Goal: Task Accomplishment & Management: Manage account settings

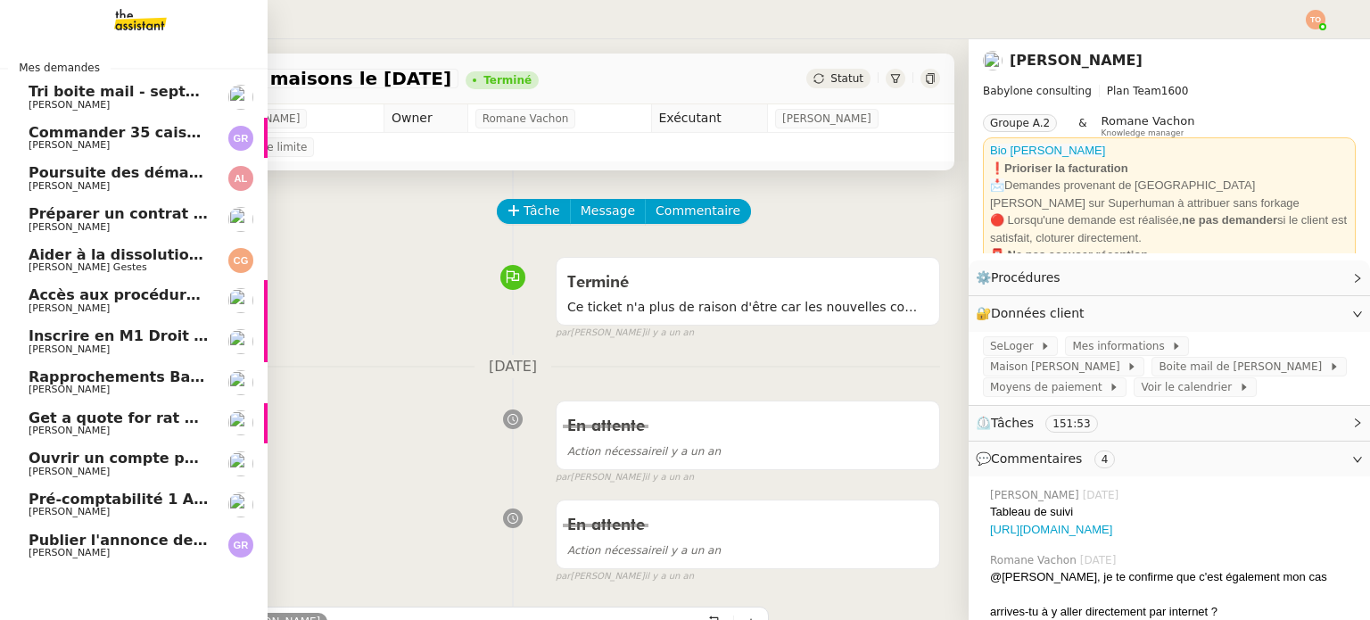
click at [202, 82] on link "Tri boite mail - septembre 2025 Genevieve Landsmann" at bounding box center [134, 97] width 268 height 41
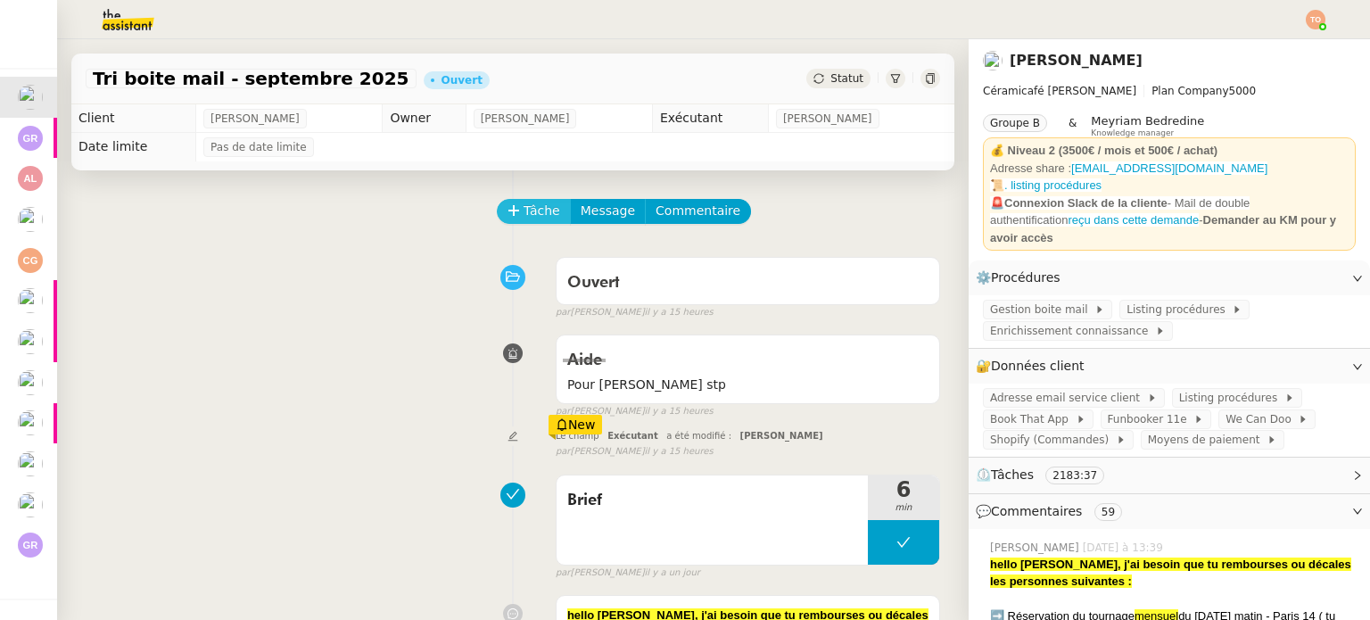
click at [513, 210] on icon at bounding box center [513, 210] width 1 height 10
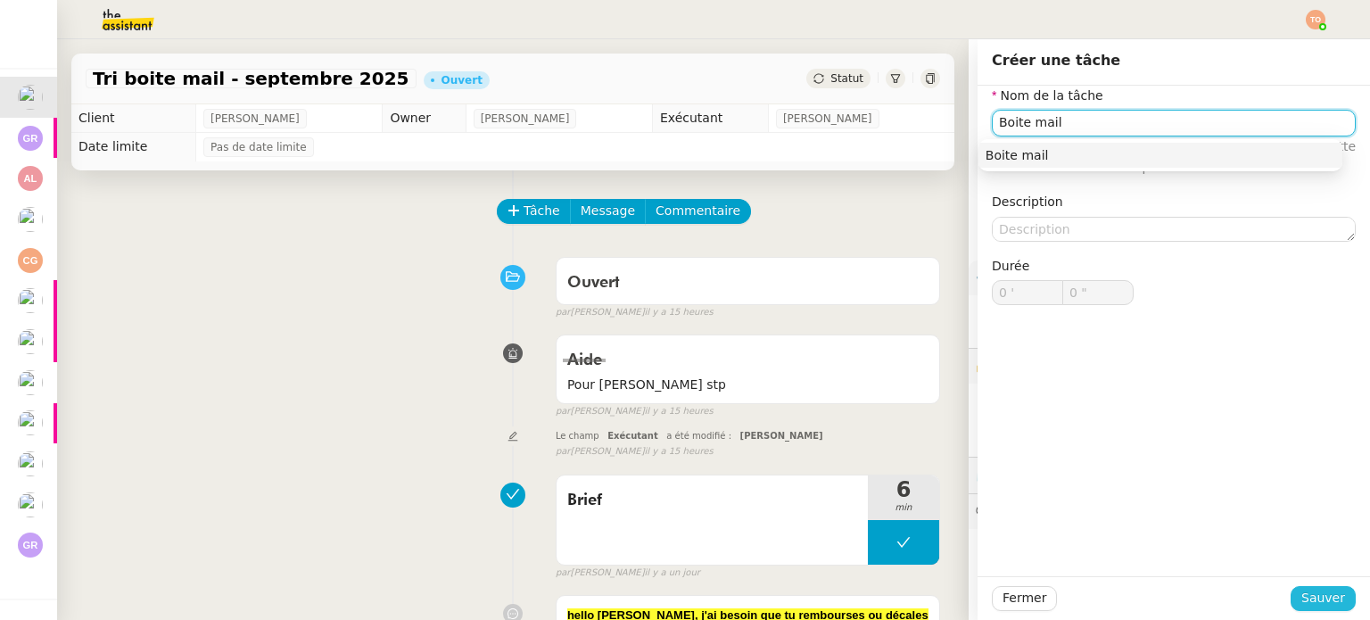
type input "Boite mail"
click at [1293, 591] on button "Sauver" at bounding box center [1323, 598] width 65 height 25
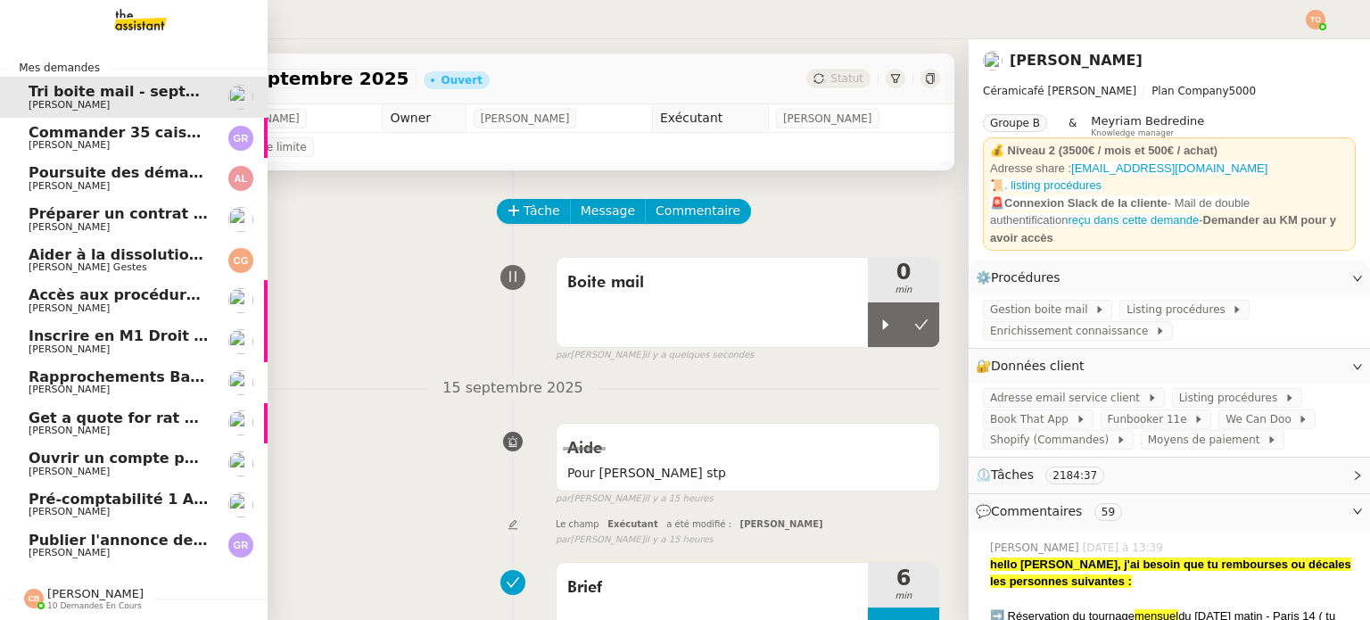
drag, startPoint x: 0, startPoint y: 451, endPoint x: 0, endPoint y: 534, distance: 83.0
drag, startPoint x: 0, startPoint y: 534, endPoint x: 869, endPoint y: 333, distance: 892.1
click at [879, 332] on icon at bounding box center [886, 325] width 14 height 14
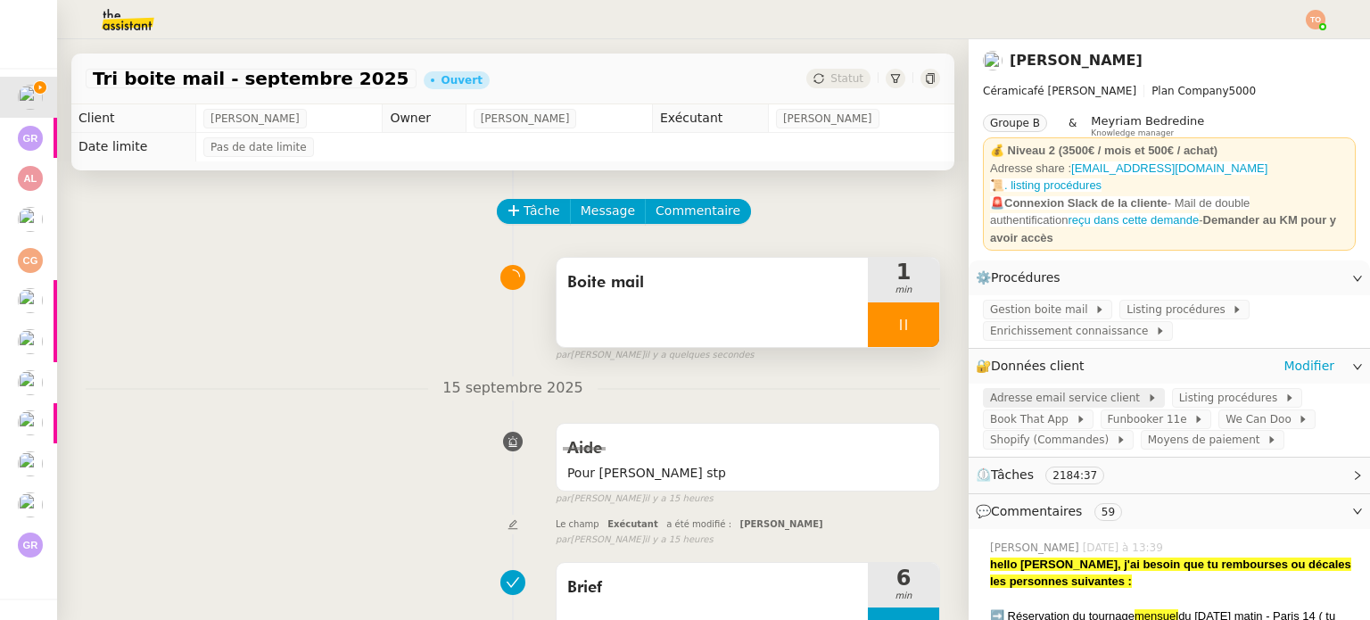
click at [1066, 389] on span "Adresse email service client" at bounding box center [1068, 398] width 157 height 18
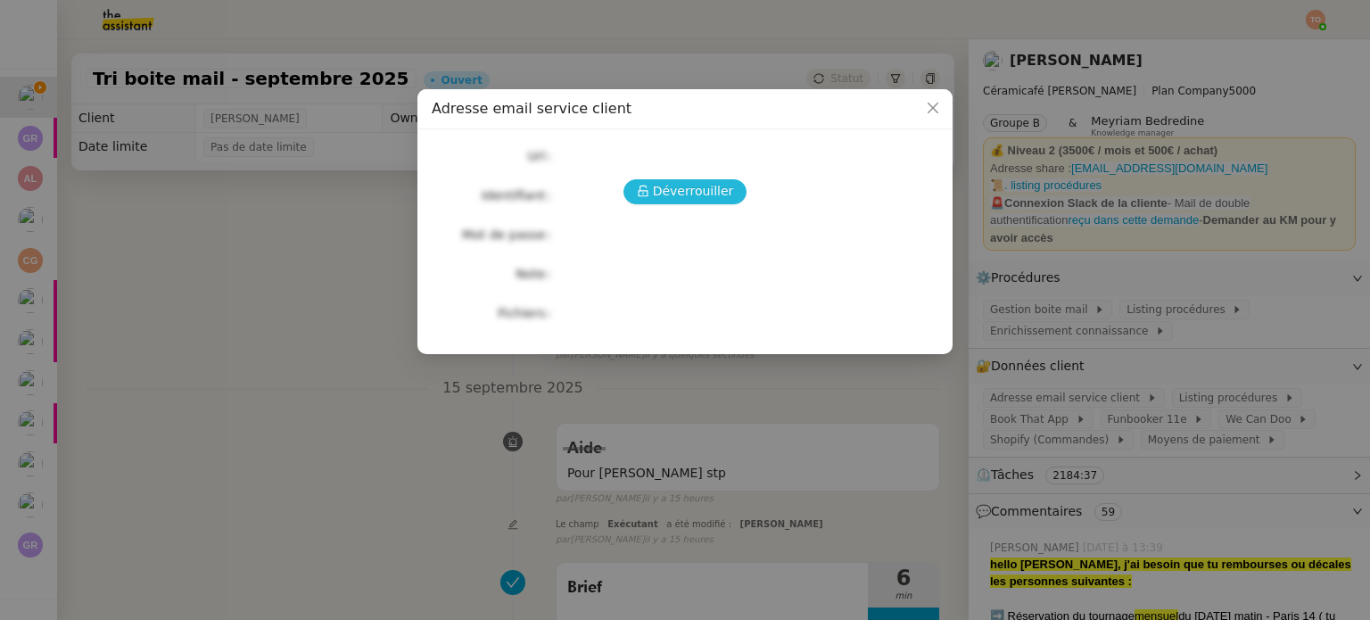
click at [702, 190] on span "Déverrouiller" at bounding box center [693, 191] width 81 height 21
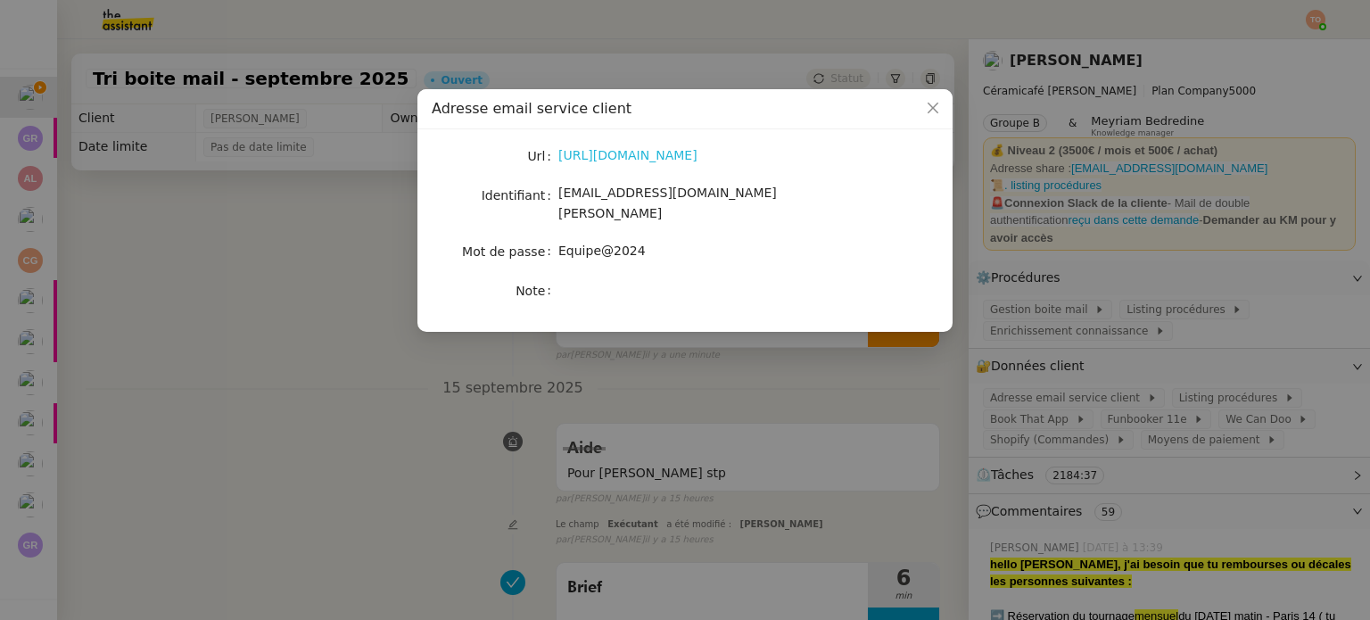
click at [698, 160] on link "https://ex4.mail.ovh.net/owa/#path=/mail" at bounding box center [627, 155] width 139 height 14
click at [595, 158] on link "https://ex4.mail.ovh.net/owa/#path=/mail" at bounding box center [627, 155] width 139 height 14
click at [710, 181] on div "Url https://ex4.mail.ovh.net/owa/#path=/mail Identifiant bonjour@ceramicafe-gen…" at bounding box center [685, 224] width 507 height 160
click at [710, 186] on div "bonjour@ceramicafe-genevieve.fr" at bounding box center [705, 204] width 295 height 42
click at [710, 186] on span "bonjour@ceramicafe-genevieve.fr" at bounding box center [667, 203] width 219 height 35
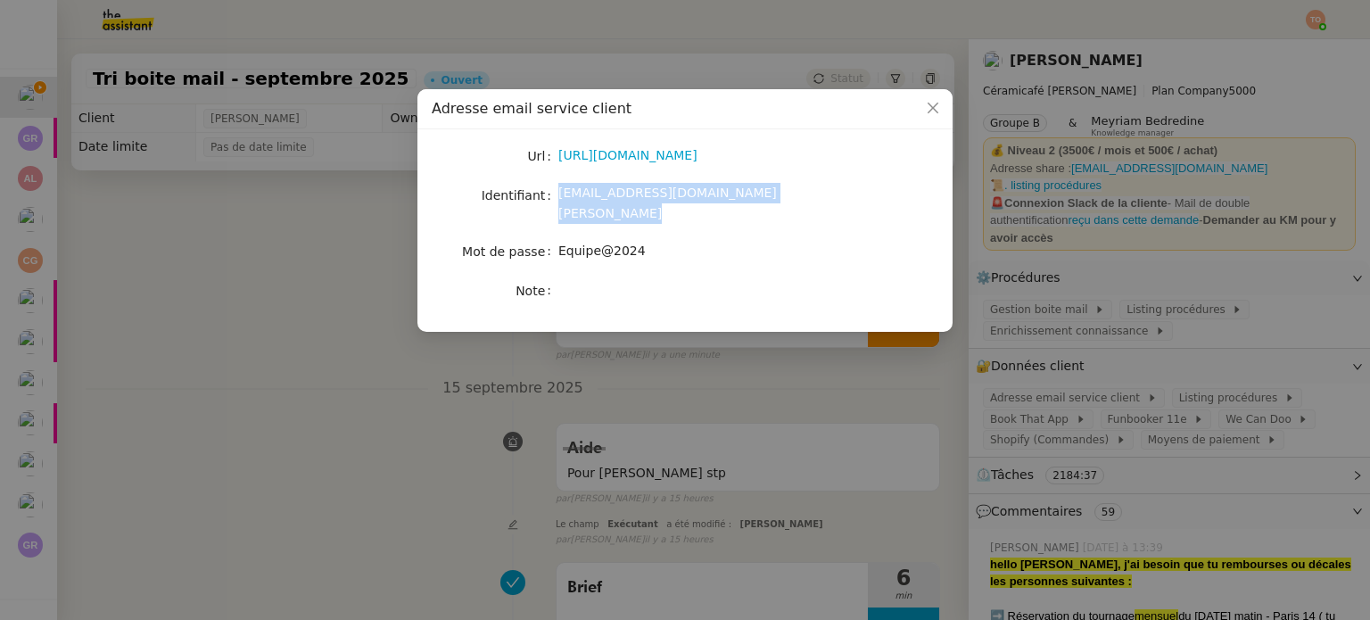
click at [710, 186] on span "bonjour@ceramicafe-genevieve.fr" at bounding box center [667, 203] width 219 height 35
copy span "bonjour@ceramicafe-genevieve.fr"
click at [600, 244] on span "Equipe@2024" at bounding box center [601, 251] width 87 height 14
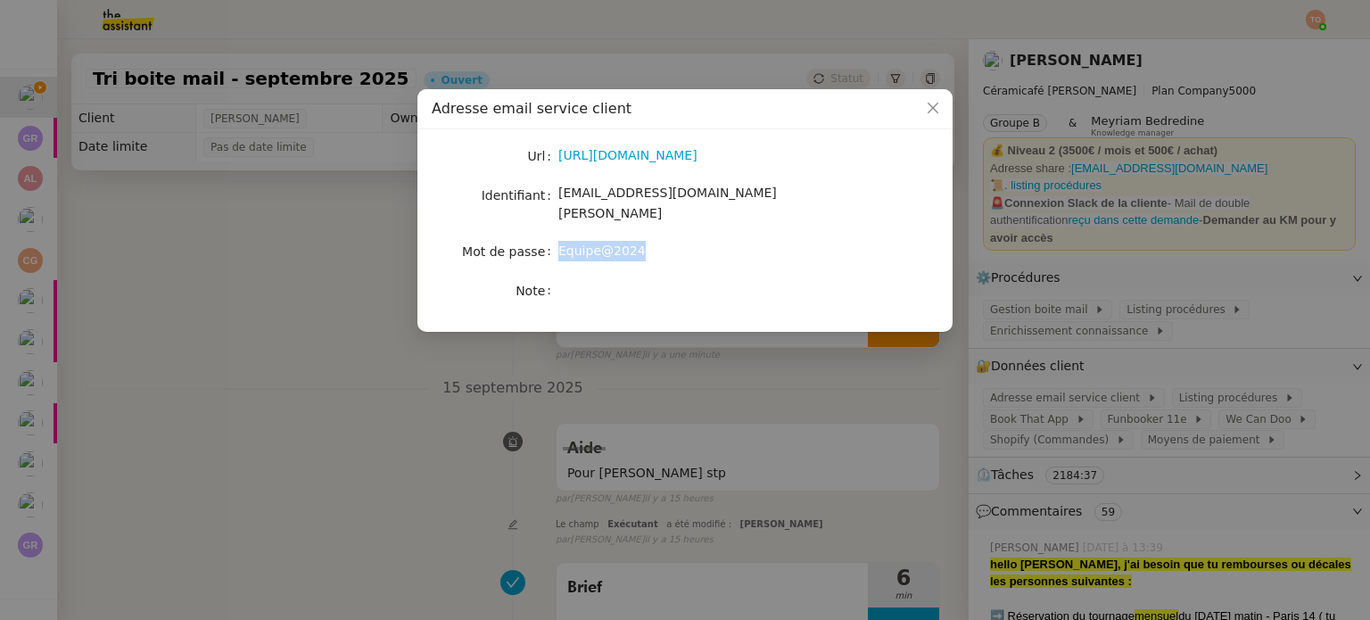
click at [600, 244] on span "Equipe@2024" at bounding box center [601, 251] width 87 height 14
copy span "Equipe@2024"
click at [270, 344] on nz-modal-container "Adresse email service client Url https://ex4.mail.ovh.net/owa/#path=/mail Ident…" at bounding box center [685, 310] width 1370 height 620
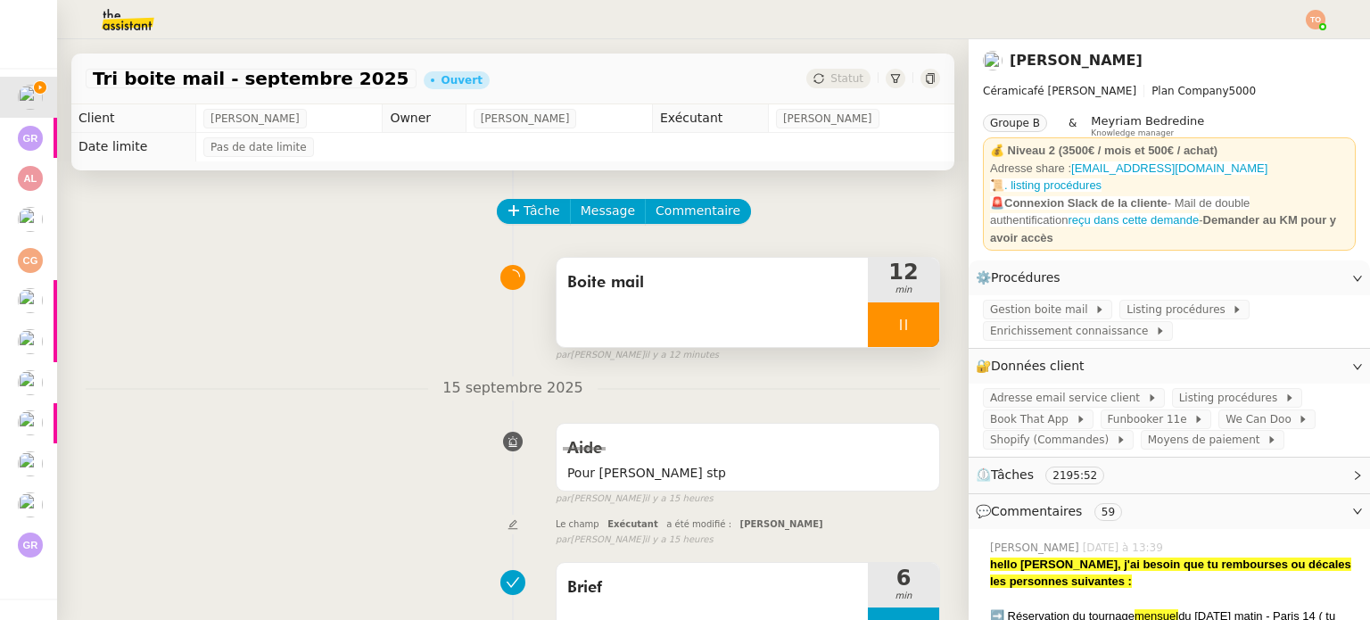
drag, startPoint x: 867, startPoint y: 331, endPoint x: 908, endPoint y: 324, distance: 41.7
click at [868, 331] on div at bounding box center [903, 324] width 71 height 45
click at [914, 324] on icon at bounding box center [921, 325] width 14 height 14
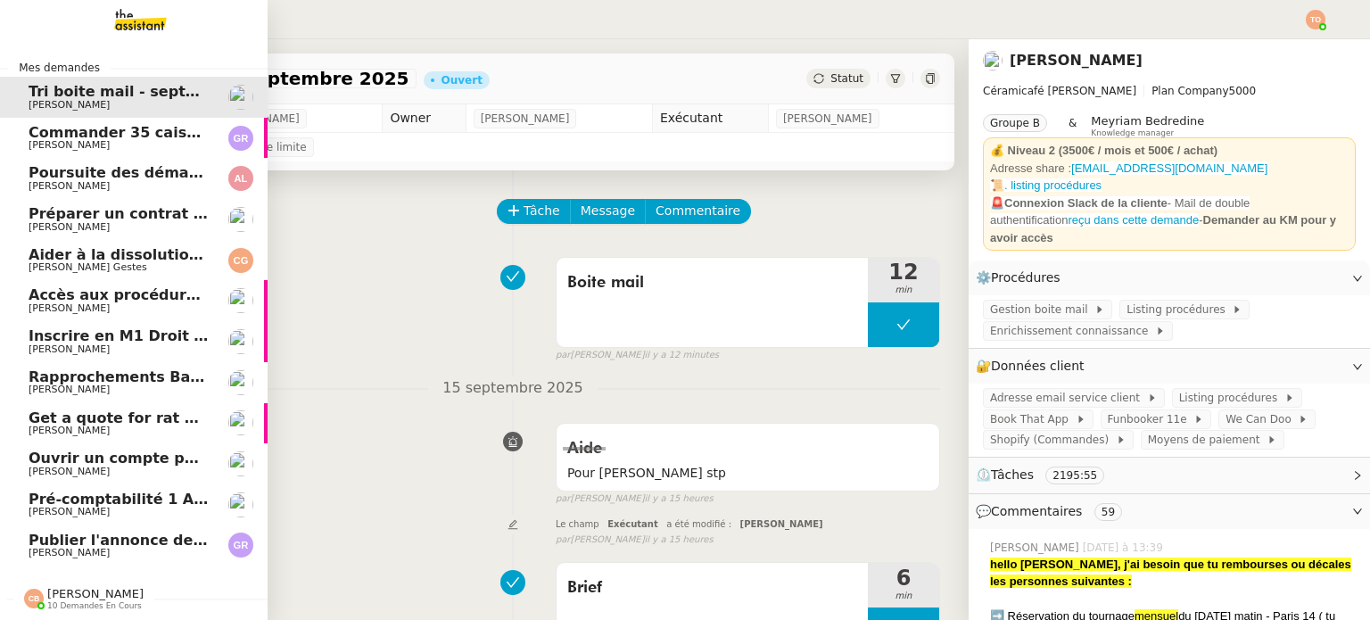
click at [59, 147] on span "Guillaume Rouvroy" at bounding box center [69, 145] width 81 height 12
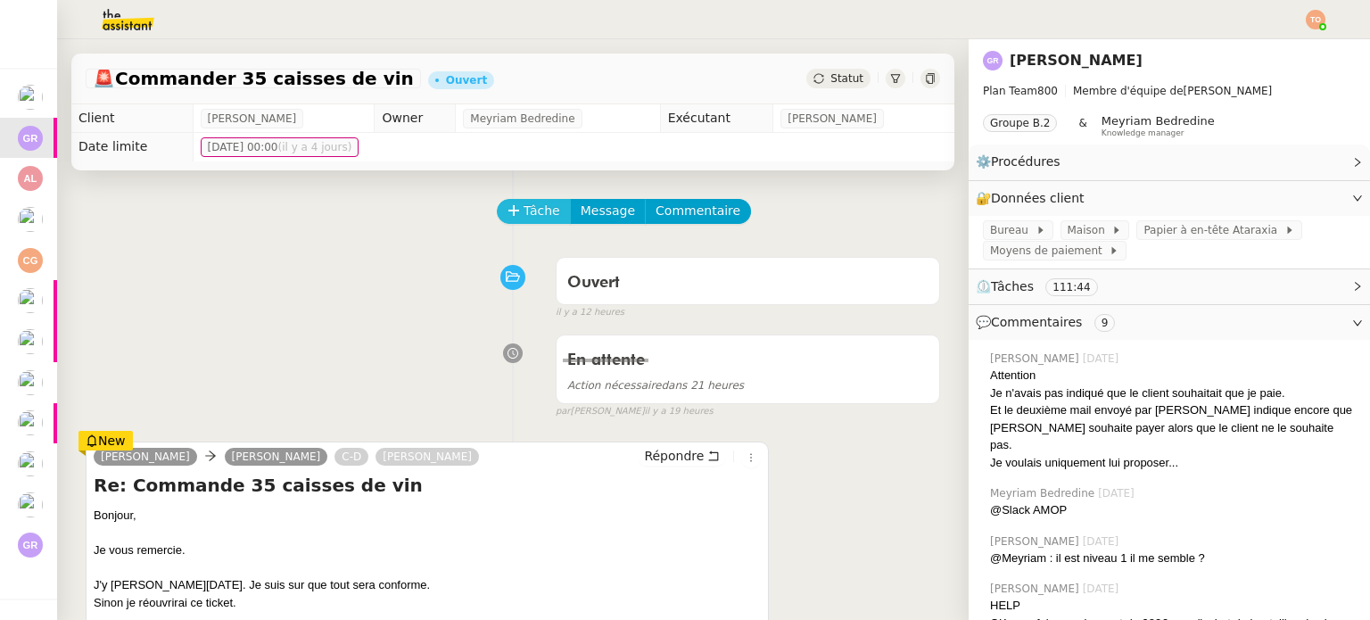
click at [535, 208] on span "Tâche" at bounding box center [542, 211] width 37 height 21
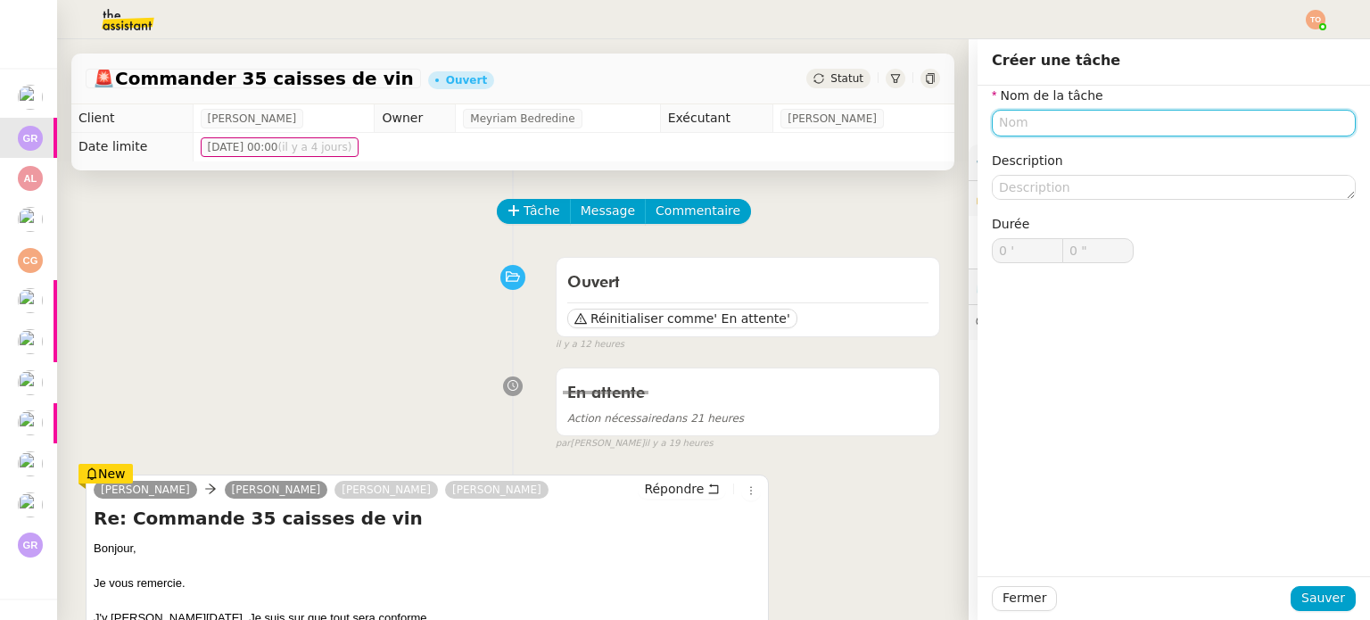
click at [1010, 128] on input "text" at bounding box center [1174, 123] width 364 height 26
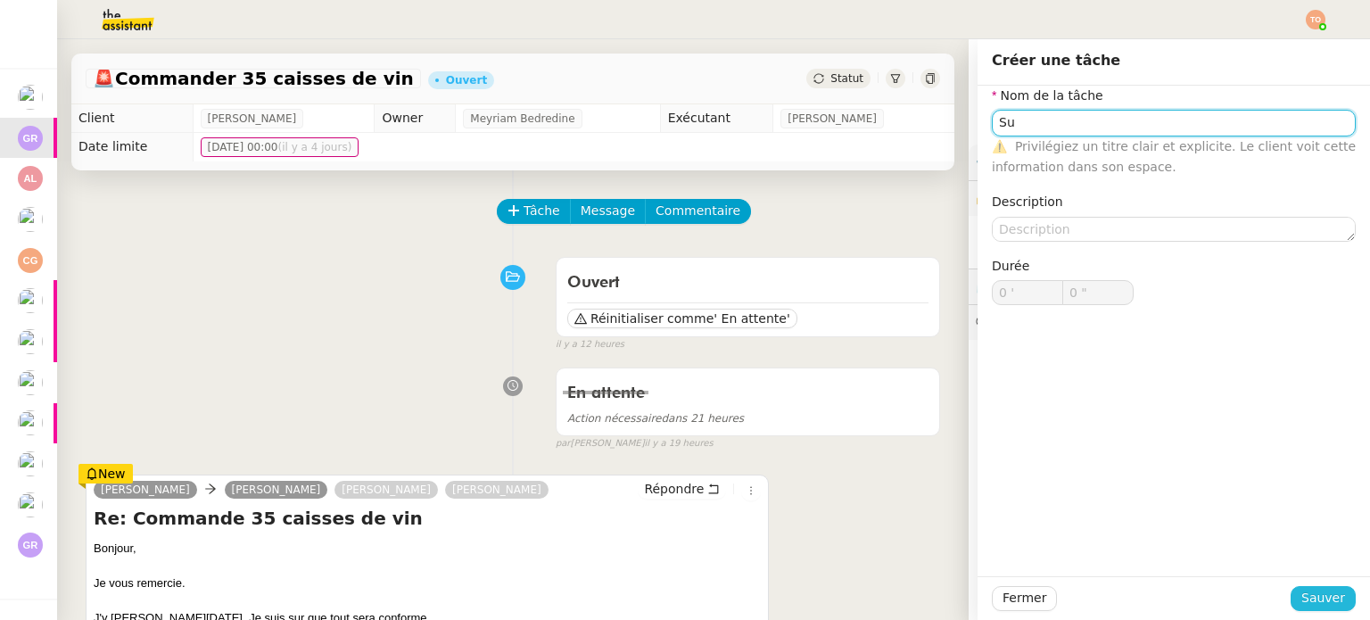
type input "Su"
click at [1327, 606] on span "Sauver" at bounding box center [1324, 598] width 44 height 21
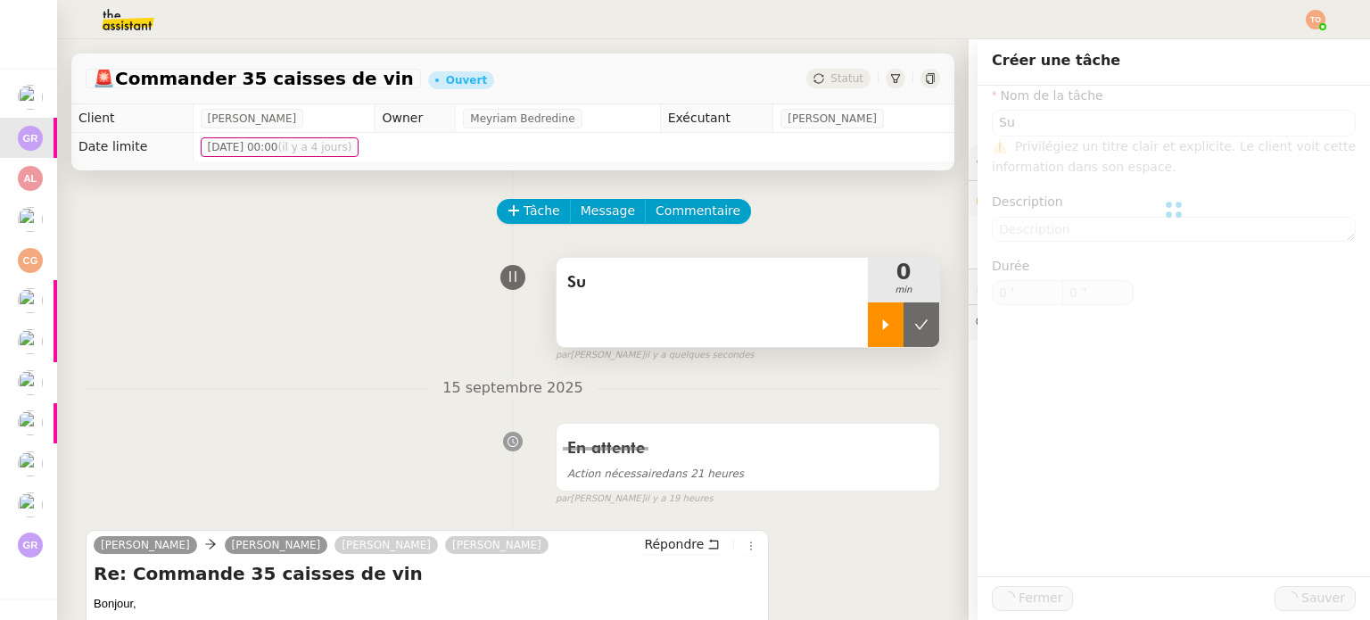
click at [868, 332] on div at bounding box center [886, 324] width 36 height 45
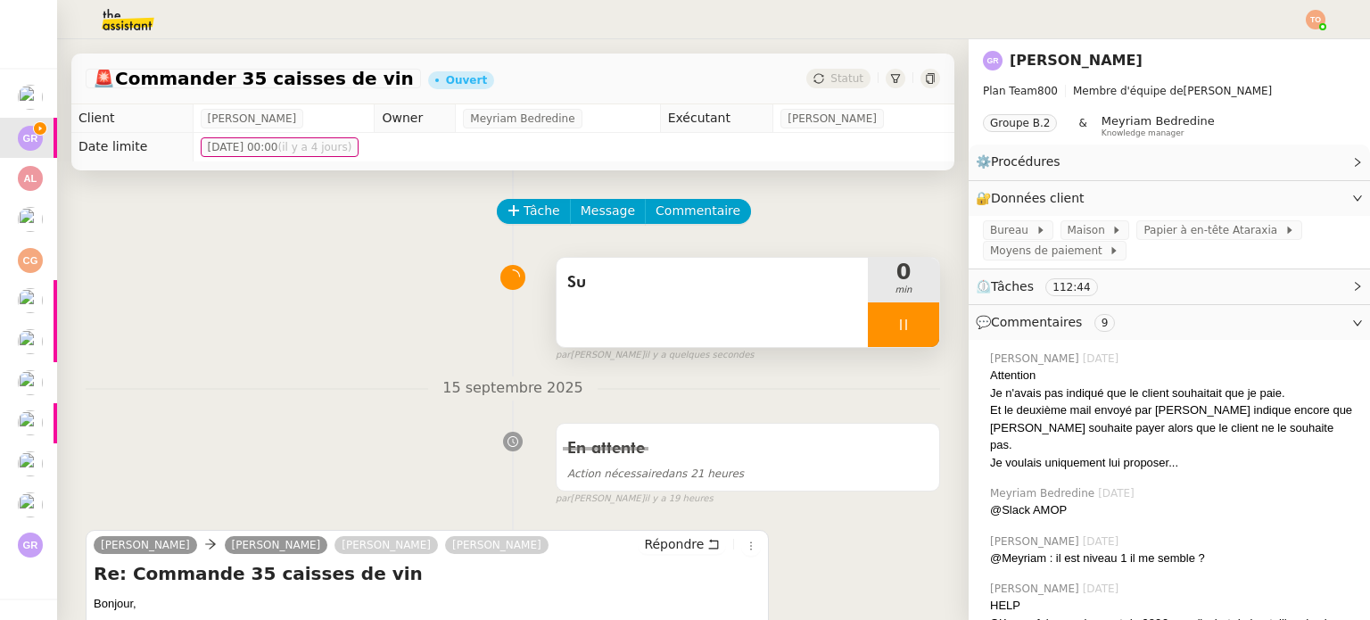
scroll to position [268, 0]
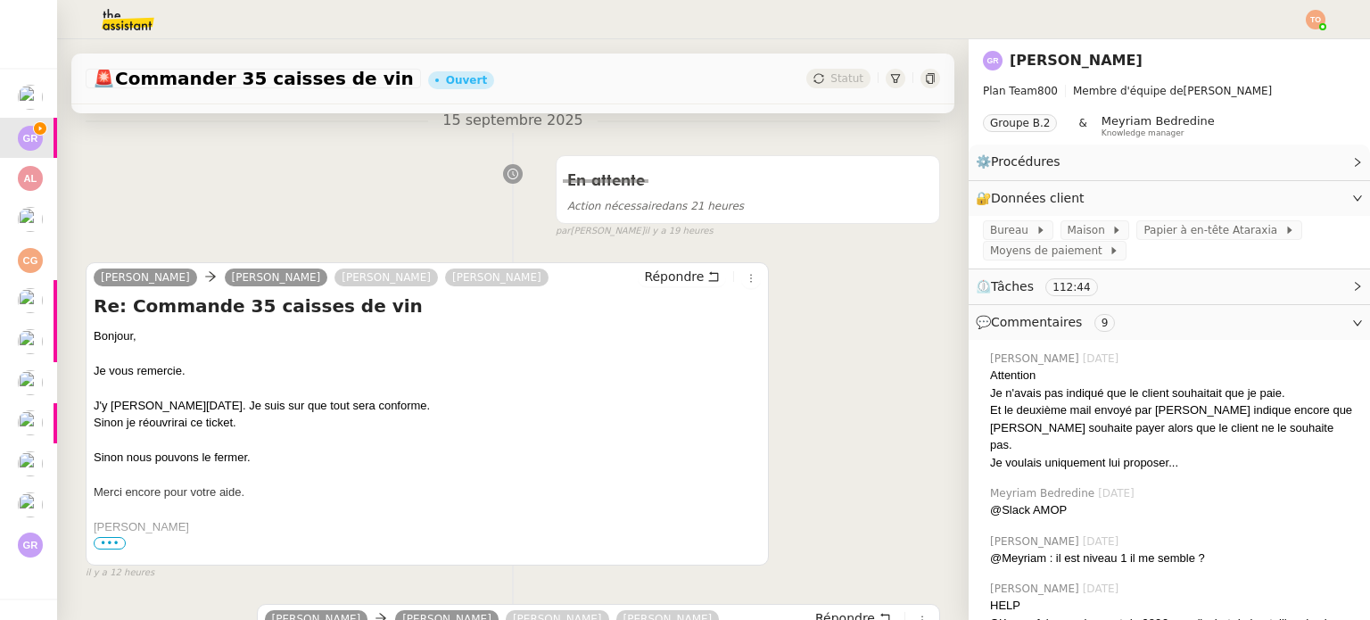
click at [236, 410] on div "J'y serai mercredi. Je suis sur que tout sera conforme." at bounding box center [427, 406] width 667 height 18
drag, startPoint x: 186, startPoint y: 456, endPoint x: 198, endPoint y: 461, distance: 13.6
click at [194, 461] on div "Sinon nous pouvons le fermer." at bounding box center [427, 458] width 667 height 18
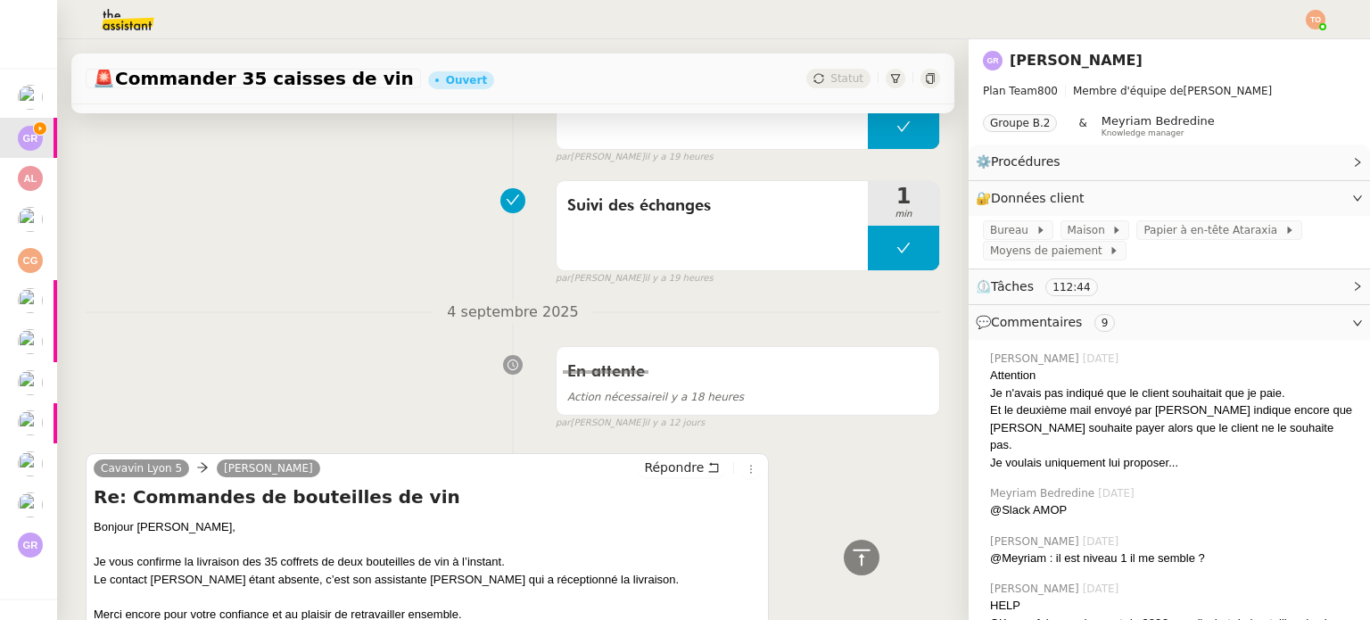
scroll to position [1338, 0]
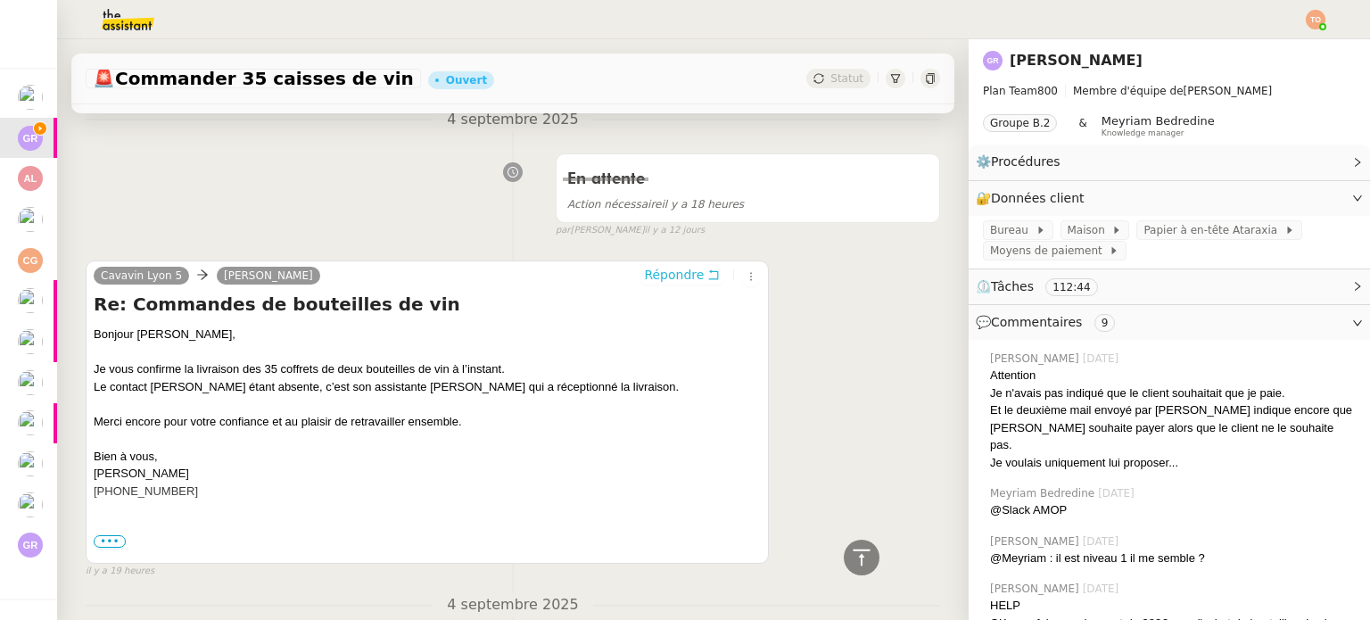
click at [651, 284] on span "Répondre" at bounding box center [674, 275] width 60 height 18
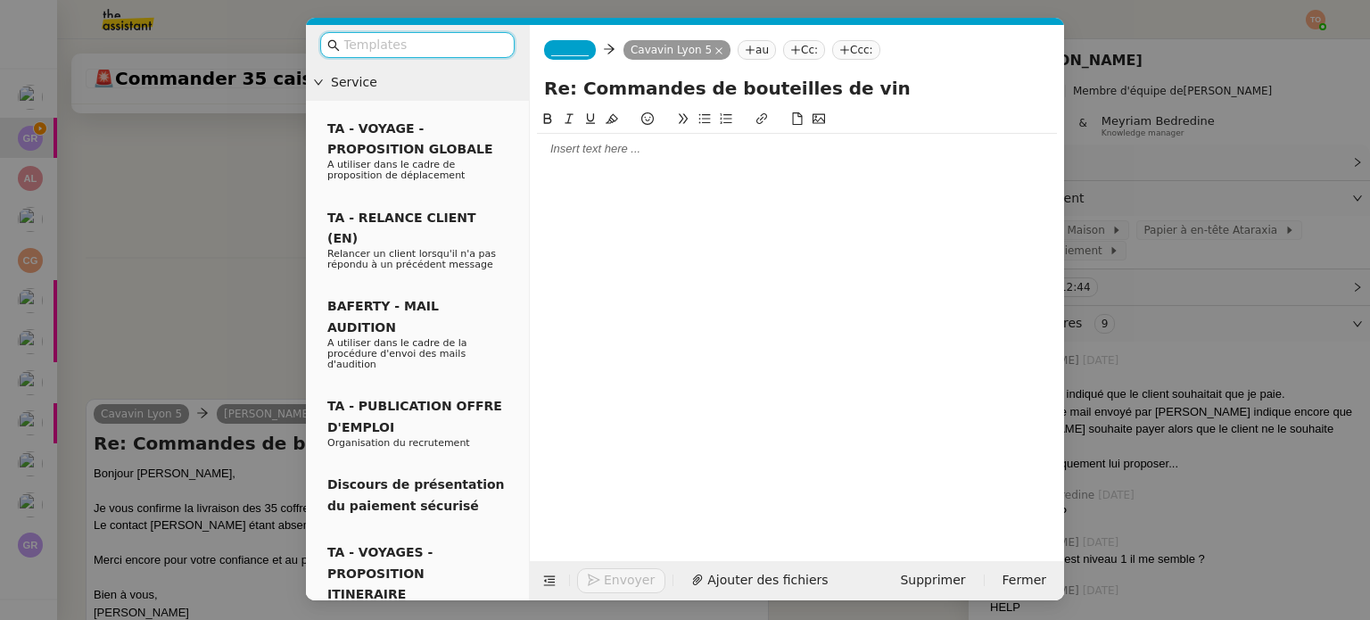
scroll to position [1477, 0]
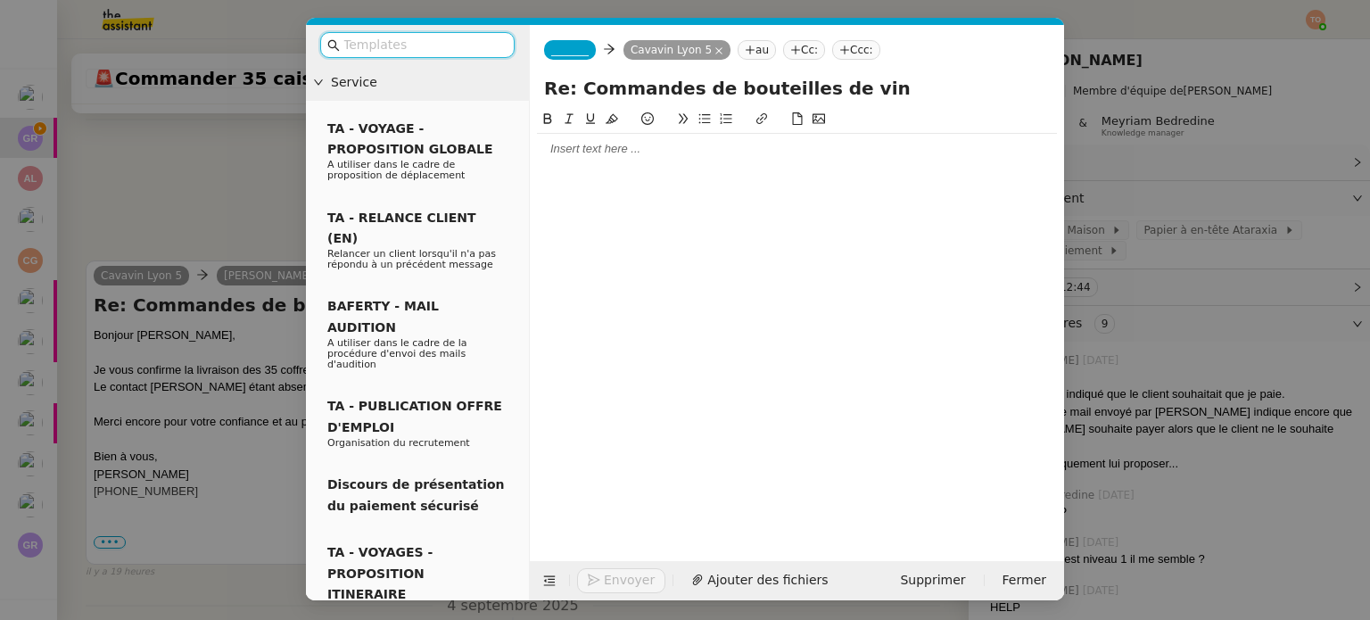
click at [579, 54] on span "_______" at bounding box center [569, 50] width 37 height 12
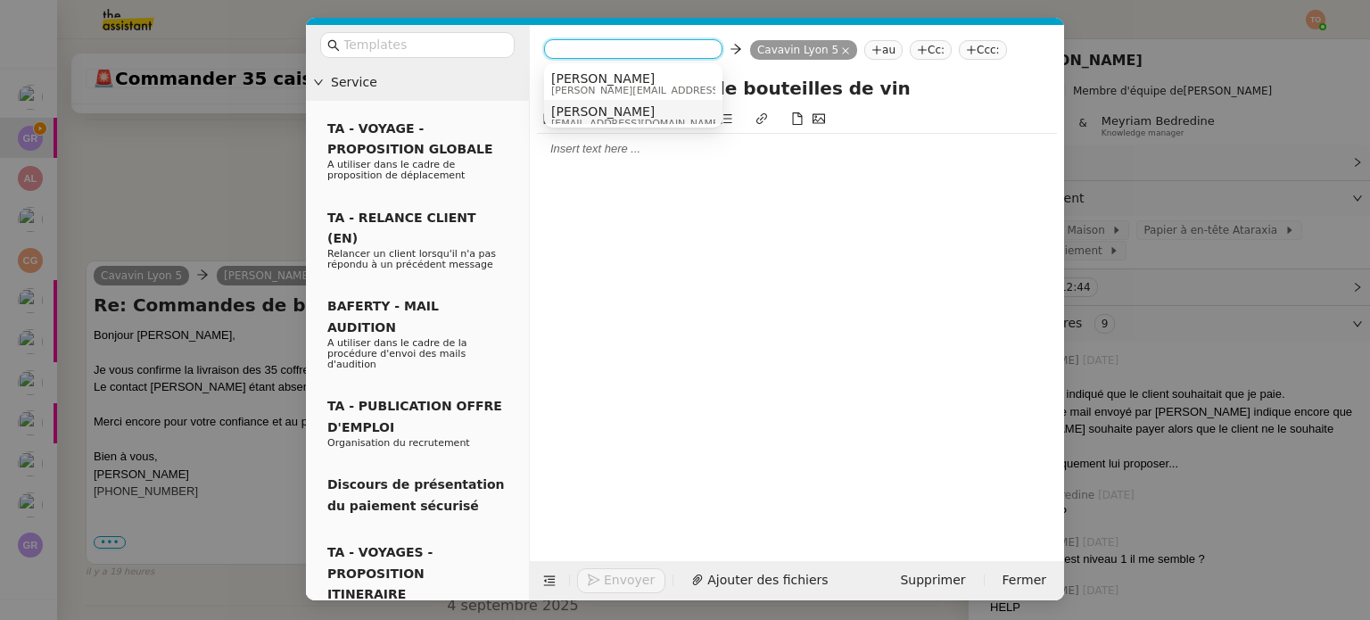
click at [622, 104] on span "Laura" at bounding box center [636, 111] width 171 height 14
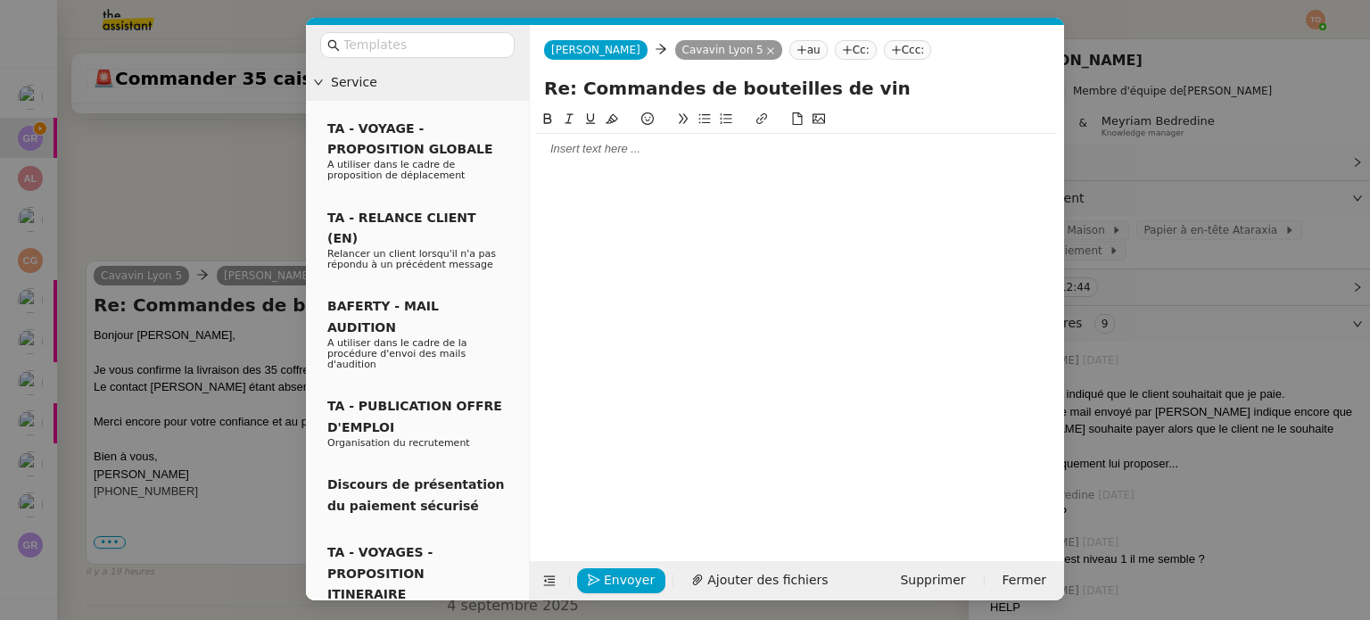
click at [628, 145] on div at bounding box center [797, 149] width 520 height 16
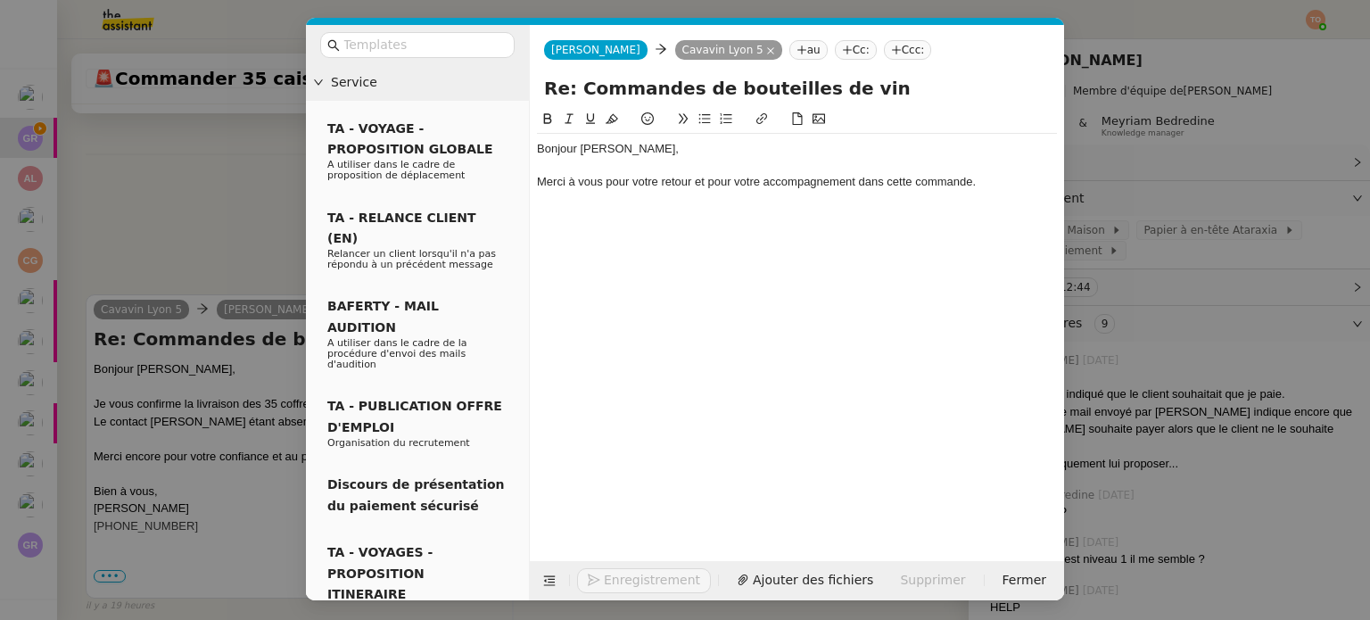
scroll to position [1563, 0]
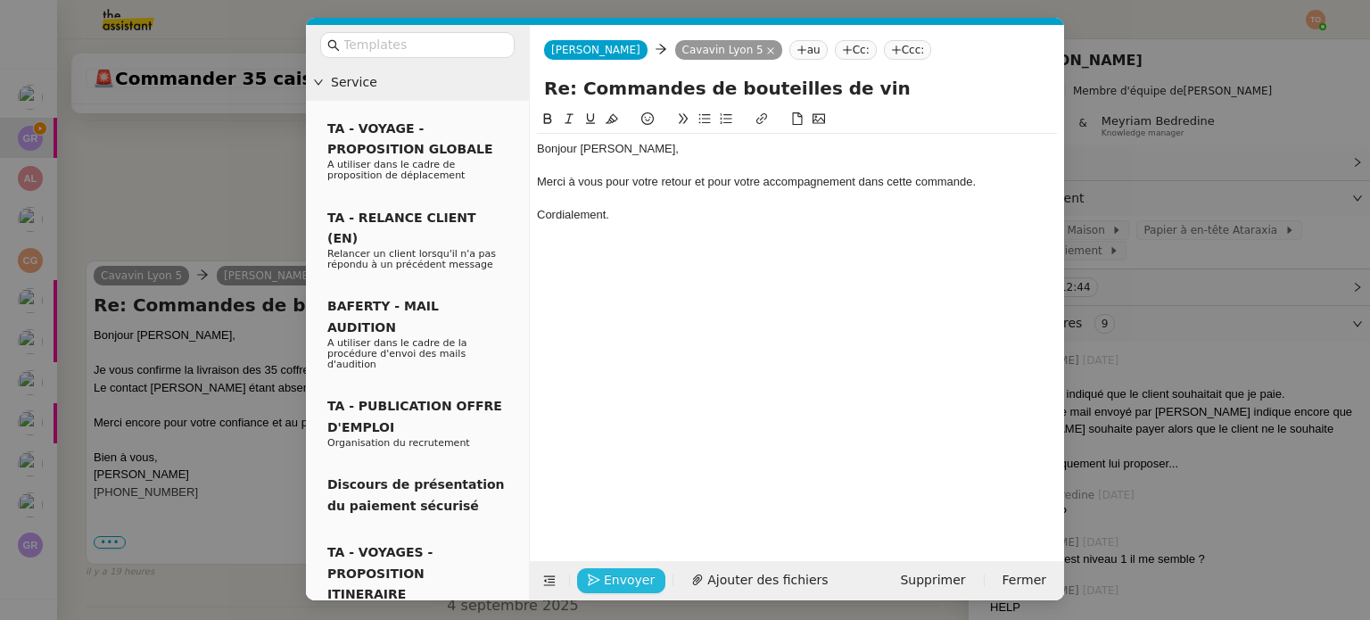
click at [624, 582] on span "Envoyer" at bounding box center [629, 580] width 51 height 21
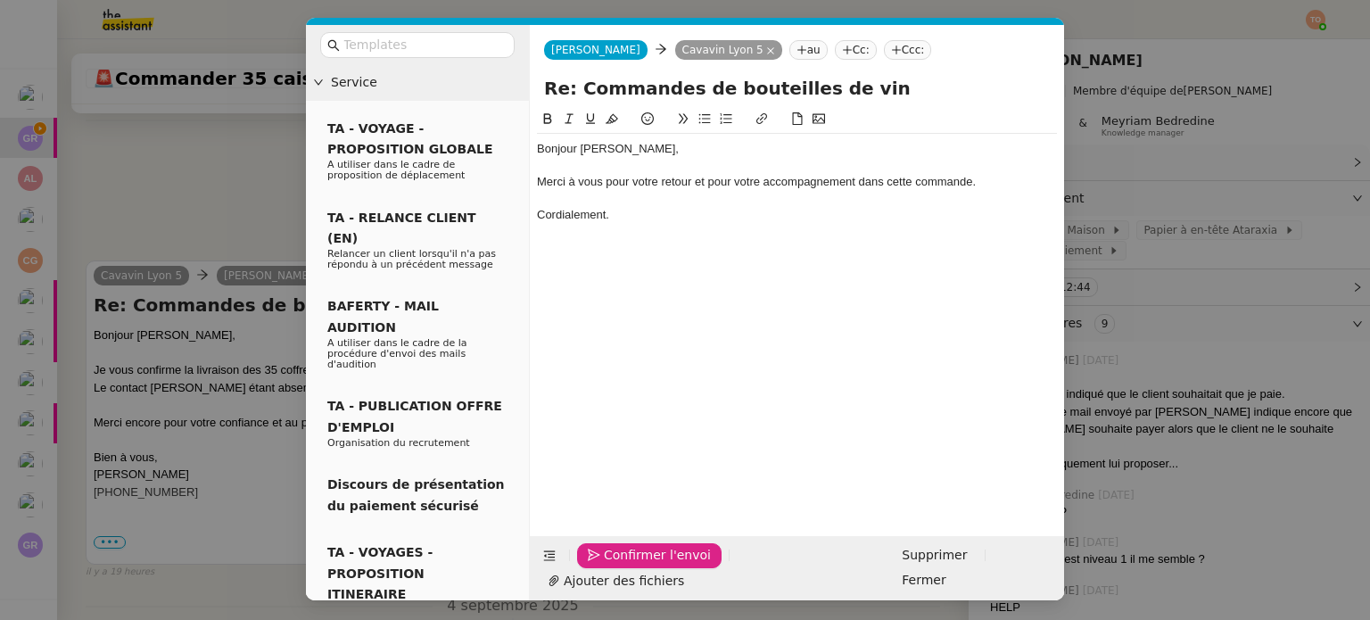
click at [624, 566] on span "Confirmer l'envoi" at bounding box center [657, 555] width 107 height 21
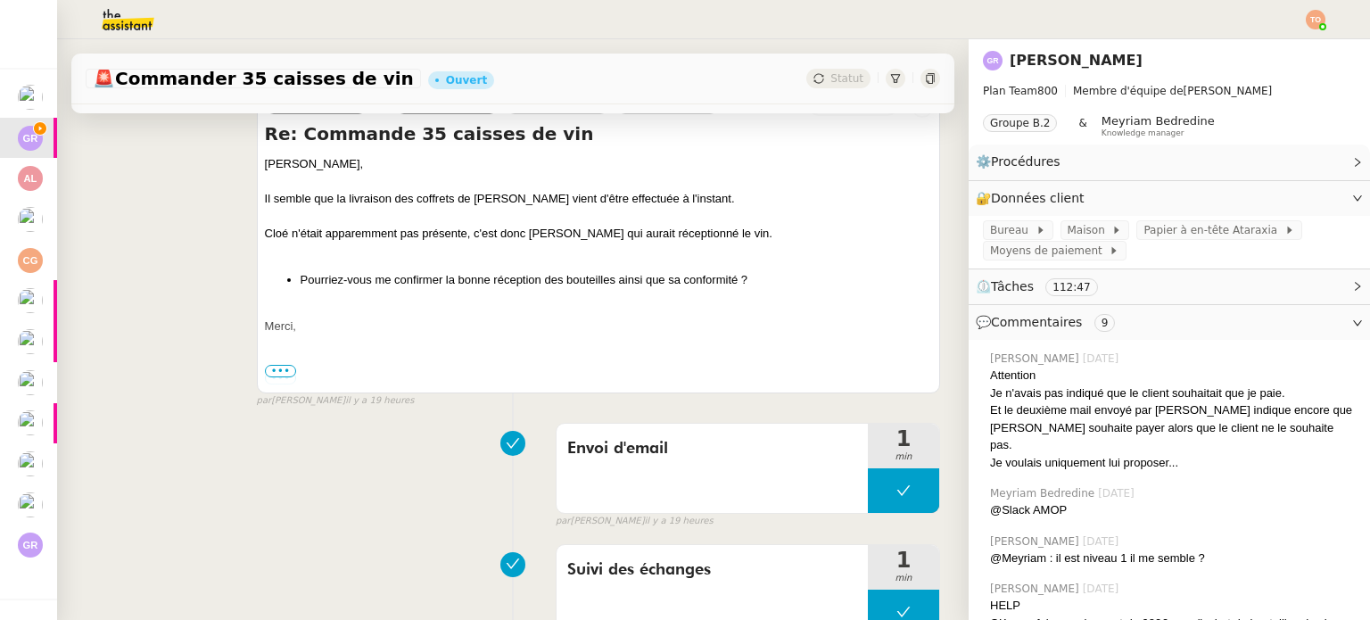
scroll to position [0, 0]
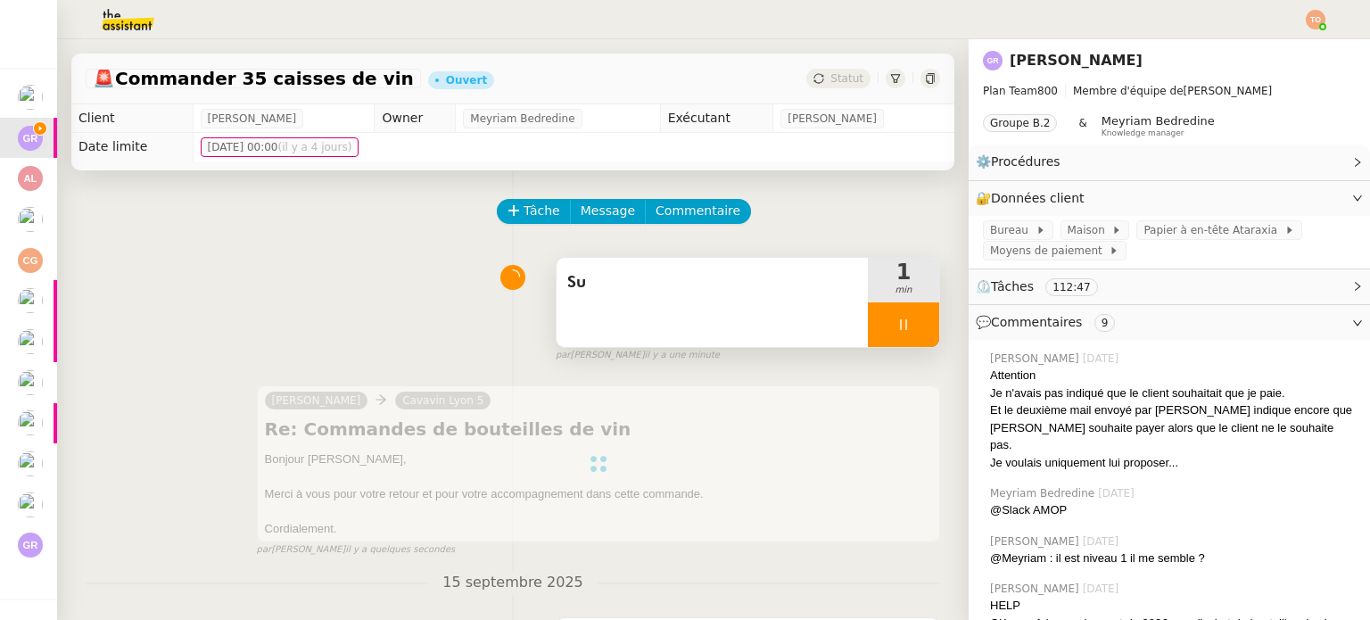
click at [705, 285] on span "Su" at bounding box center [712, 282] width 290 height 27
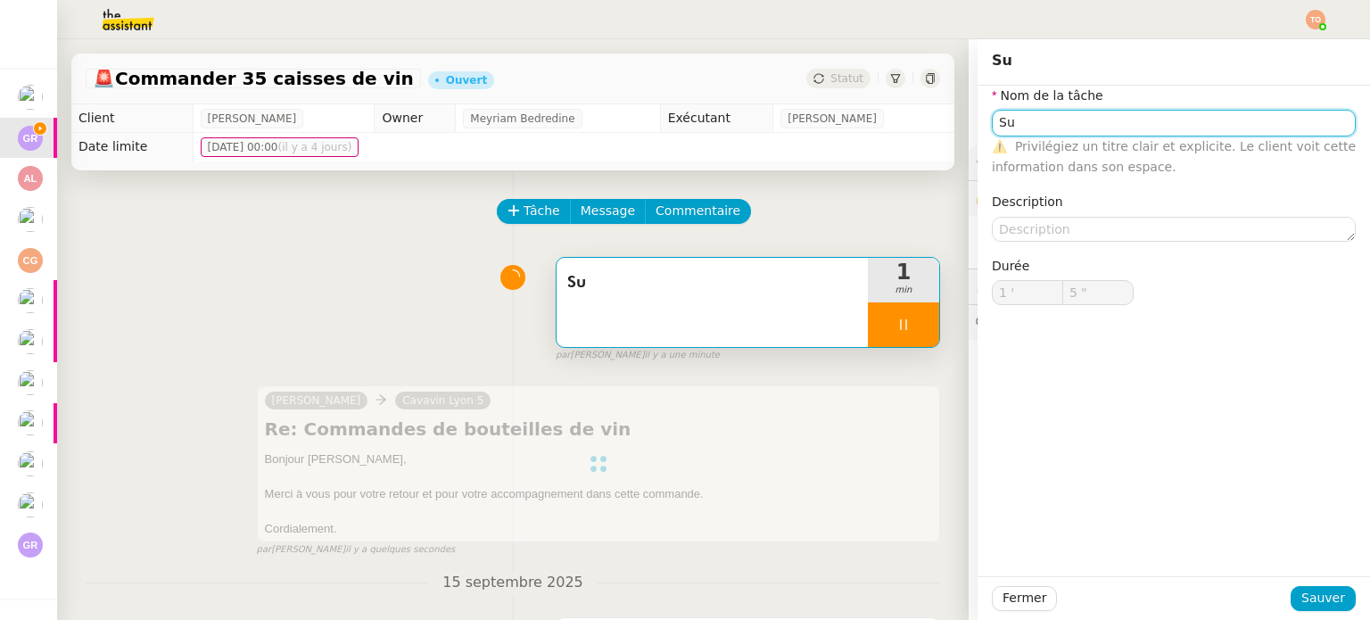
click at [1055, 123] on input "Su" at bounding box center [1174, 123] width 364 height 26
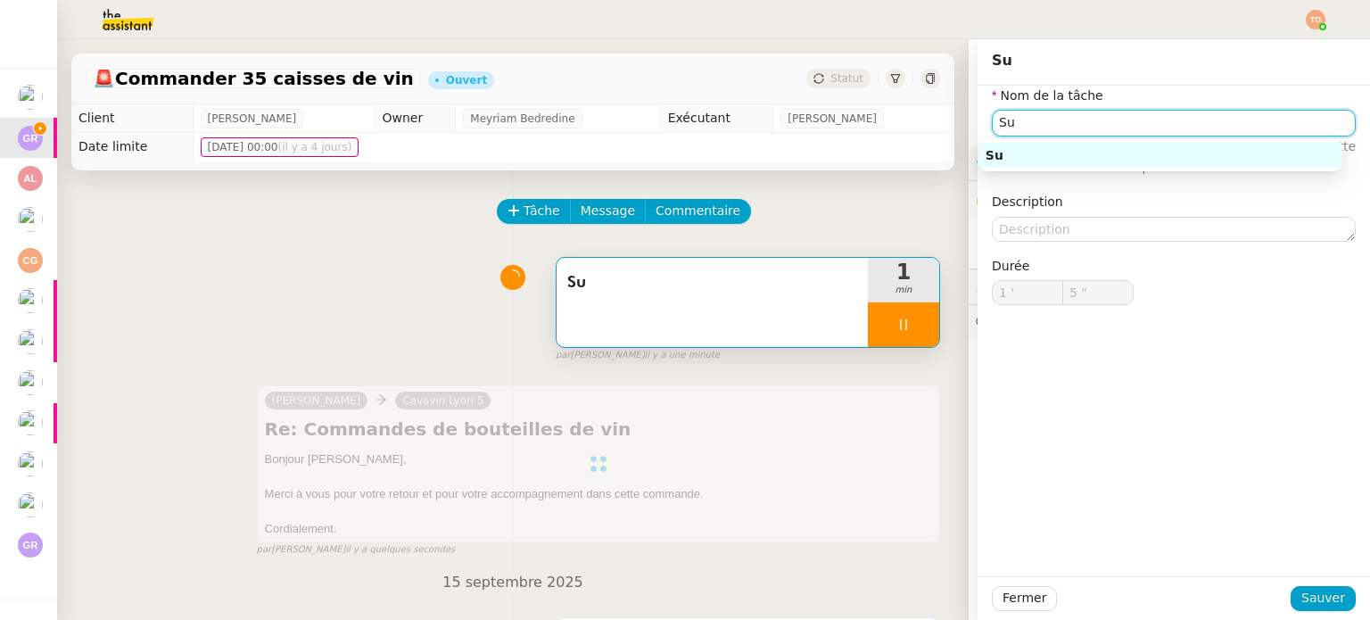
type input "6 ""
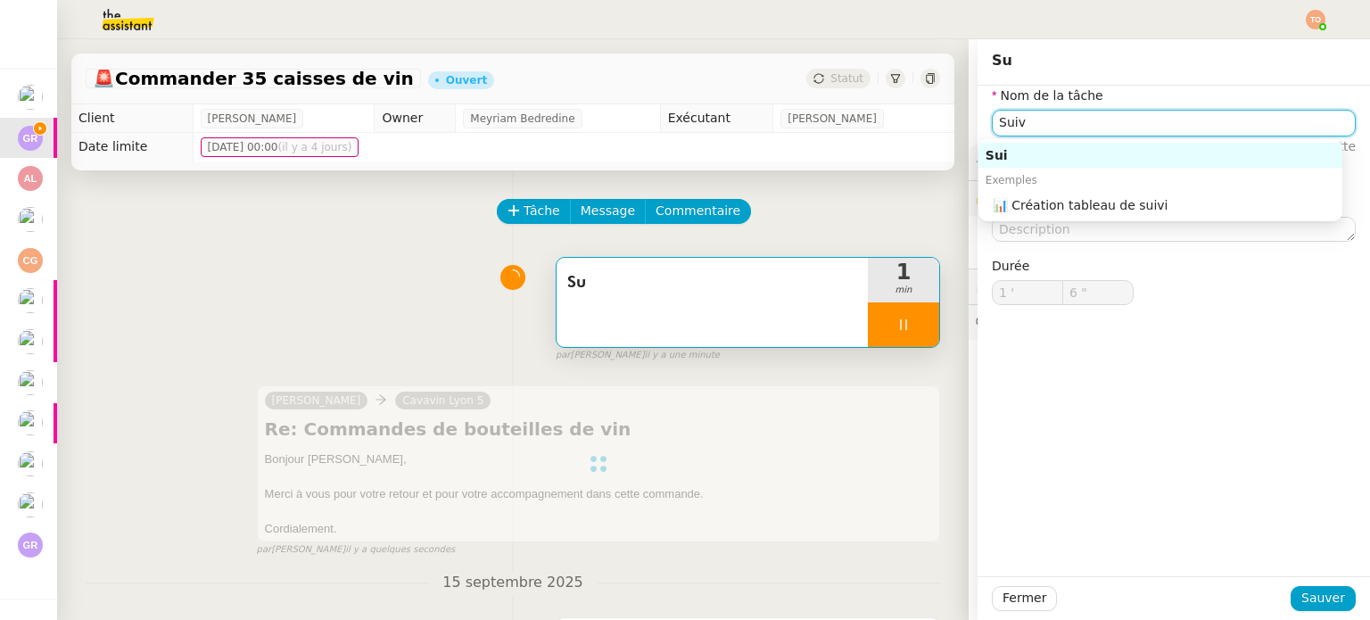
type input "Suivi"
type input "7 ""
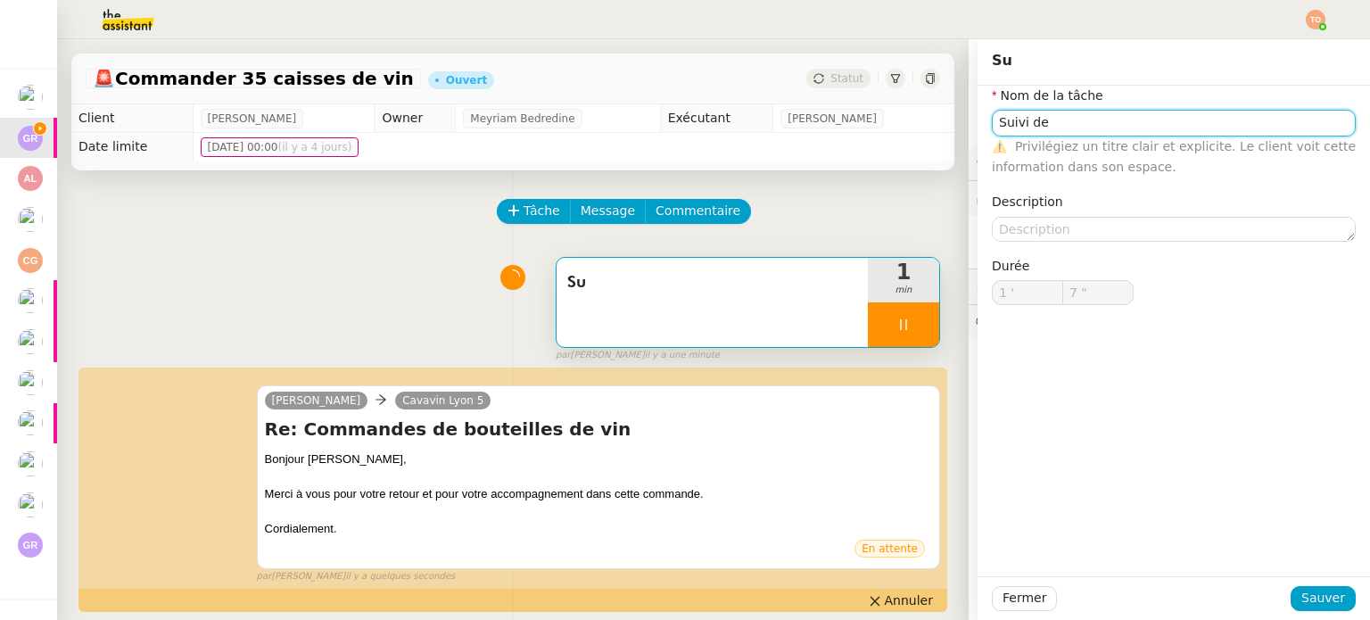
type input "Su"
type input "1 '"
type input "7 ""
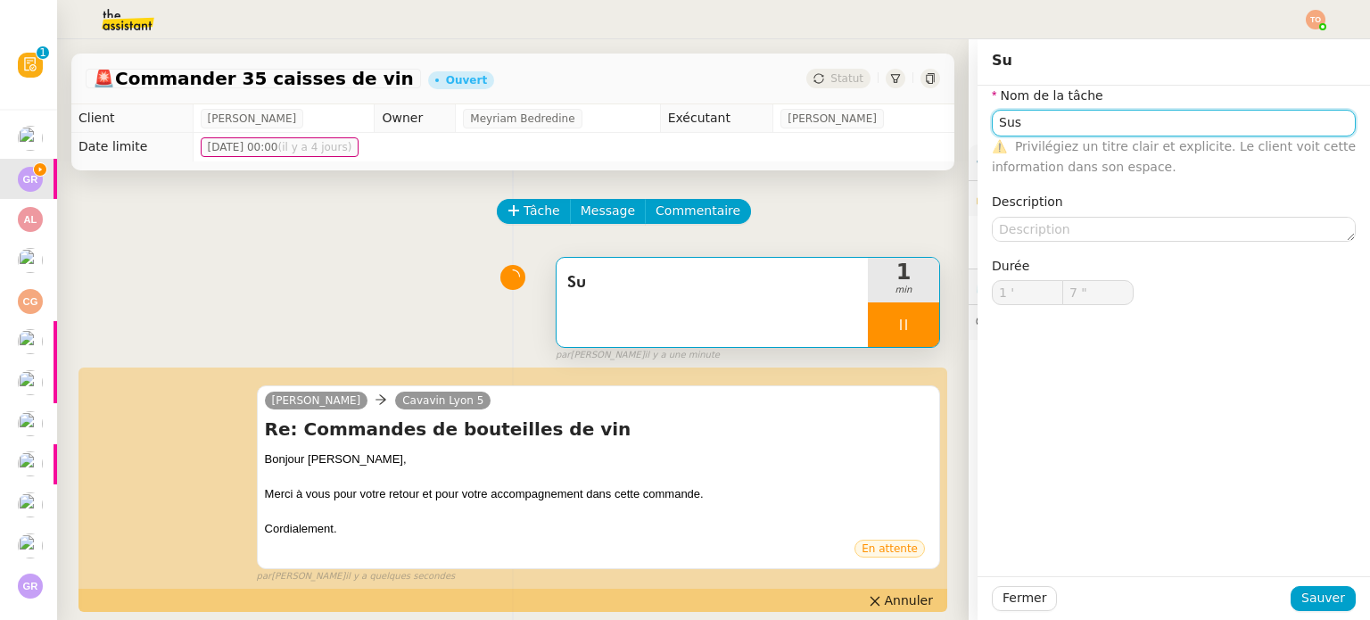
type input "Sus é"
type input "8 ""
type input "Su"
type input "1 '"
type input "8 ""
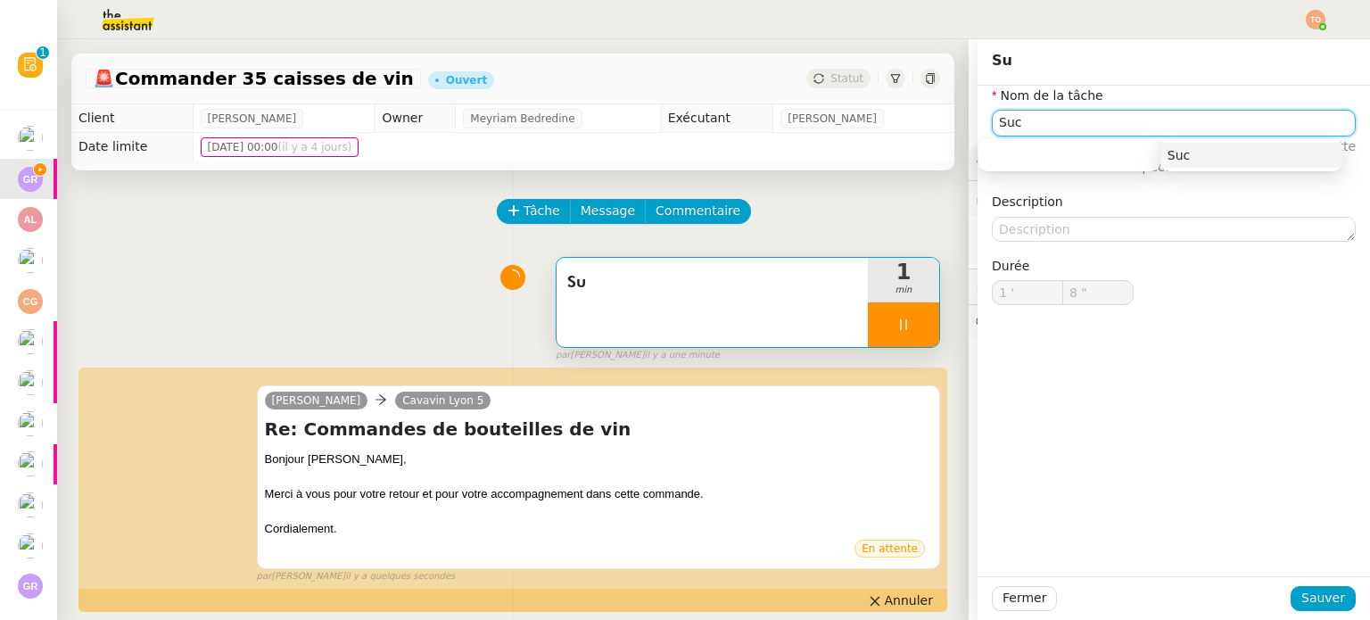
type input "Su"
type input "1 '"
type input "8 ""
type input "S"
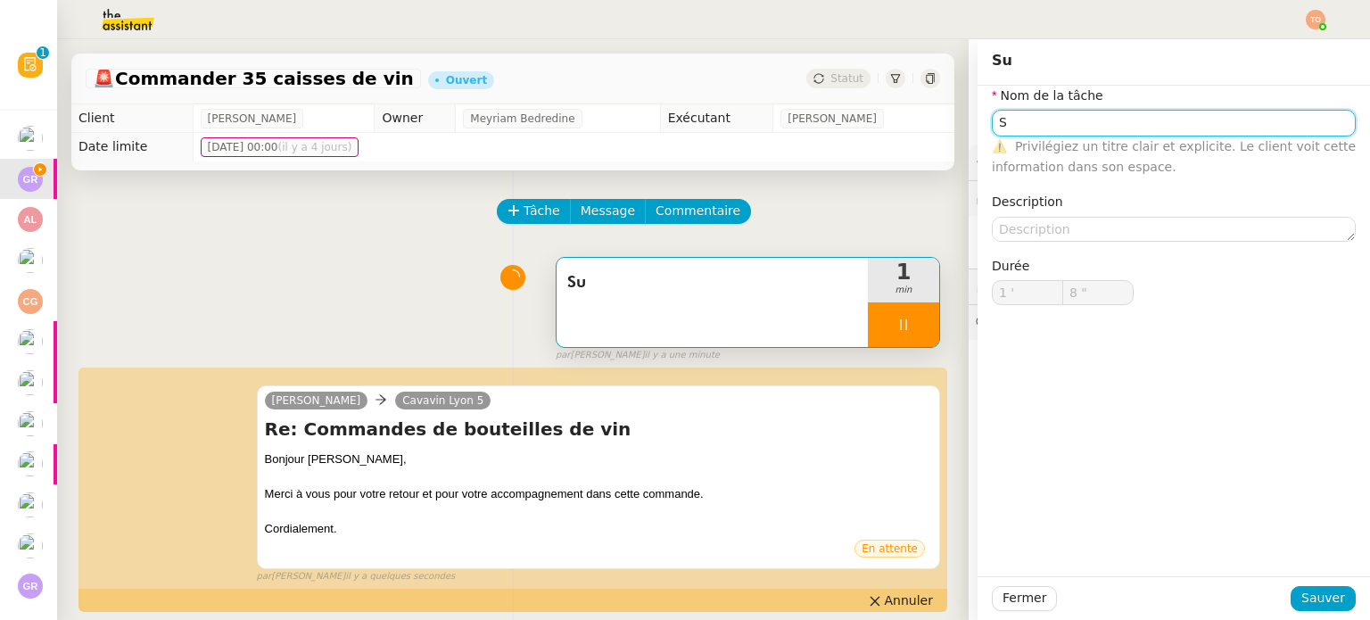
type input "9 ""
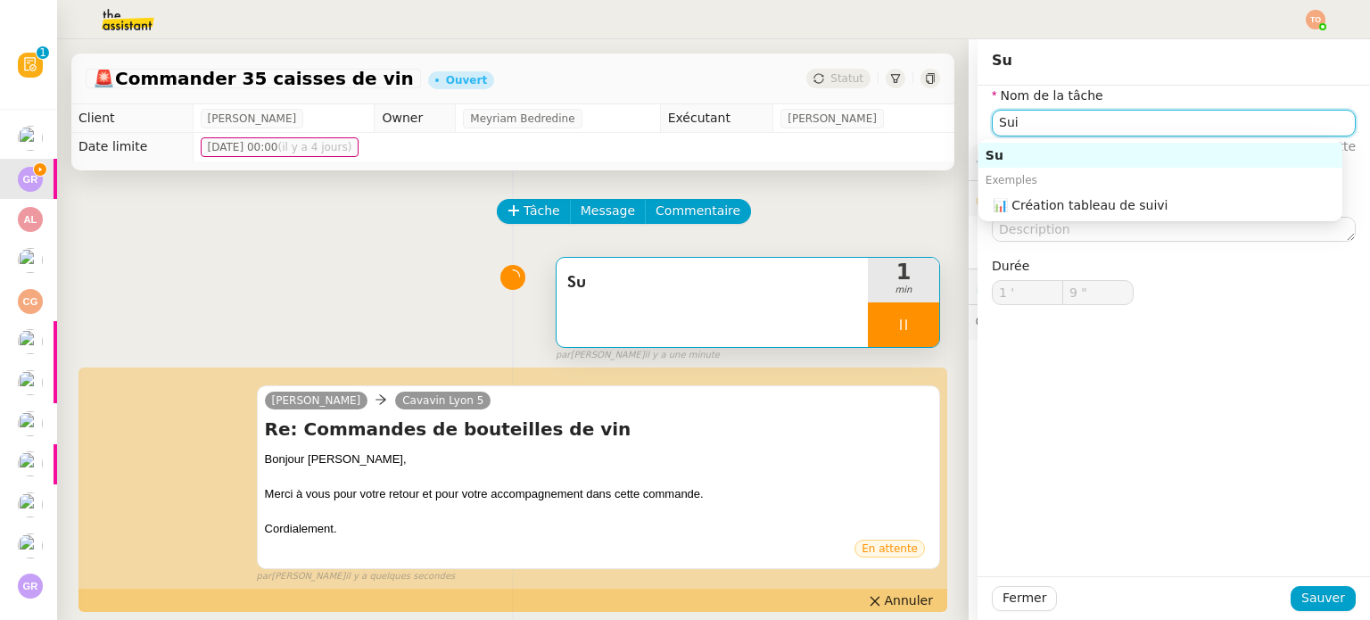
type input "Suic"
type input "10 ""
type input "Suivi"
type input "11 ""
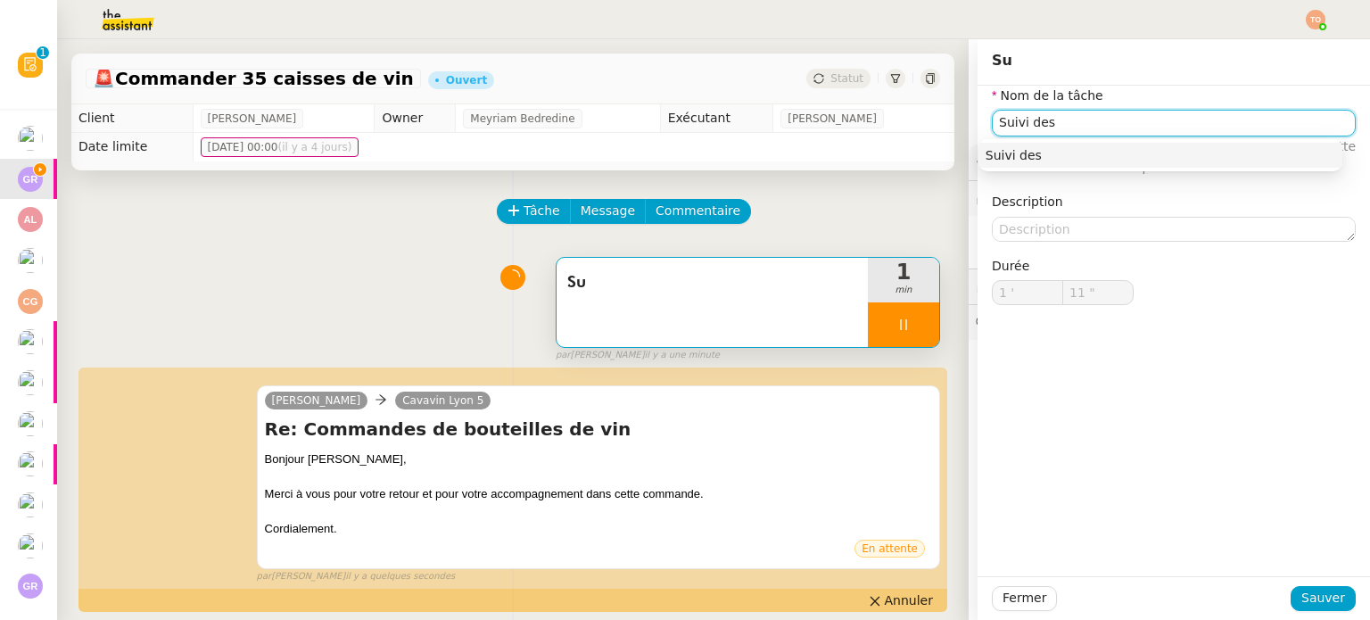
type input "Suivi des"
type input "12 ""
type input "Suivi des échange"
type input "13 ""
type input "Suivi des échanges et cl"
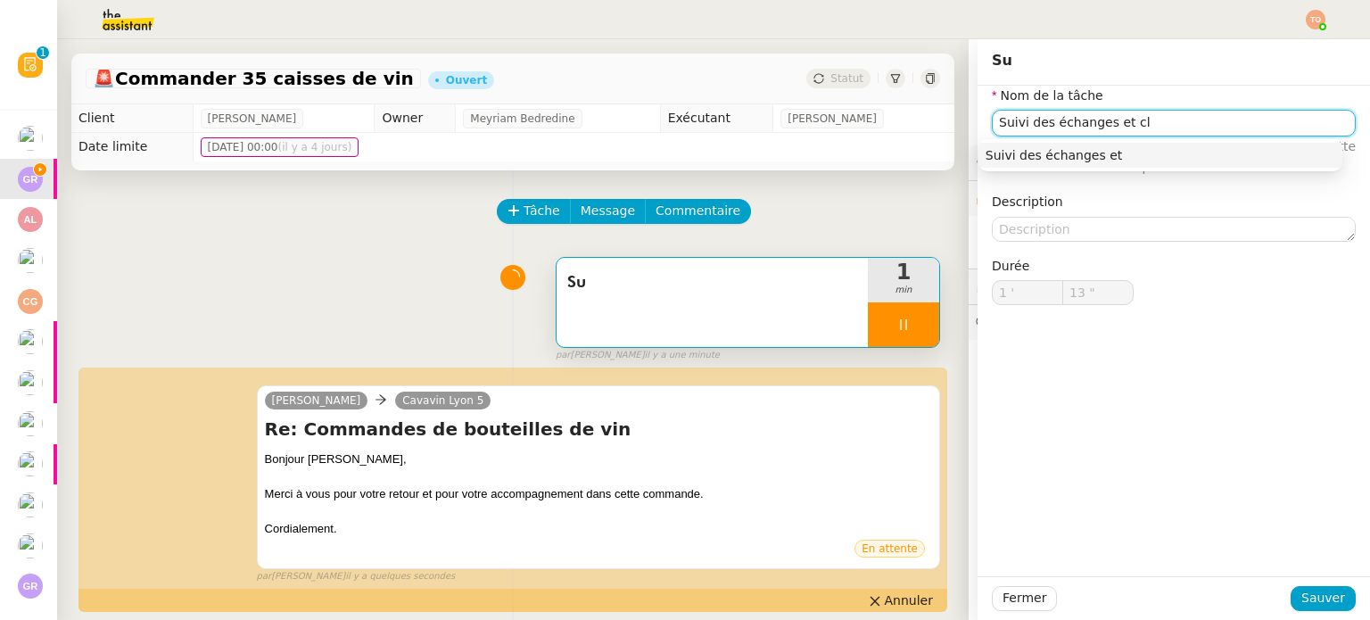
type input "14 ""
type input "Suivi des échanges et cloture"
click at [1045, 117] on input "Suivi des échanges et cloture" at bounding box center [1174, 123] width 364 height 26
click at [1129, 128] on input "Suivi des échanges et cloture" at bounding box center [1174, 123] width 364 height 26
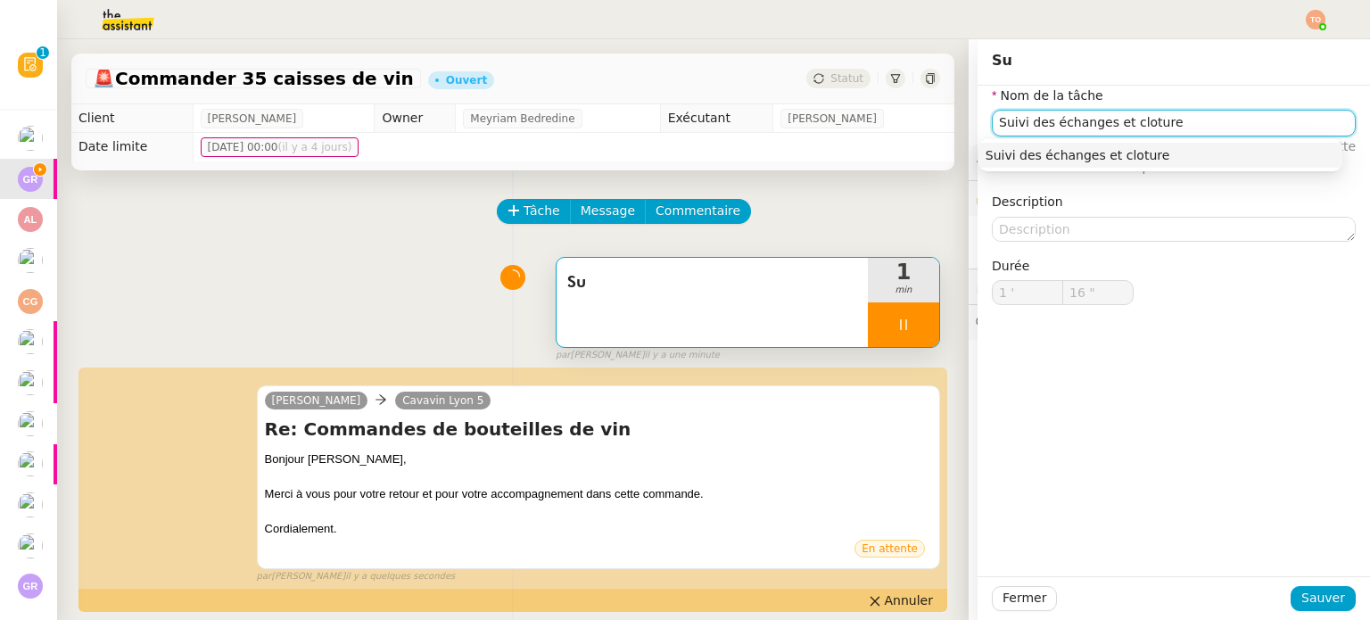
type input "17 ""
type input "Suivi des échanges et cloture"
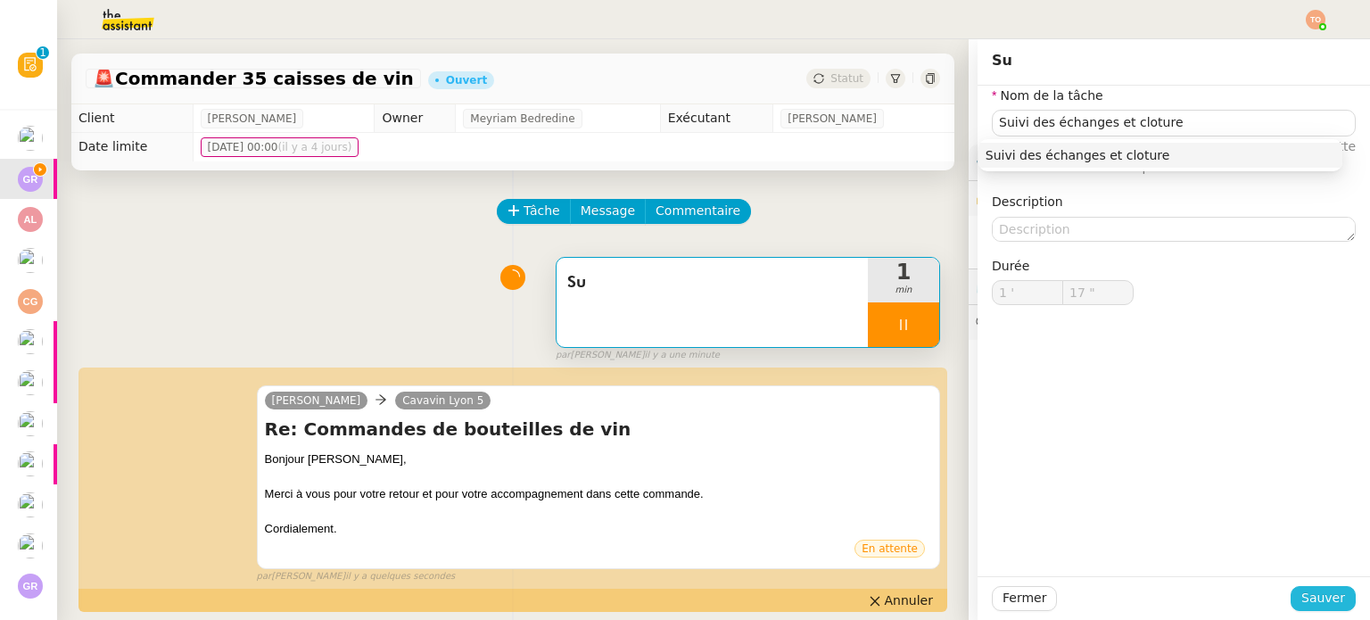
click at [1306, 609] on button "Sauver" at bounding box center [1323, 598] width 65 height 25
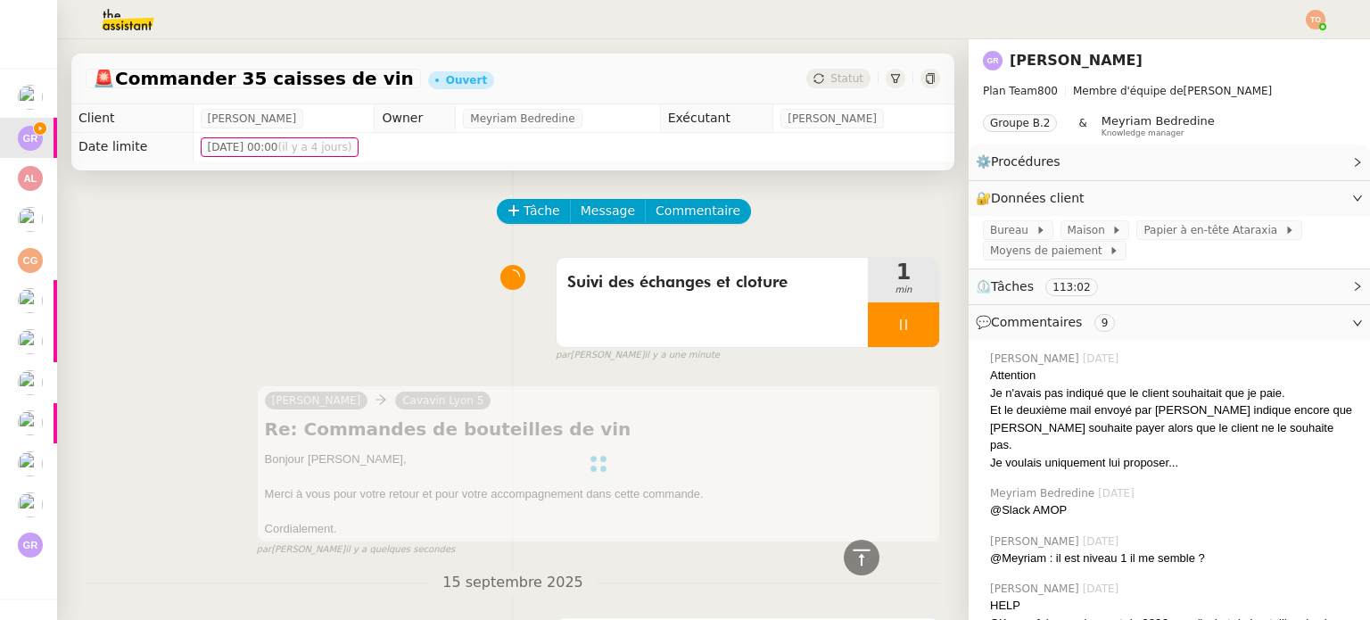
scroll to position [535, 0]
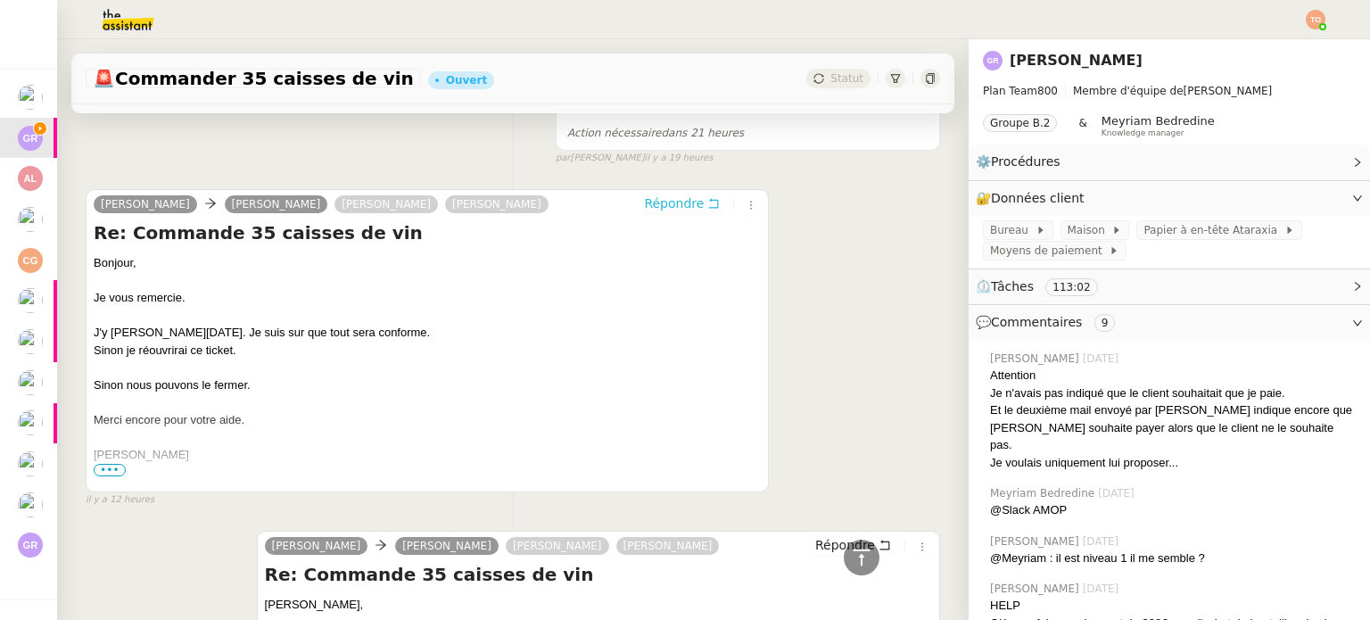
click at [676, 212] on span "Répondre" at bounding box center [674, 203] width 60 height 18
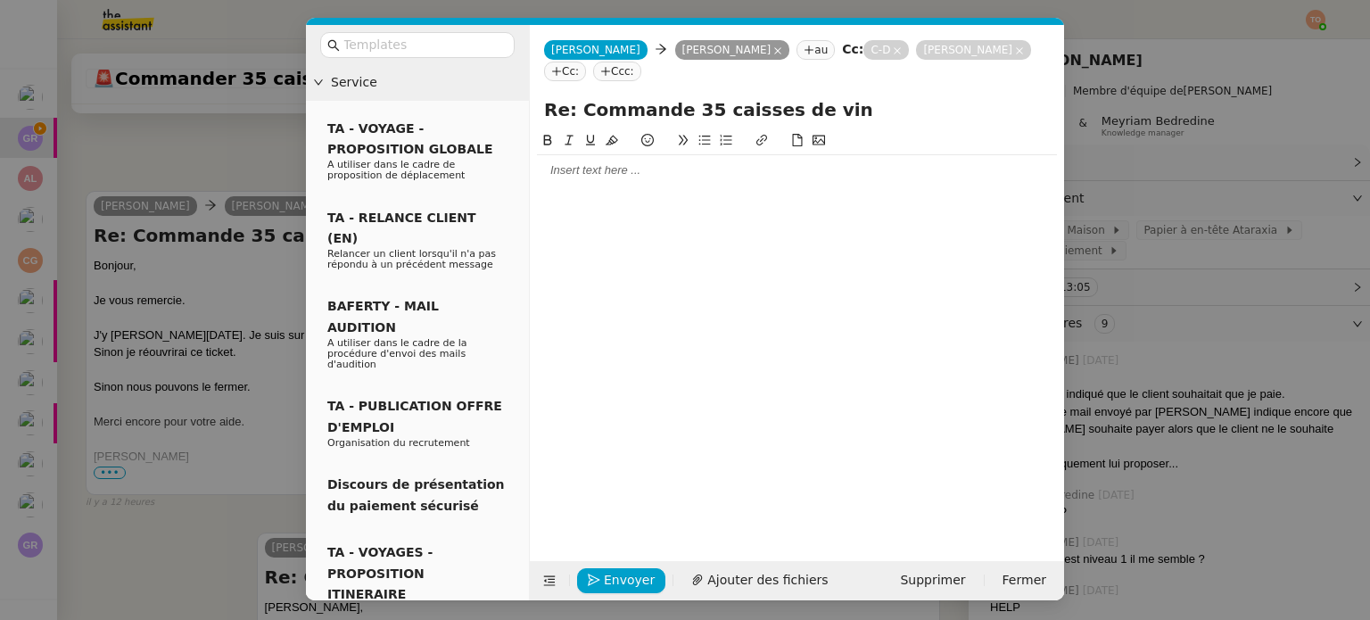
scroll to position [674, 0]
click at [893, 48] on icon at bounding box center [897, 50] width 9 height 9
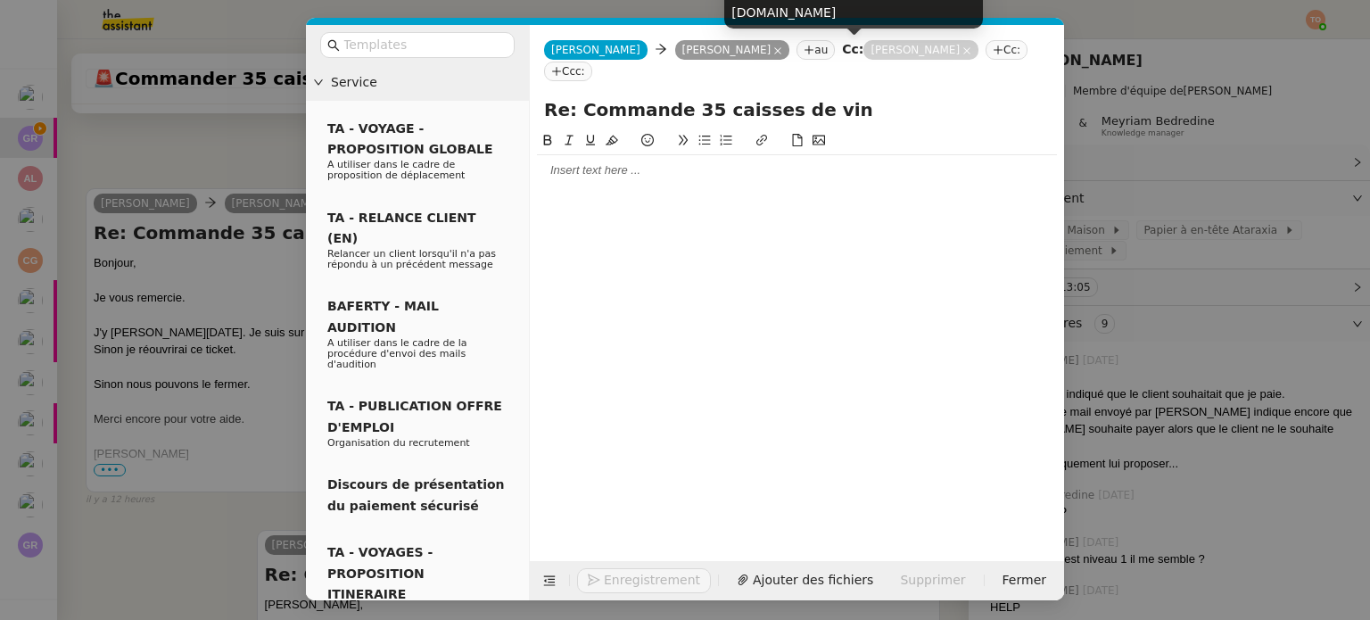
click at [889, 50] on nz-tag "Arnaud SECCO" at bounding box center [921, 50] width 115 height 20
click at [873, 53] on nz-tag "Arnaud SECCO" at bounding box center [921, 50] width 115 height 20
click at [964, 54] on icon at bounding box center [967, 50] width 7 height 7
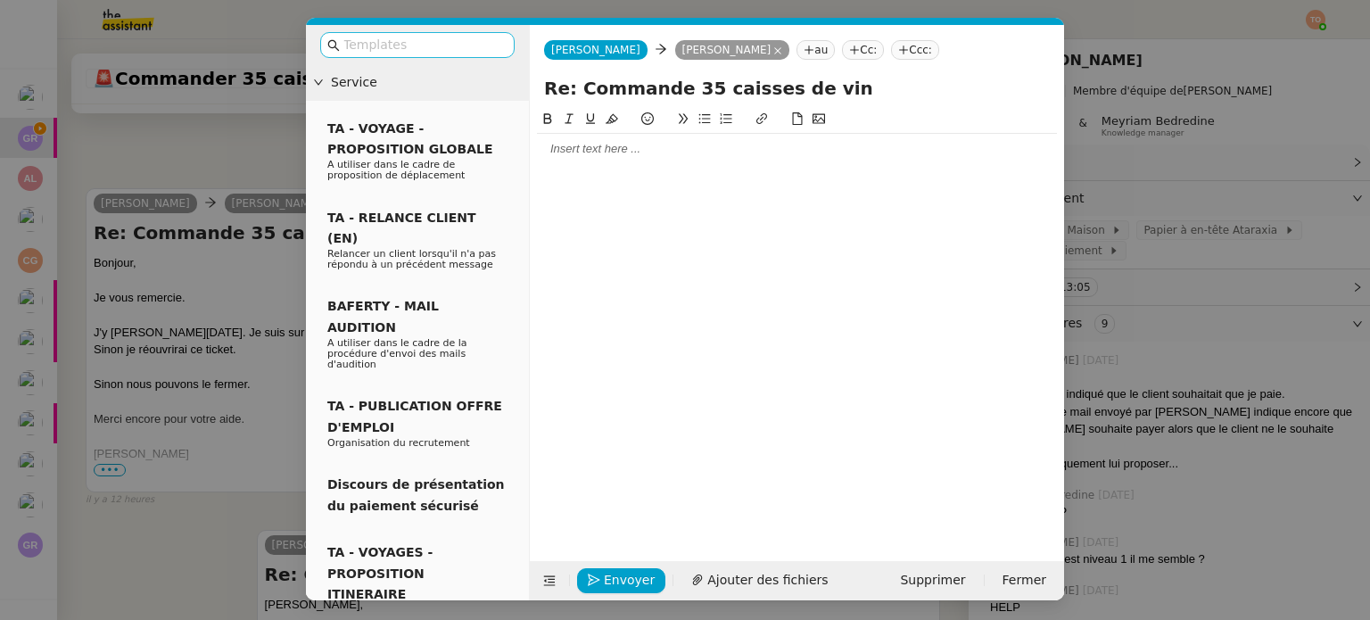
click at [451, 50] on input "text" at bounding box center [423, 45] width 161 height 21
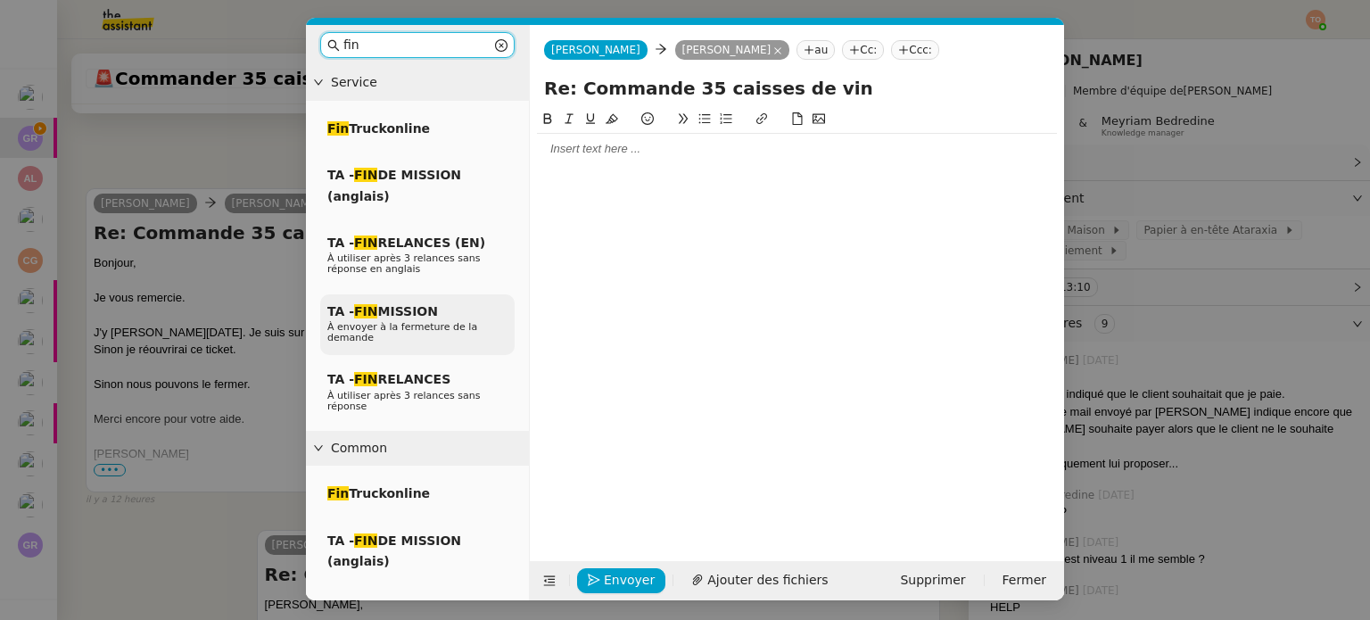
type input "fin"
click at [448, 324] on span "À envoyer à la fermeture de la demande" at bounding box center [402, 332] width 150 height 22
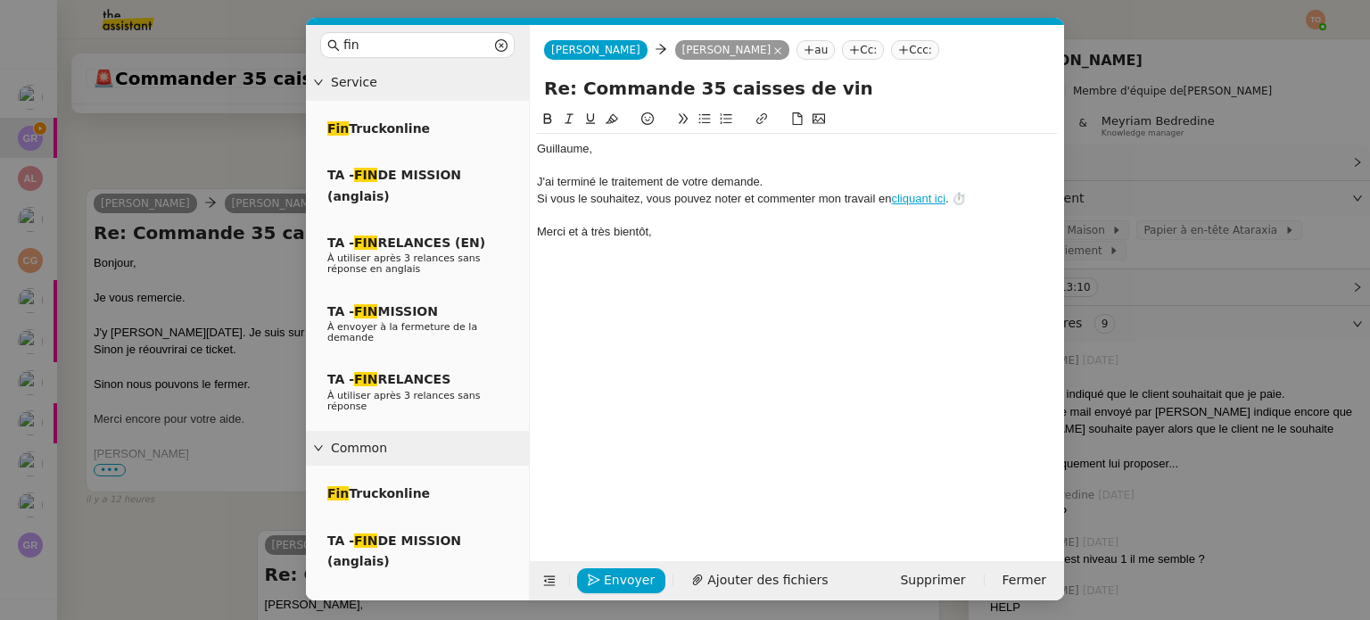
click at [620, 156] on div "﻿Guillaume﻿," at bounding box center [797, 149] width 520 height 16
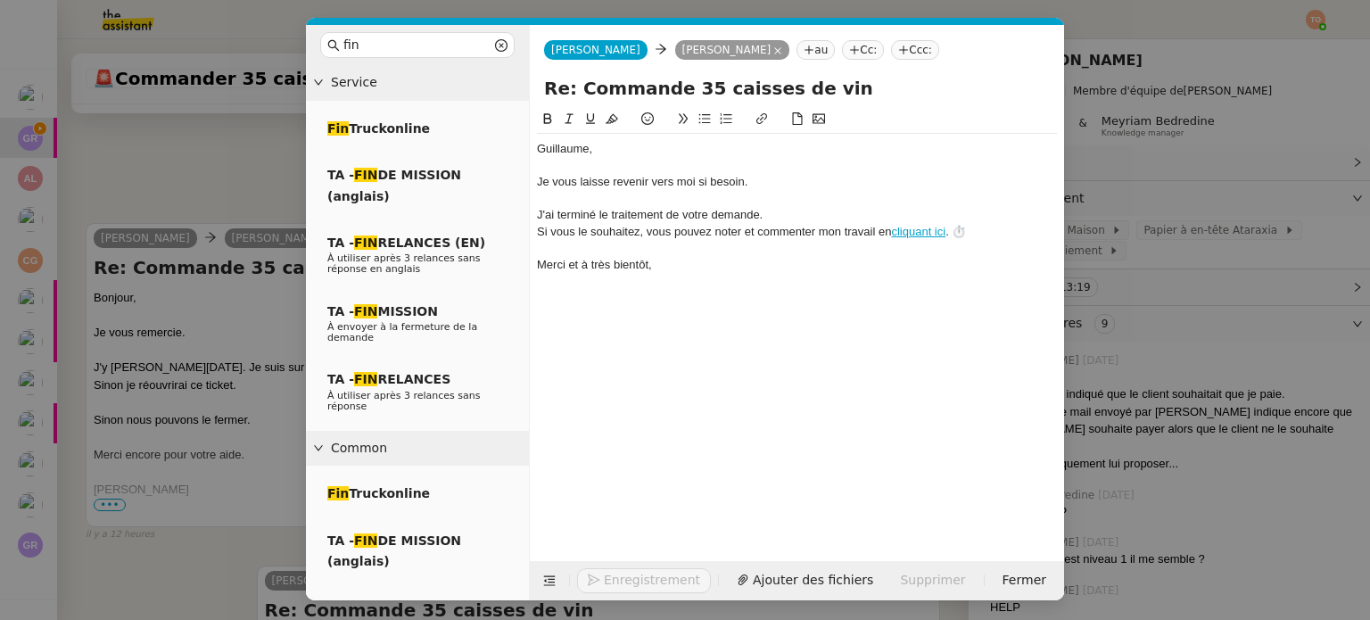
scroll to position [959, 0]
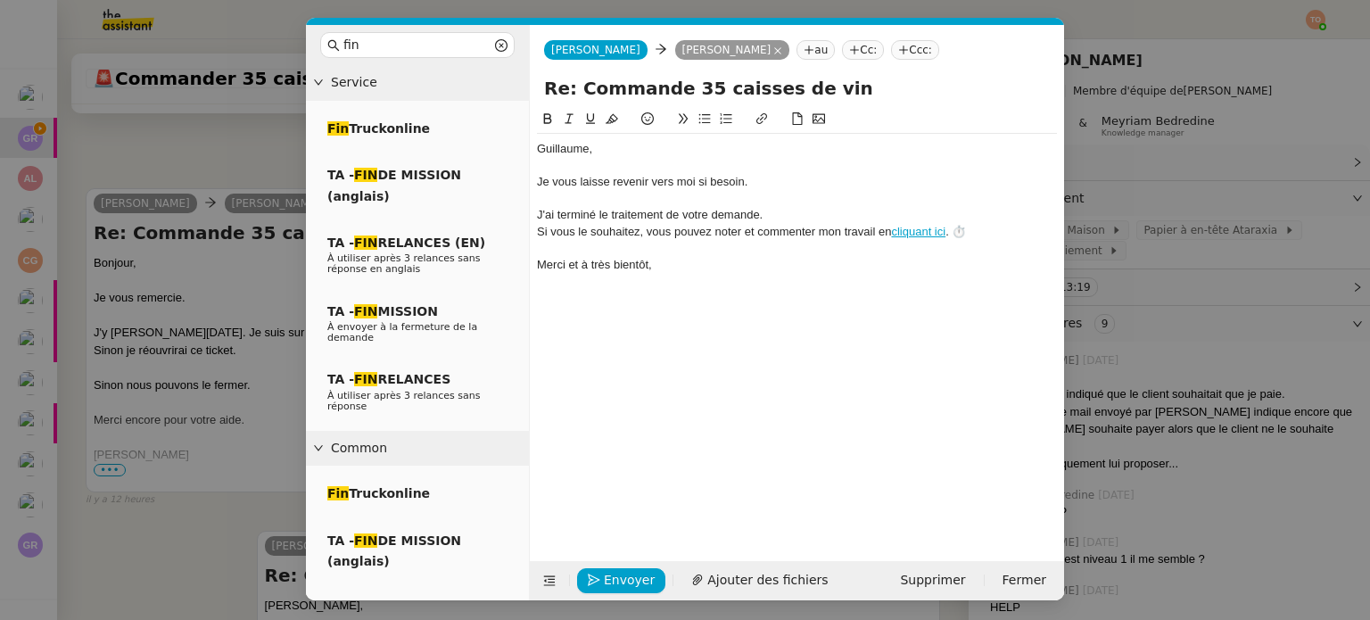
click at [601, 564] on div "Envoyer Ajouter des fichiers Supprimer Fermer" at bounding box center [797, 580] width 534 height 39
click at [604, 570] on span "Envoyer" at bounding box center [629, 580] width 51 height 21
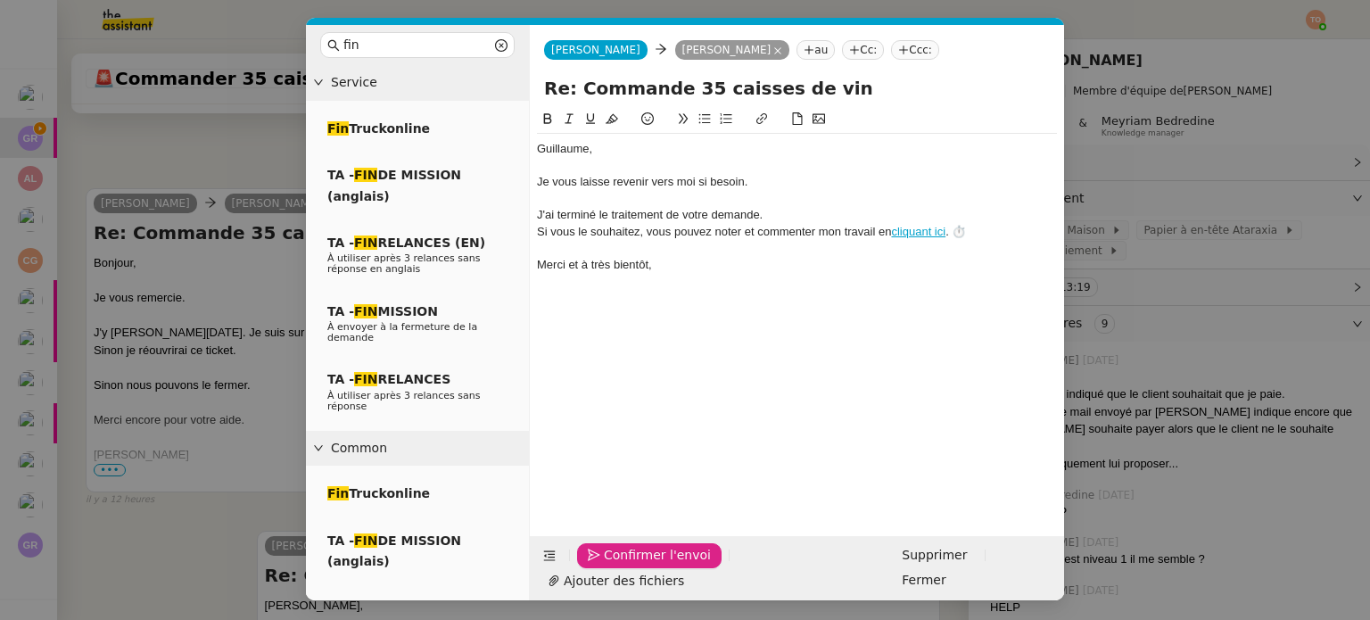
click at [604, 566] on span "Confirmer l'envoi" at bounding box center [657, 555] width 107 height 21
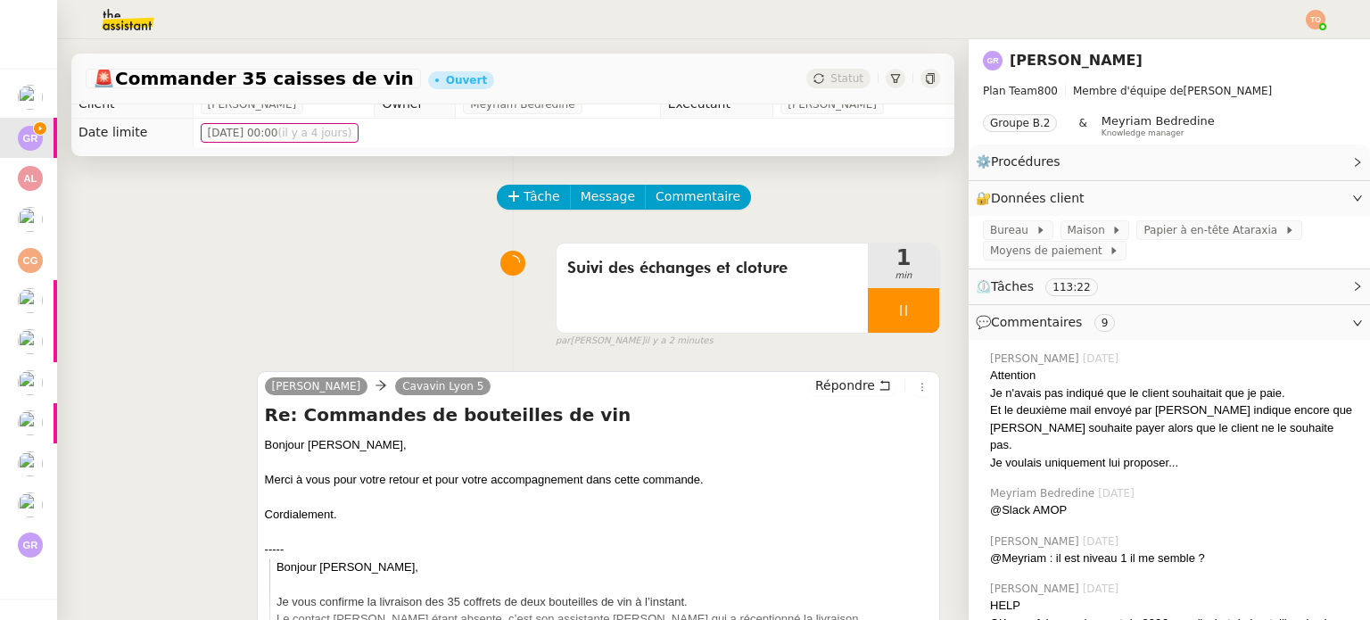
scroll to position [0, 0]
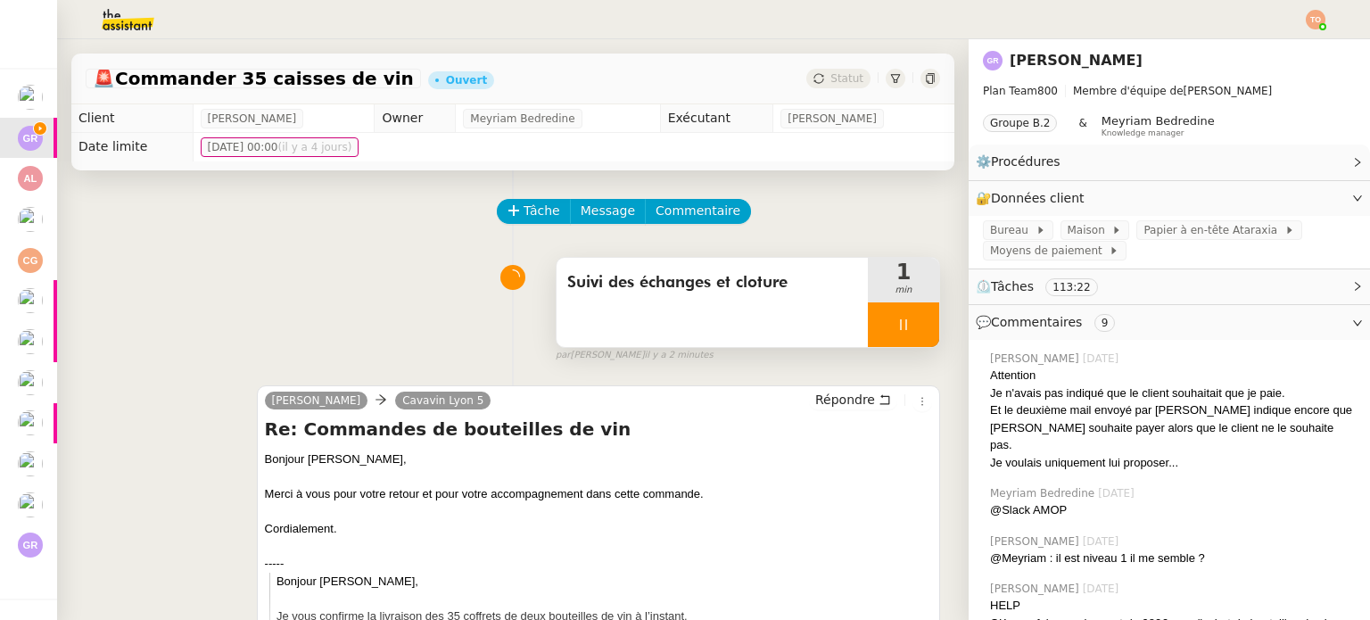
click at [891, 324] on div at bounding box center [903, 324] width 71 height 45
click at [914, 319] on icon at bounding box center [921, 325] width 14 height 14
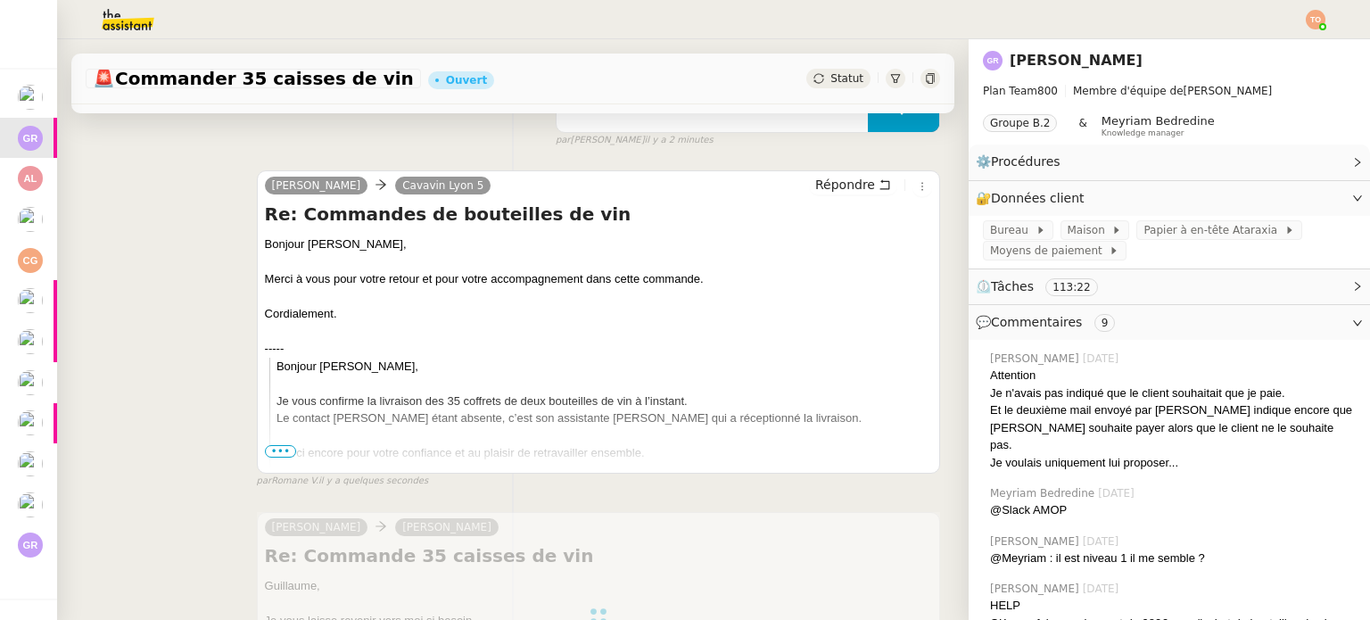
scroll to position [268, 0]
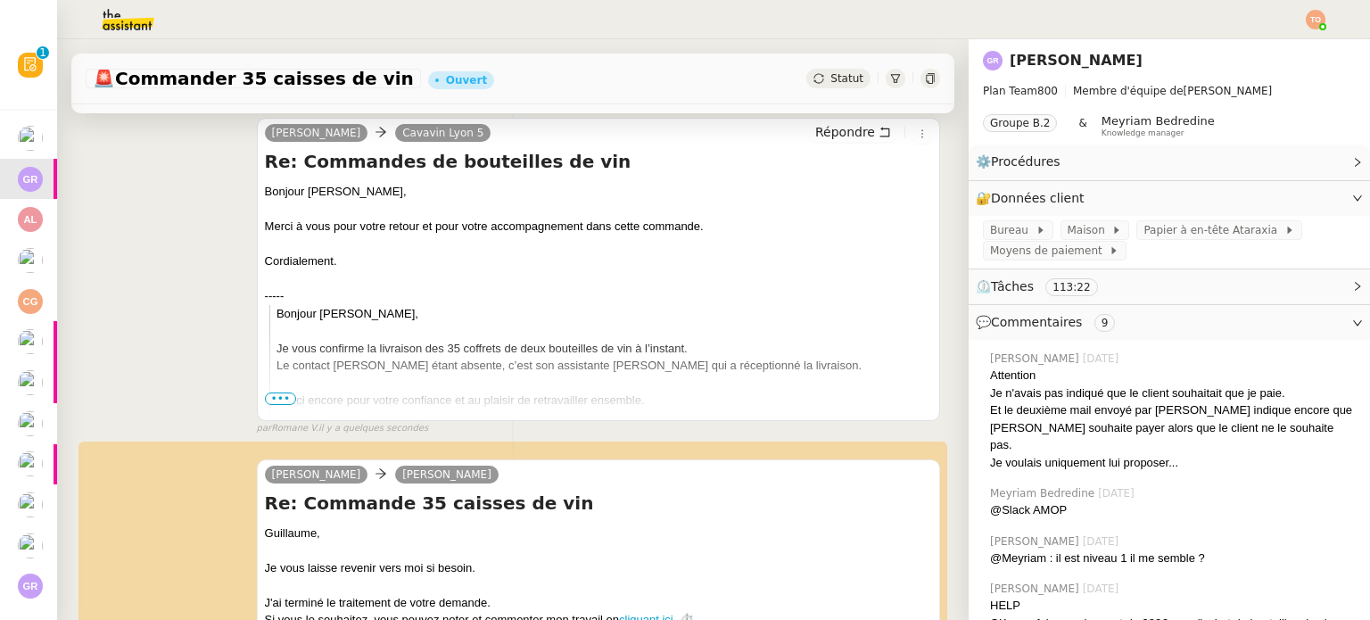
click at [812, 83] on div "Statut" at bounding box center [839, 79] width 64 height 20
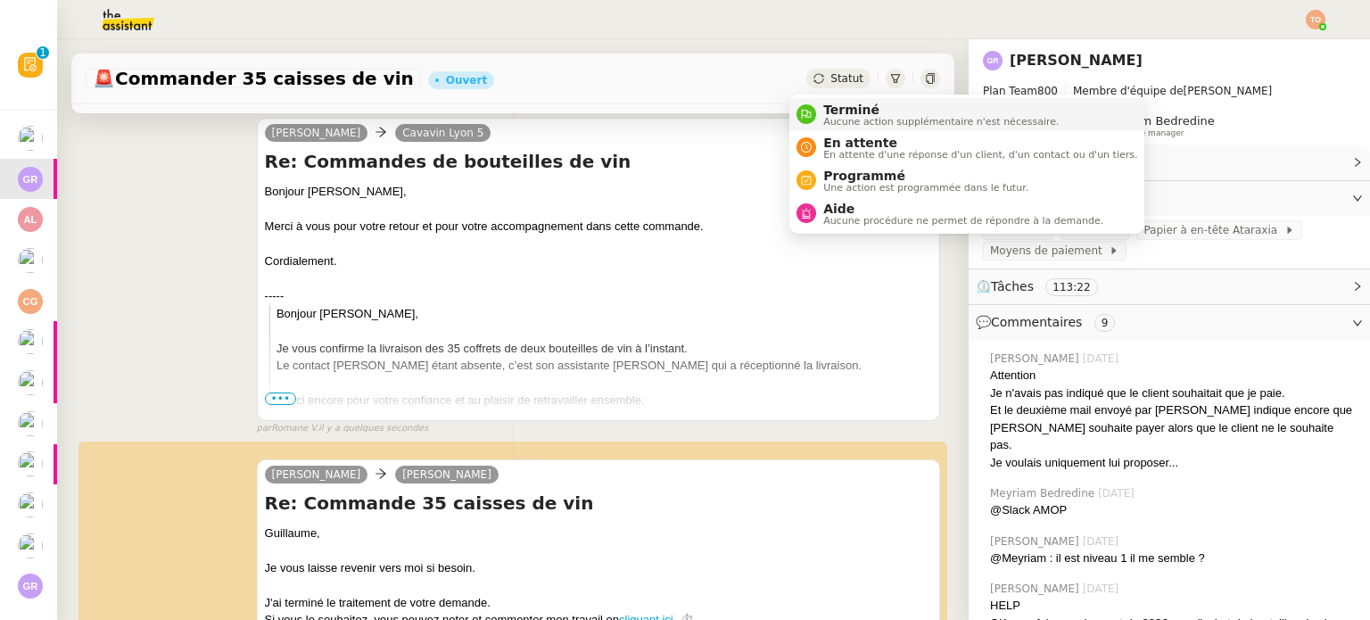
click at [860, 120] on span "Aucune action supplémentaire n'est nécessaire." at bounding box center [941, 122] width 236 height 10
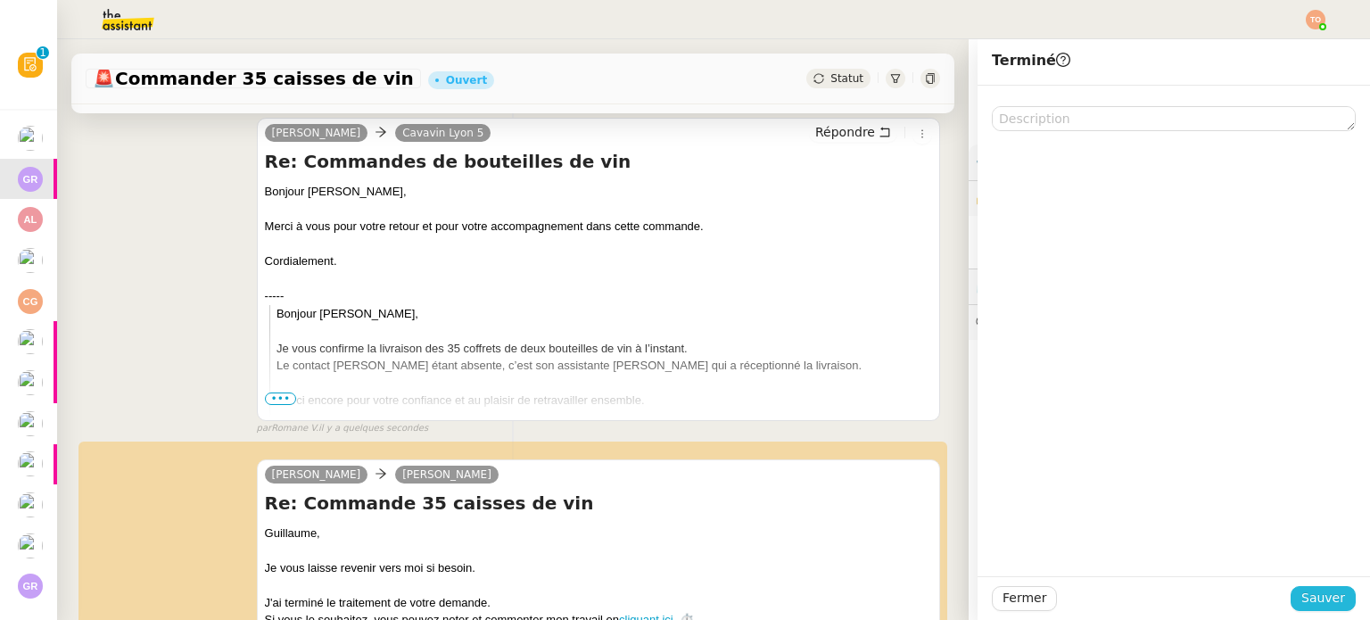
click at [1316, 595] on span "Sauver" at bounding box center [1324, 598] width 44 height 21
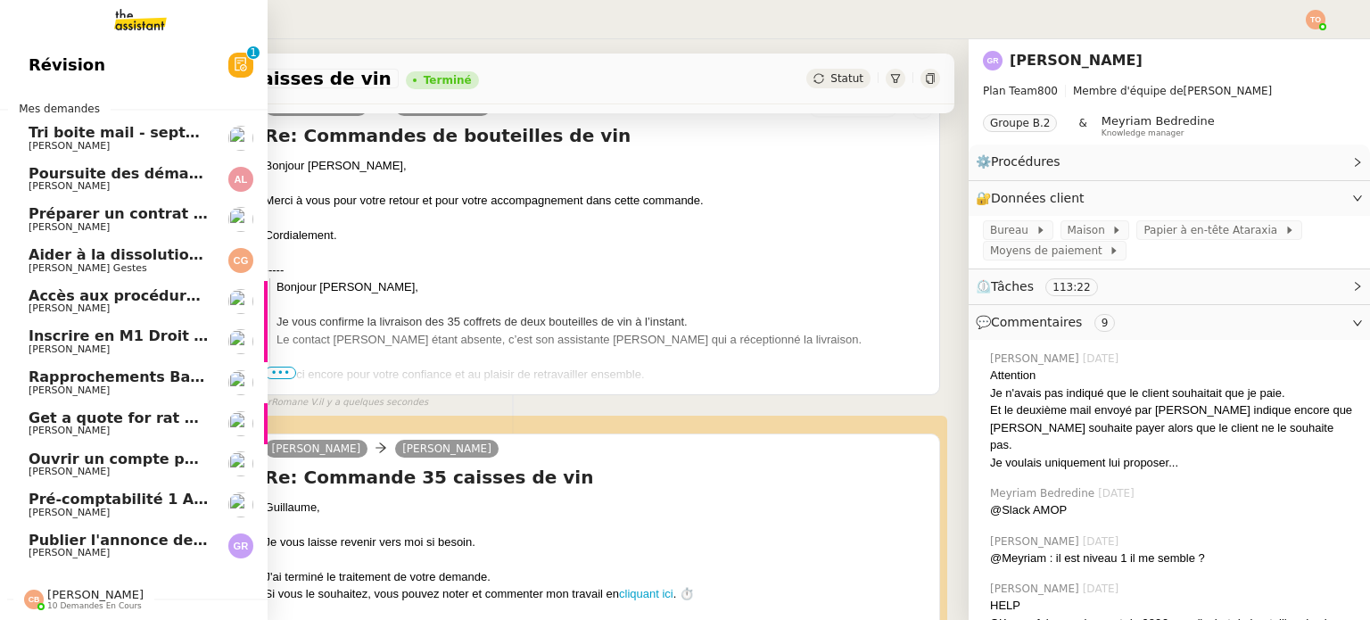
scroll to position [345, 0]
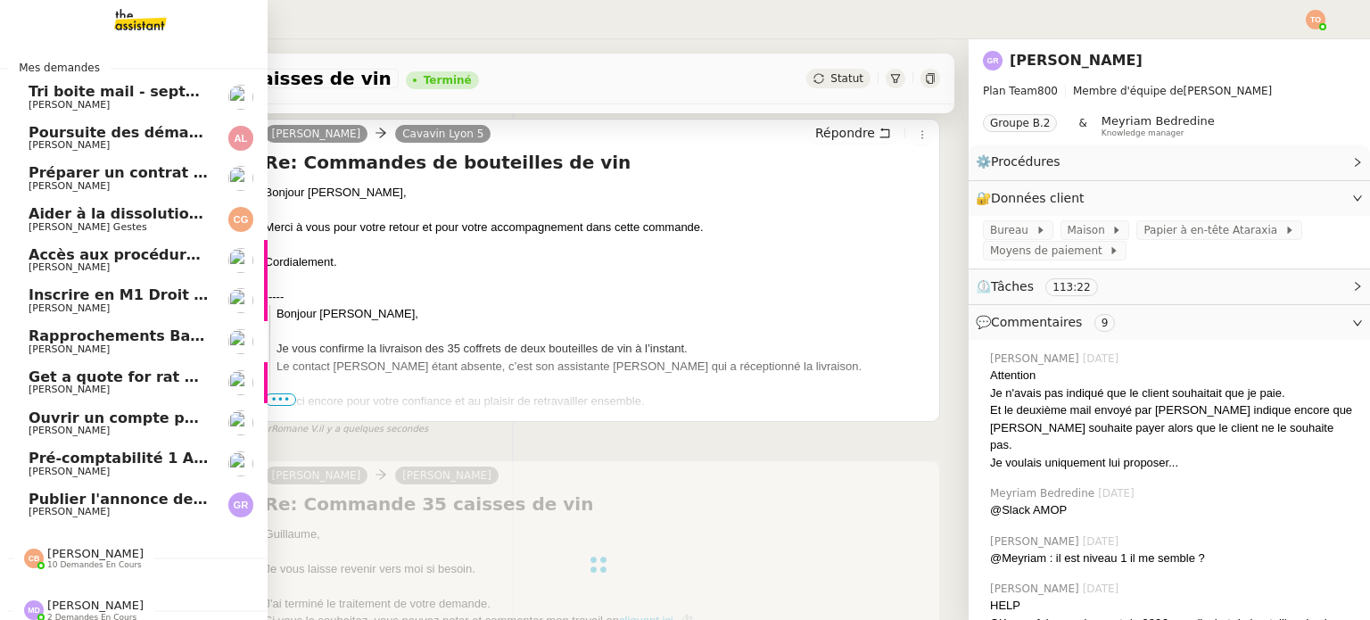
click at [149, 256] on span "Accès aux procédures Addingwell" at bounding box center [164, 254] width 270 height 17
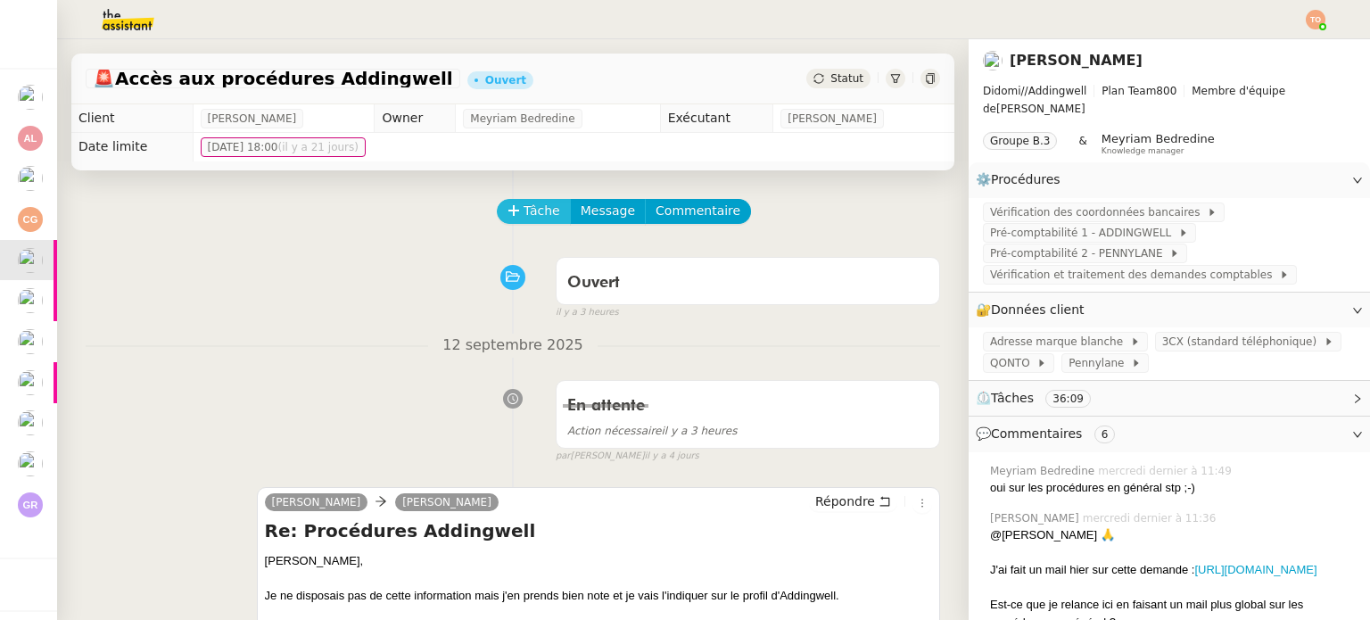
click at [524, 221] on span "Tâche" at bounding box center [542, 211] width 37 height 21
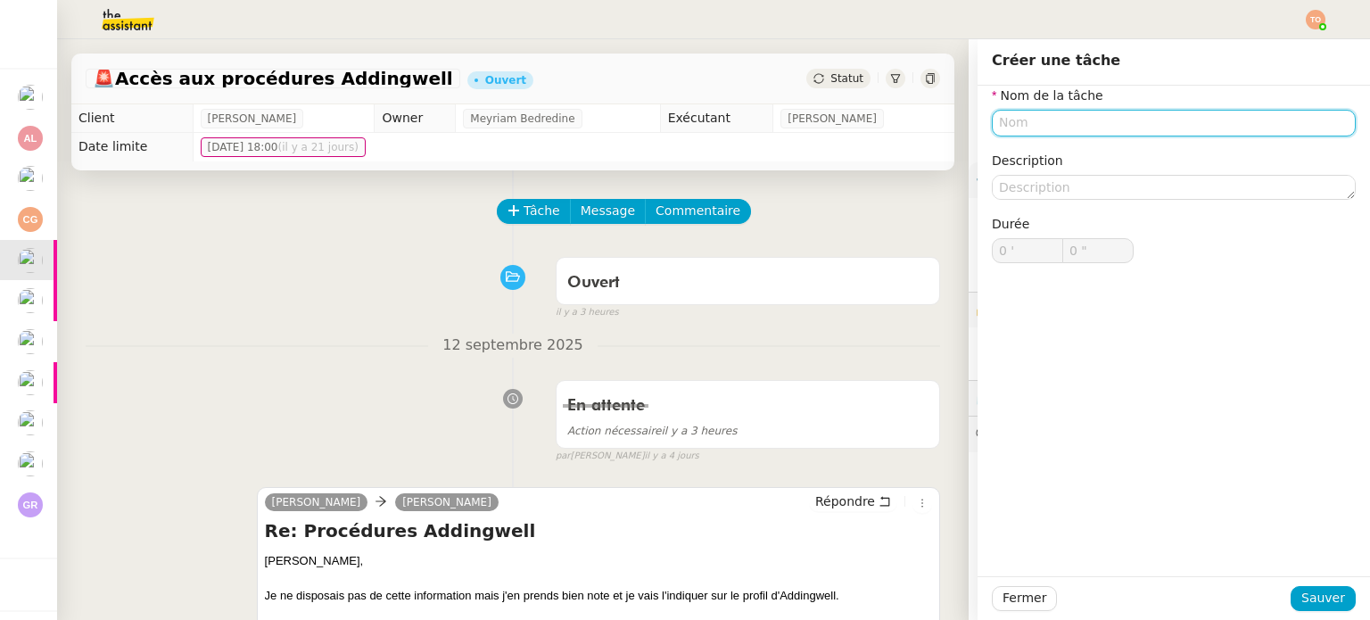
click at [1087, 128] on input "text" at bounding box center [1174, 123] width 364 height 26
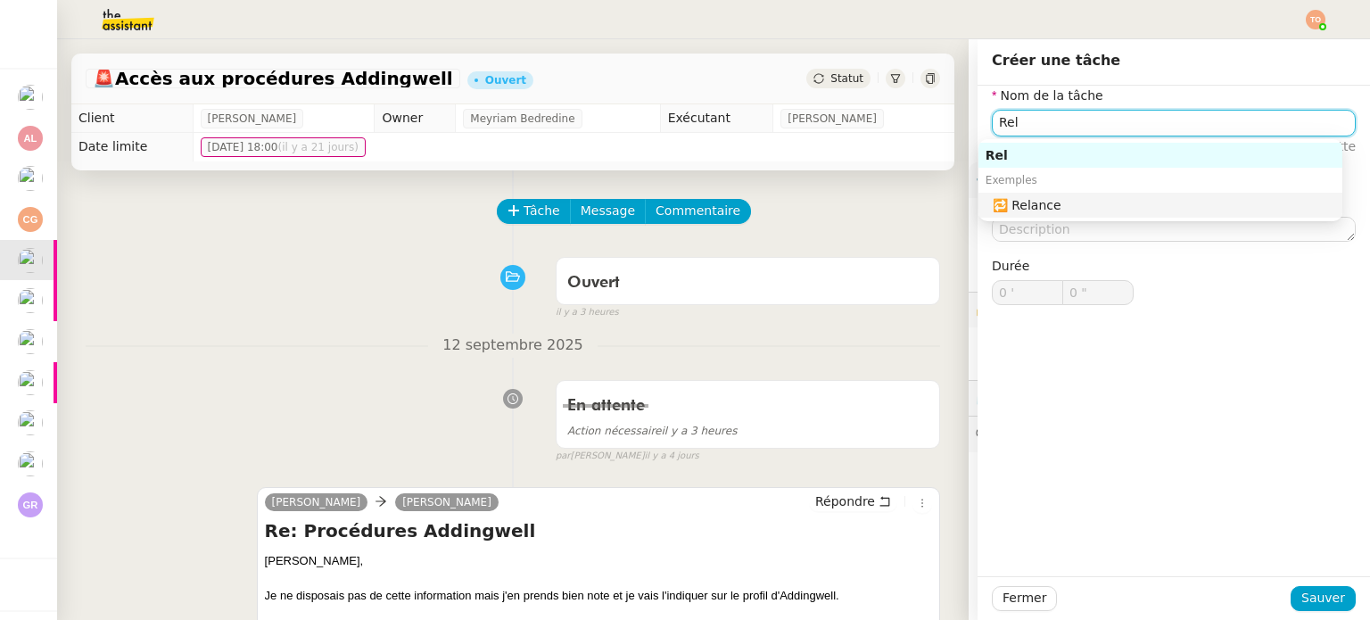
click at [1145, 209] on div "🔁 Relance" at bounding box center [1164, 205] width 343 height 16
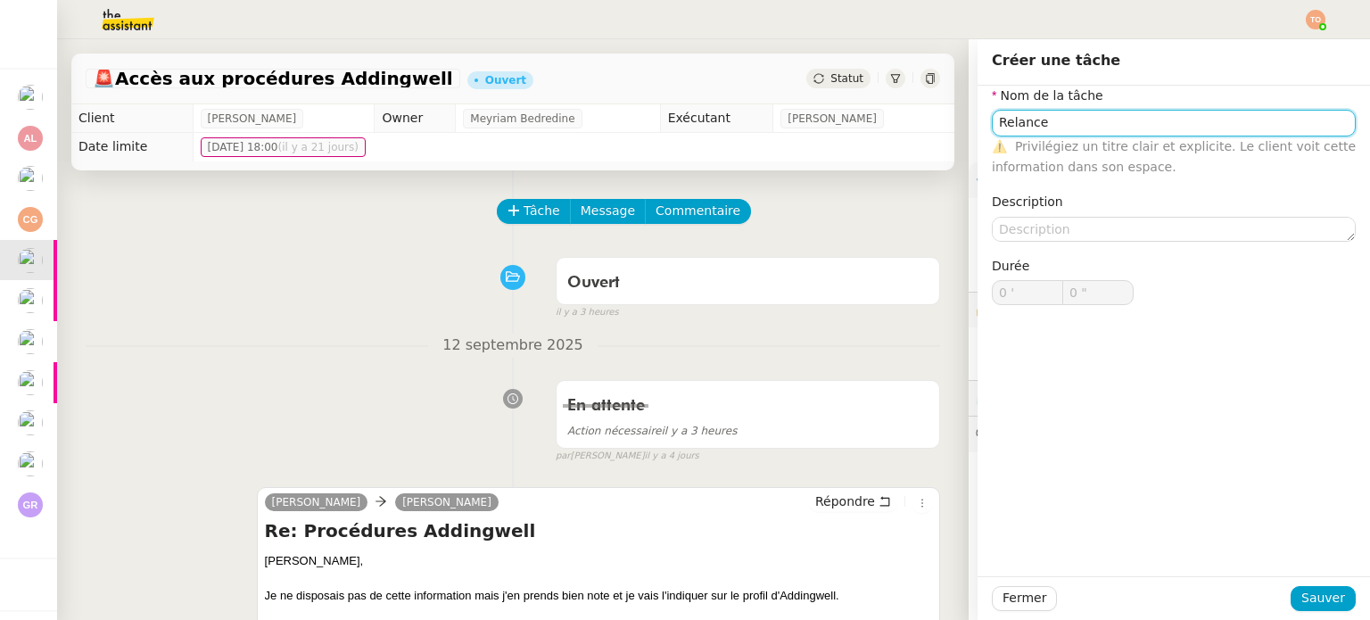
type input "Relance"
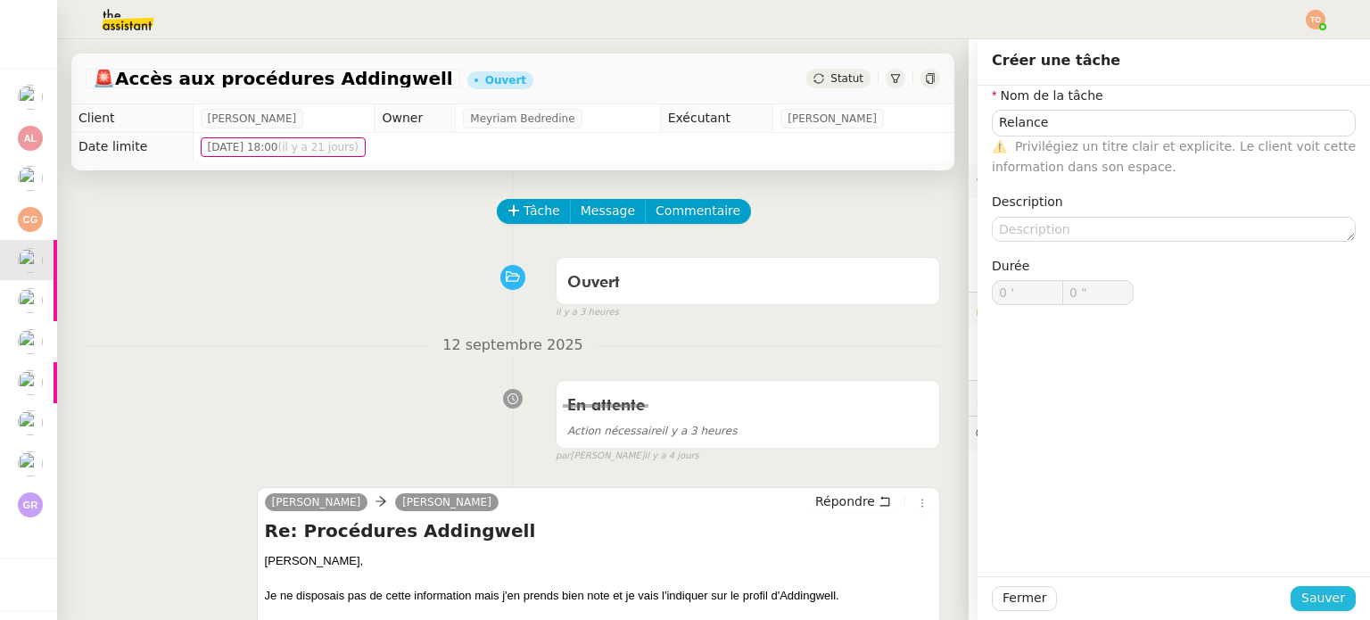
click at [1323, 585] on div "Fermer Sauver" at bounding box center [1174, 598] width 393 height 44
click at [1324, 587] on button "Sauver" at bounding box center [1323, 598] width 65 height 25
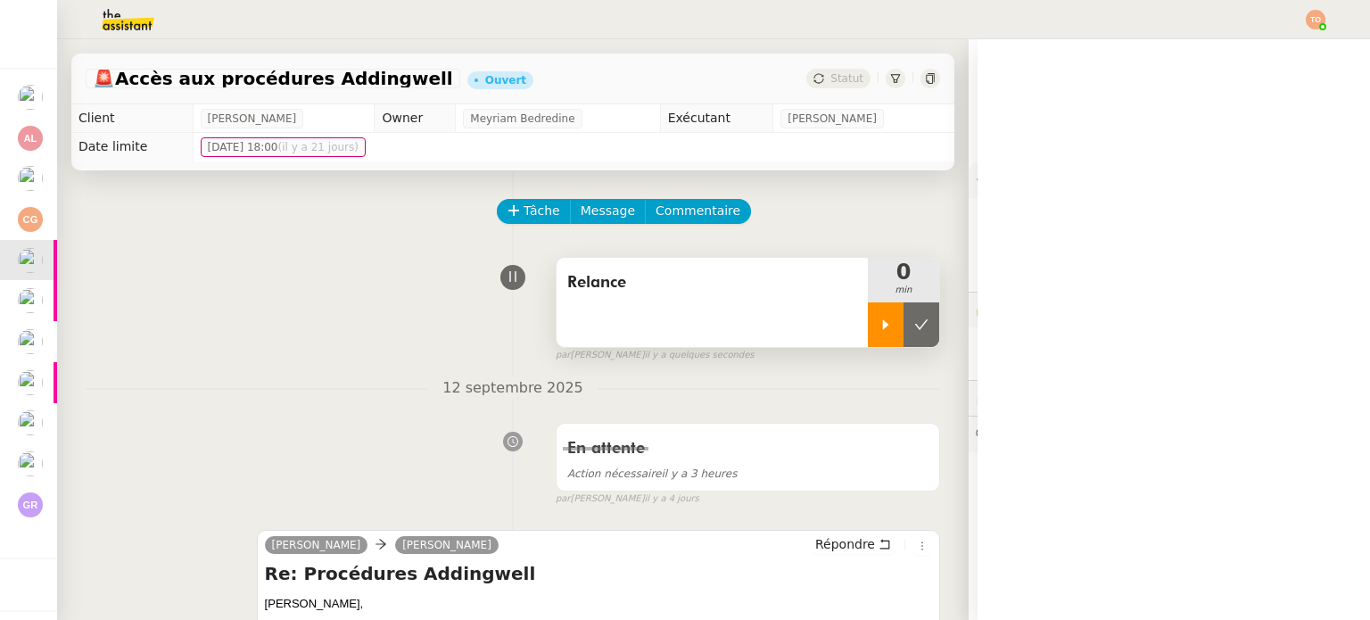
click at [868, 313] on div at bounding box center [886, 324] width 36 height 45
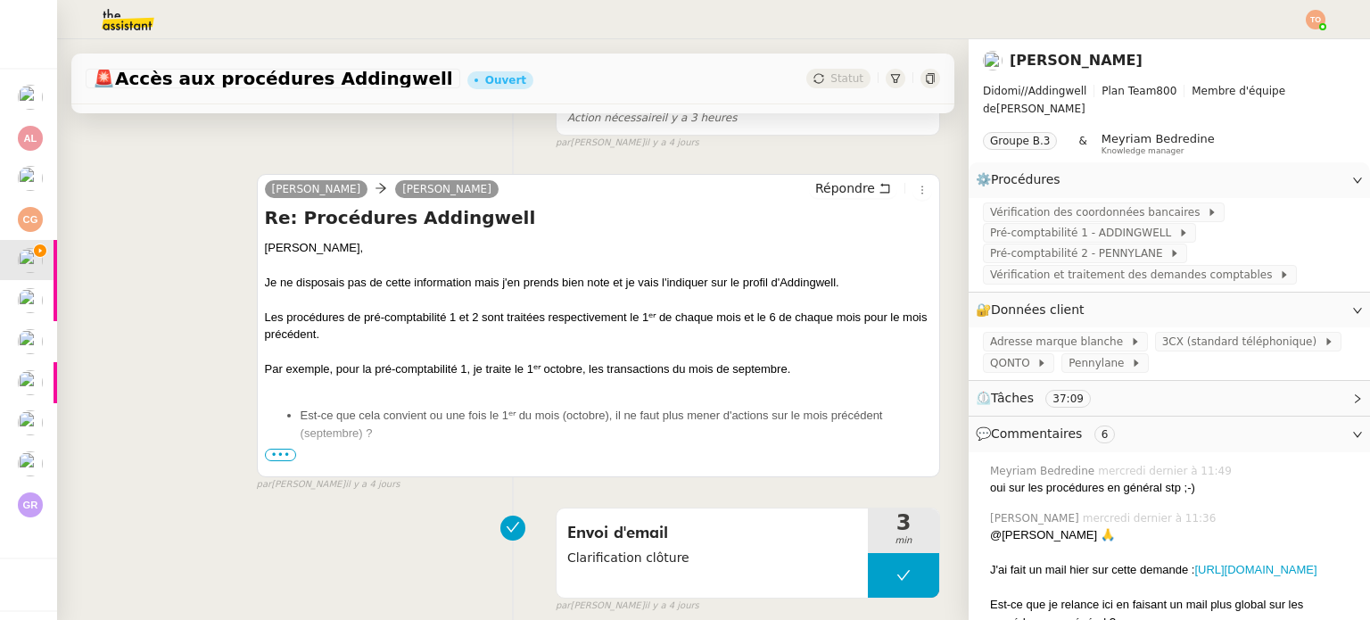
scroll to position [357, 0]
click at [281, 456] on span "•••" at bounding box center [281, 454] width 32 height 12
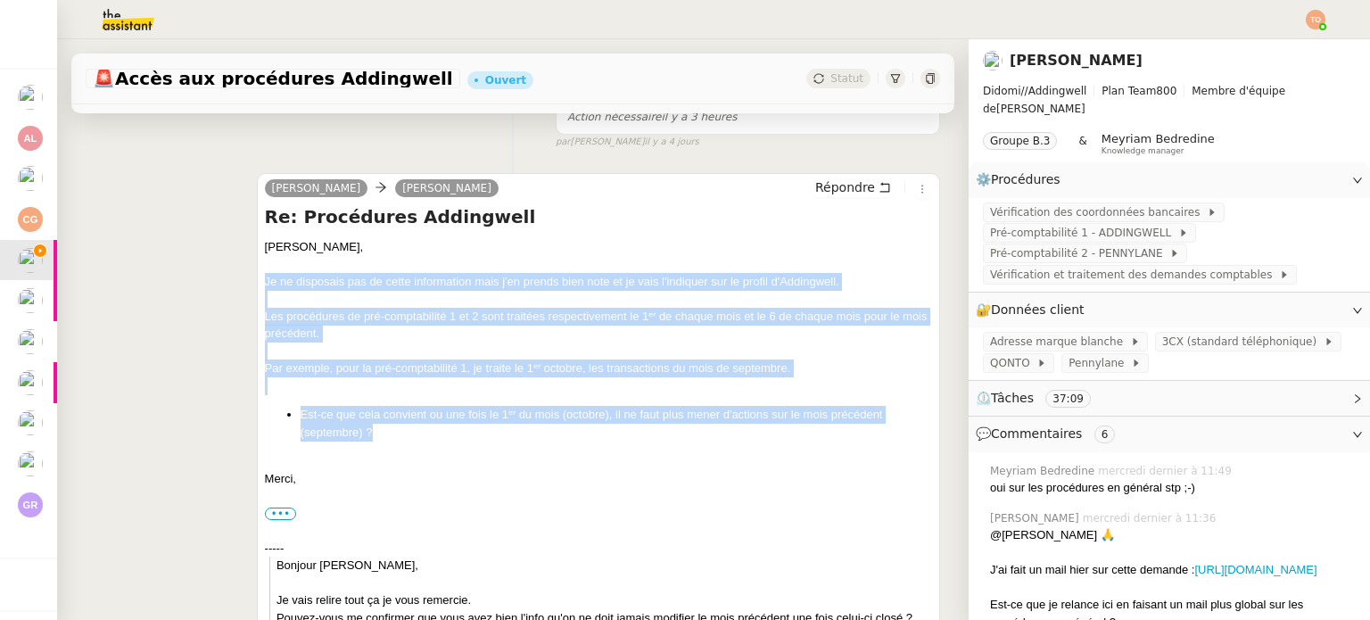
drag, startPoint x: 396, startPoint y: 440, endPoint x: 250, endPoint y: 280, distance: 216.6
copy div "Je ne disposais pas de cette information mais j'en prends bien note et je vais …"
click at [815, 190] on span "Répondre" at bounding box center [845, 187] width 60 height 18
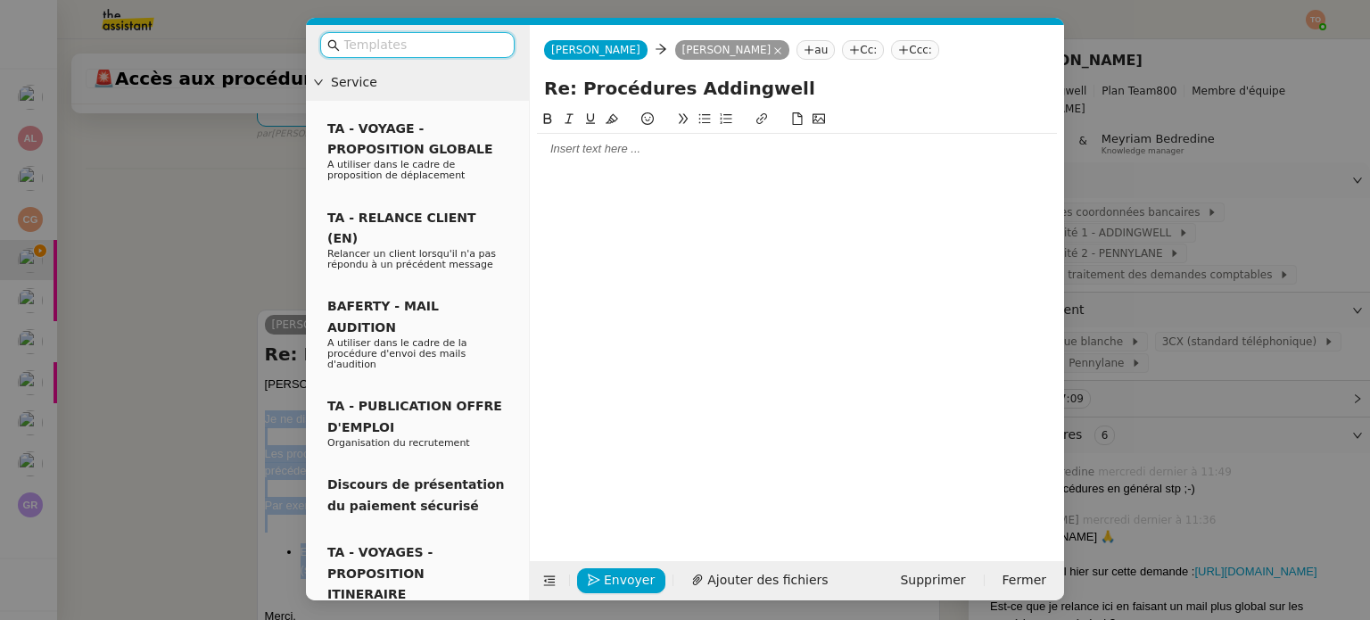
scroll to position [493, 0]
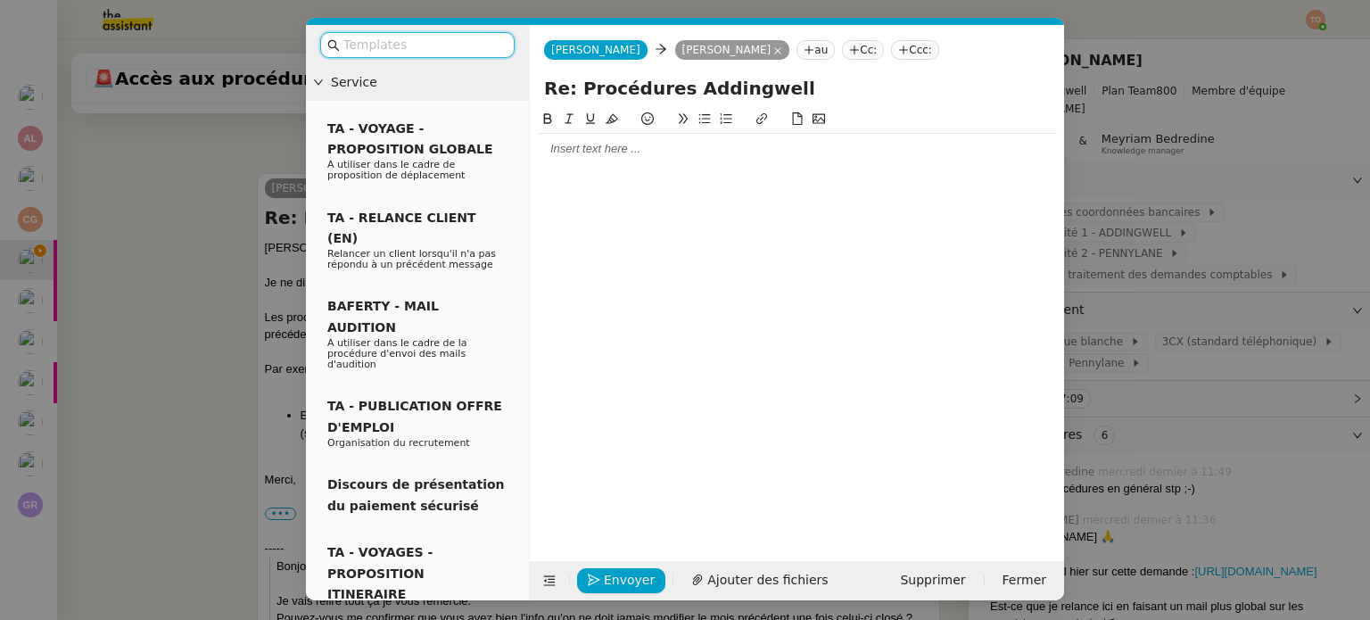
click at [488, 45] on input "text" at bounding box center [423, 45] width 161 height 21
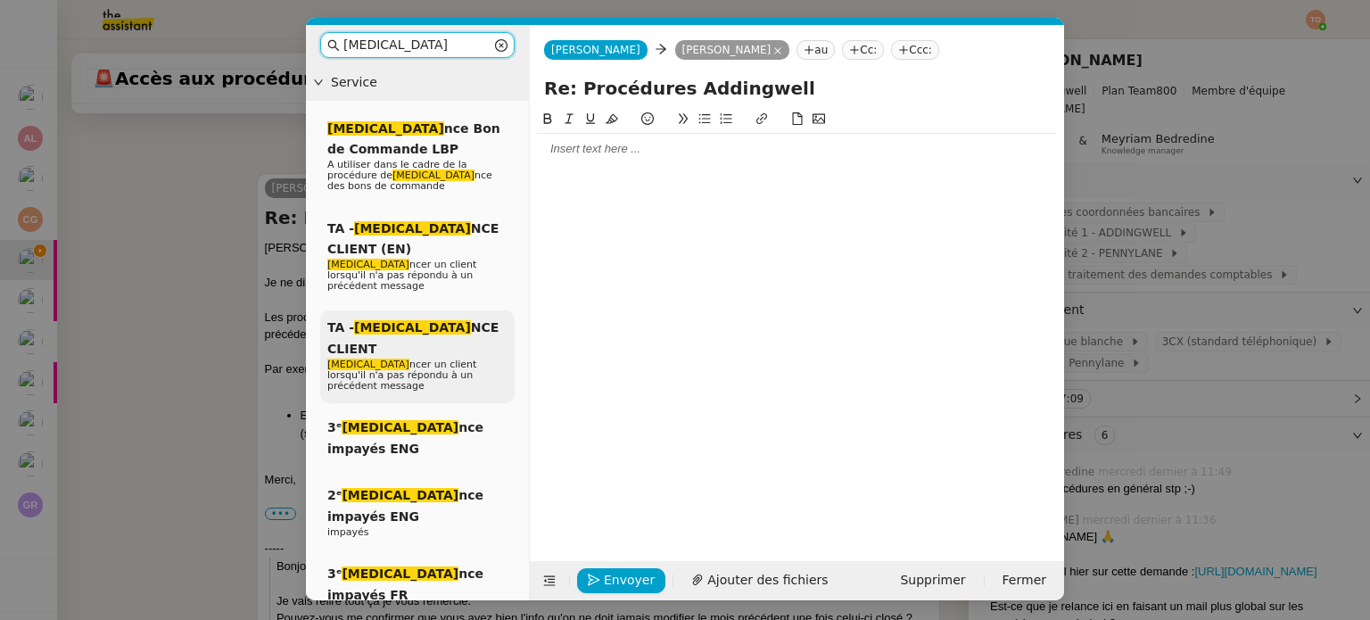
type input "rela"
click at [454, 310] on div "TA - RELA NCE CLIENT Rela ncer un client lorsqu'il n'a pas répondu à un précéde…" at bounding box center [417, 356] width 194 height 93
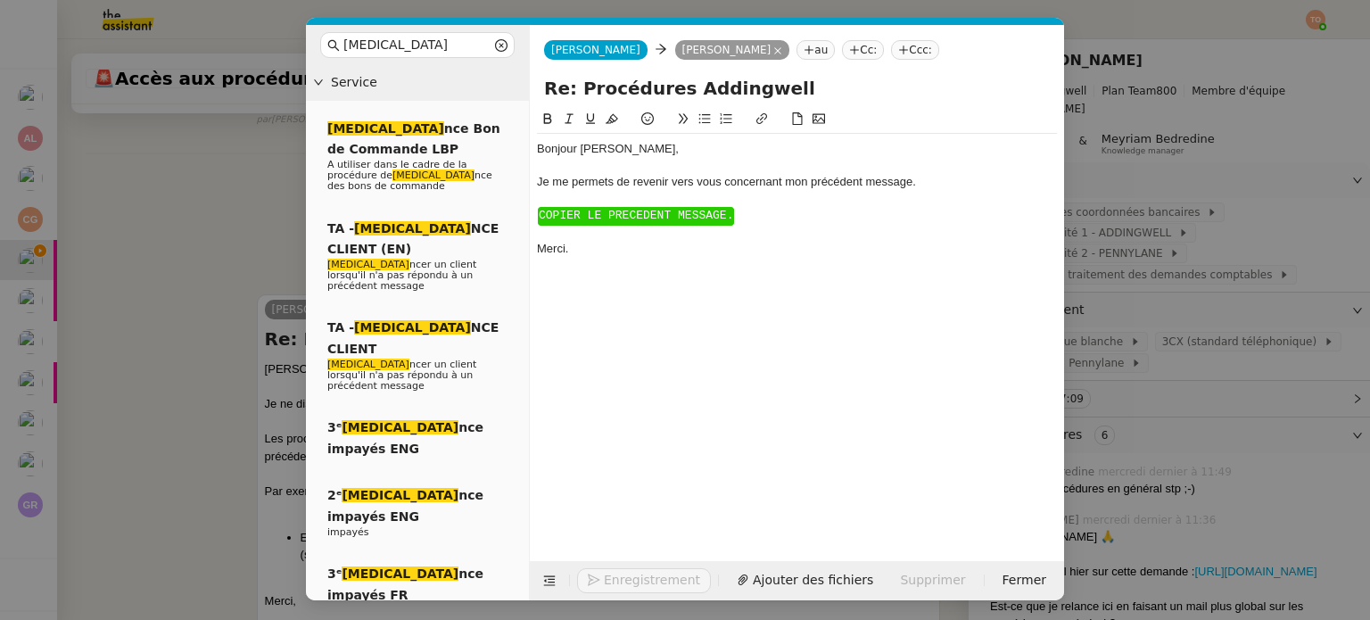
scroll to position [616, 0]
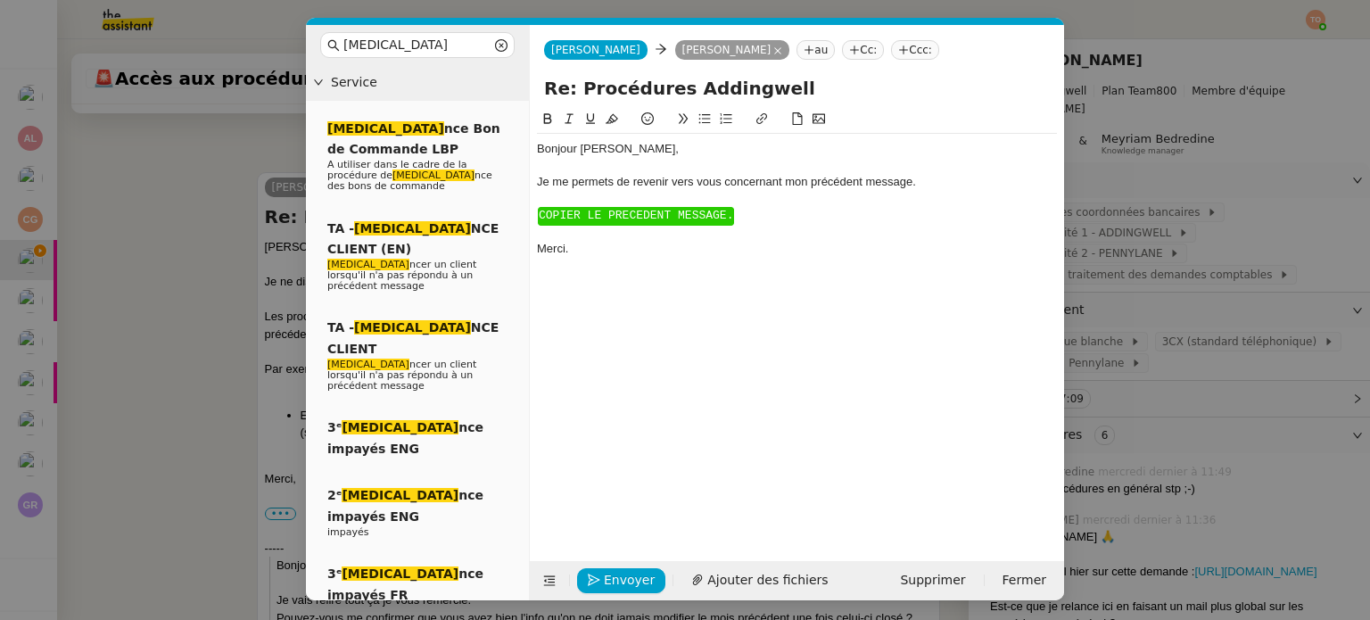
click at [596, 219] on span "COPIER LE PRECEDENT MESSAGE." at bounding box center [636, 215] width 194 height 13
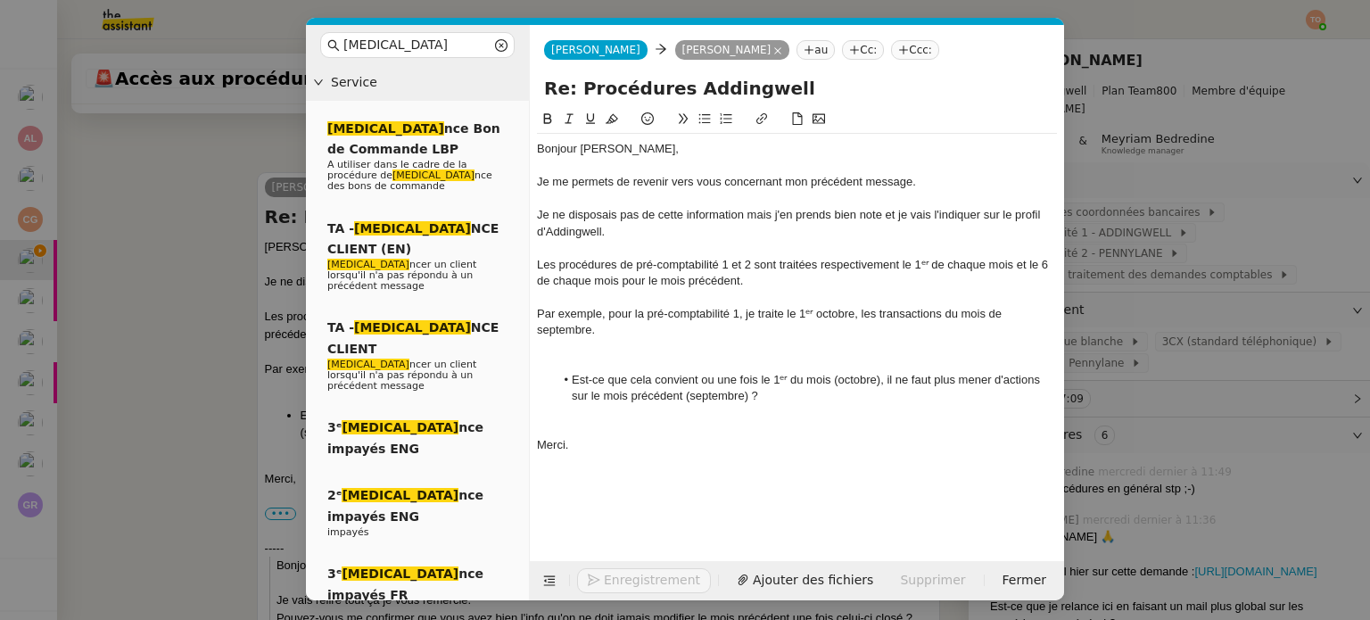
scroll to position [728, 0]
click at [617, 363] on div at bounding box center [797, 363] width 520 height 16
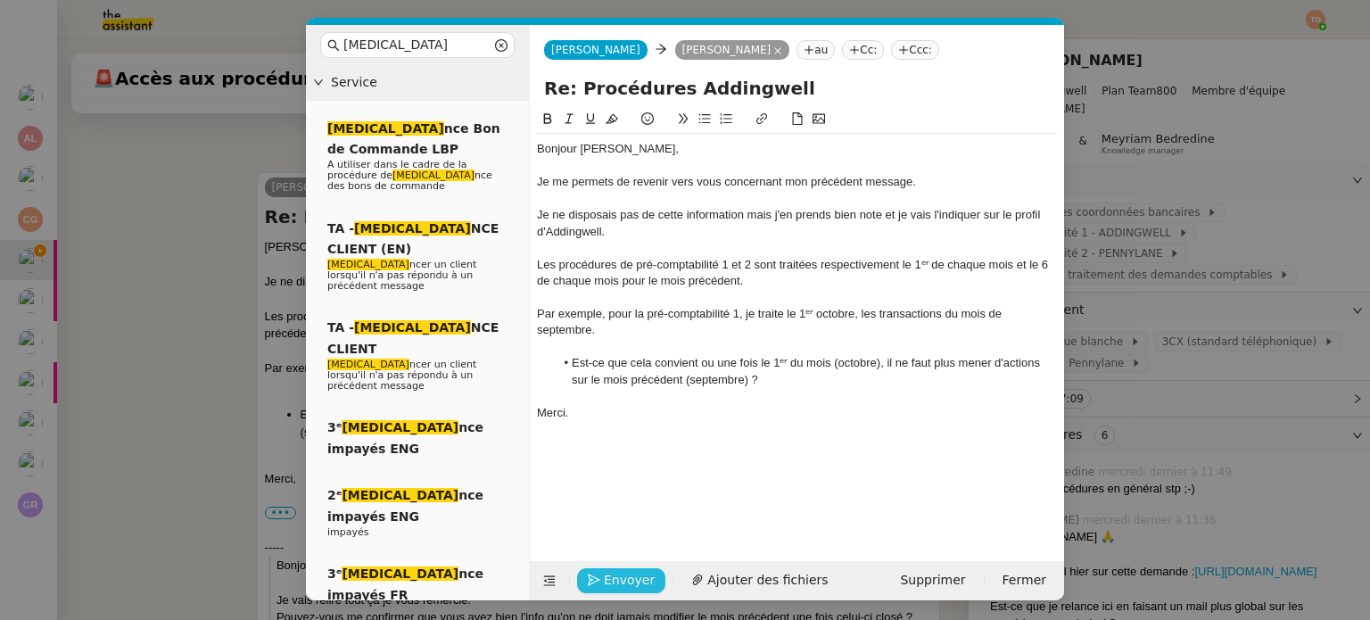
click at [624, 586] on span "Envoyer" at bounding box center [629, 580] width 51 height 21
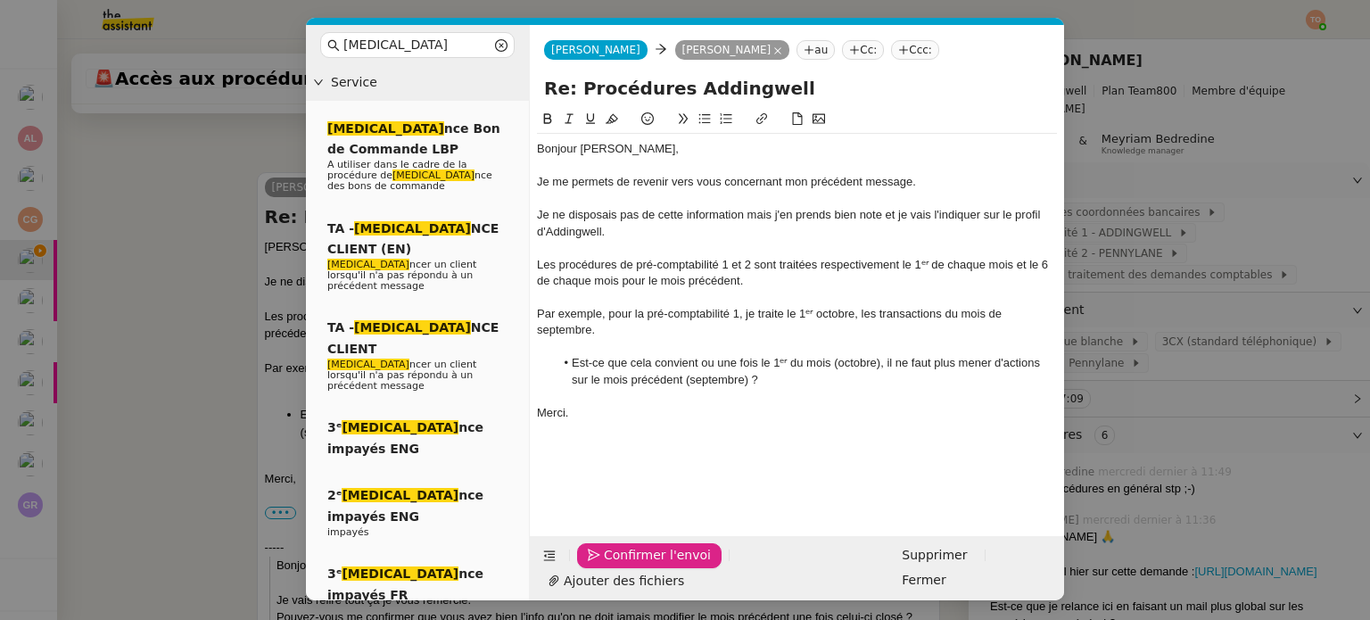
click at [624, 566] on span "Confirmer l'envoi" at bounding box center [657, 555] width 107 height 21
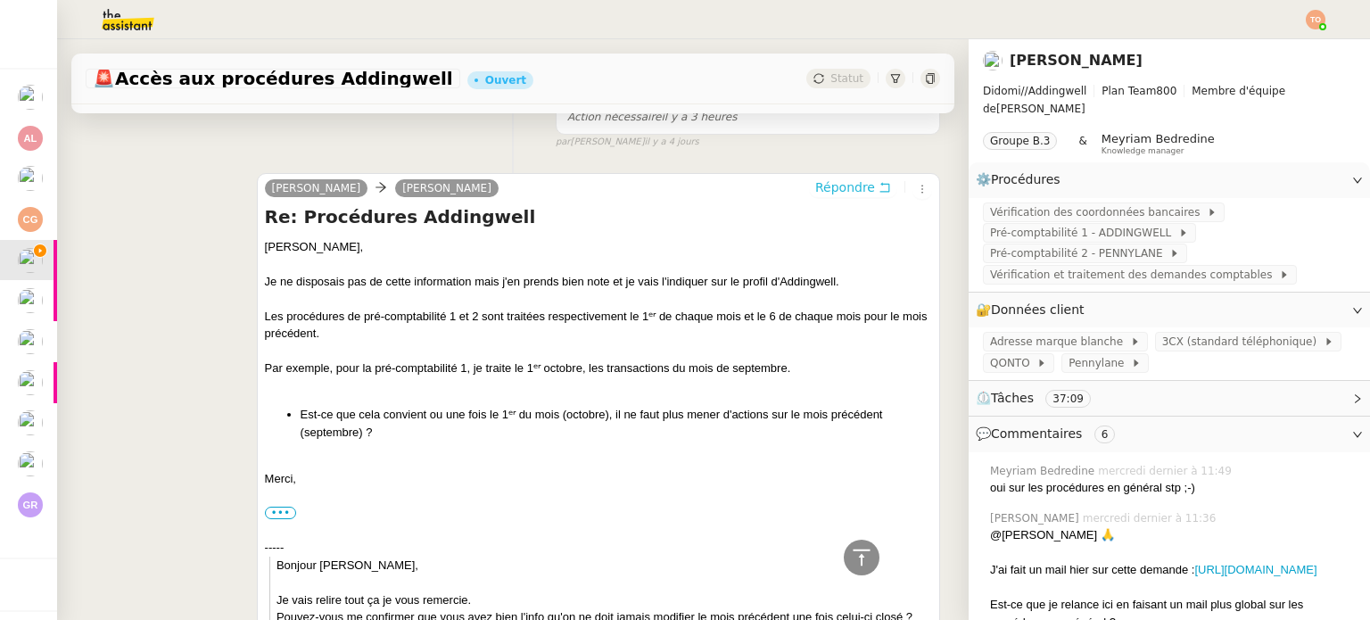
scroll to position [0, 0]
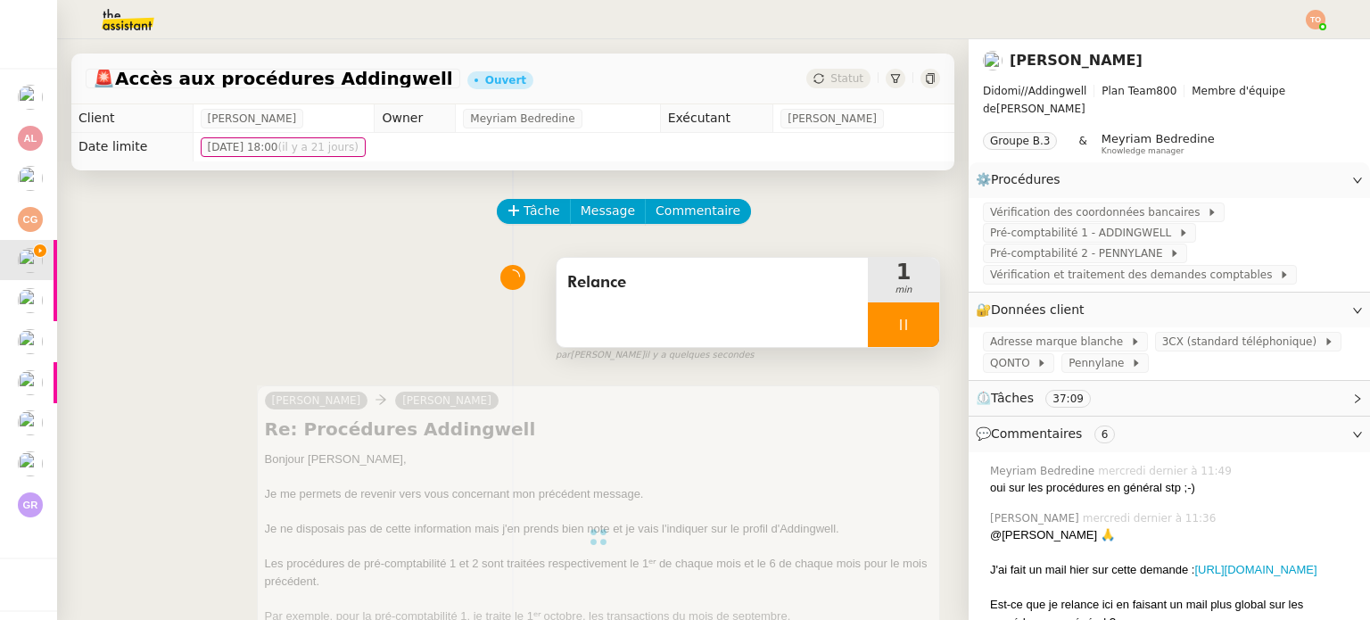
click at [890, 310] on div at bounding box center [903, 324] width 71 height 45
click at [914, 331] on icon at bounding box center [921, 325] width 14 height 14
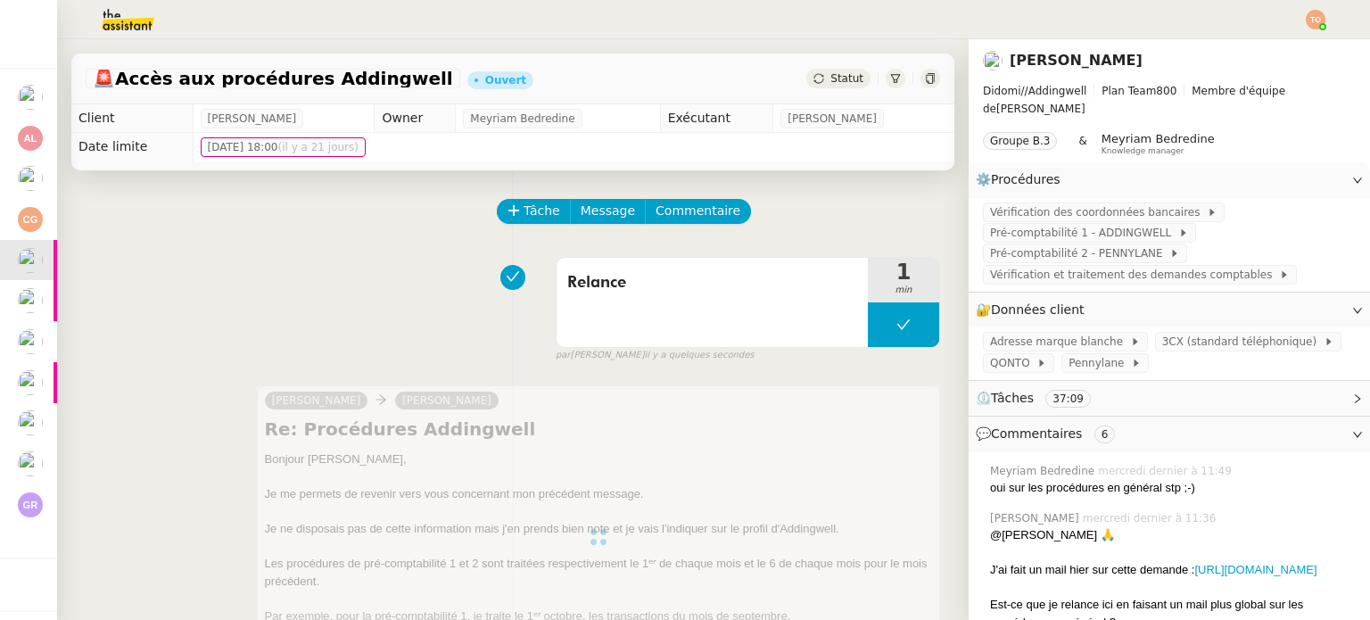
click at [831, 78] on span "Statut" at bounding box center [847, 78] width 33 height 12
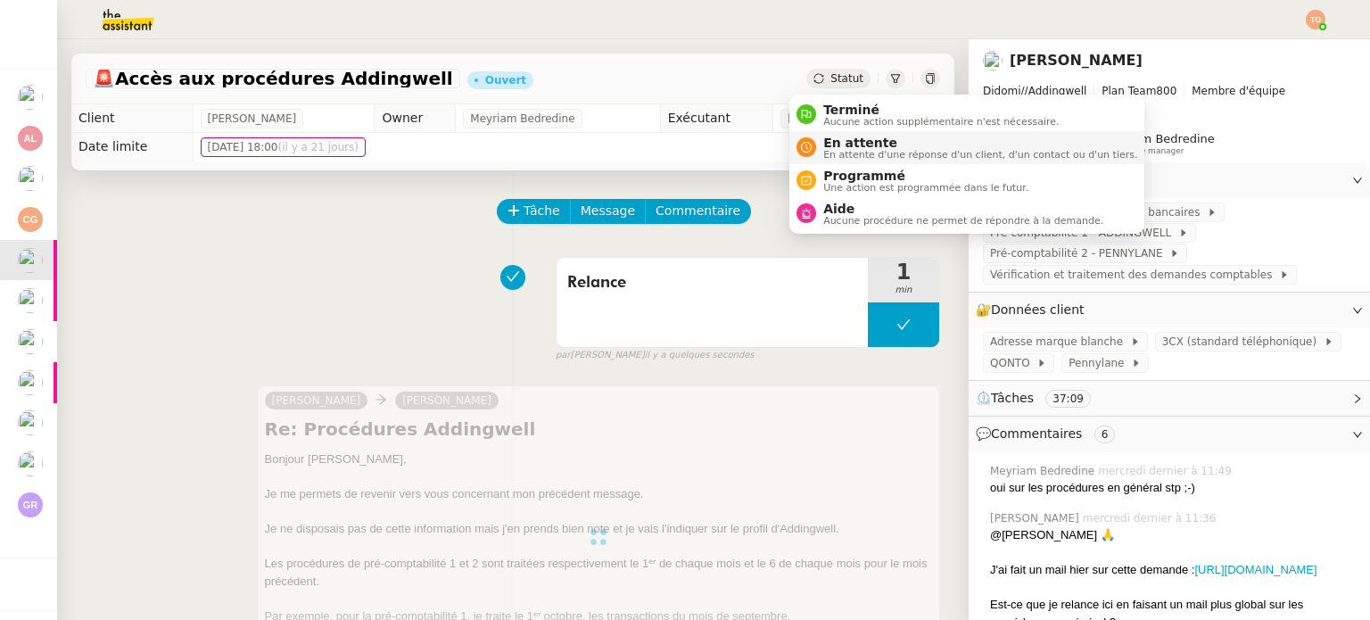
click at [873, 140] on span "En attente" at bounding box center [980, 143] width 314 height 14
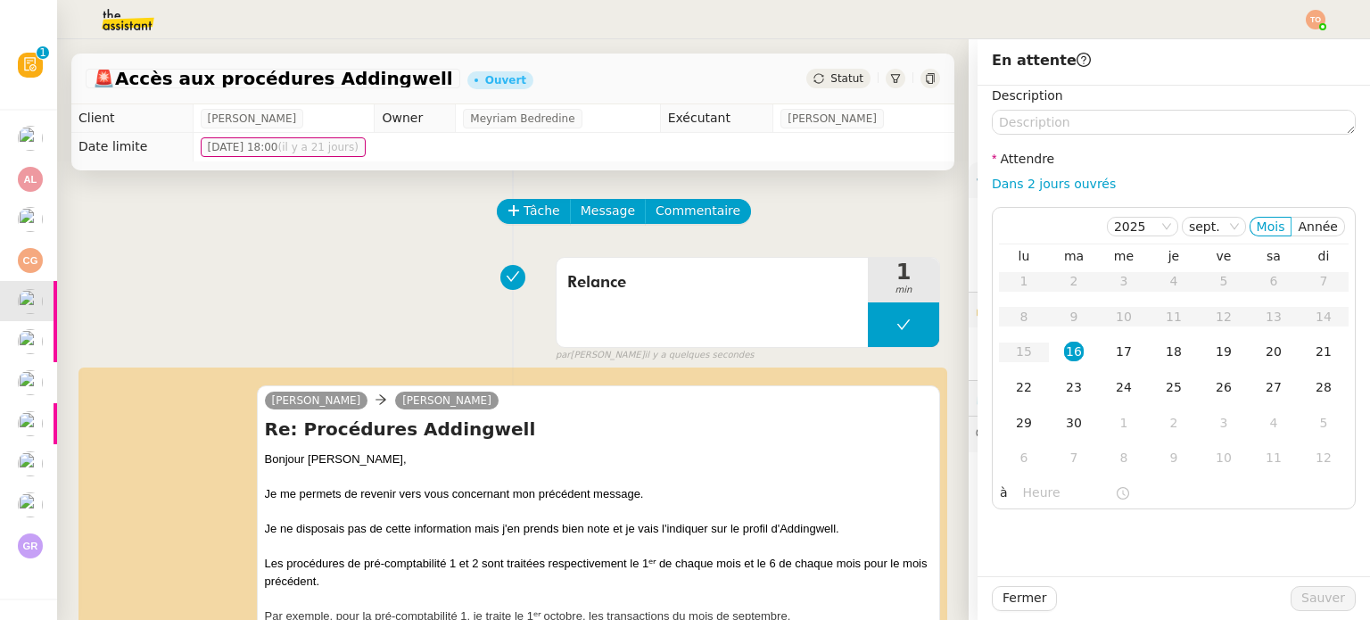
drag, startPoint x: 1047, startPoint y: 178, endPoint x: 1058, endPoint y: 197, distance: 22.4
click at [1047, 178] on link "Dans 2 jours ouvrés" at bounding box center [1054, 184] width 124 height 14
type input "07:00"
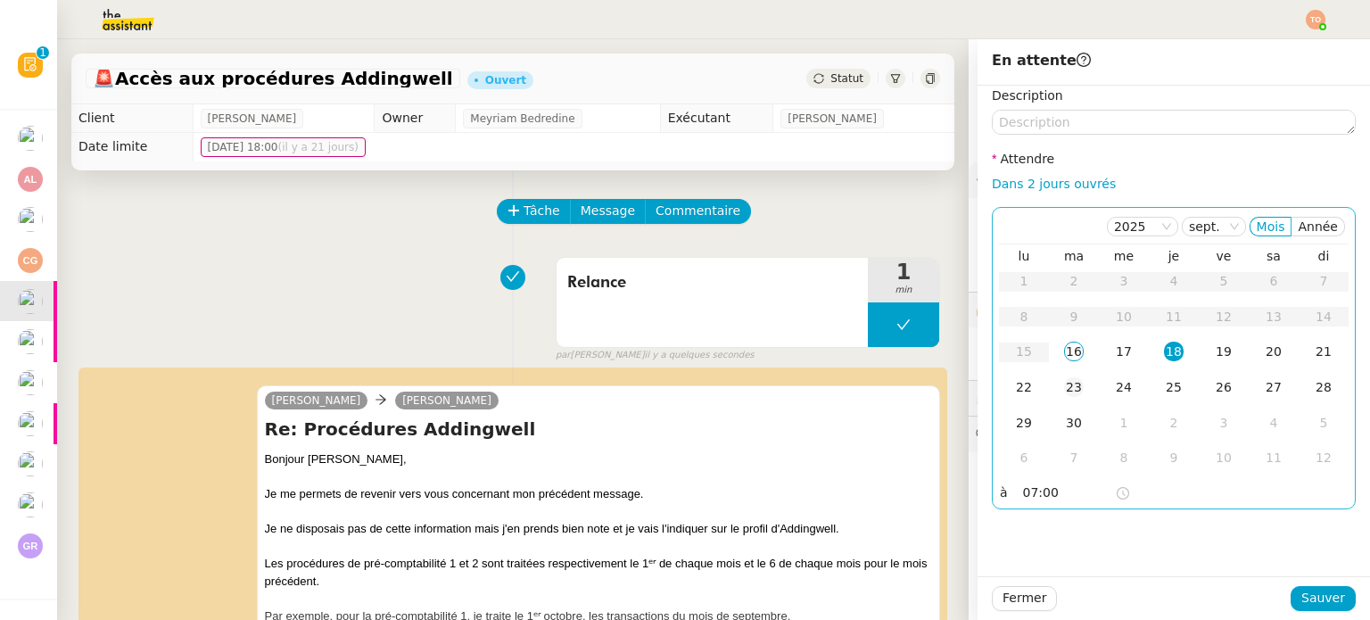
click at [1078, 387] on td "23" at bounding box center [1074, 388] width 50 height 36
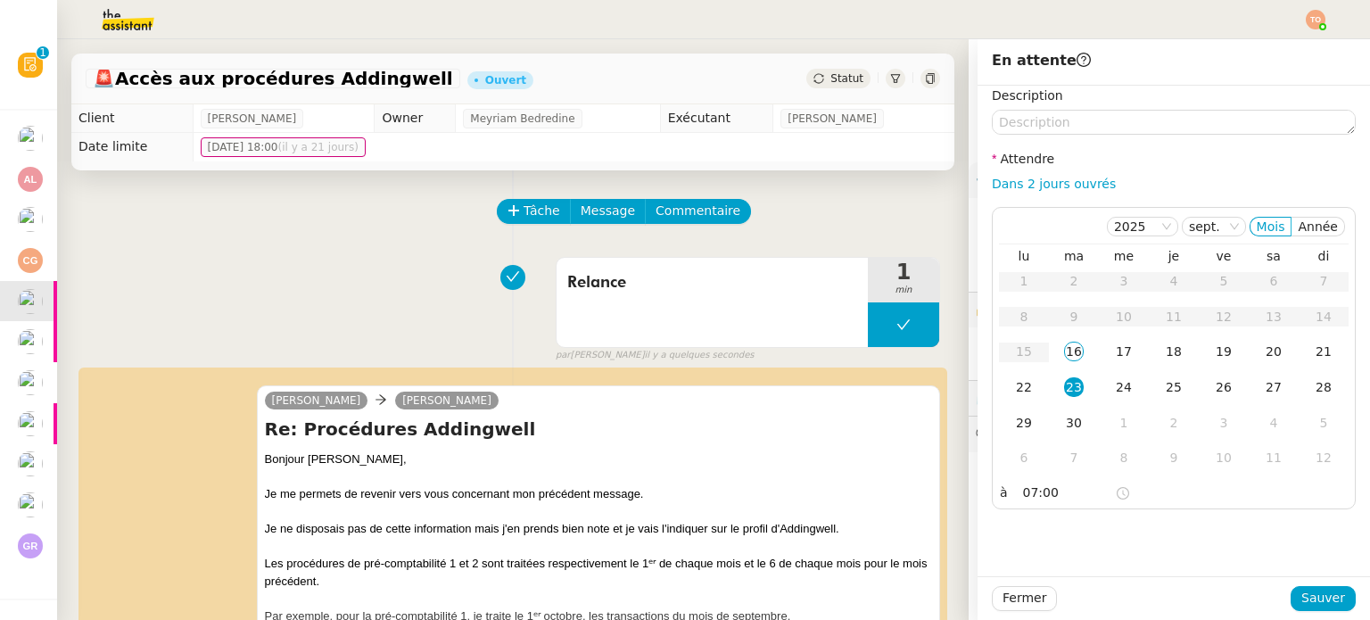
click at [1348, 600] on div "Fermer Sauver" at bounding box center [1174, 598] width 393 height 44
click at [1333, 602] on button "Sauver" at bounding box center [1323, 598] width 65 height 25
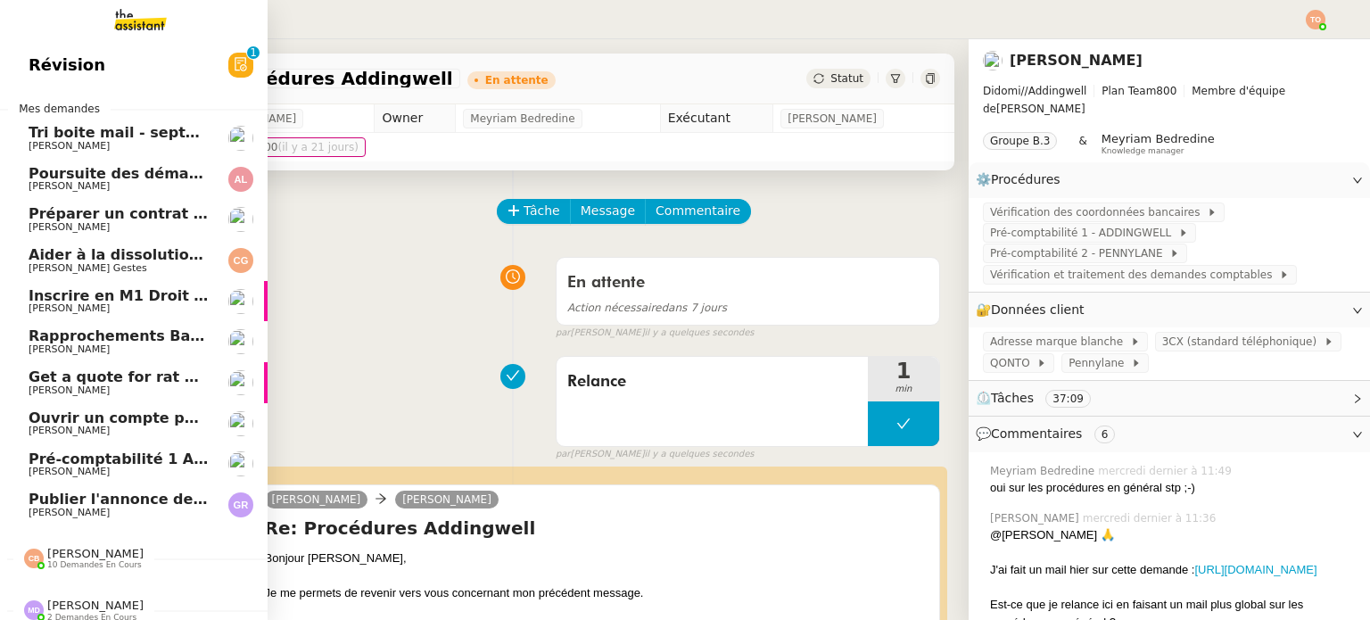
click at [44, 303] on span "[PERSON_NAME]" at bounding box center [69, 308] width 81 height 12
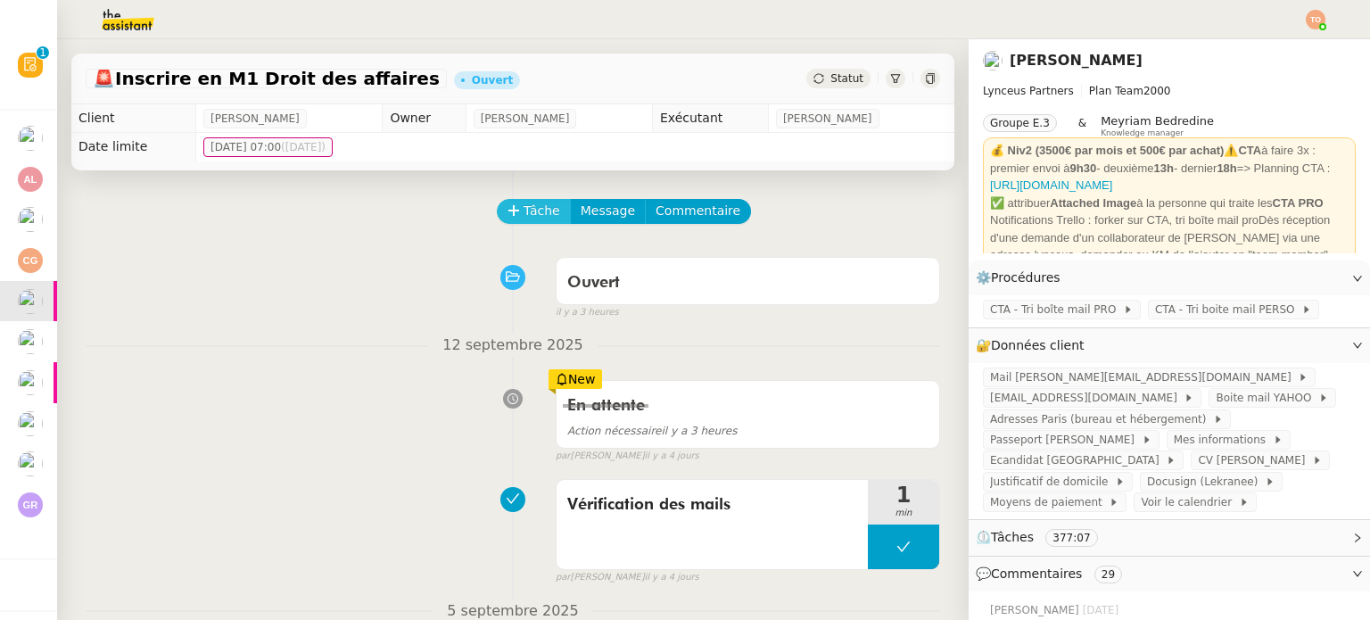
click at [538, 224] on button "Tâche" at bounding box center [534, 211] width 74 height 25
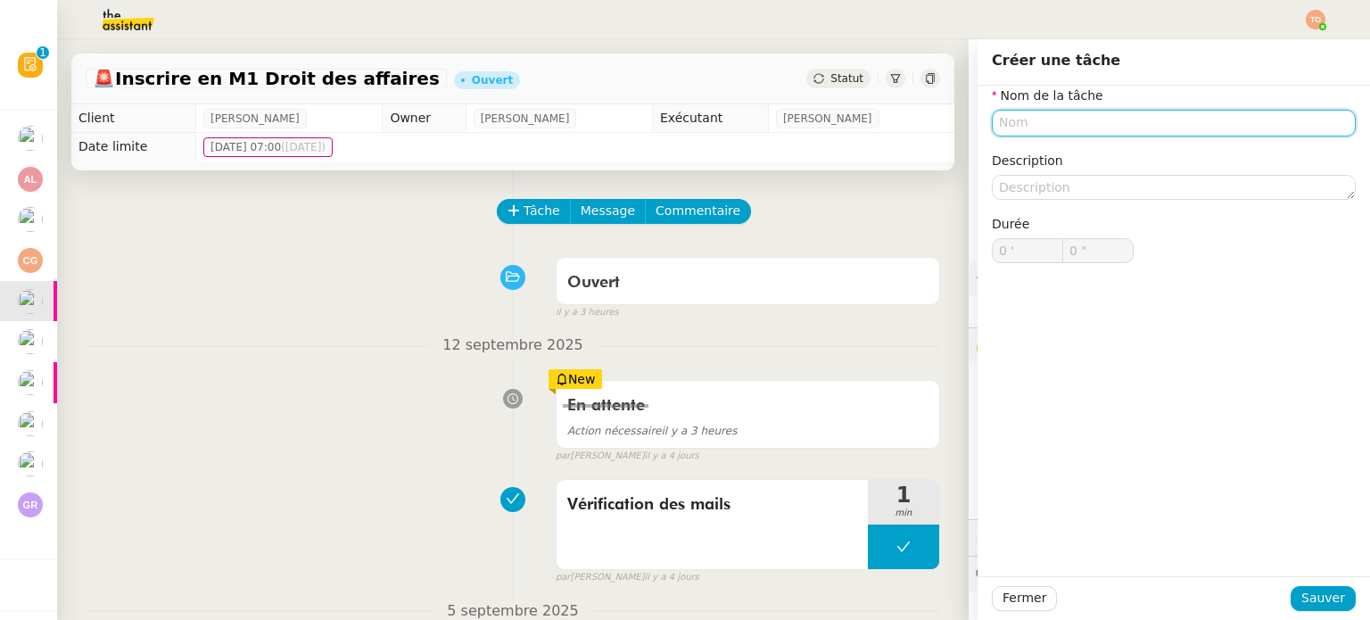
click at [1097, 133] on input "text" at bounding box center [1174, 123] width 364 height 26
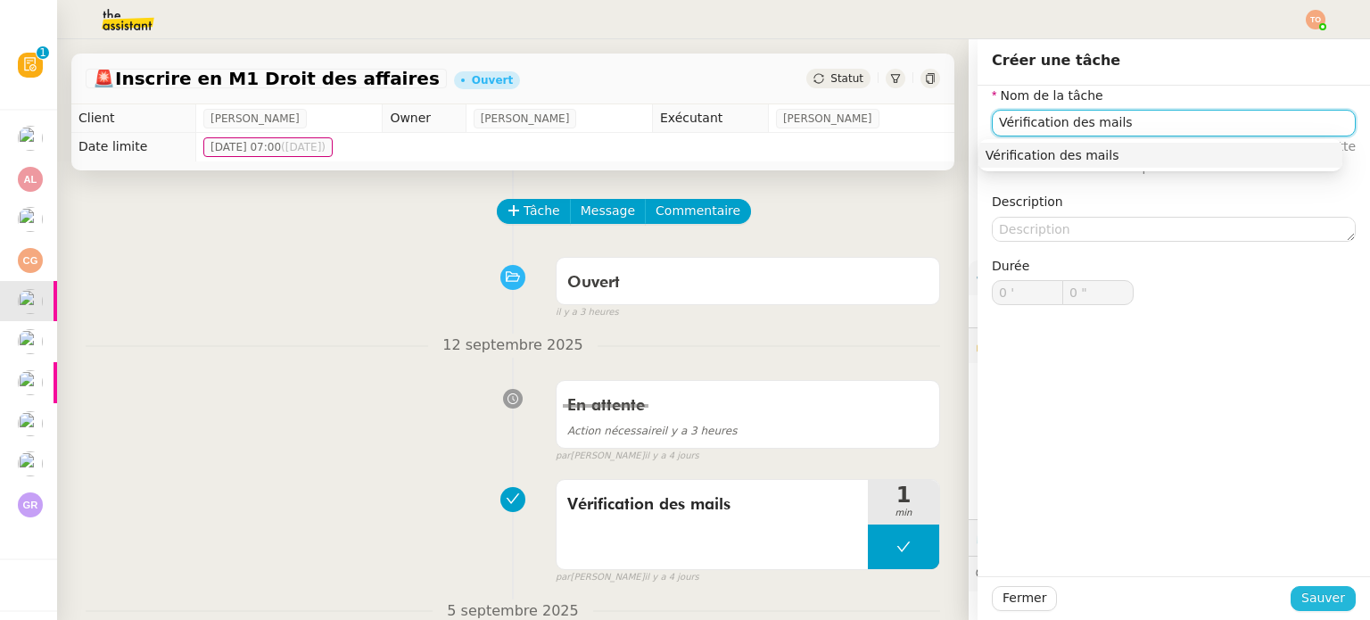
type input "Vérification des mails"
click at [1311, 595] on span "Sauver" at bounding box center [1324, 598] width 44 height 21
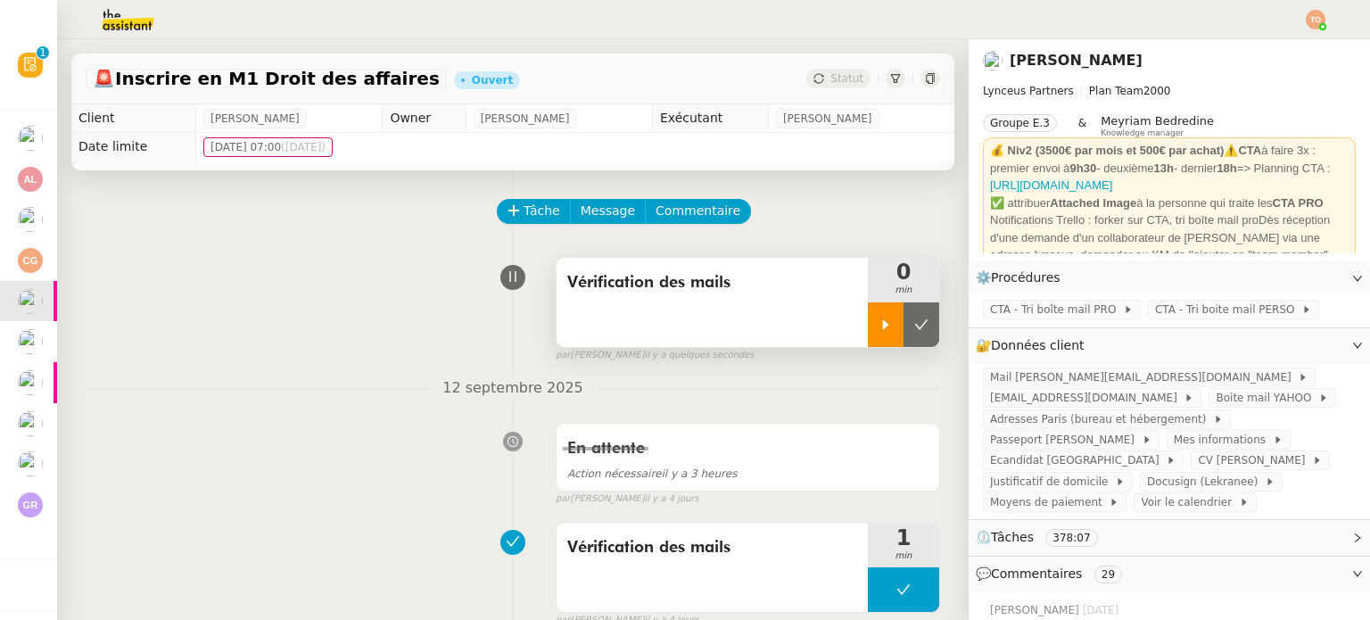
click at [868, 317] on div at bounding box center [886, 324] width 36 height 45
click at [785, 306] on div "Vérification des mails" at bounding box center [712, 302] width 311 height 89
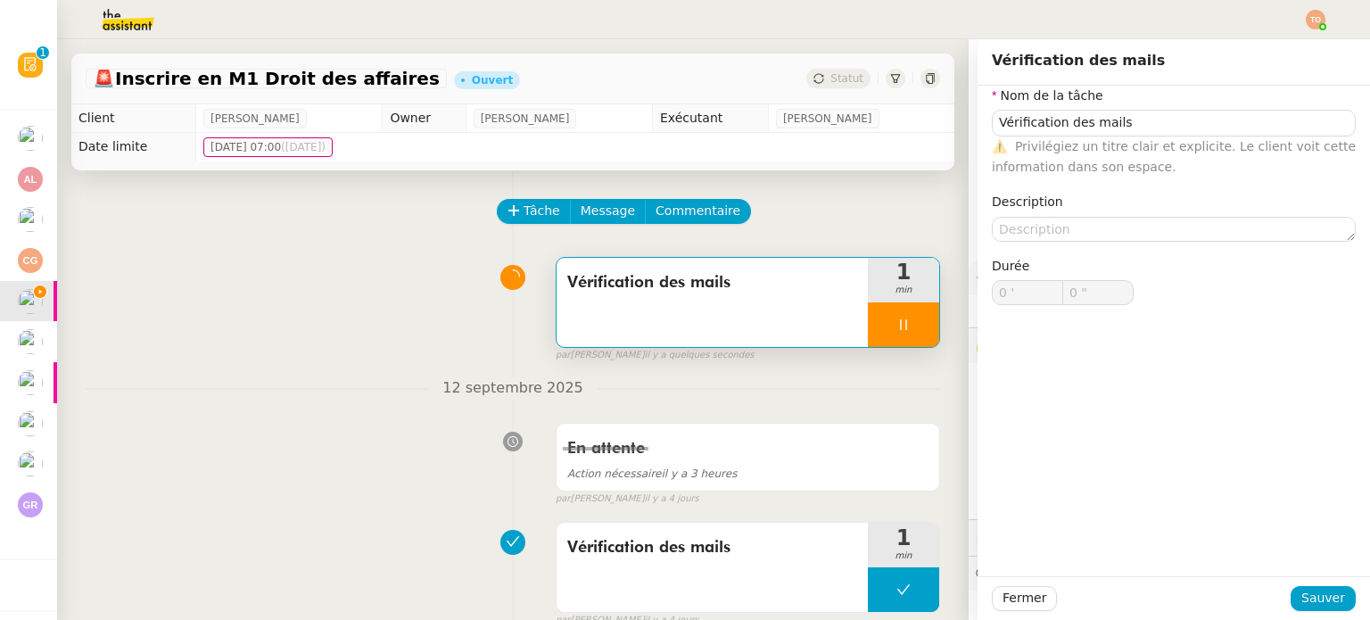
type input "Vérification des mails"
type input "0 '"
type input "1 ""
type input "Vérification des mails"
type input "0 '"
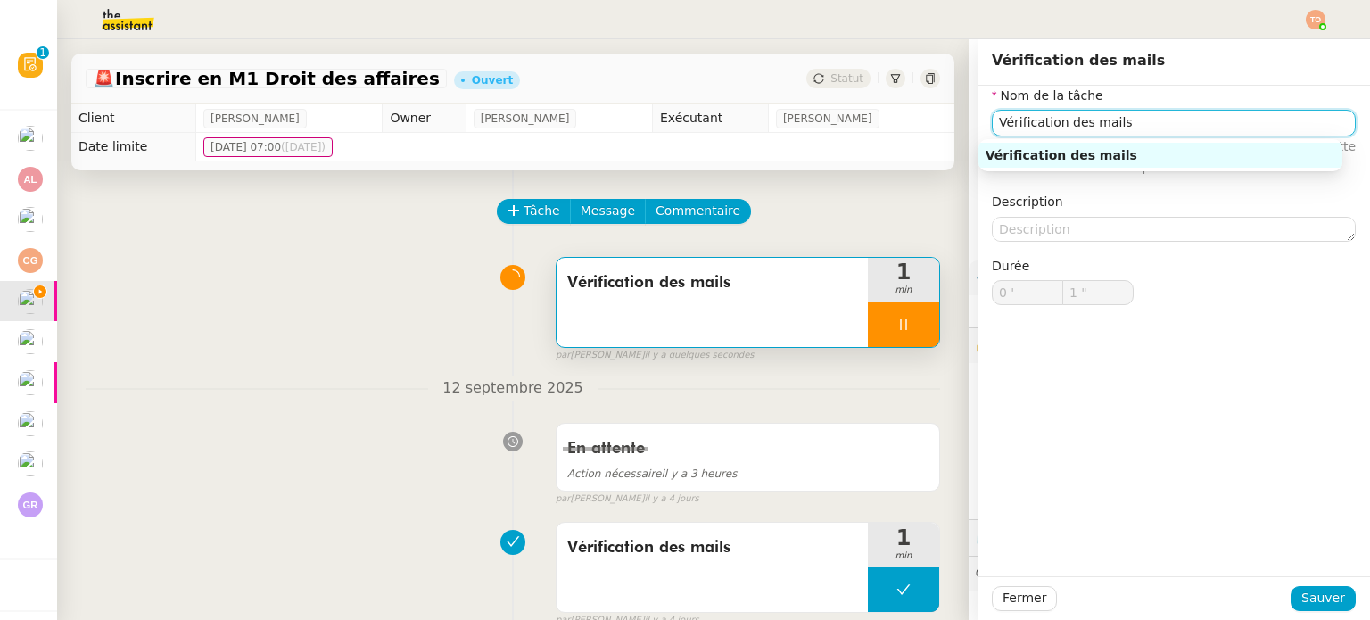
type input "2 ""
drag, startPoint x: 1068, startPoint y: 120, endPoint x: 1164, endPoint y: 118, distance: 96.4
click at [1164, 118] on input "Vérification des mails" at bounding box center [1174, 123] width 364 height 26
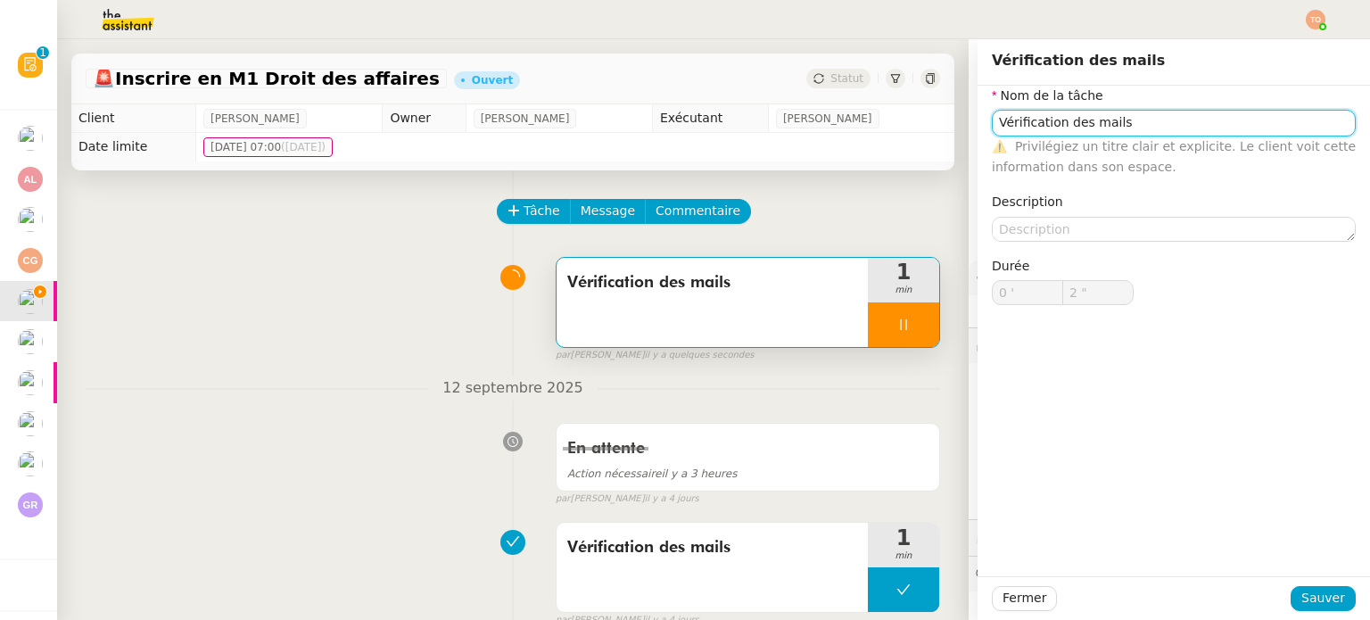
type input "Vérification des"
type input "3 ""
type input "Vérification de la c"
type input "4 ""
type input "Vérification de la candidatu"
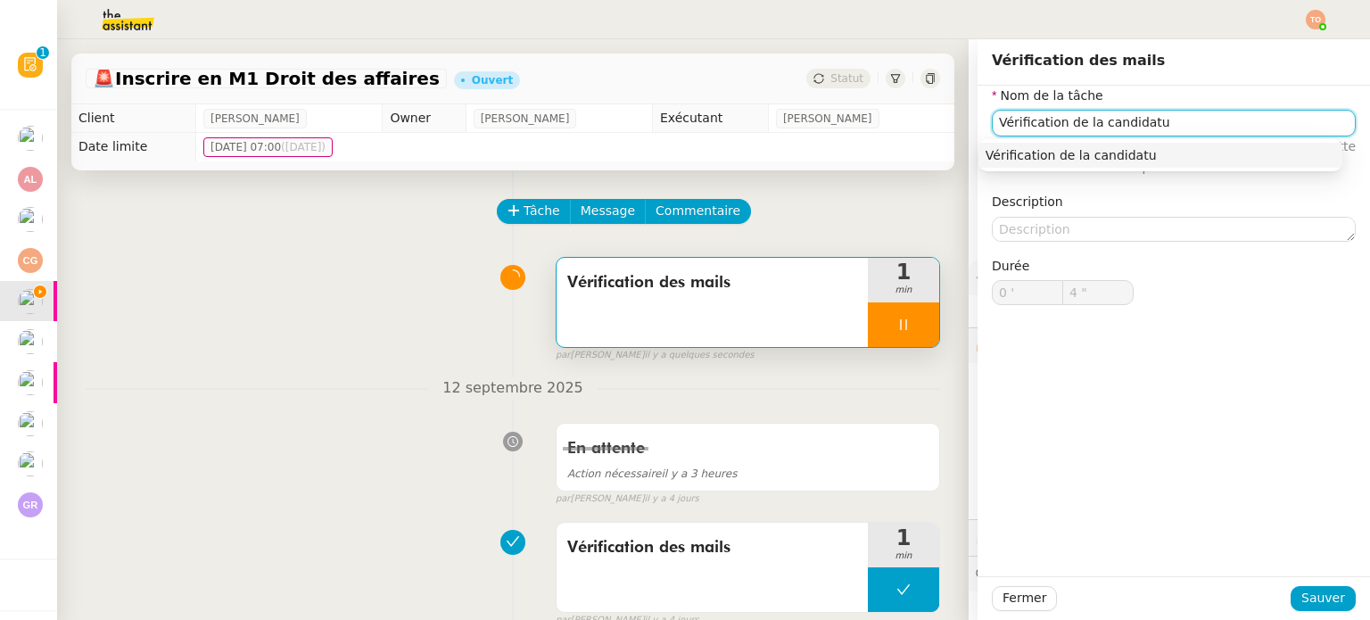
type input "5 ""
type input "Vérification de la candidatur"
type input "6 ""
type input "Vérification de la candidature"
type input "7 ""
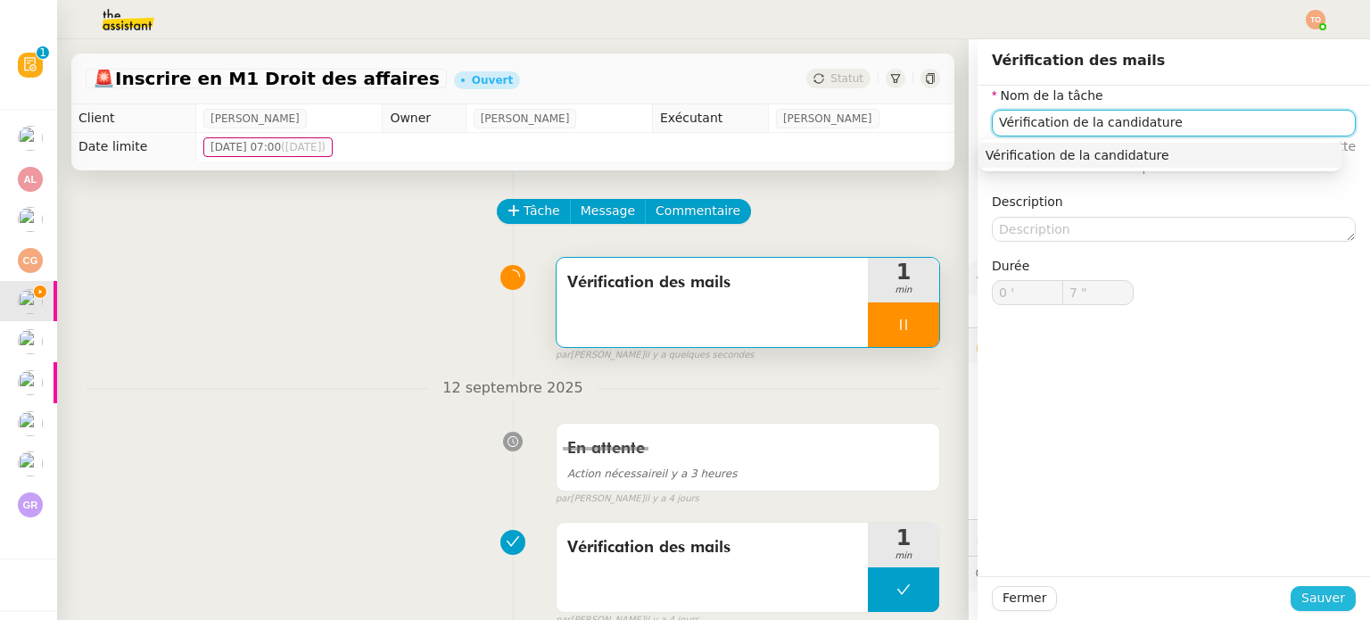
type input "Vérification de la candidature"
click at [1292, 599] on button "Sauver" at bounding box center [1323, 598] width 65 height 25
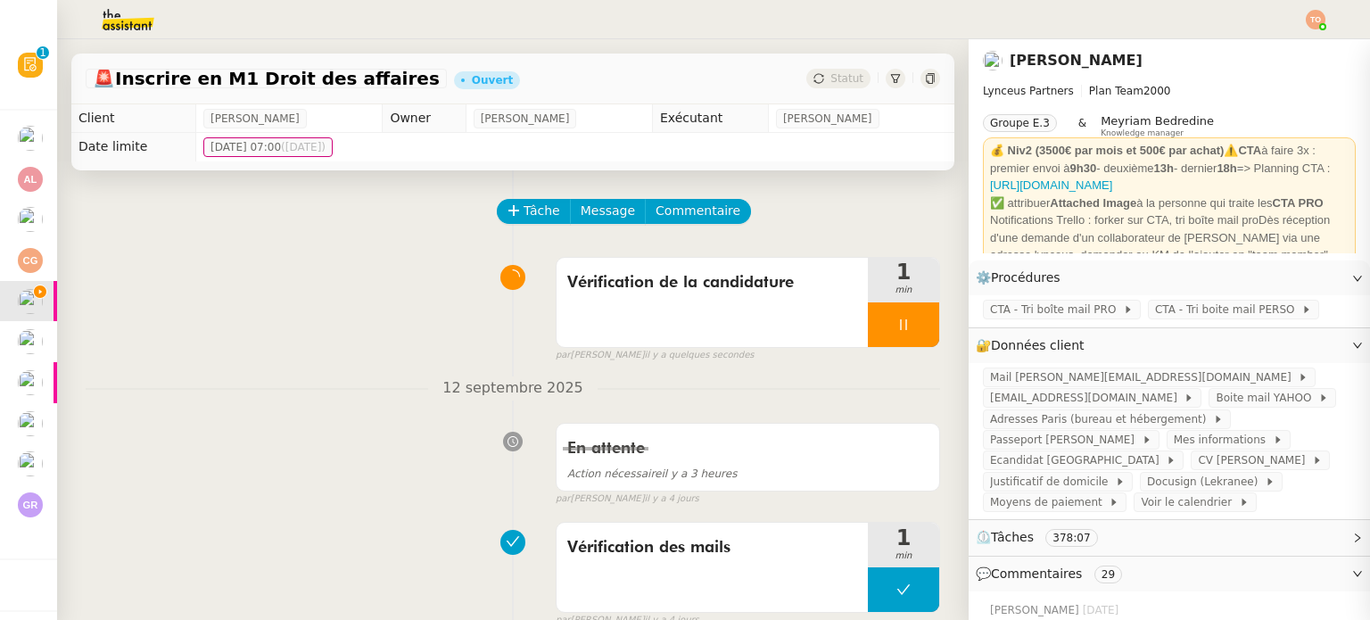
type input "8 ""
click at [1180, 314] on span "CTA - Tri boite mail PERSO" at bounding box center [1228, 310] width 146 height 18
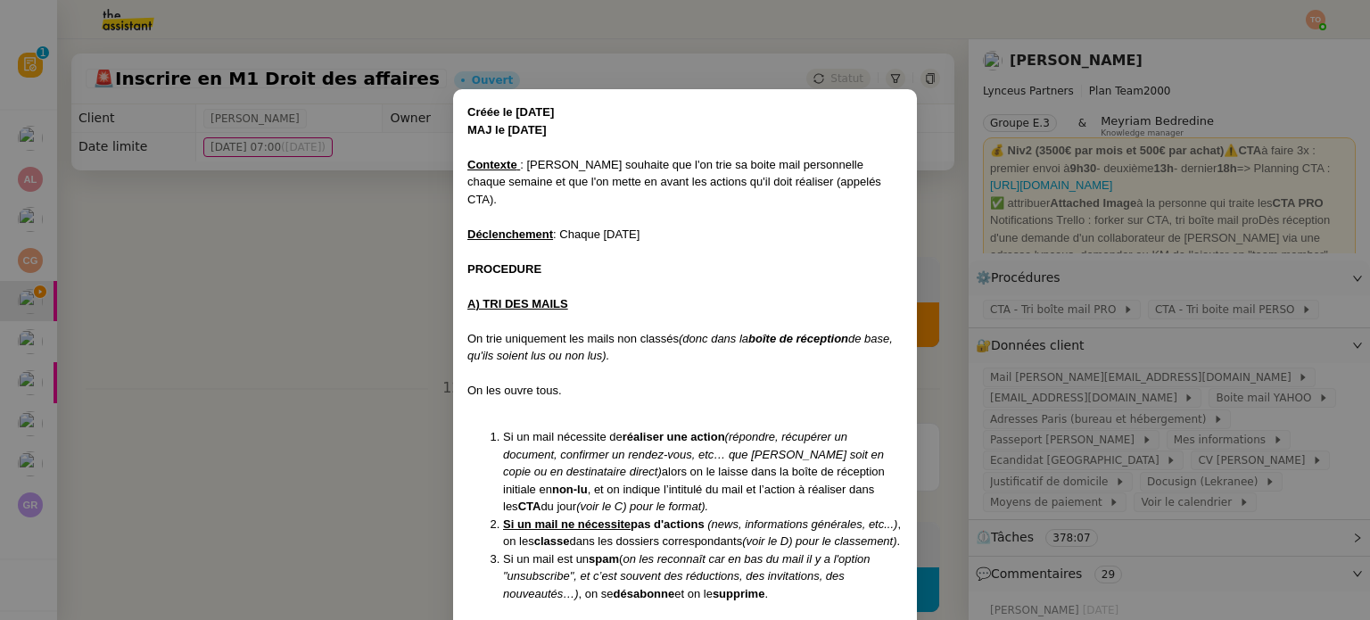
scroll to position [410, 0]
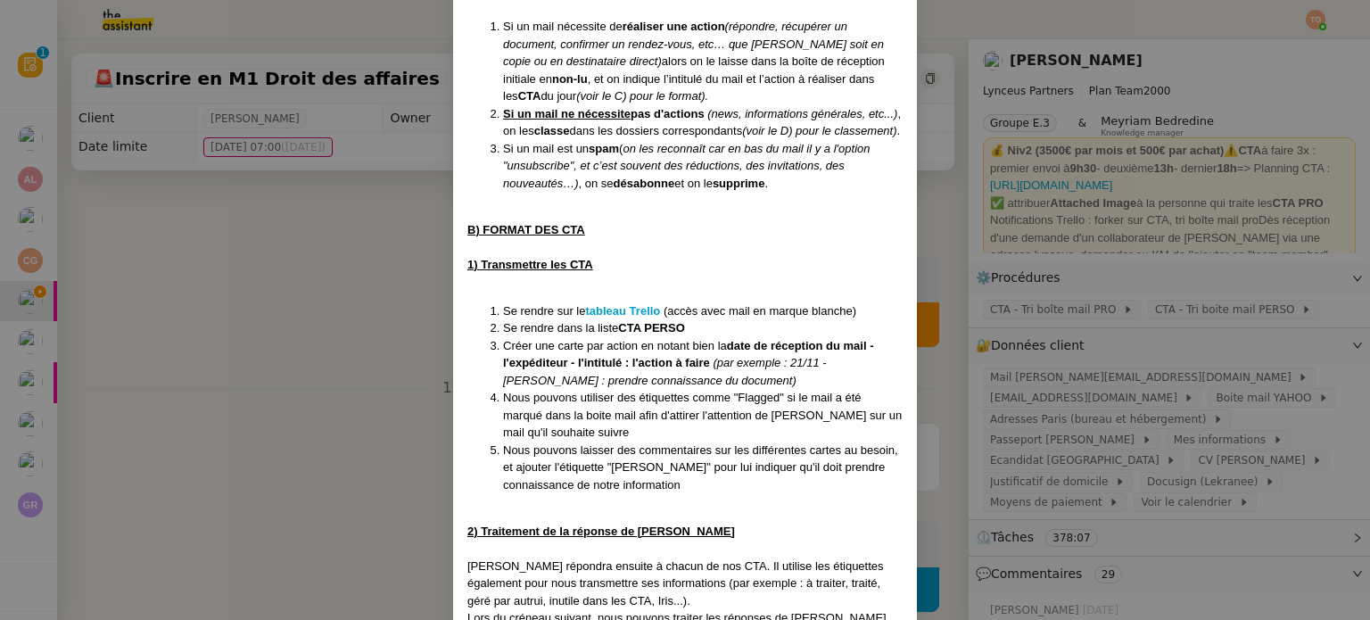
click at [1073, 352] on nz-modal-container "Créée le 29/03/2024 MAJ le 11/04/2025 Contexte : Patrick souhaite que l'on trie…" at bounding box center [685, 310] width 1370 height 620
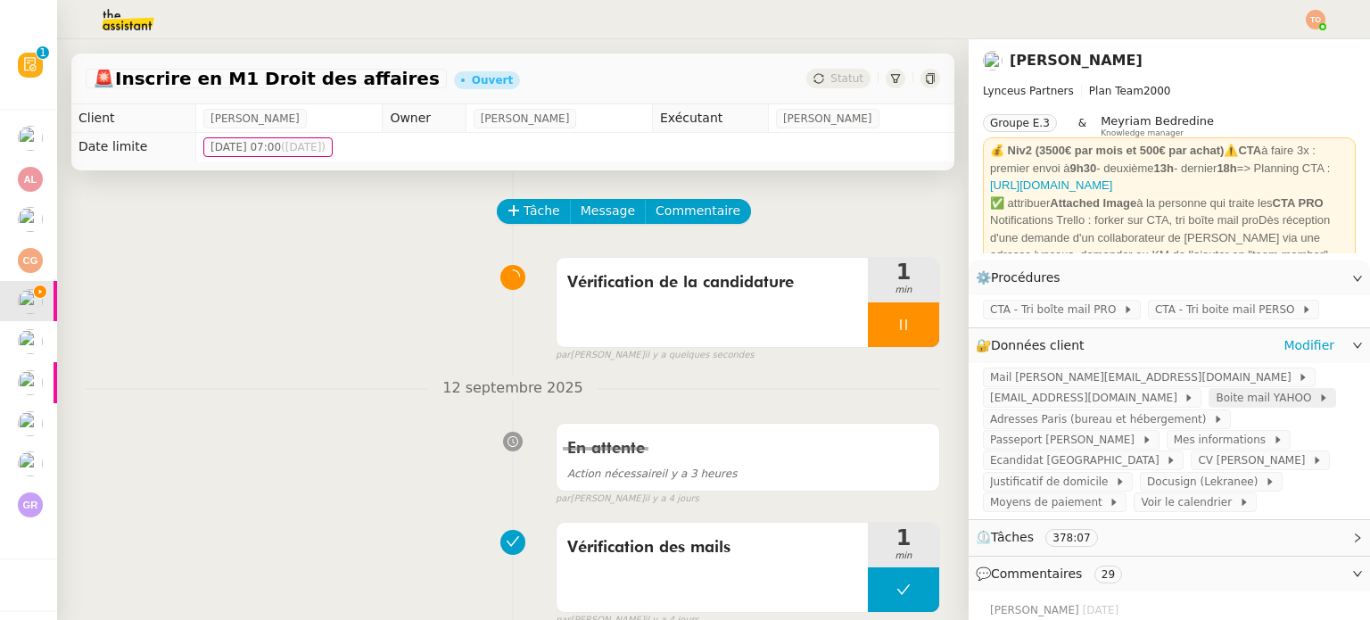
click at [1216, 407] on span "Boite mail YAHOO" at bounding box center [1267, 398] width 103 height 18
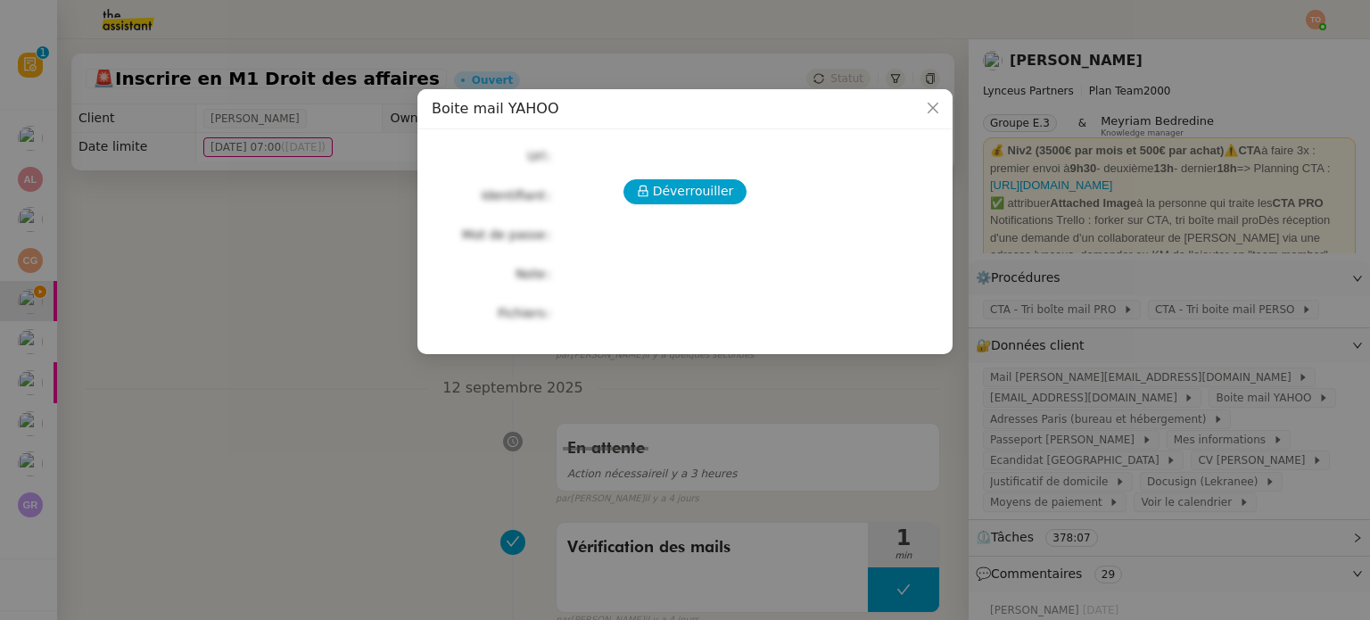
click at [715, 206] on div "Déverrouiller Url Identifiant Mot de passe Note Fichiers Upload" at bounding box center [685, 235] width 507 height 182
click at [714, 199] on span "Déverrouiller" at bounding box center [693, 191] width 81 height 21
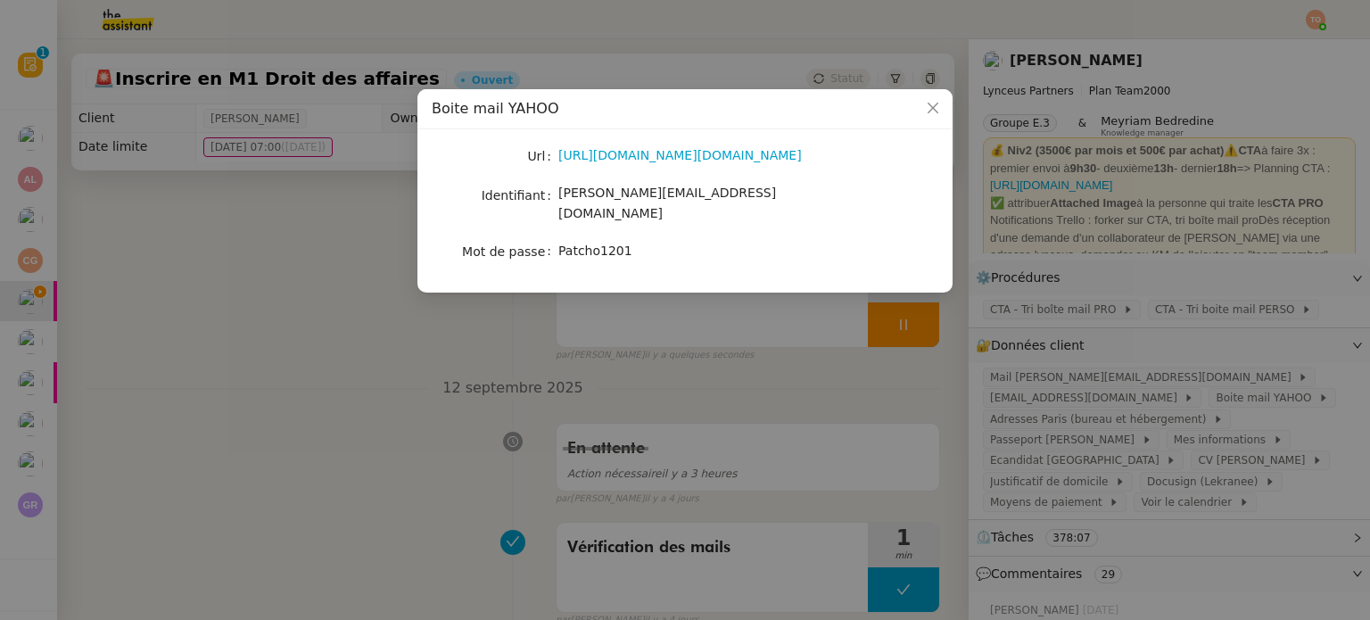
click at [687, 166] on div "https://login.yahoo.com/?.src=ym&lang=fr-FR&done=https%3A%2F%2Fmail.yahoo.com%2…" at bounding box center [705, 156] width 295 height 25
click at [689, 162] on link "https://login.yahoo.com/?.src=ym&lang=fr-FR&done=https%3A%2F%2Fmail.yahoo.com%2…" at bounding box center [680, 155] width 244 height 14
click at [931, 103] on icon "Close" at bounding box center [933, 108] width 14 height 14
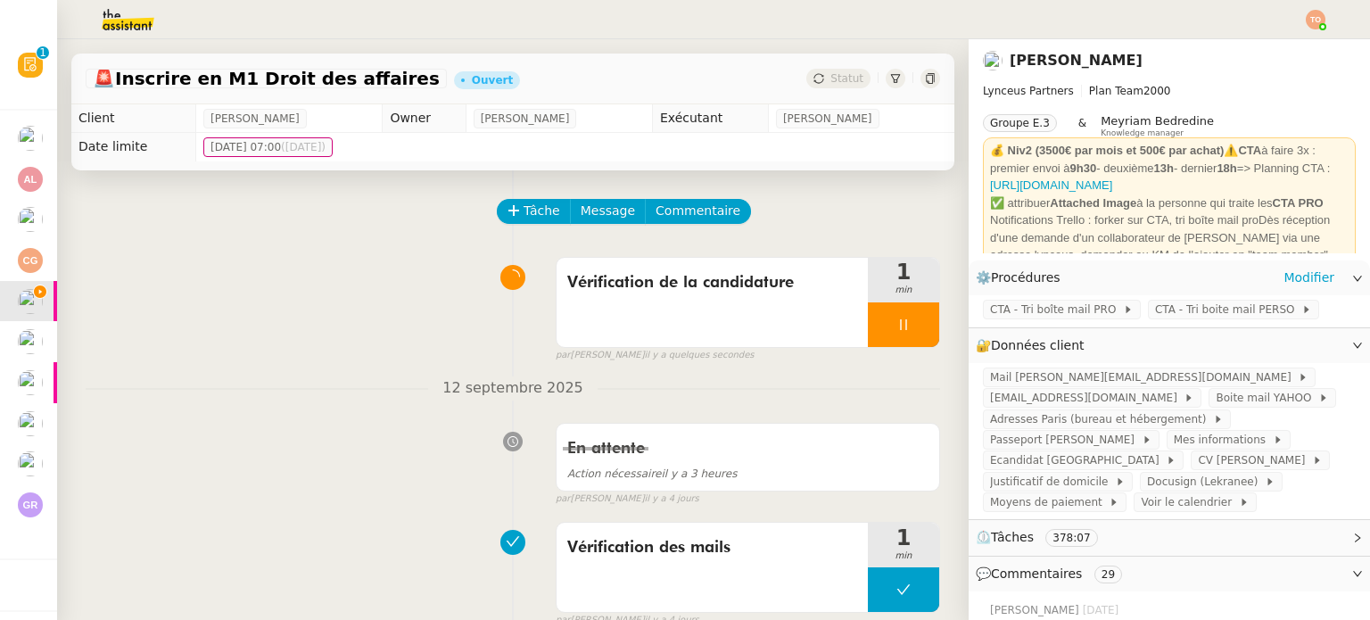
drag, startPoint x: 914, startPoint y: 317, endPoint x: 989, endPoint y: 277, distance: 85.0
click at [913, 319] on div at bounding box center [903, 324] width 71 height 45
click at [912, 323] on div at bounding box center [903, 324] width 71 height 45
click at [904, 336] on button at bounding box center [922, 324] width 36 height 45
click at [1317, 40] on nz-page-header "Patrick Chotard Lynceus Partners Plan Team 2000 Groupe E.3 & Meyriam Bedredine …" at bounding box center [1169, 149] width 401 height 221
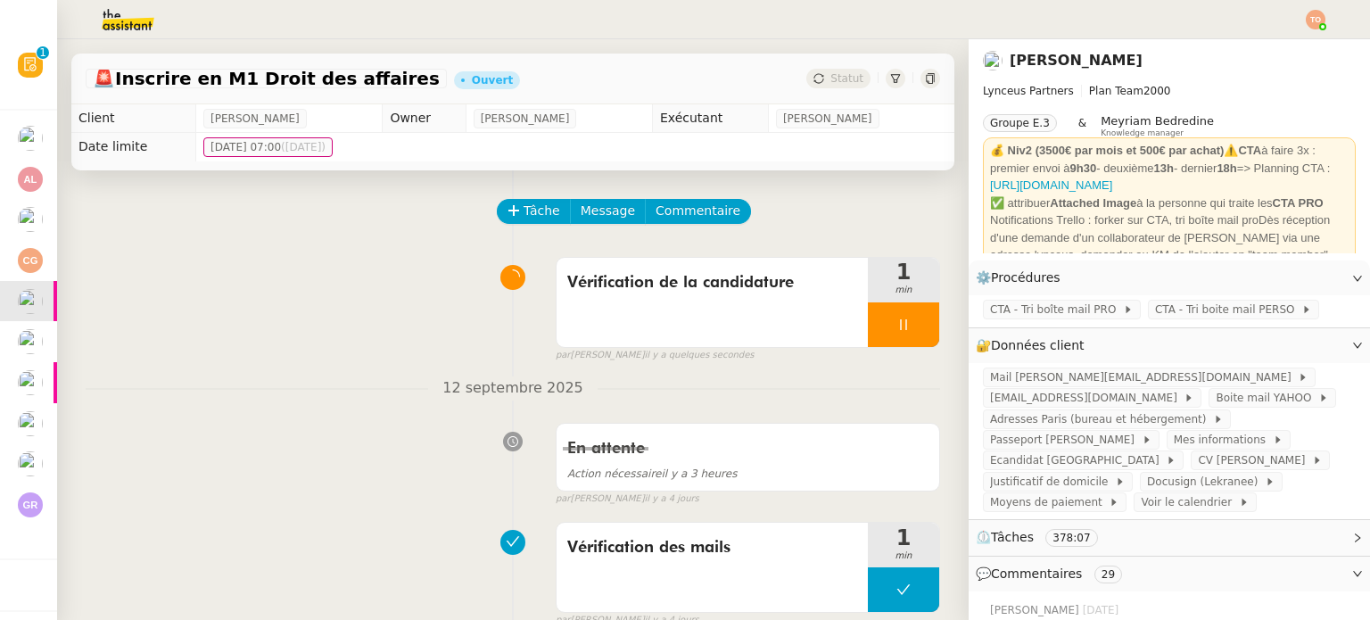
click at [1323, 29] on div at bounding box center [1316, 20] width 20 height 20
click at [1326, 29] on div at bounding box center [1316, 20] width 20 height 20
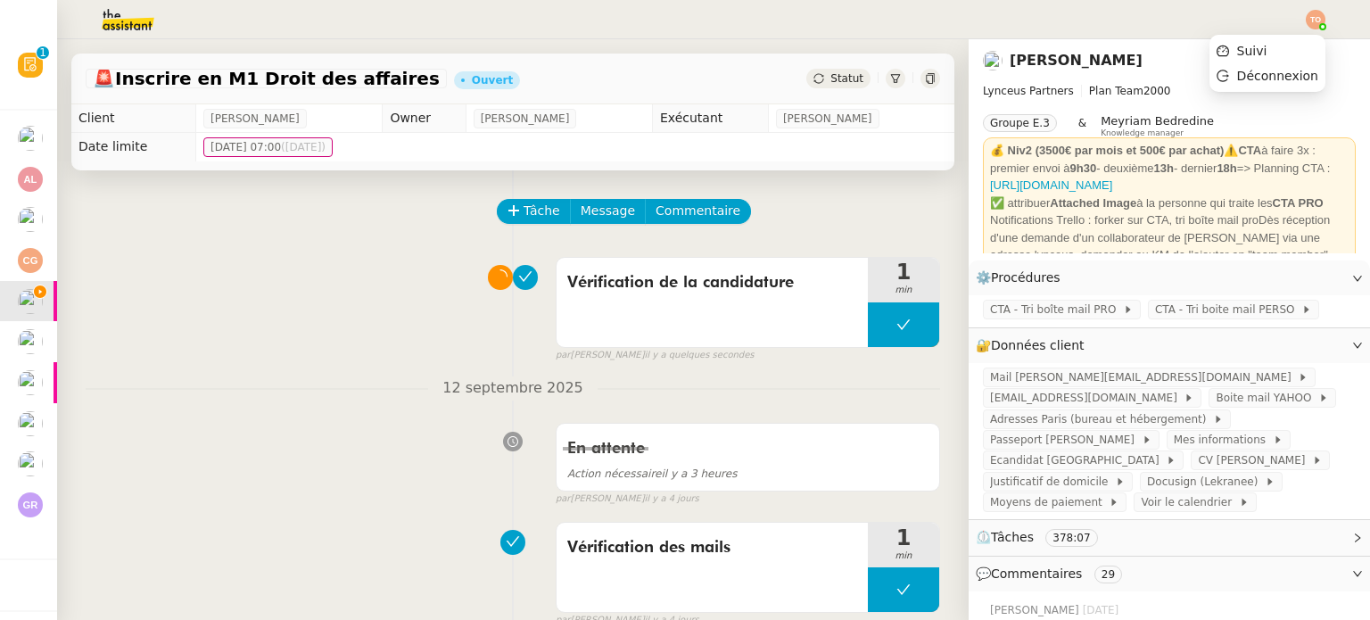
click at [1313, 9] on div at bounding box center [685, 19] width 1281 height 39
click at [1313, 20] on img at bounding box center [1316, 20] width 20 height 20
click at [1297, 42] on li "Suivi" at bounding box center [1268, 50] width 116 height 25
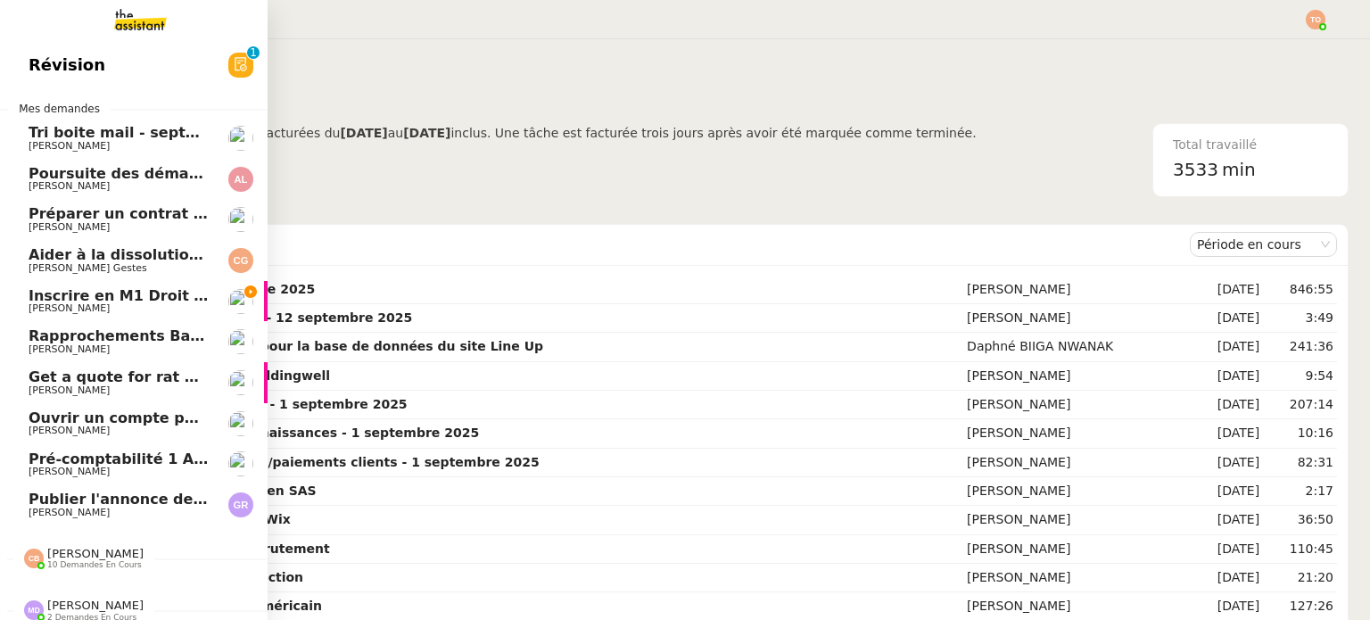
click at [97, 301] on span "Inscrire en M1 Droit des affaires" at bounding box center [159, 295] width 260 height 17
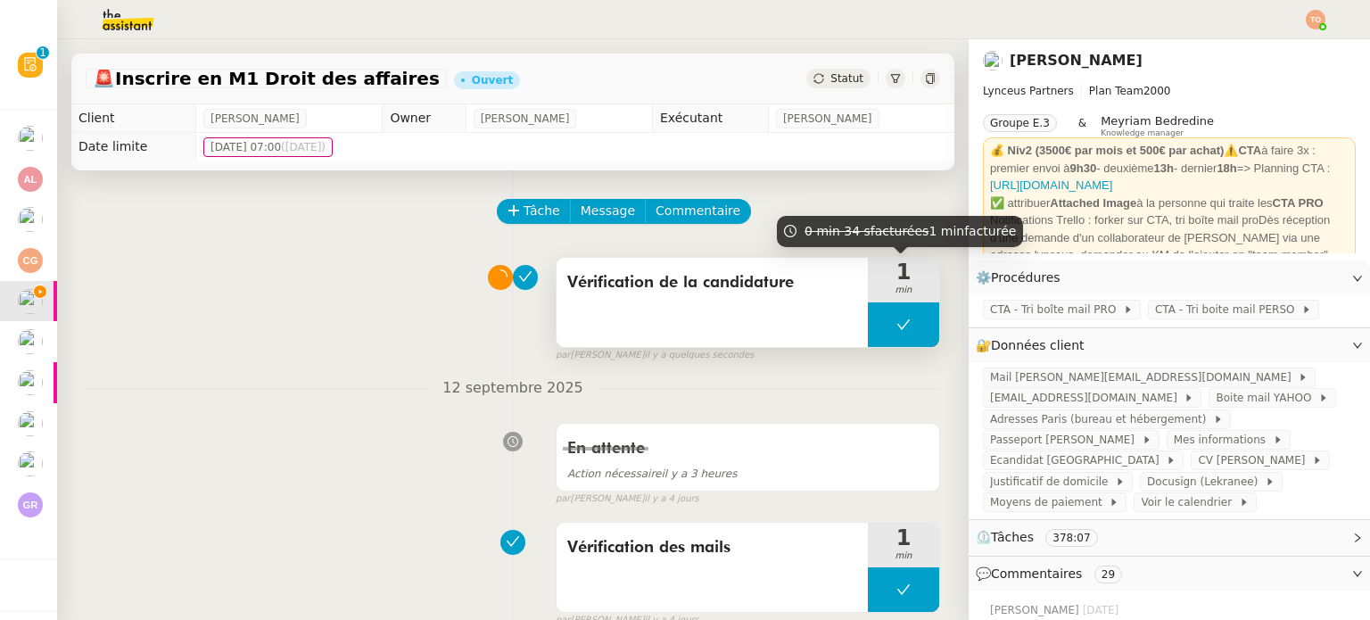
click at [874, 323] on button at bounding box center [903, 324] width 71 height 45
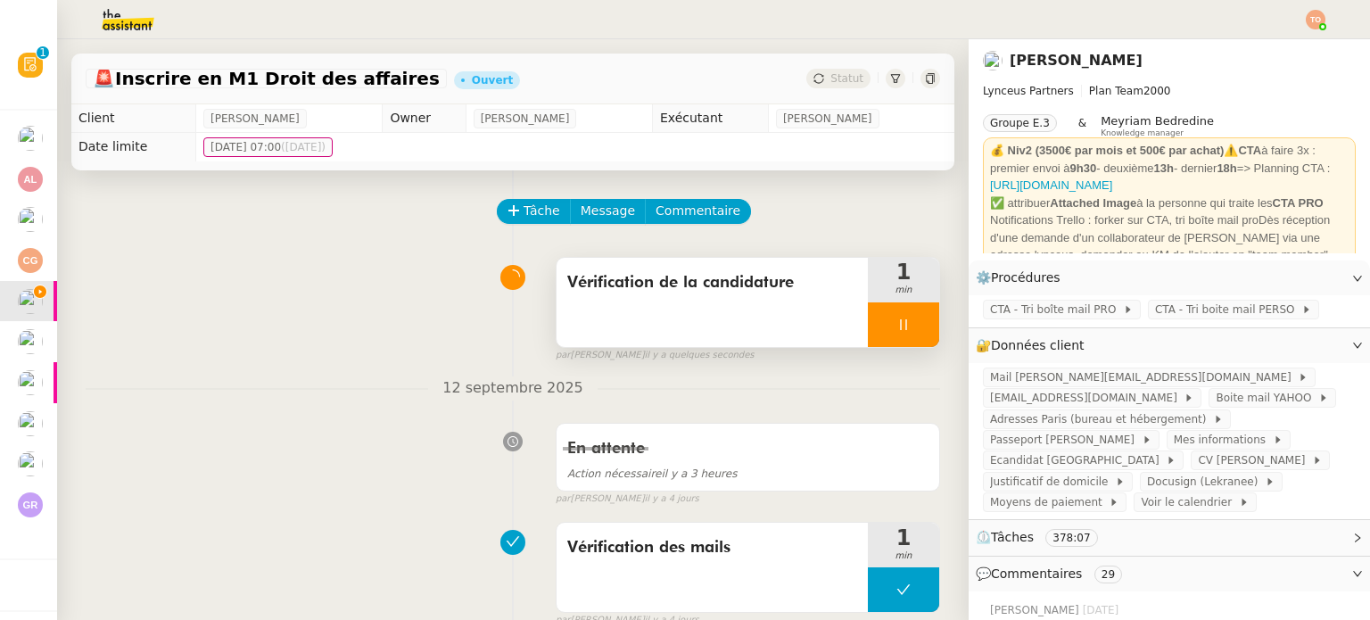
click at [885, 339] on div at bounding box center [903, 324] width 71 height 45
click at [878, 338] on div at bounding box center [886, 324] width 36 height 45
click at [1073, 469] on span "Ecandidat Univ Paris 1" at bounding box center [1078, 460] width 176 height 18
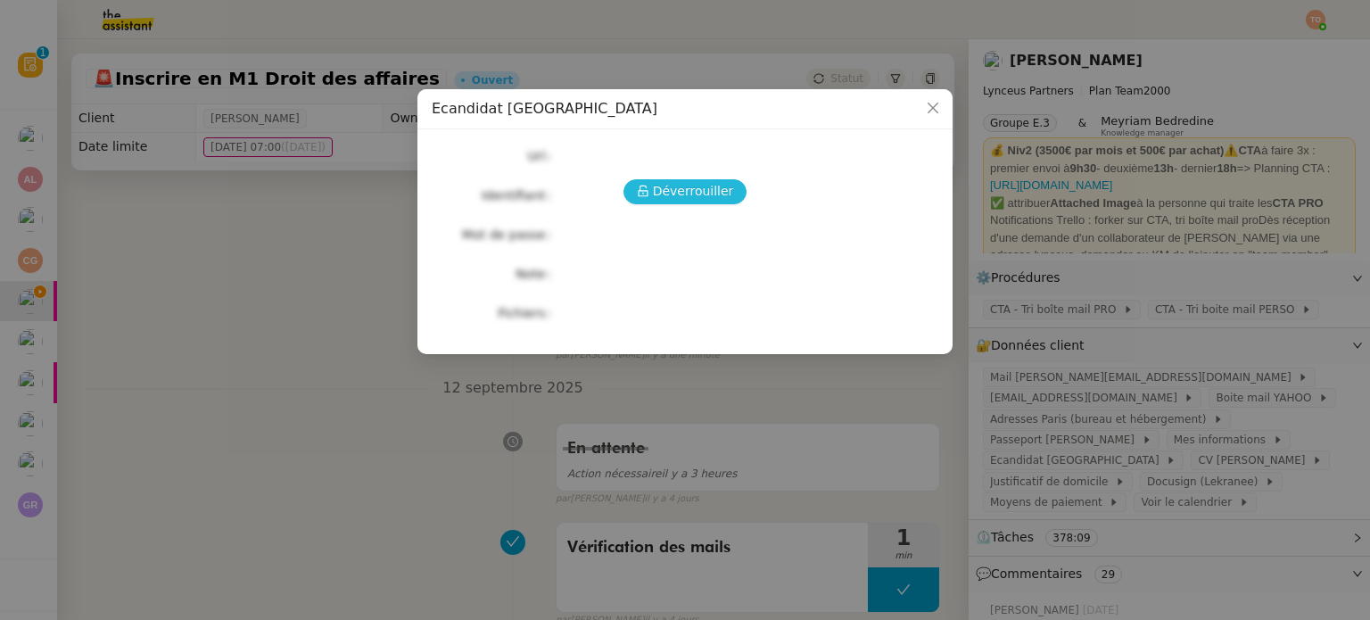
click at [647, 200] on button "Déverrouiller" at bounding box center [686, 191] width 124 height 25
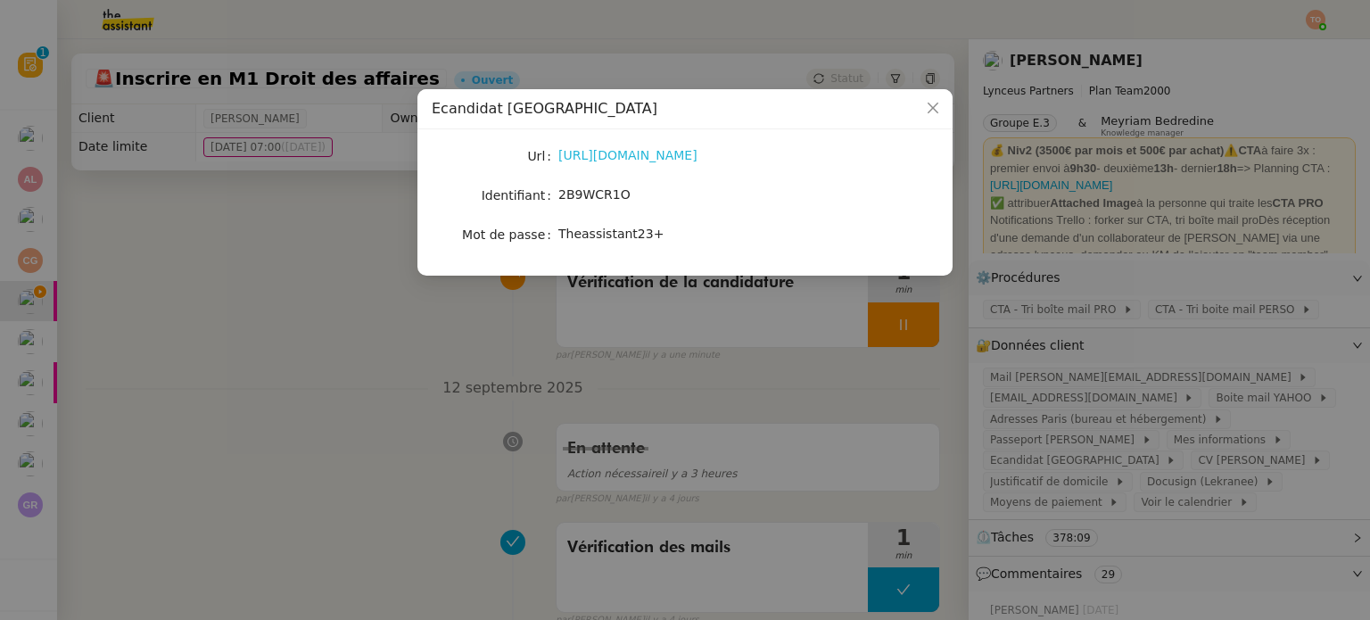
click at [652, 152] on link "https://ecandidat.univ-paris1.fr/ecandidat/#!accueilView" at bounding box center [627, 155] width 139 height 14
click at [617, 200] on span "2B9WCR1O" at bounding box center [594, 194] width 72 height 14
click at [617, 199] on span "2B9WCR1O" at bounding box center [594, 194] width 72 height 14
copy span "2B9WCR1O"
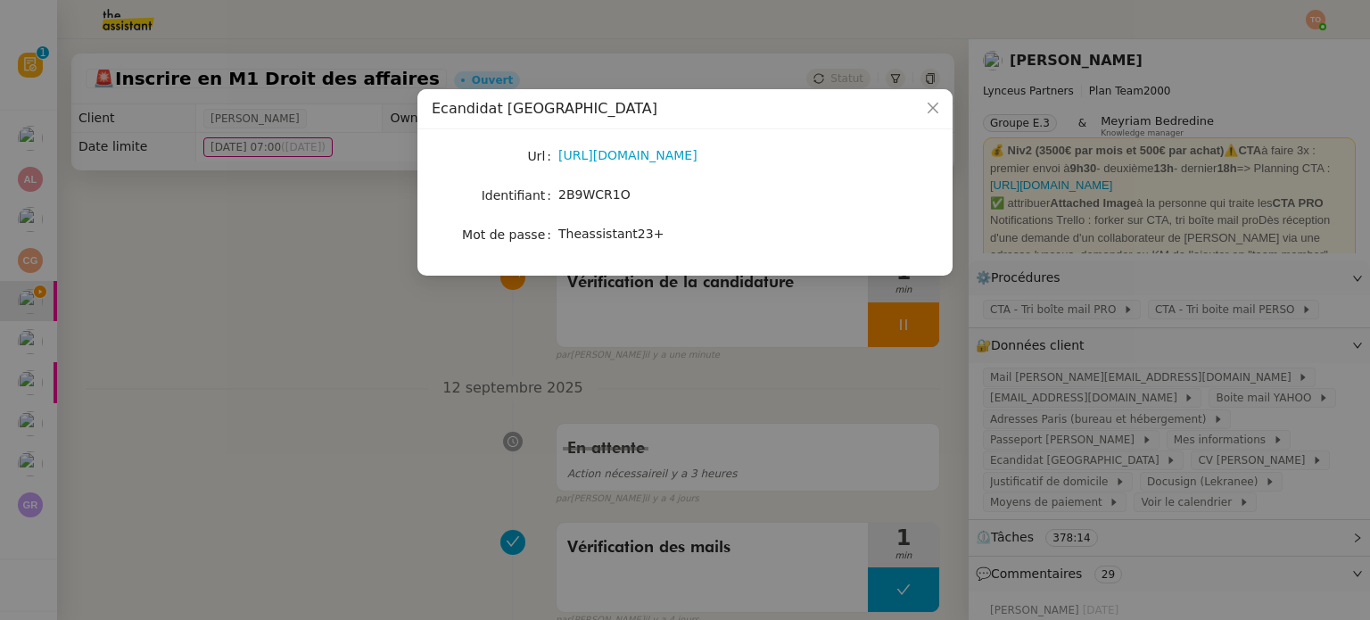
click at [592, 238] on span "Theassistant23+" at bounding box center [610, 234] width 105 height 14
copy span "Theassistant23+"
click at [583, 374] on nz-modal-container "Ecandidat Univ Paris 1 Url https://ecandidat.univ-paris1.fr/ecandidat/#!accueil…" at bounding box center [685, 310] width 1370 height 620
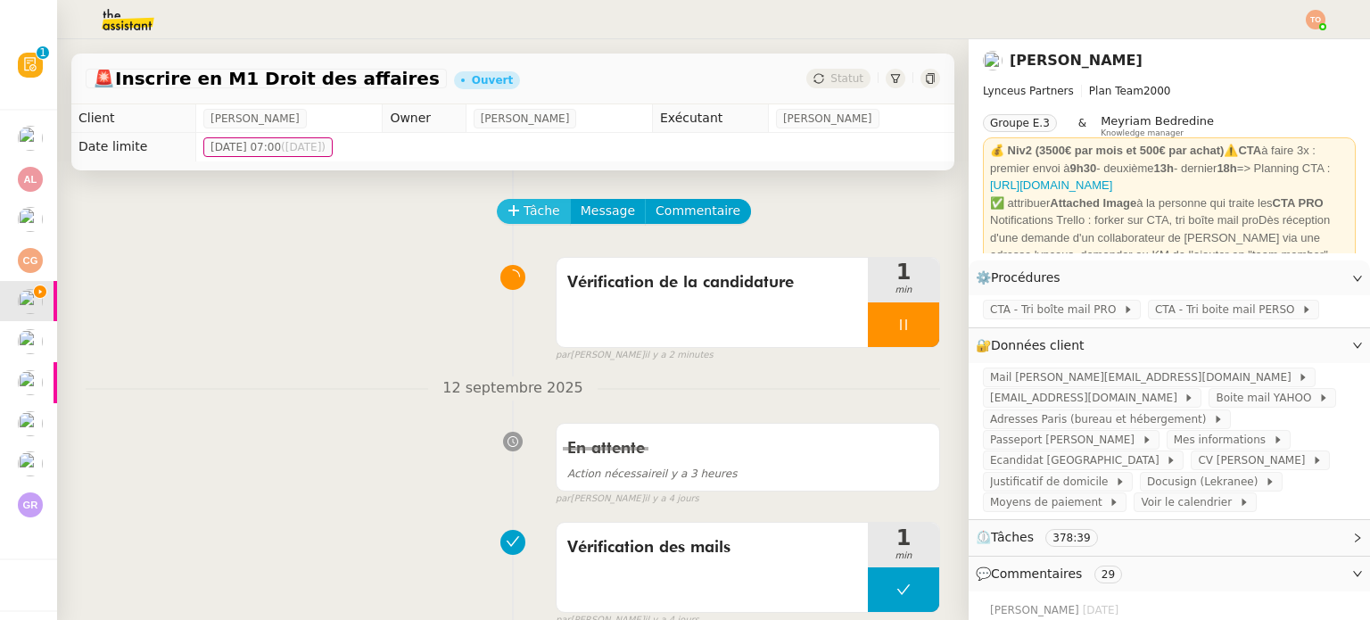
click at [527, 221] on span "Tâche" at bounding box center [542, 211] width 37 height 21
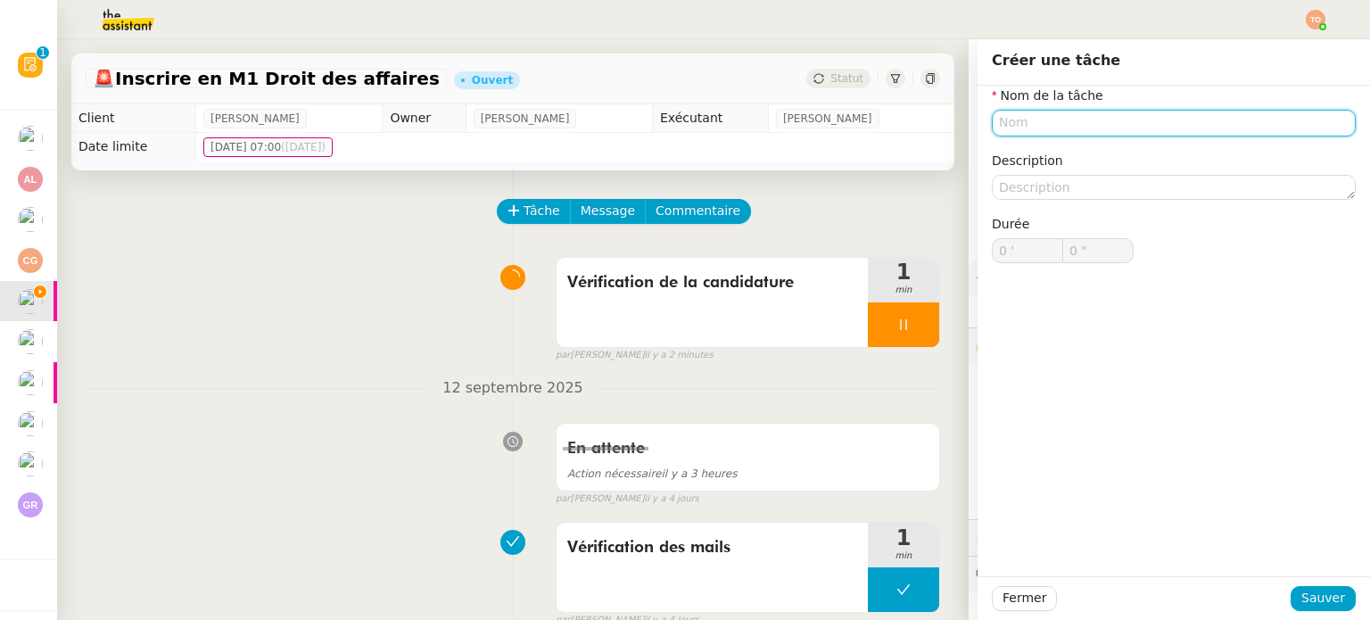
click at [1071, 121] on input "text" at bounding box center [1174, 123] width 364 height 26
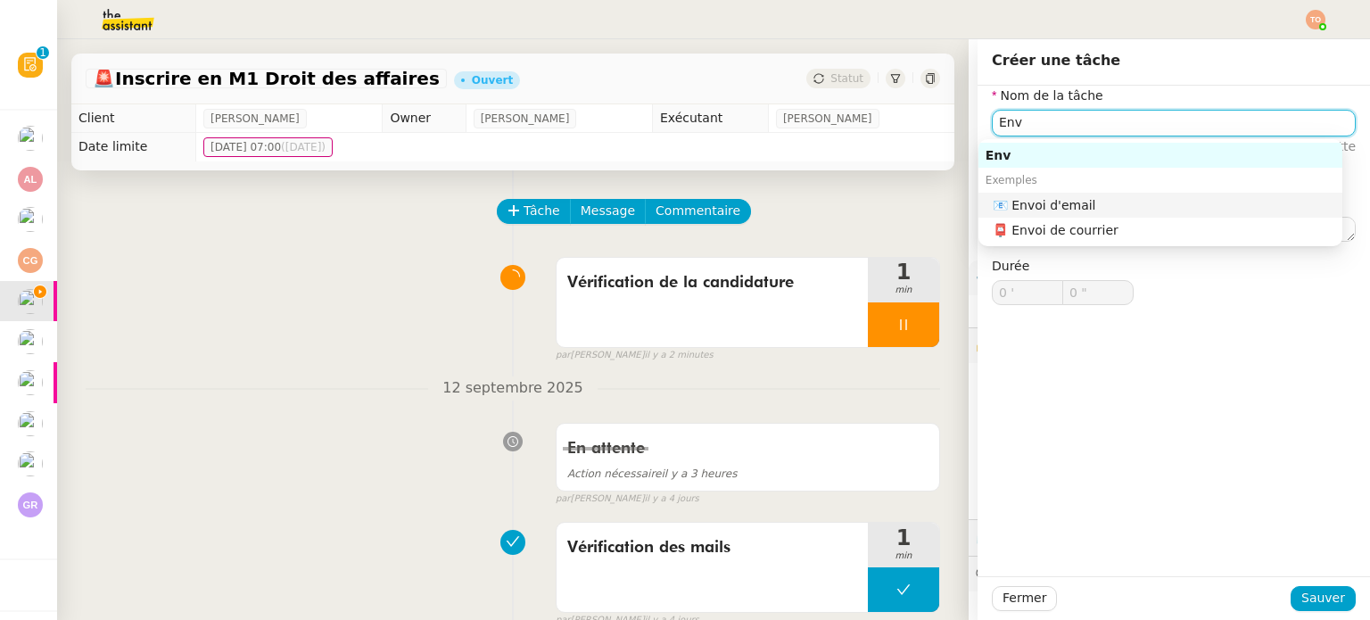
click at [1093, 194] on nz-auto-option "📧 Envoi d'email" at bounding box center [1161, 205] width 364 height 25
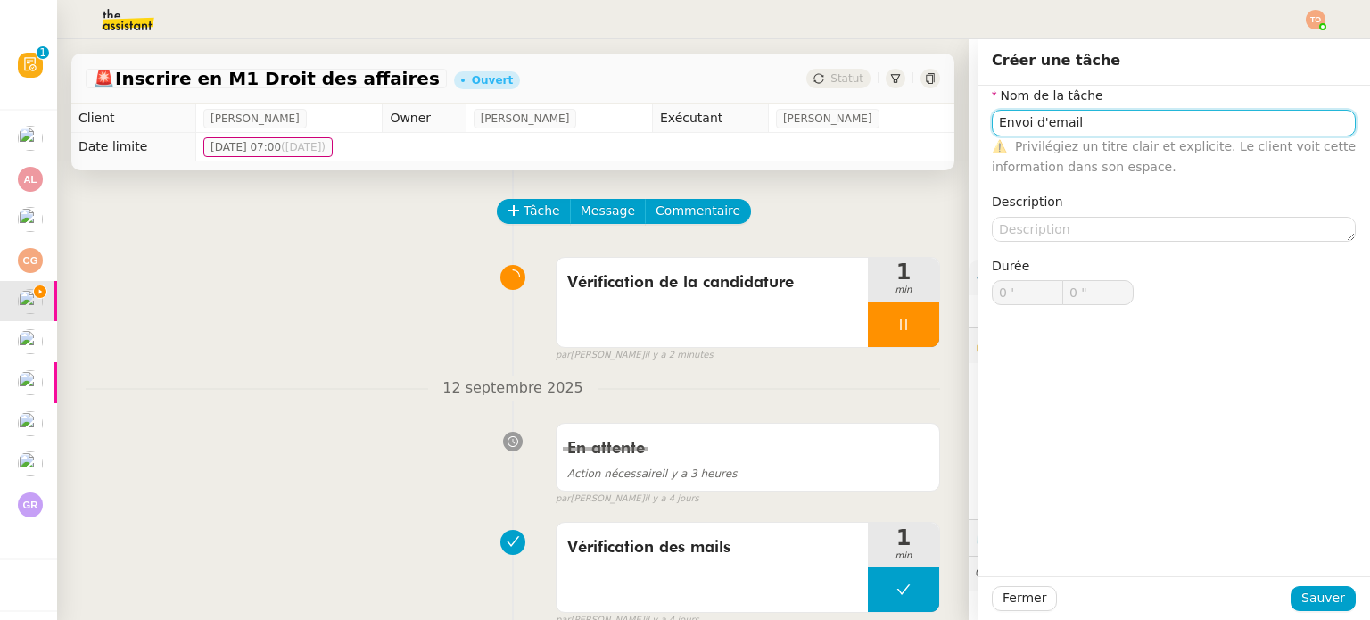
type input "Envoi d'email"
click at [1306, 586] on div "Fermer Sauver" at bounding box center [1174, 598] width 364 height 25
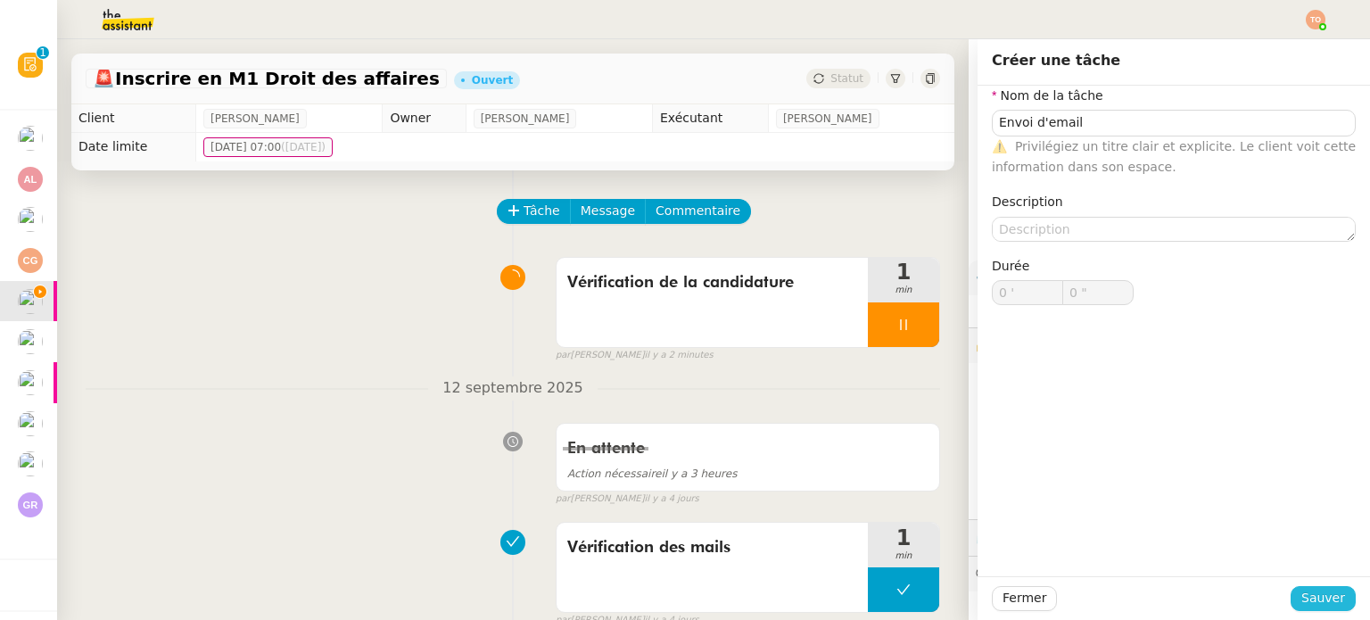
click at [1313, 595] on span "Sauver" at bounding box center [1324, 598] width 44 height 21
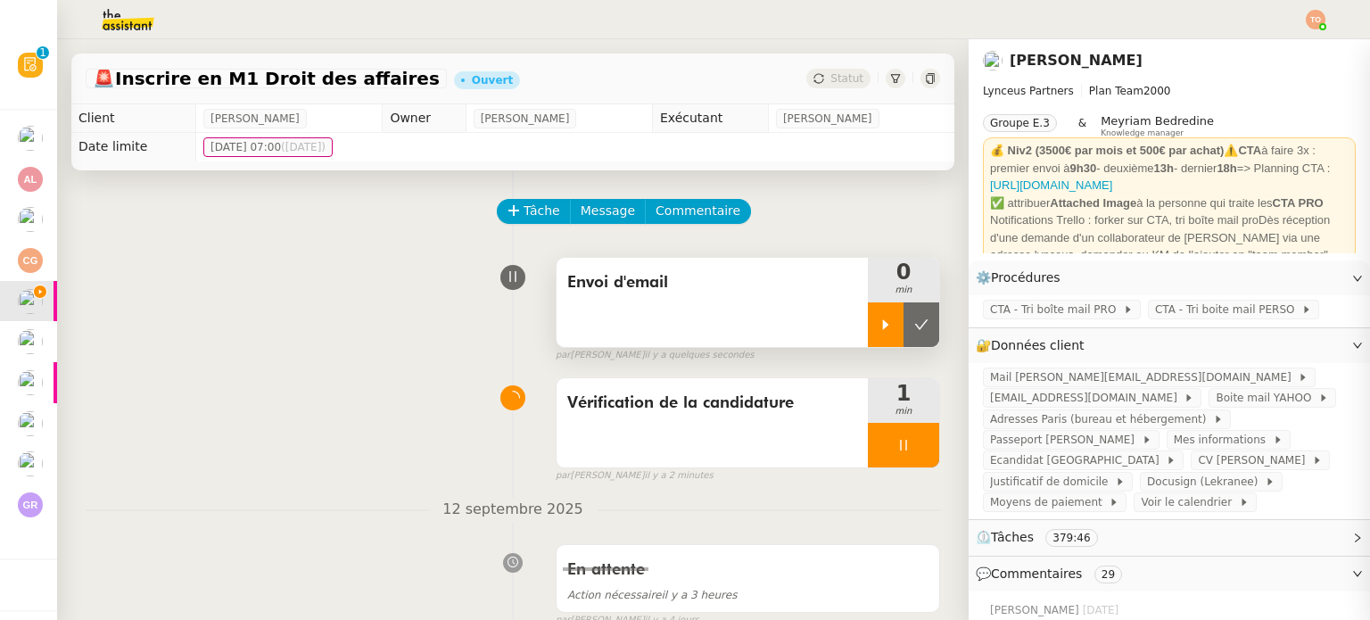
click at [874, 317] on div at bounding box center [886, 324] width 36 height 45
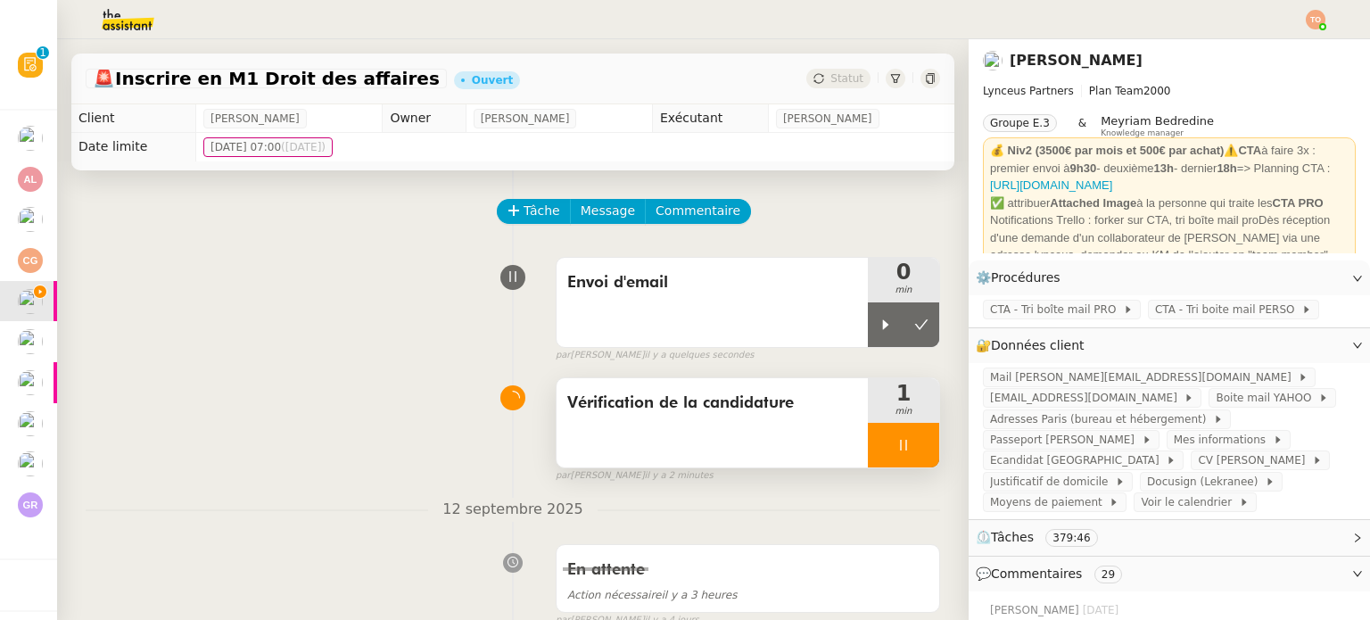
click at [894, 434] on div at bounding box center [903, 445] width 71 height 45
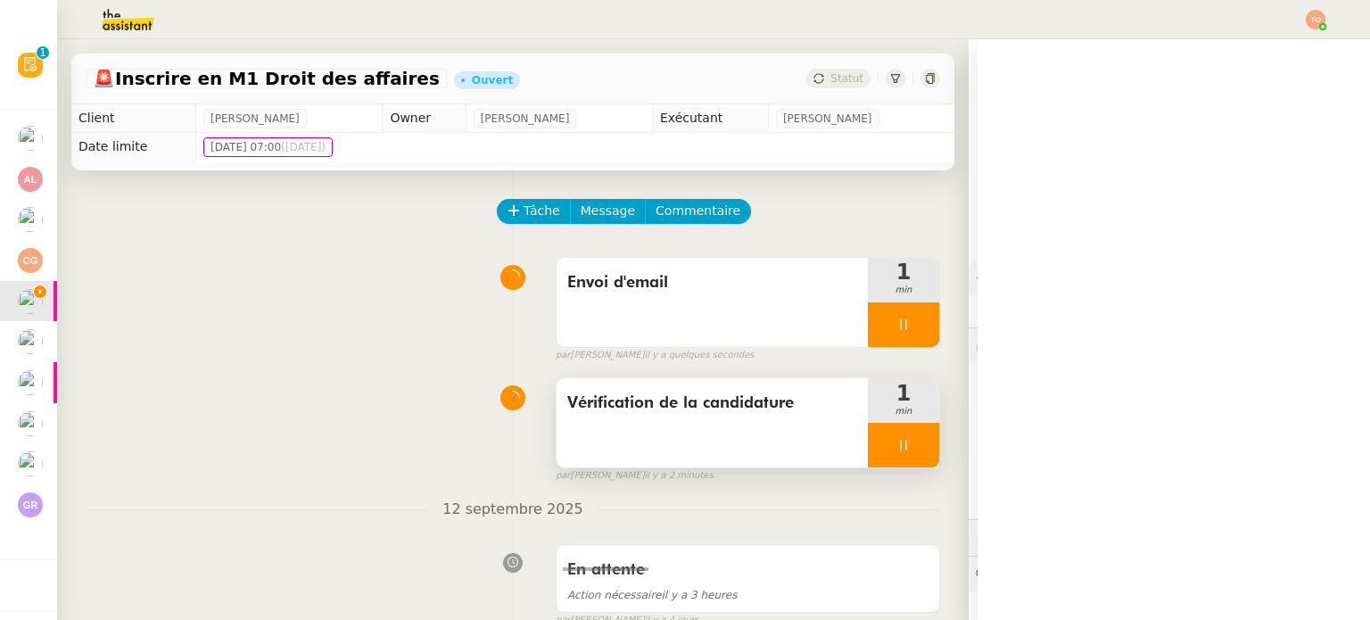
click at [911, 447] on div at bounding box center [903, 445] width 71 height 45
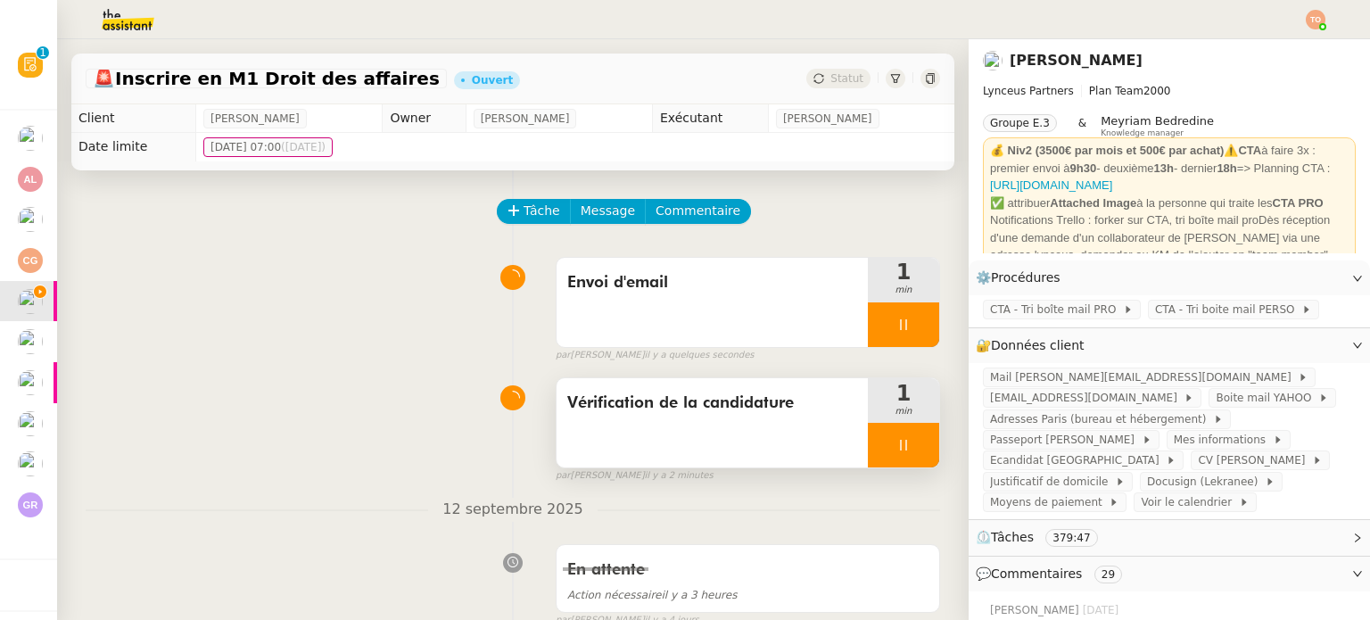
click at [922, 449] on div at bounding box center [903, 445] width 71 height 45
click at [922, 449] on button at bounding box center [922, 445] width 36 height 45
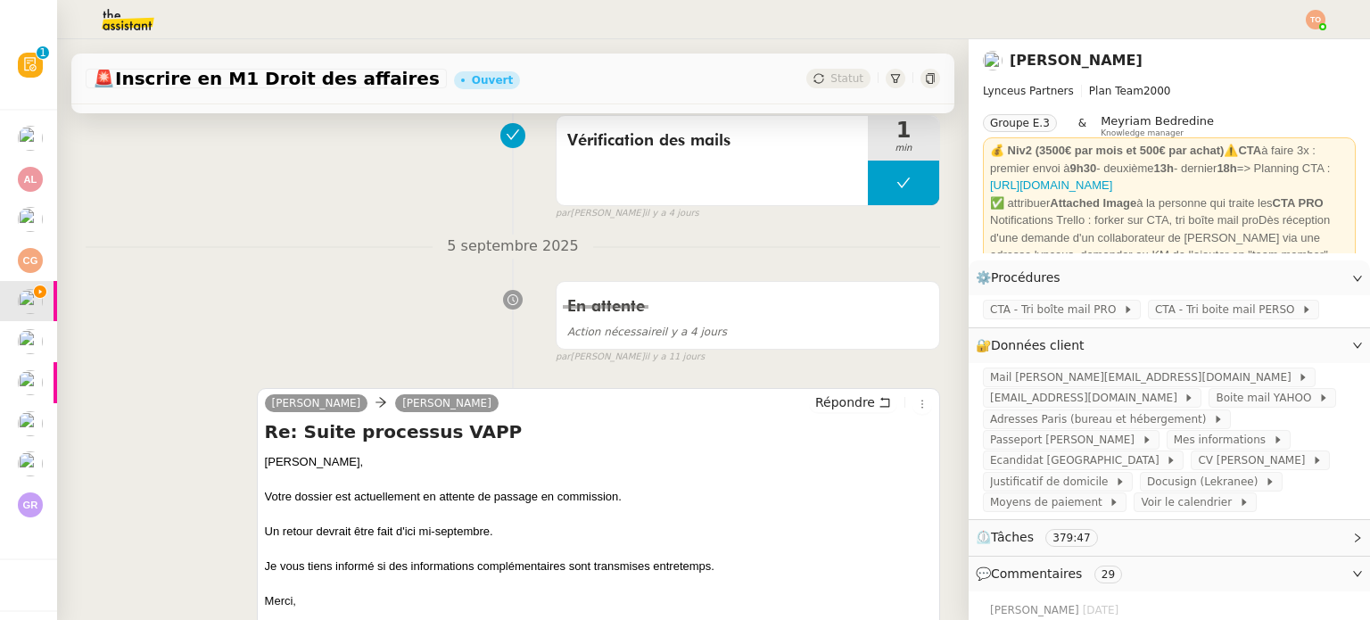
scroll to position [714, 0]
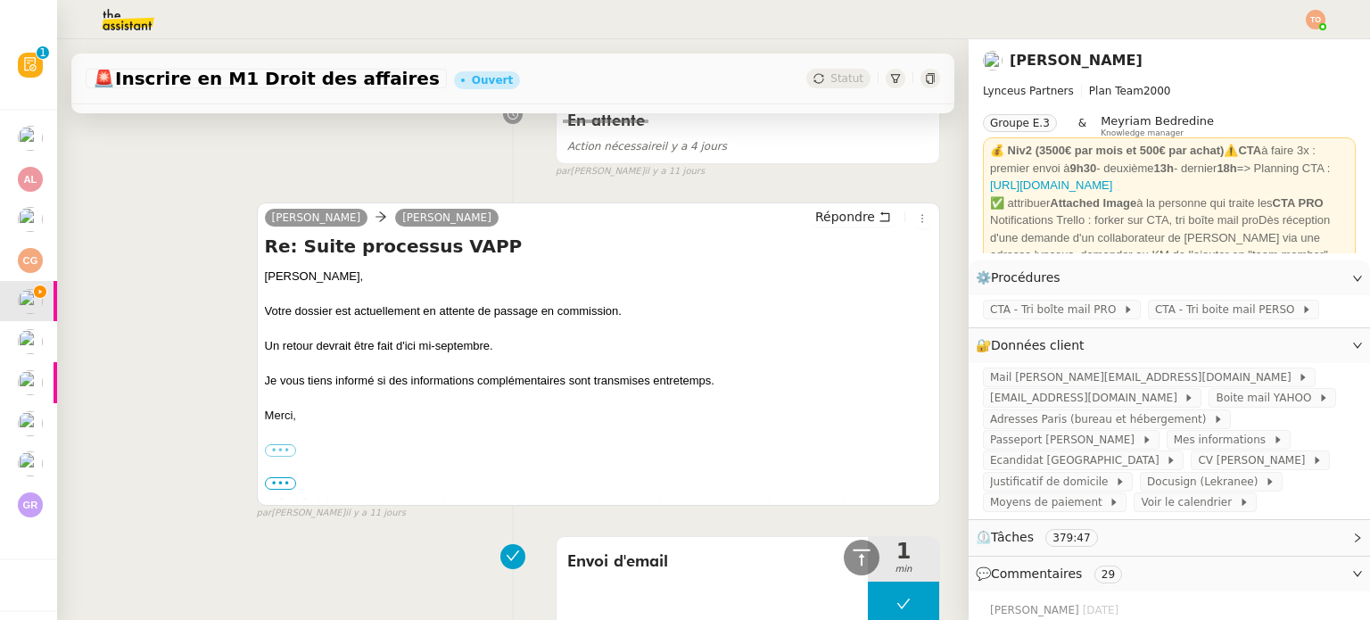
click at [840, 228] on div "Répondre" at bounding box center [870, 217] width 123 height 21
click at [842, 218] on span "Répondre" at bounding box center [845, 217] width 60 height 18
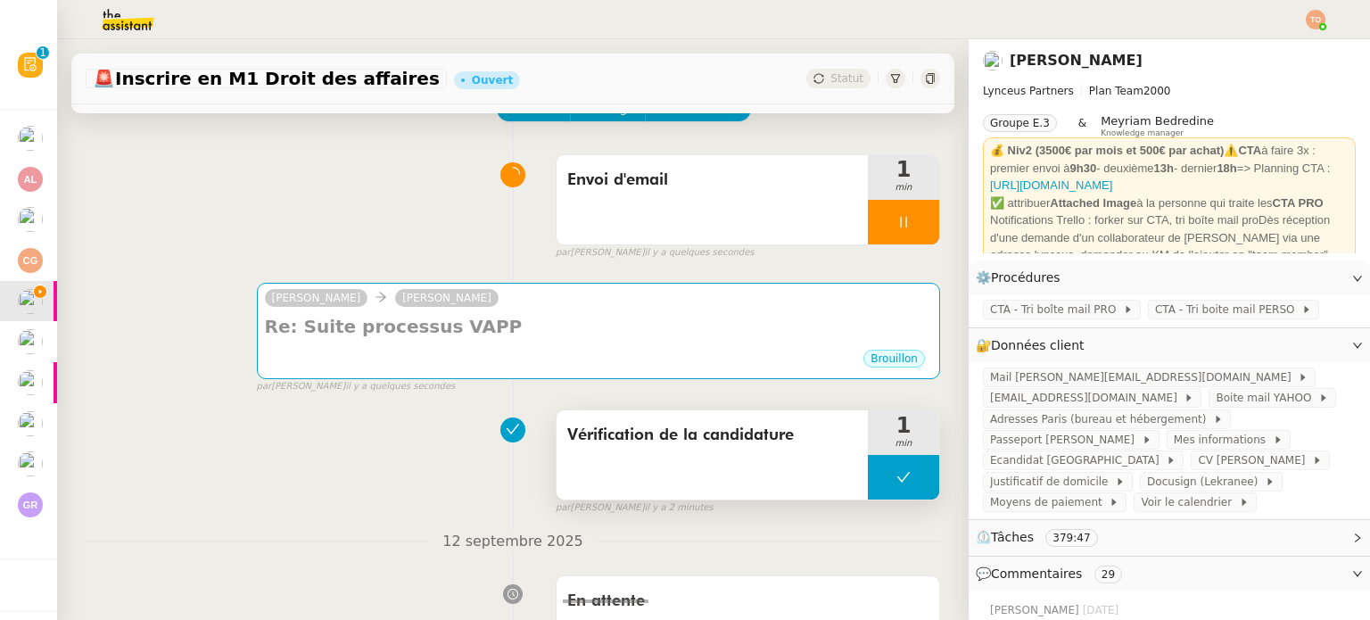
scroll to position [0, 0]
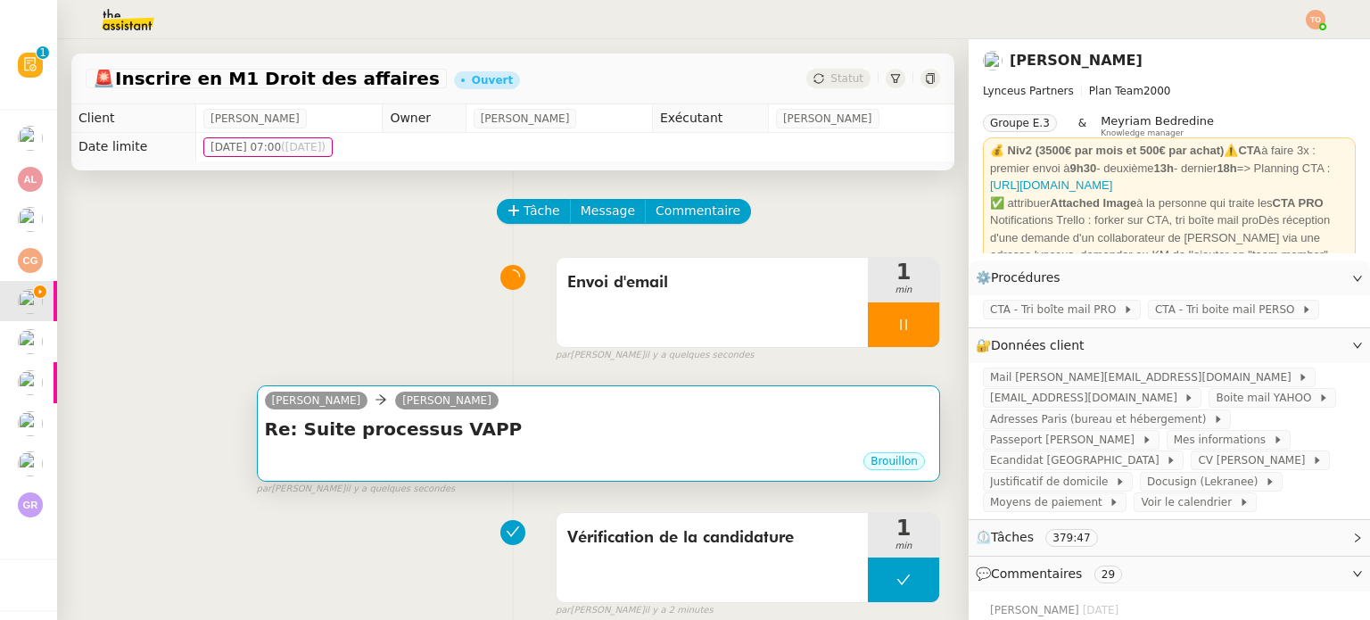
click at [590, 440] on h4 "Re: Suite processus VAPP" at bounding box center [598, 429] width 667 height 25
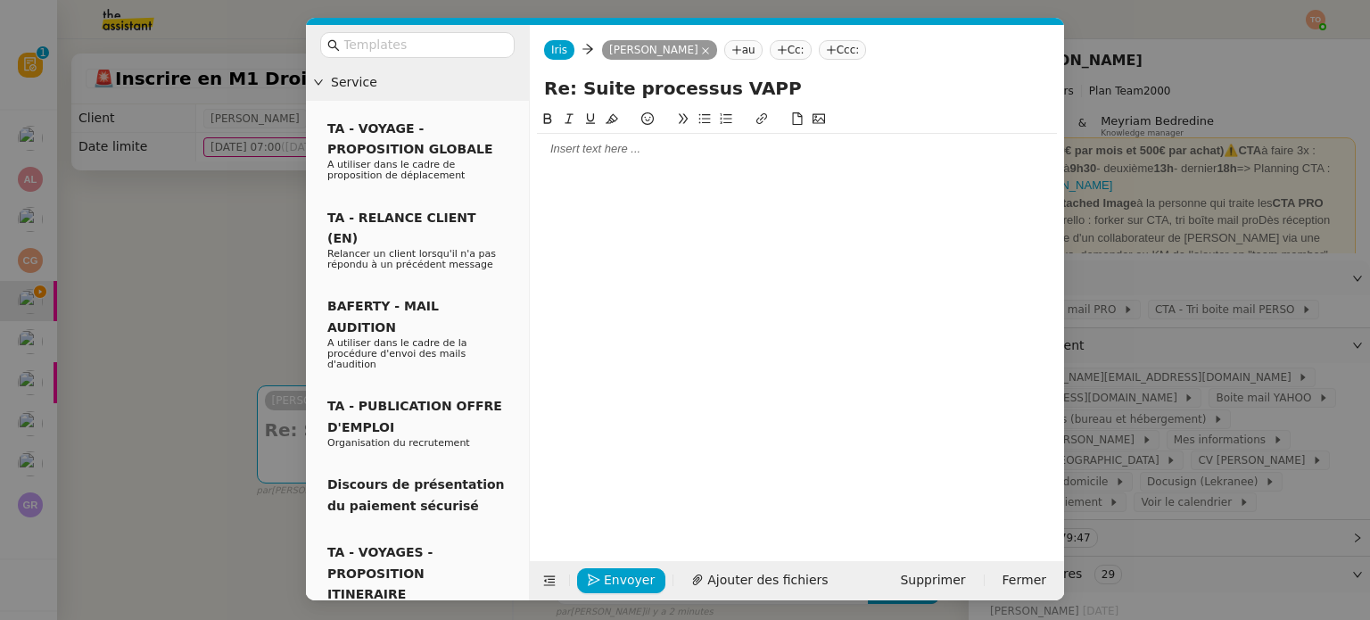
click at [578, 160] on div at bounding box center [797, 149] width 520 height 30
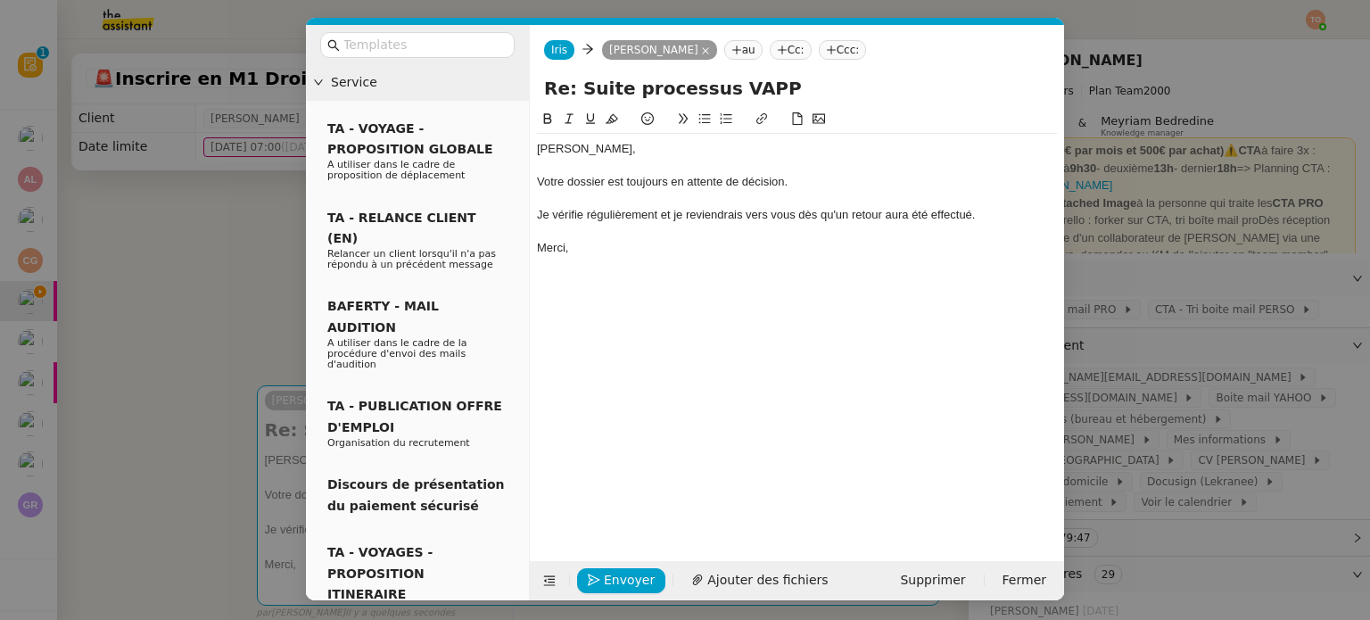
click at [728, 219] on div "Je vérifie régulièrement et je reviendrais vers vous dès qu'un retour aura été …" at bounding box center [797, 215] width 520 height 16
click at [0, 0] on lt-span "reviendrai" at bounding box center [0, 0] width 0 height 0
click at [679, 220] on div "Je vérifie régulièrement et je reviendrai vers vous dès qu'un retour aura été e…" at bounding box center [797, 215] width 520 height 16
click at [635, 578] on span "Envoyer" at bounding box center [629, 580] width 51 height 21
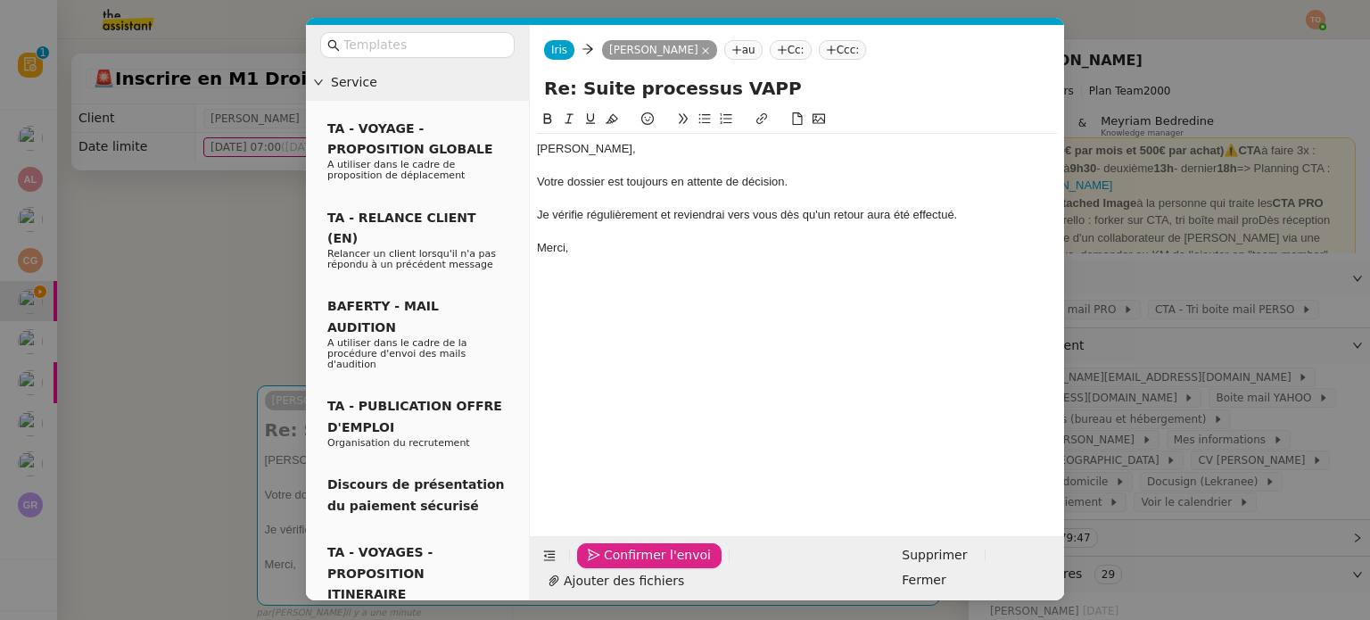
click at [635, 566] on span "Confirmer l'envoi" at bounding box center [657, 555] width 107 height 21
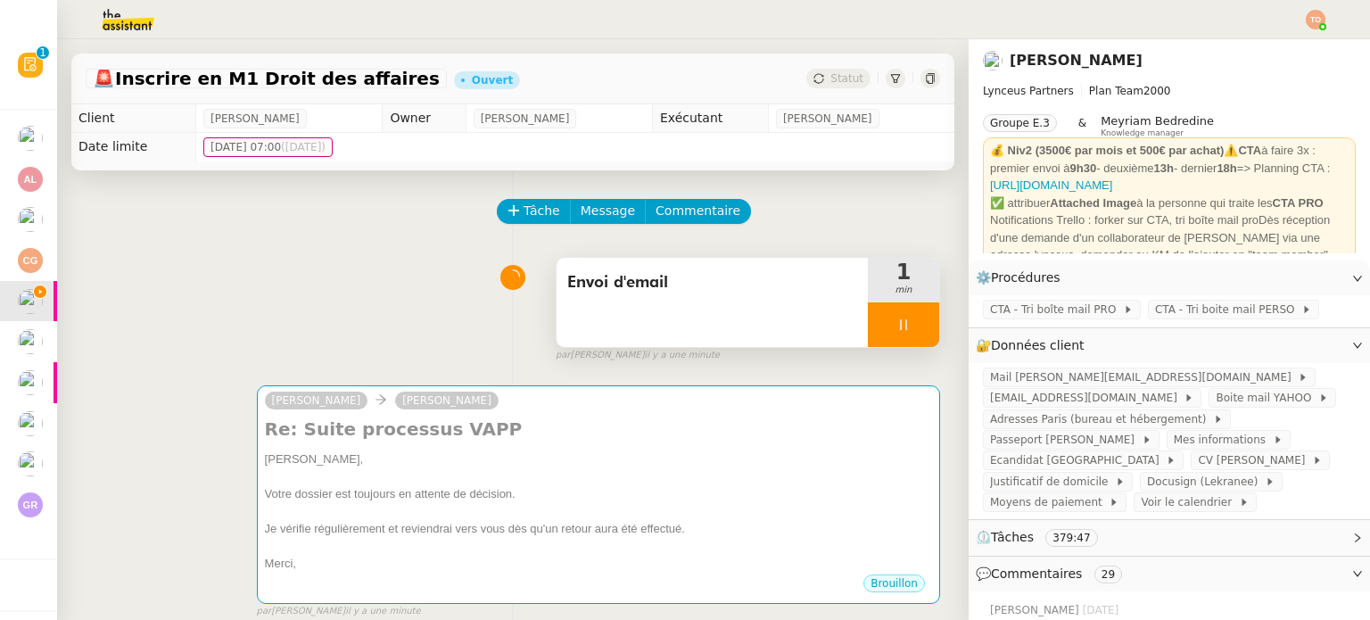
click at [891, 323] on div at bounding box center [903, 324] width 71 height 45
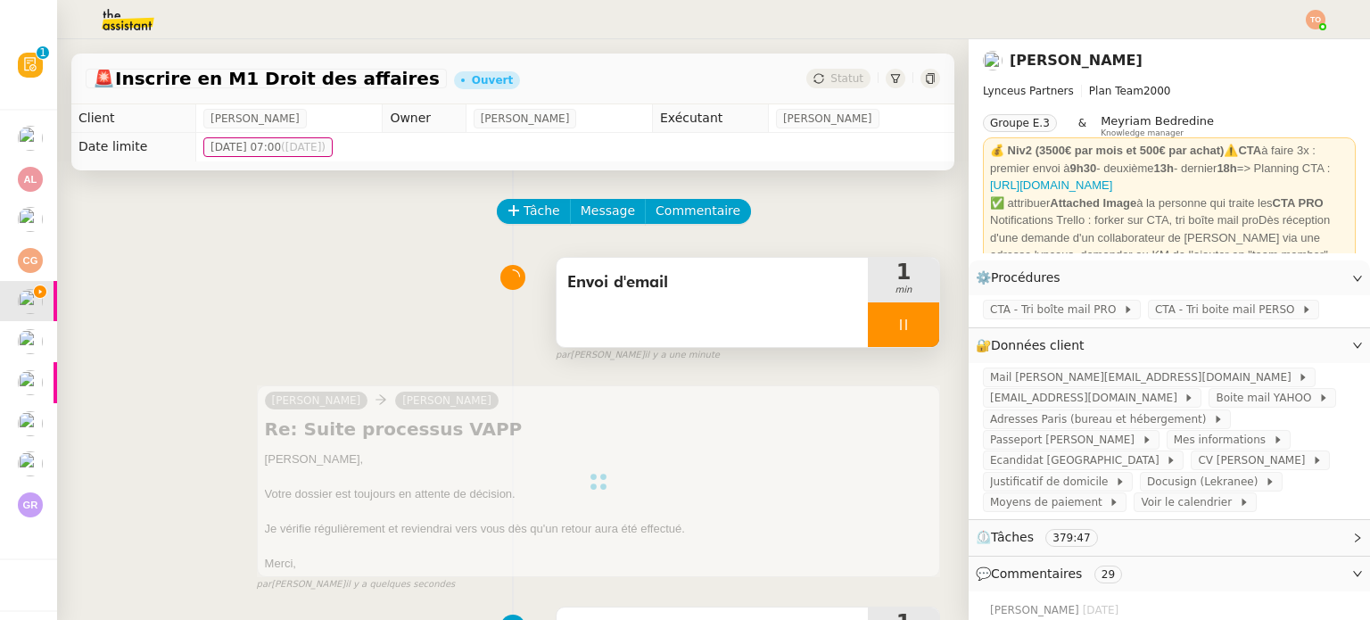
click at [906, 323] on div at bounding box center [903, 324] width 71 height 45
click at [909, 318] on div at bounding box center [903, 324] width 71 height 45
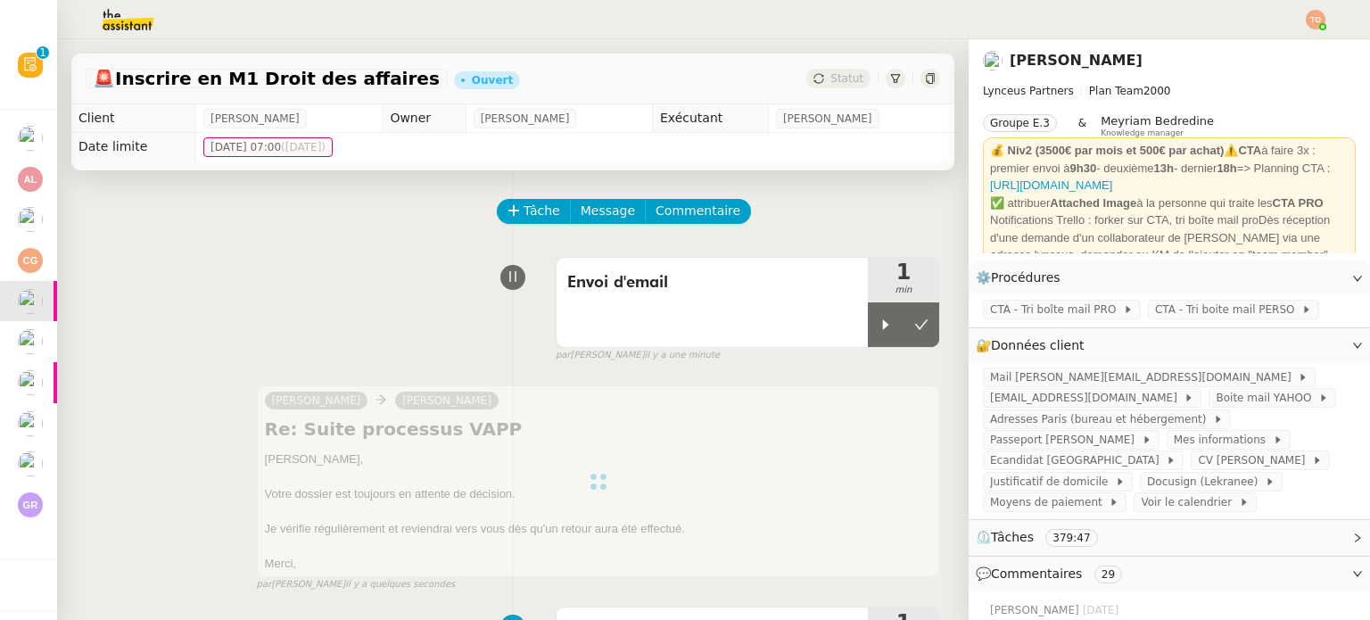
click at [908, 327] on button at bounding box center [922, 324] width 36 height 45
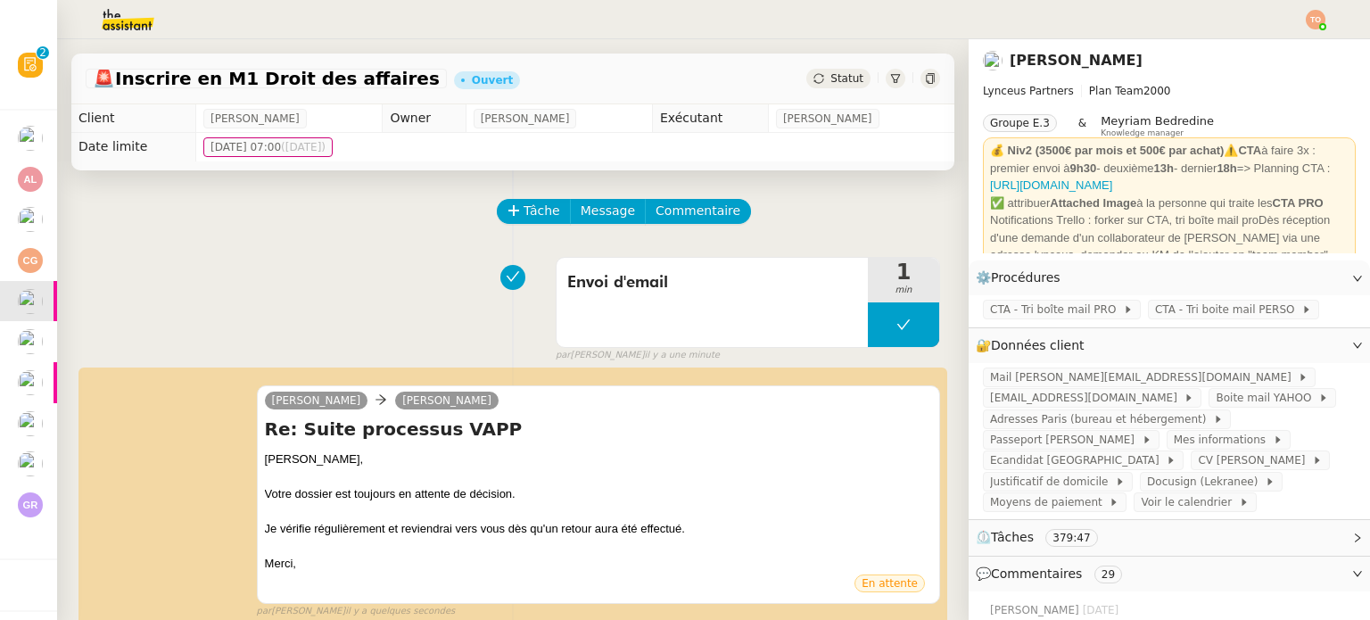
click at [831, 75] on span "Statut" at bounding box center [847, 78] width 33 height 12
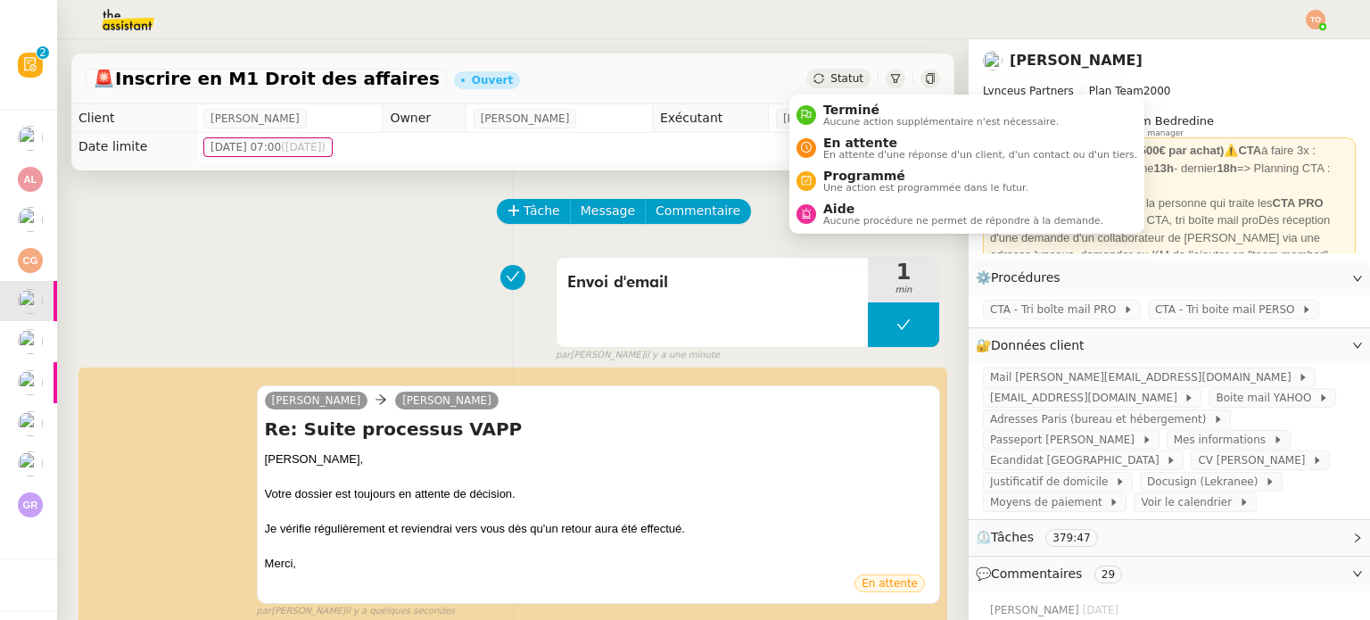
click at [831, 79] on span "Statut" at bounding box center [847, 78] width 33 height 12
click at [833, 150] on span "En attente d'une réponse d'un client, d'un contact ou d'un tiers." at bounding box center [980, 155] width 314 height 10
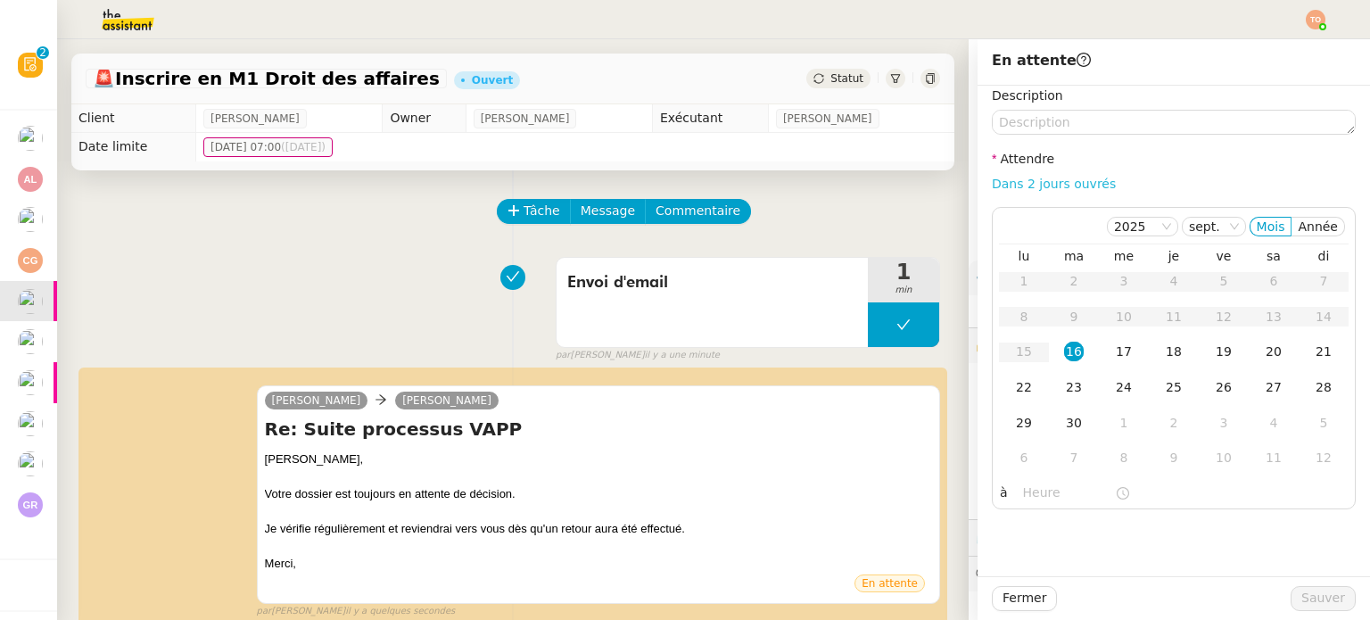
click at [1024, 181] on link "Dans 2 jours ouvrés" at bounding box center [1054, 184] width 124 height 14
type input "07:00"
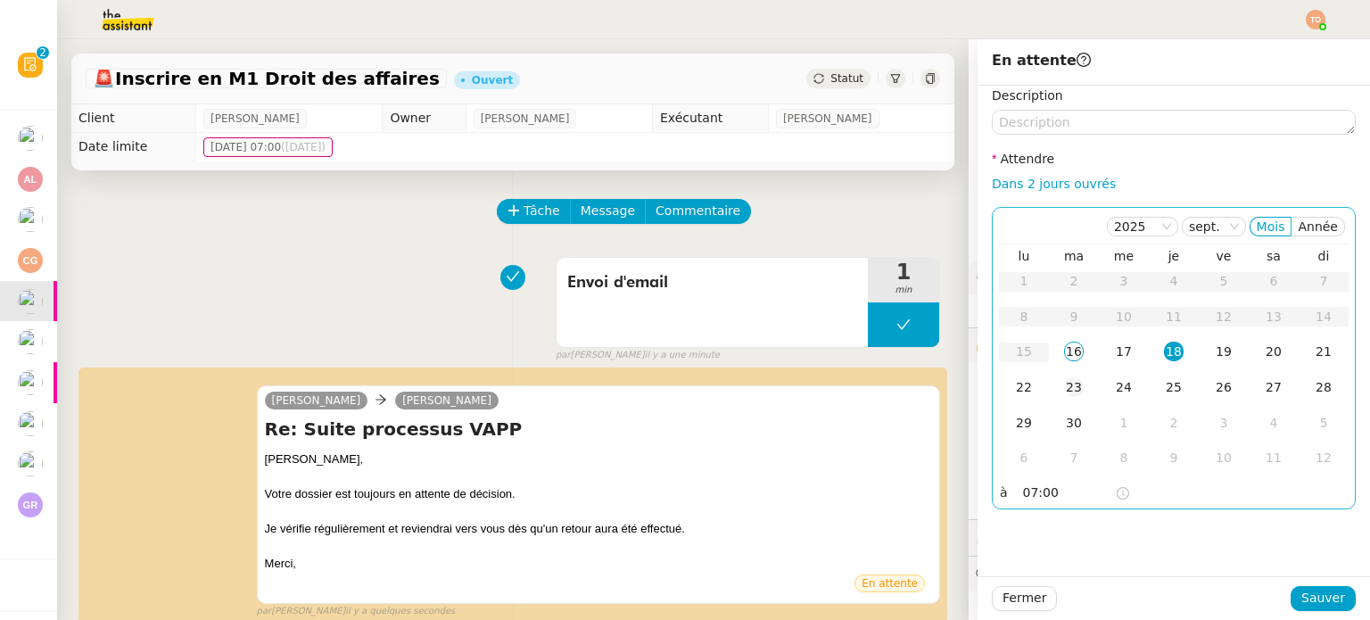
click at [1064, 373] on td "23" at bounding box center [1074, 388] width 50 height 36
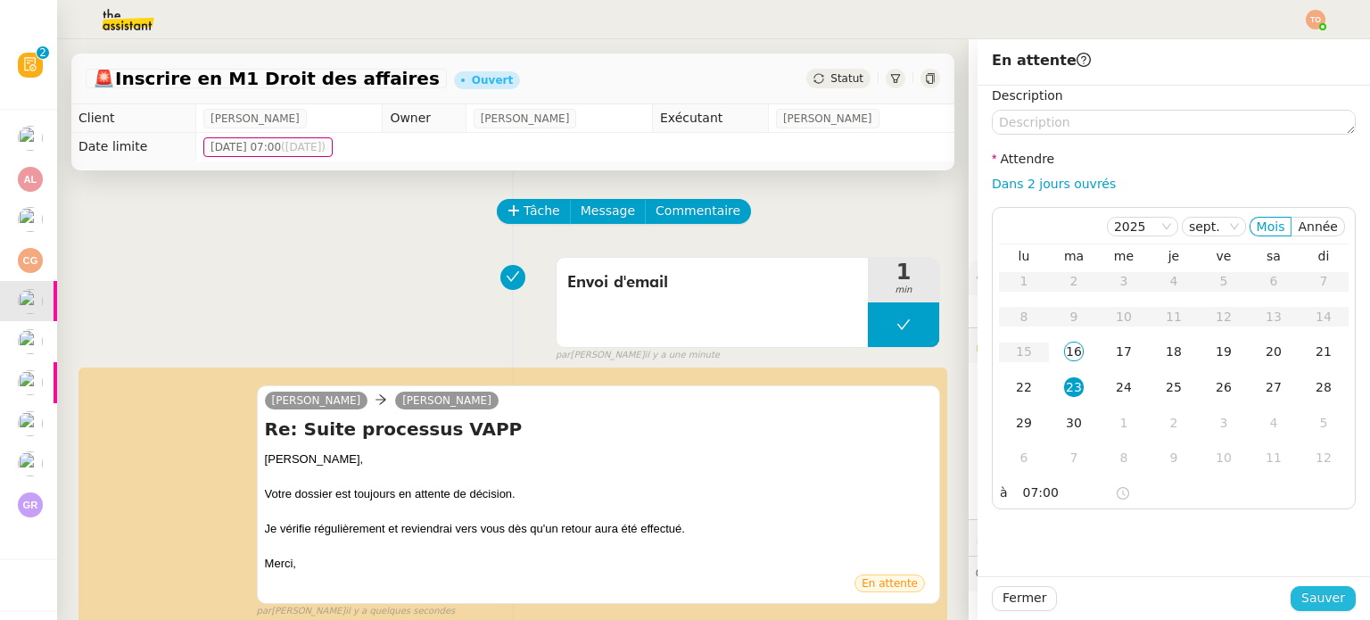
click at [1307, 583] on div "Fermer Sauver" at bounding box center [1174, 598] width 393 height 44
click at [1313, 592] on span "Sauver" at bounding box center [1324, 598] width 44 height 21
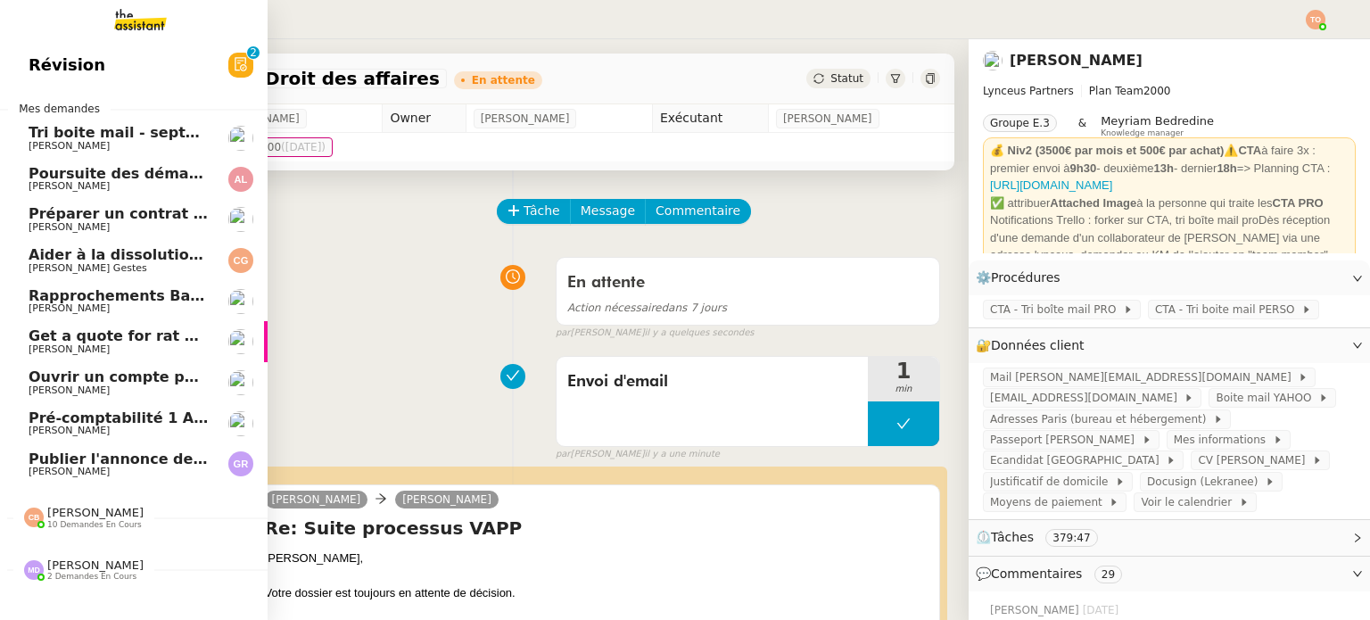
click at [146, 340] on span "Get a quote for rat protection" at bounding box center [149, 335] width 240 height 17
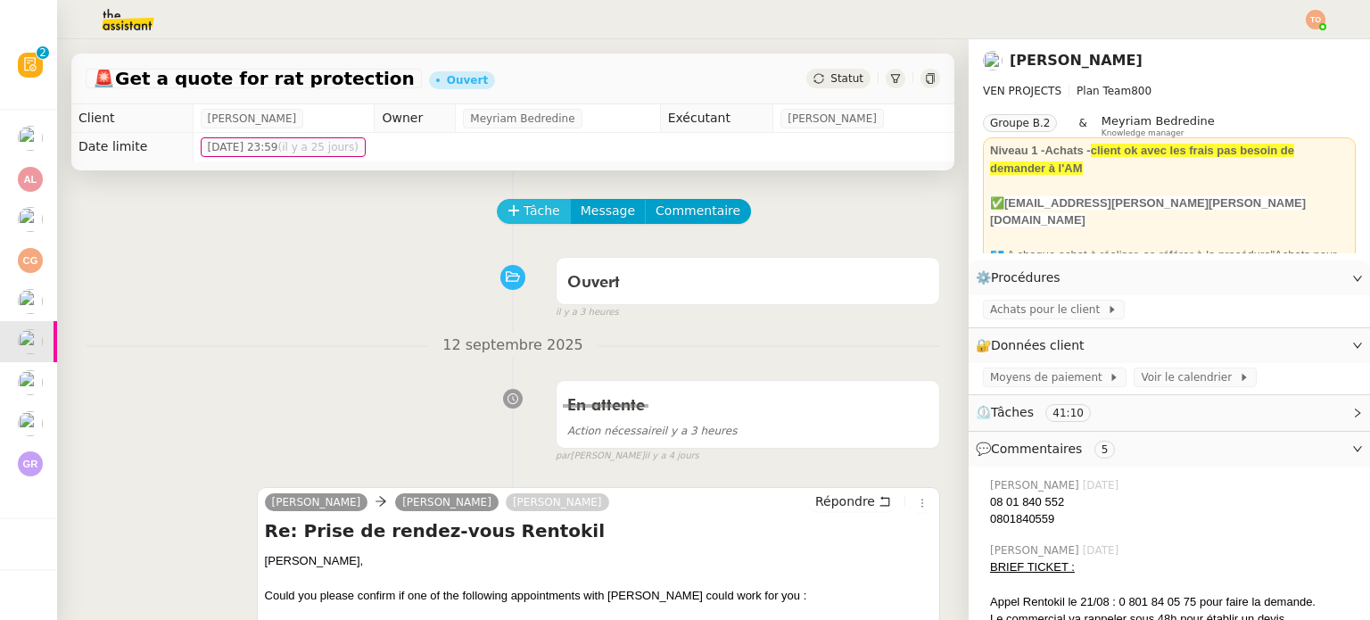
click at [535, 216] on span "Tâche" at bounding box center [542, 211] width 37 height 21
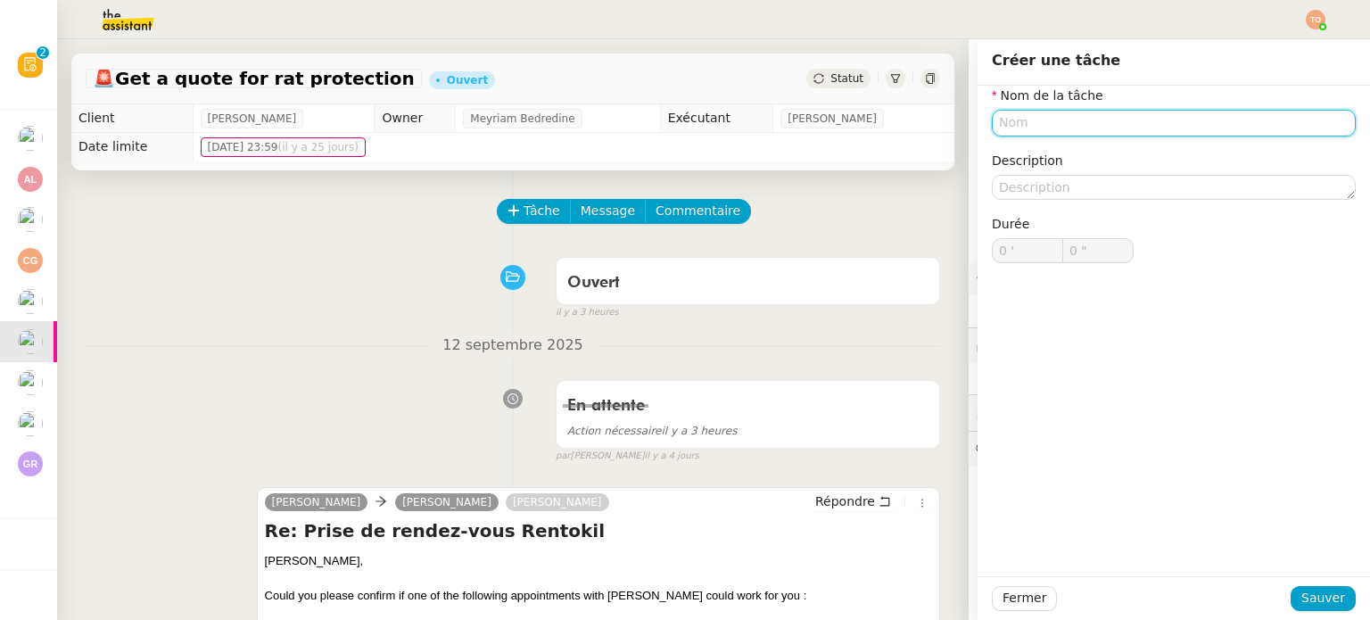
click at [1056, 135] on input "text" at bounding box center [1174, 123] width 364 height 26
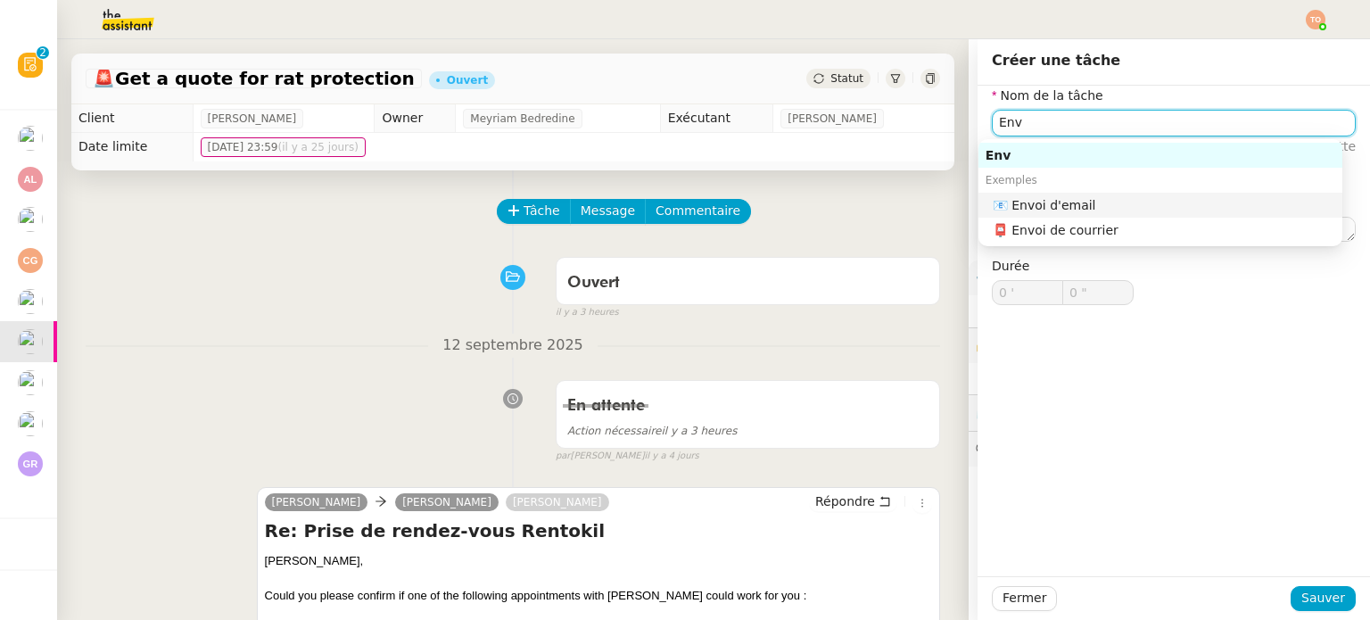
click at [1102, 195] on nz-auto-option "📧 Envoi d'email" at bounding box center [1161, 205] width 364 height 25
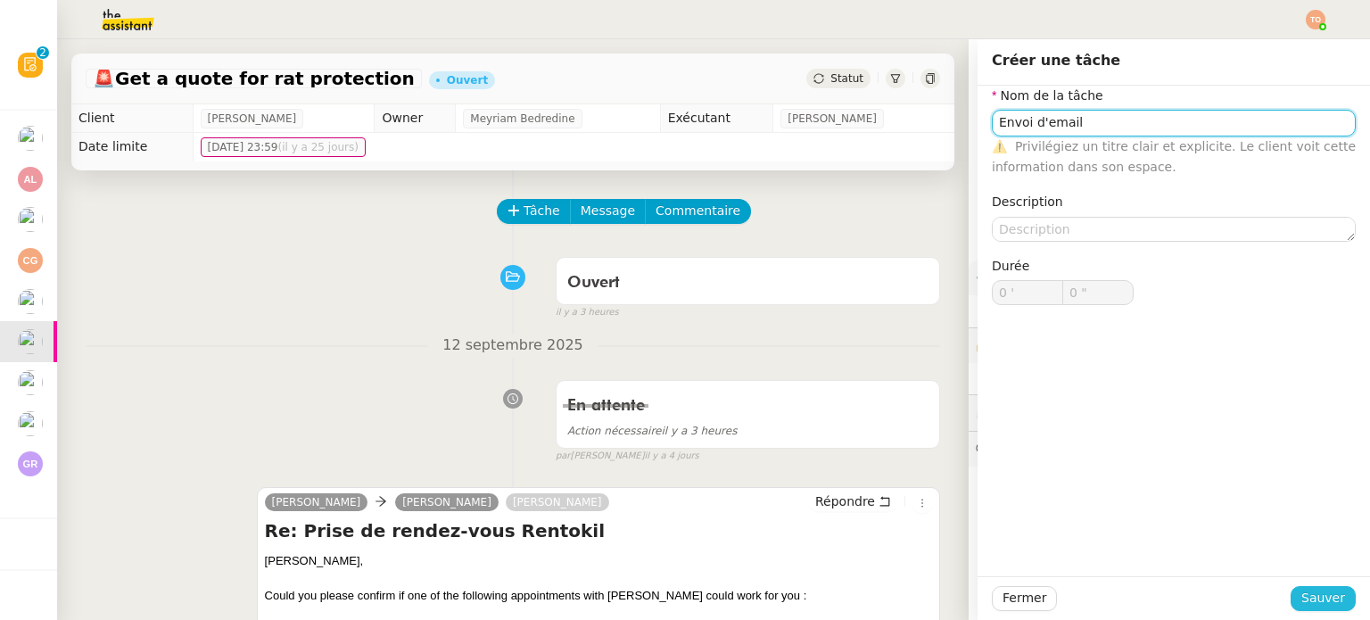
type input "Envoi d'email"
click at [1320, 595] on span "Sauver" at bounding box center [1324, 598] width 44 height 21
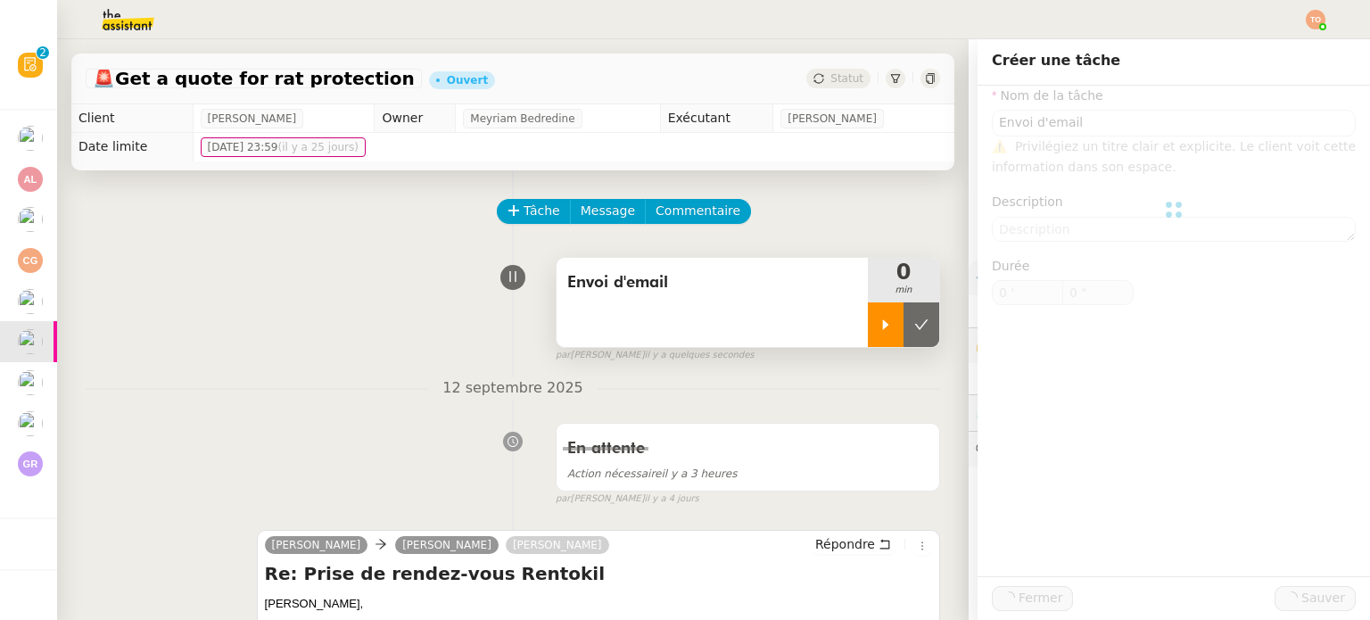
click at [879, 319] on icon at bounding box center [886, 325] width 14 height 14
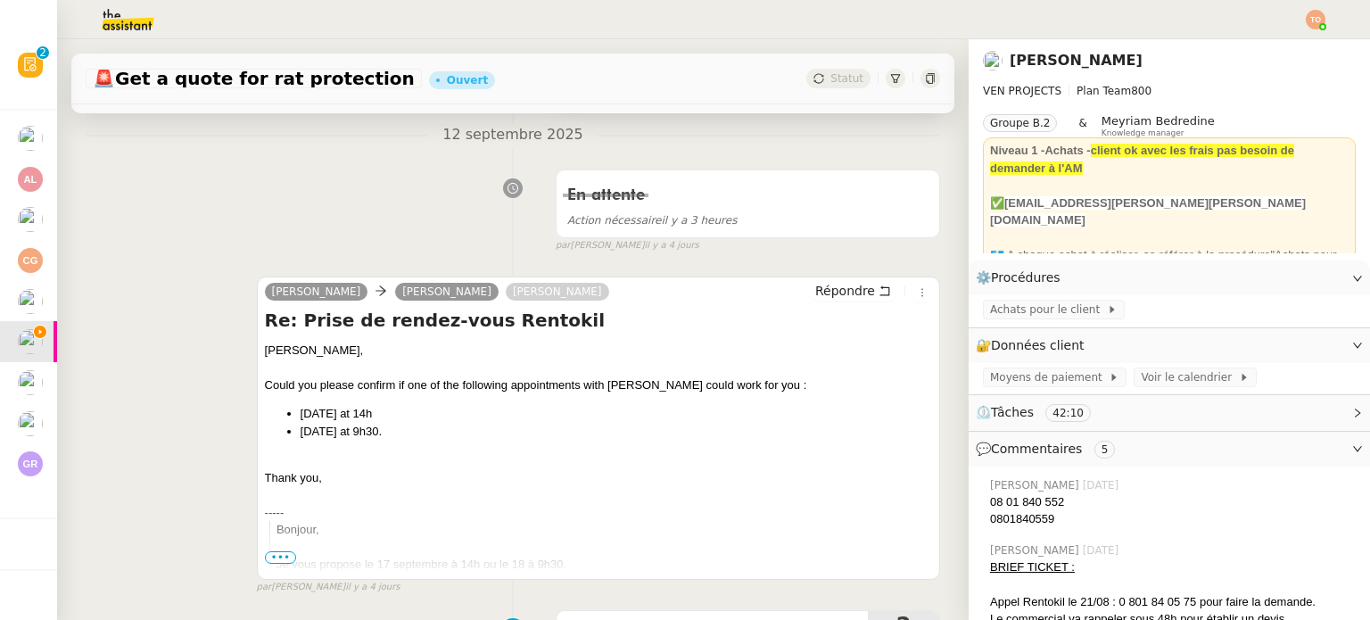
scroll to position [268, 0]
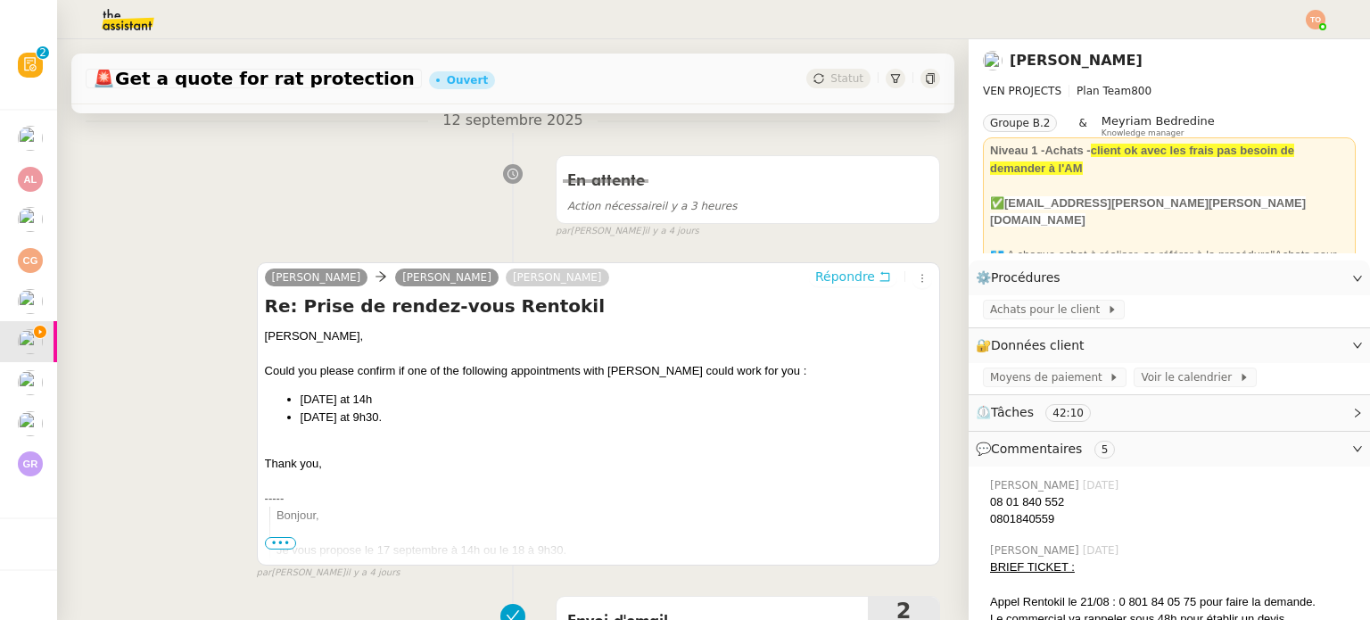
click at [823, 277] on span "Répondre" at bounding box center [845, 277] width 60 height 18
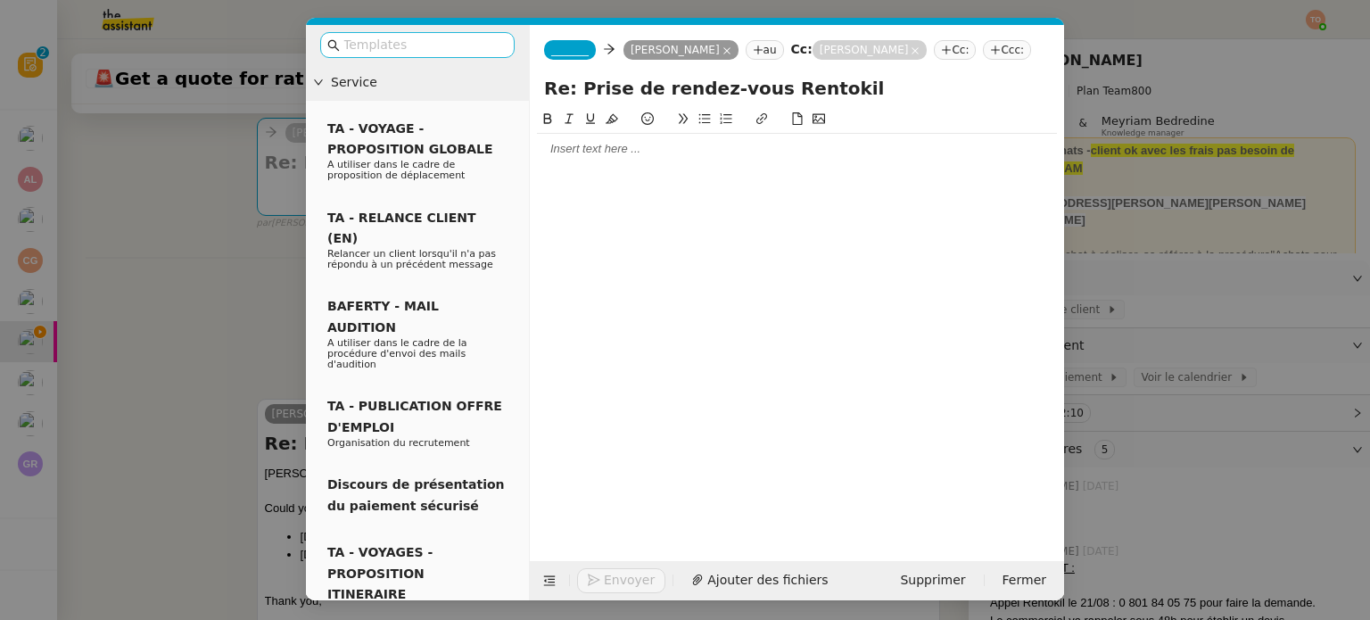
click at [405, 32] on nz-input-group at bounding box center [417, 45] width 194 height 26
click at [410, 44] on input "text" at bounding box center [423, 45] width 161 height 21
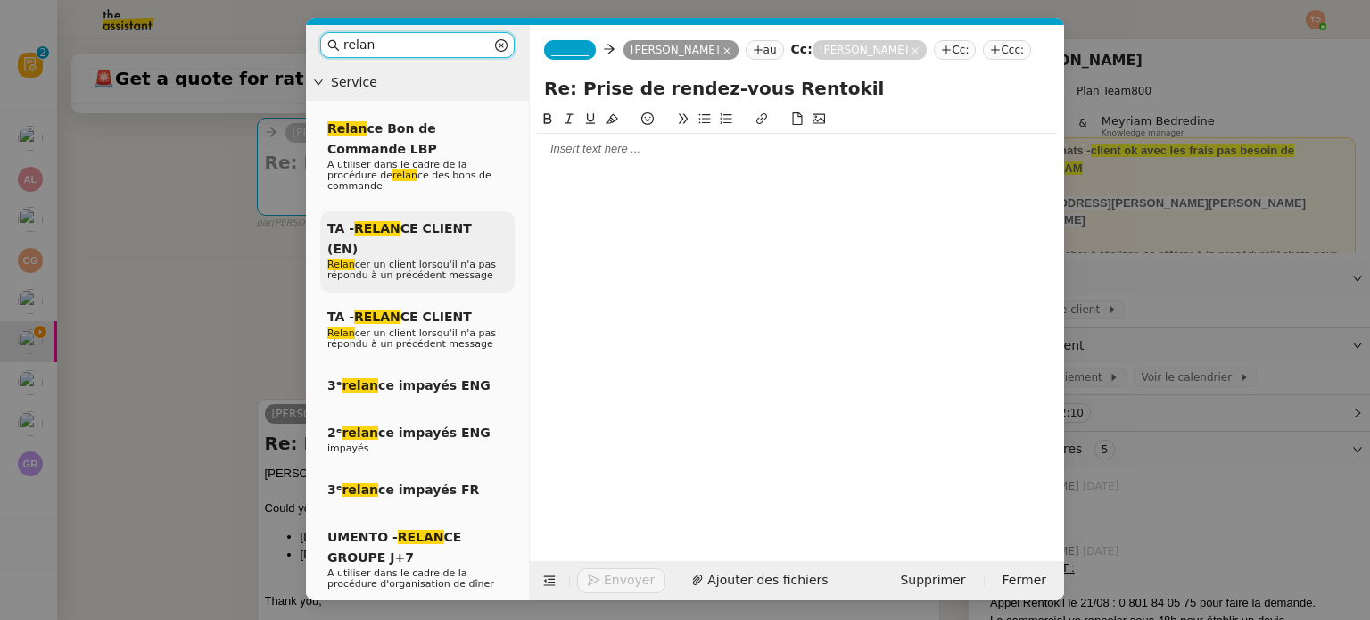
type input "relan"
click at [471, 221] on span "TA - RELAN CE CLIENT (EN)" at bounding box center [399, 238] width 145 height 35
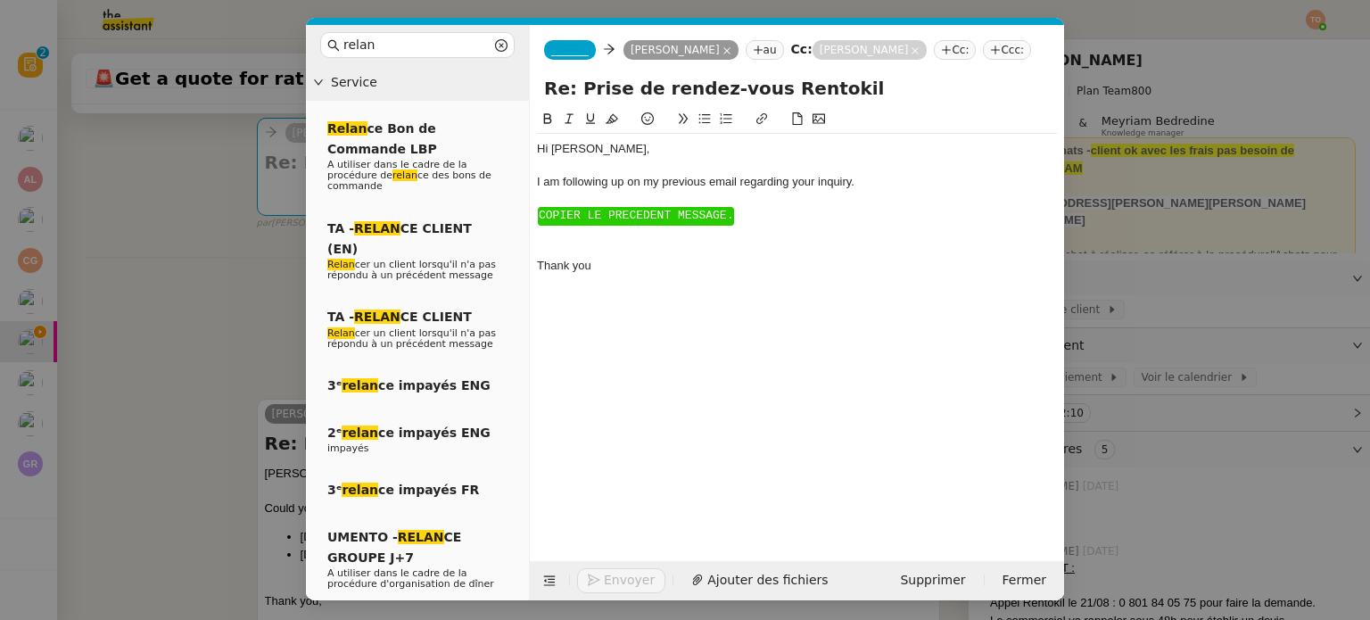
click at [572, 56] on span "_______" at bounding box center [569, 50] width 37 height 12
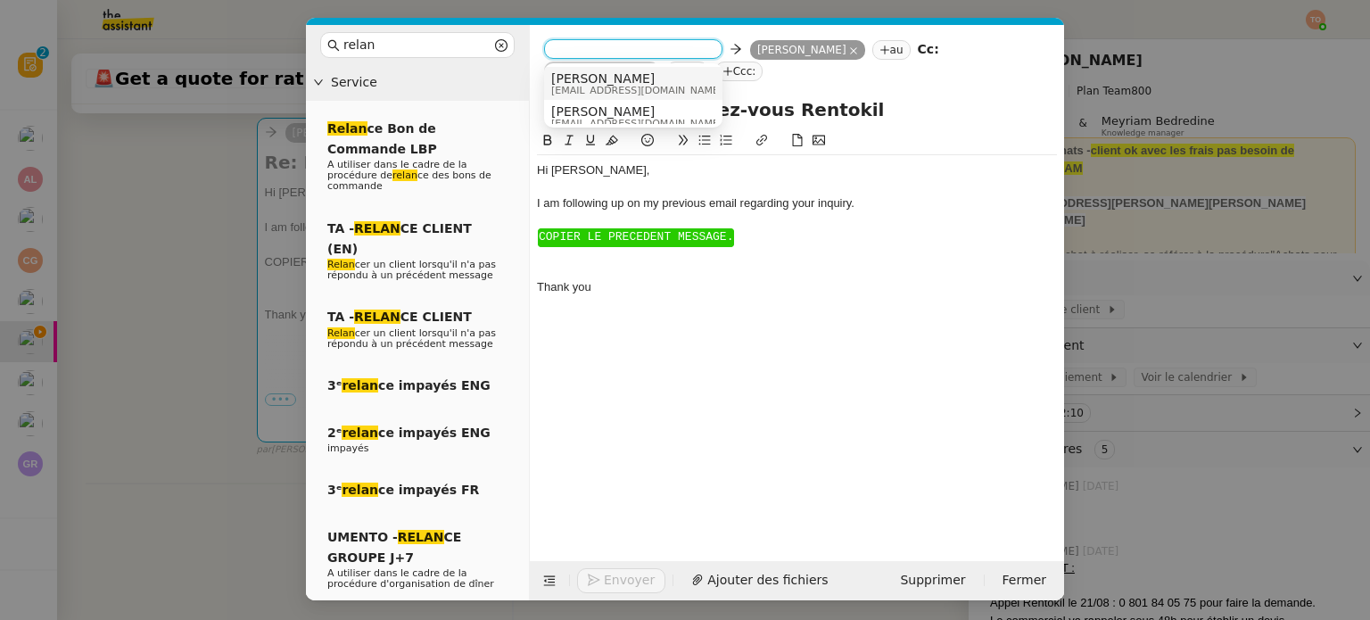
click at [649, 88] on div "Dee dee@theassistant.com" at bounding box center [643, 83] width 185 height 24
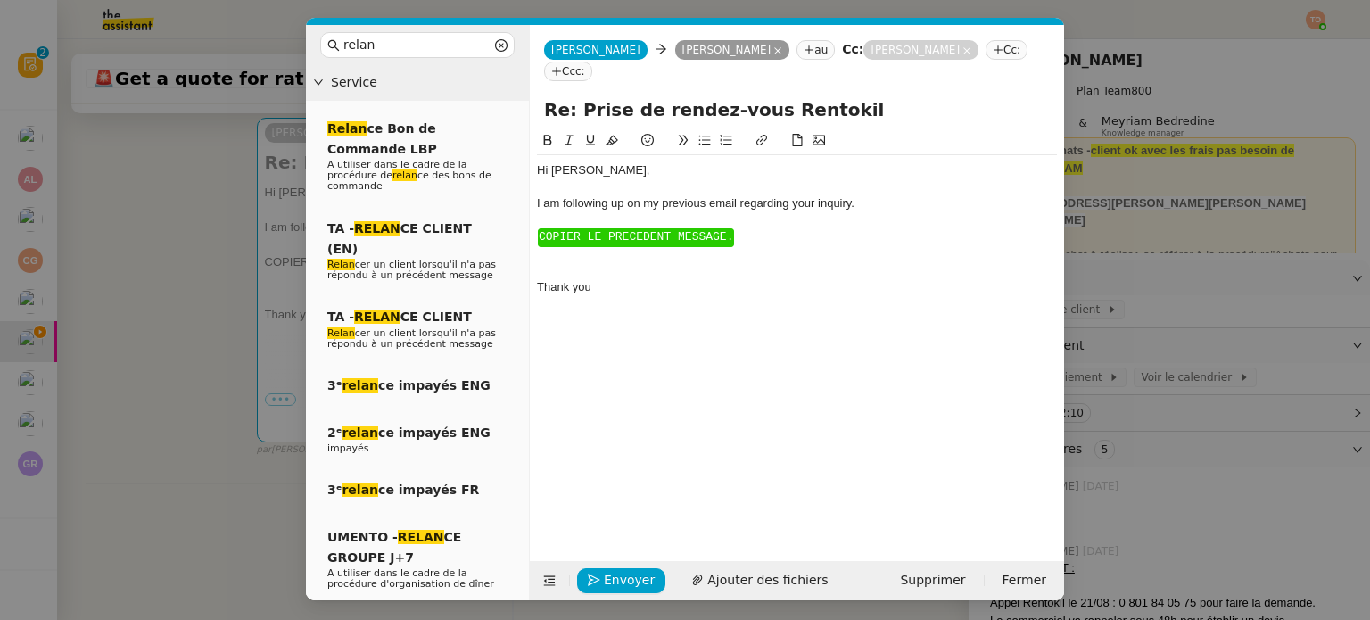
click at [211, 307] on nz-modal-container "relan Service Relan ce Bon de Commande LBP A utiliser dans le cadre de la procé…" at bounding box center [685, 310] width 1370 height 620
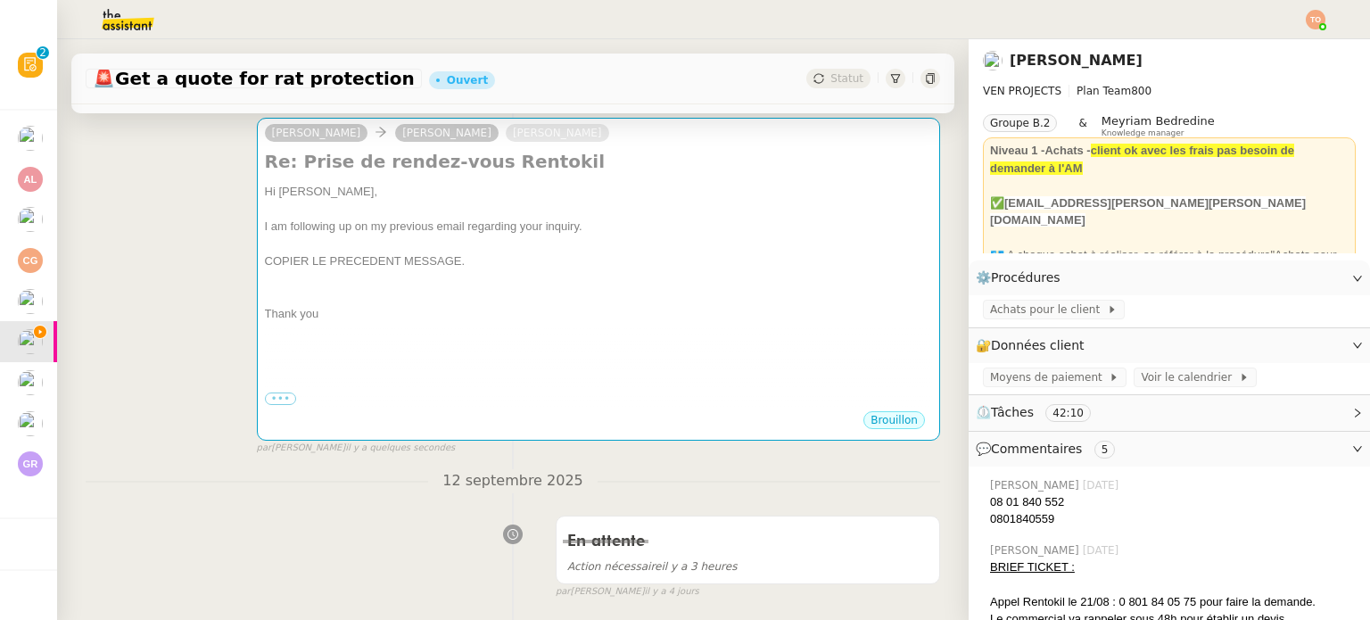
scroll to position [583, 0]
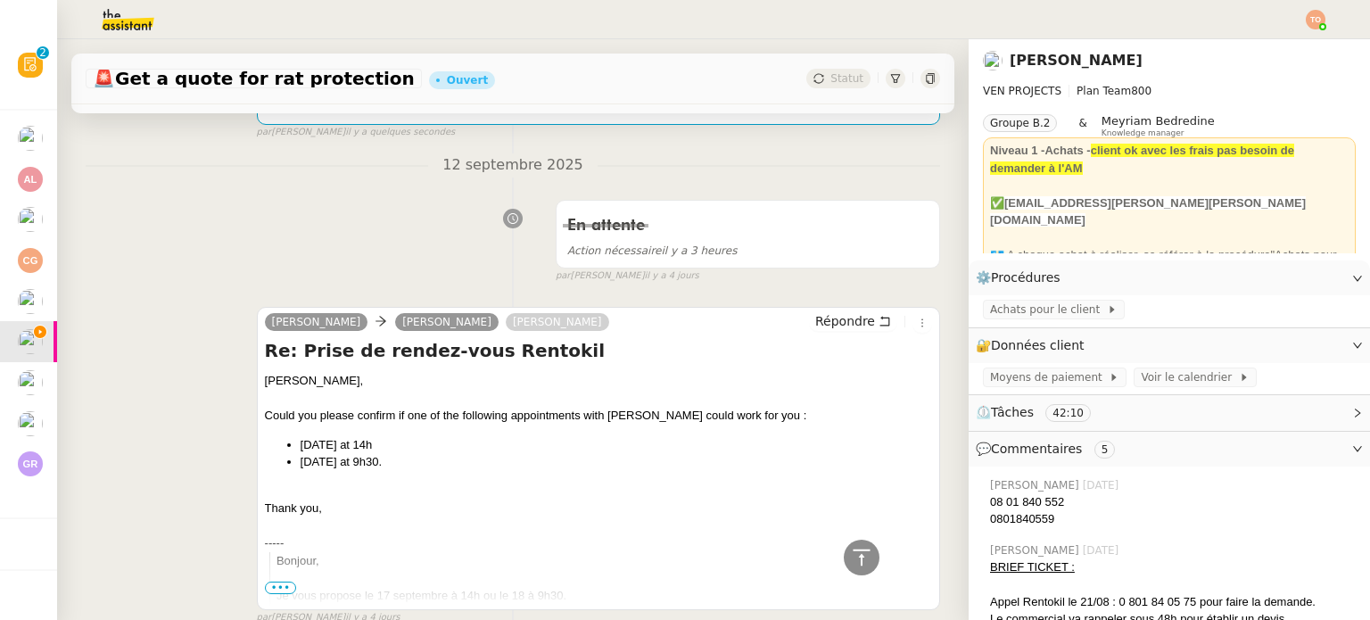
copy div "Could you please confirm if one of the following appointments with Rentokil cou…"
drag, startPoint x: 443, startPoint y: 467, endPoint x: 261, endPoint y: 422, distance: 188.3
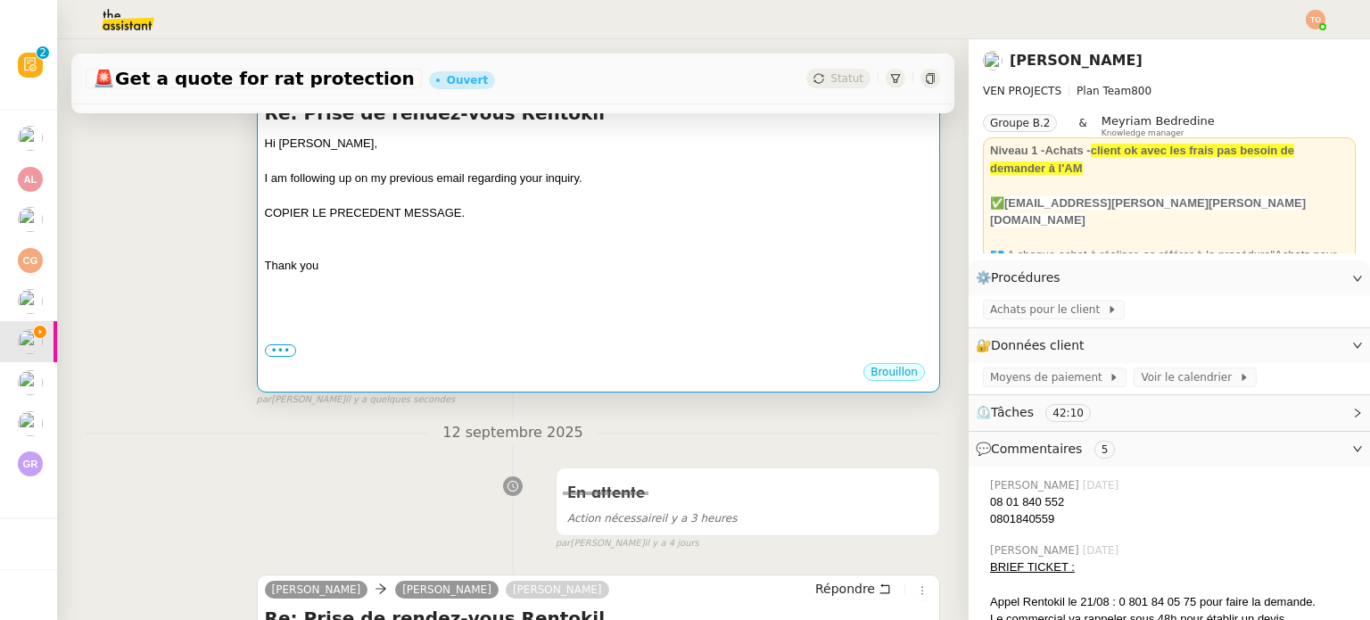
click at [613, 281] on div at bounding box center [598, 283] width 667 height 18
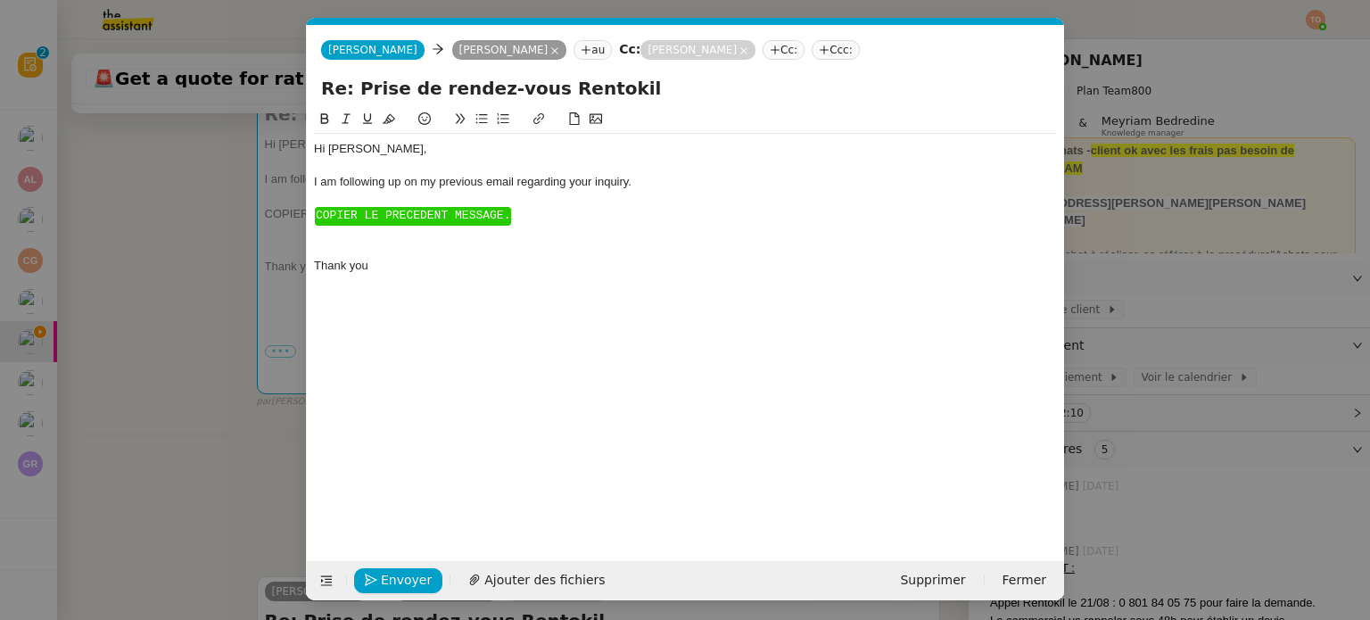
scroll to position [0, 64]
click at [493, 220] on span "﻿COPIER LE PRECEDENT MESSAGE." at bounding box center [413, 215] width 194 height 13
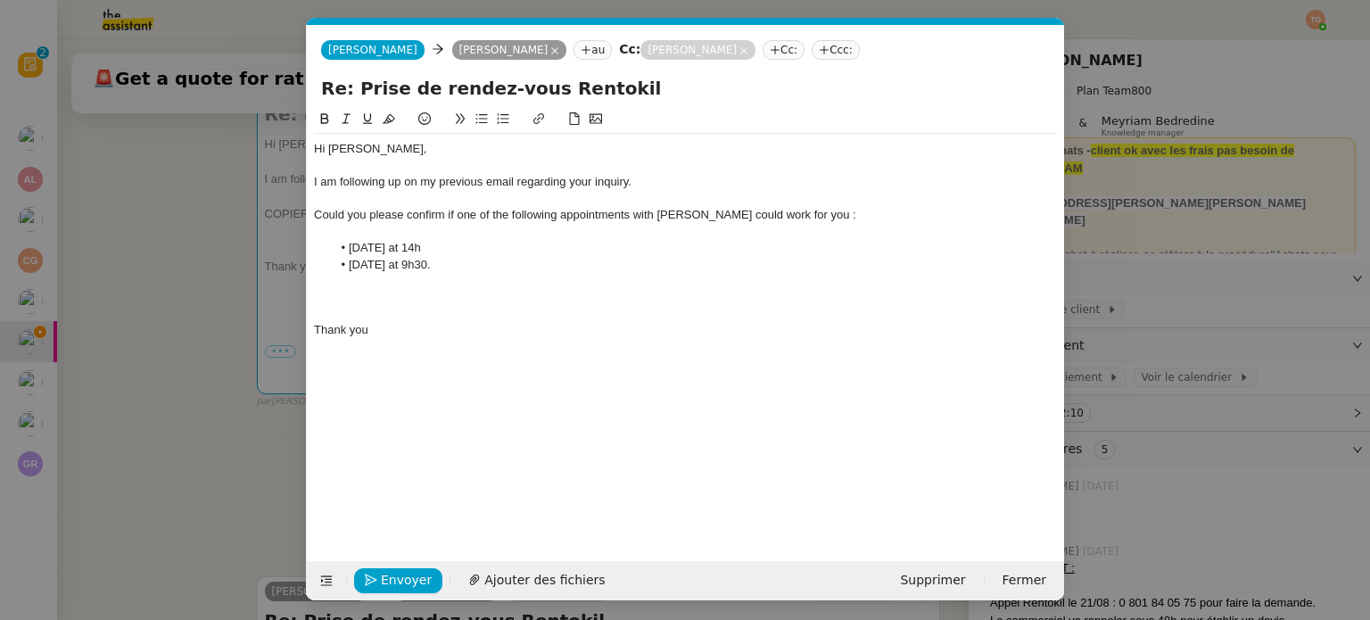
scroll to position [0, 0]
click at [433, 305] on div "﻿" at bounding box center [685, 297] width 743 height 16
click at [410, 302] on div "Thank you" at bounding box center [685, 297] width 743 height 16
click at [403, 237] on div at bounding box center [685, 232] width 743 height 16
click at [418, 570] on span "Envoyer" at bounding box center [406, 580] width 51 height 21
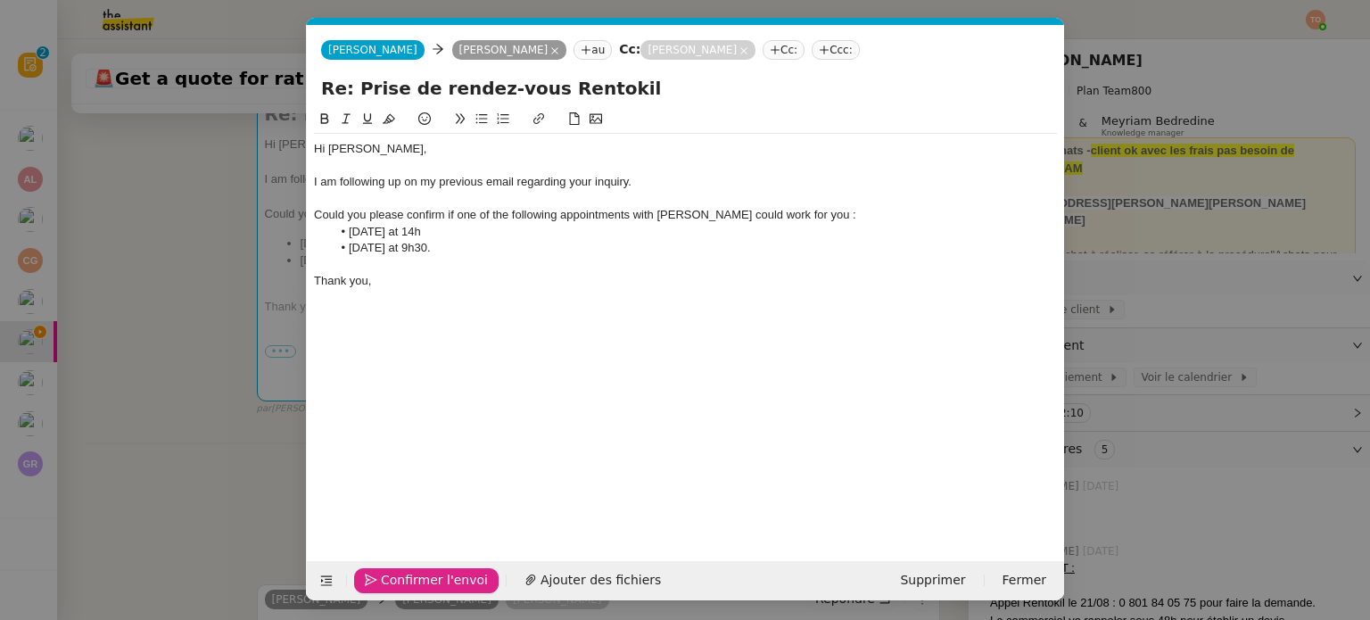
click at [418, 570] on span "Confirmer l'envoi" at bounding box center [434, 580] width 107 height 21
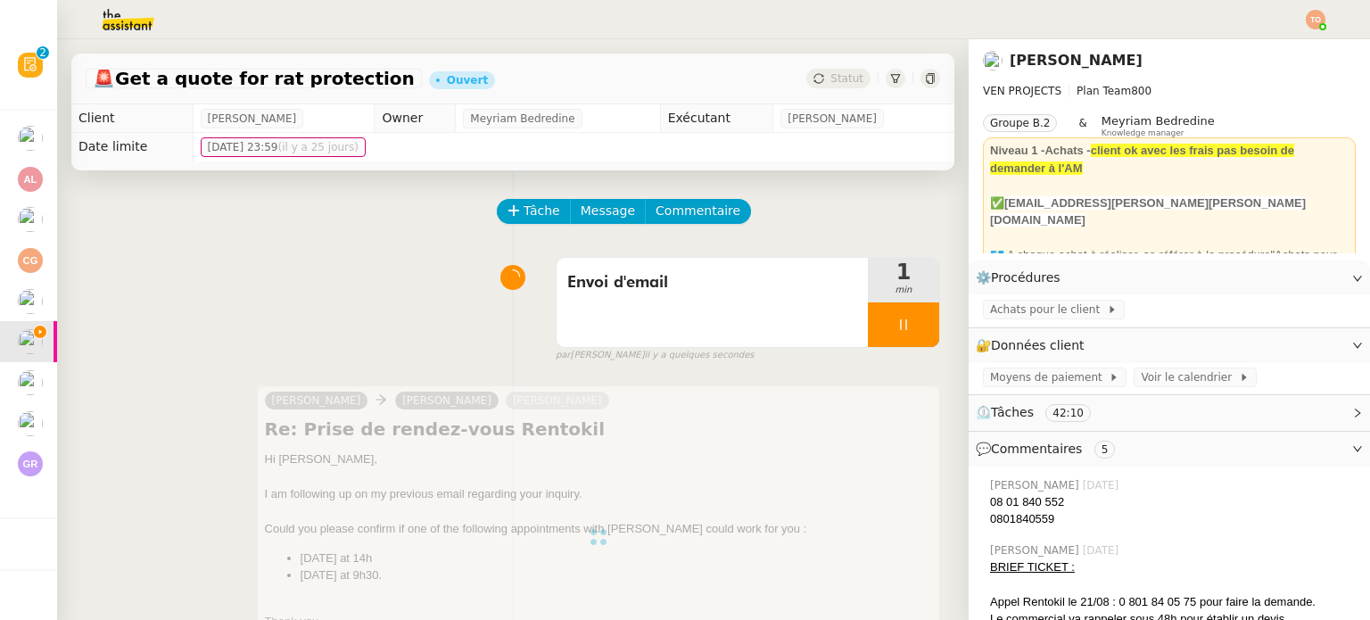
drag, startPoint x: 889, startPoint y: 324, endPoint x: 899, endPoint y: 327, distance: 11.0
click at [889, 324] on div at bounding box center [903, 324] width 71 height 45
click at [915, 327] on icon at bounding box center [921, 324] width 13 height 10
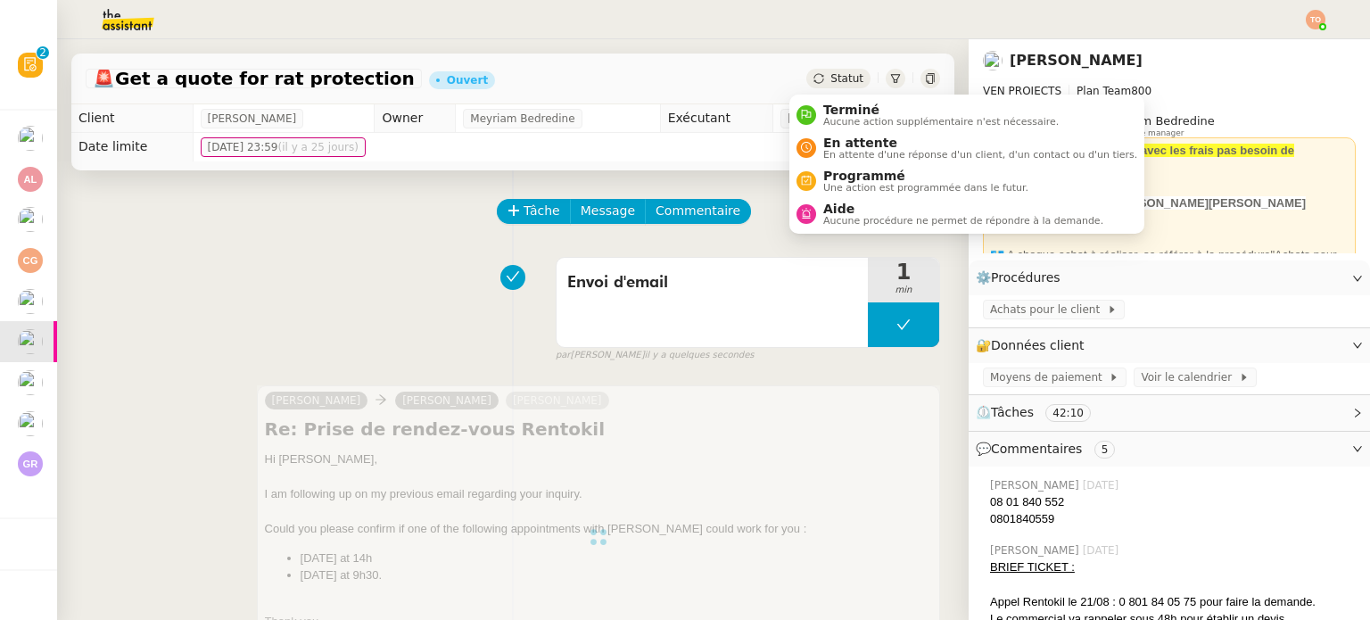
click at [830, 70] on div "Statut" at bounding box center [839, 79] width 64 height 20
click at [868, 153] on span "En attente d'une réponse d'un client, d'un contact ou d'un tiers." at bounding box center [980, 155] width 314 height 10
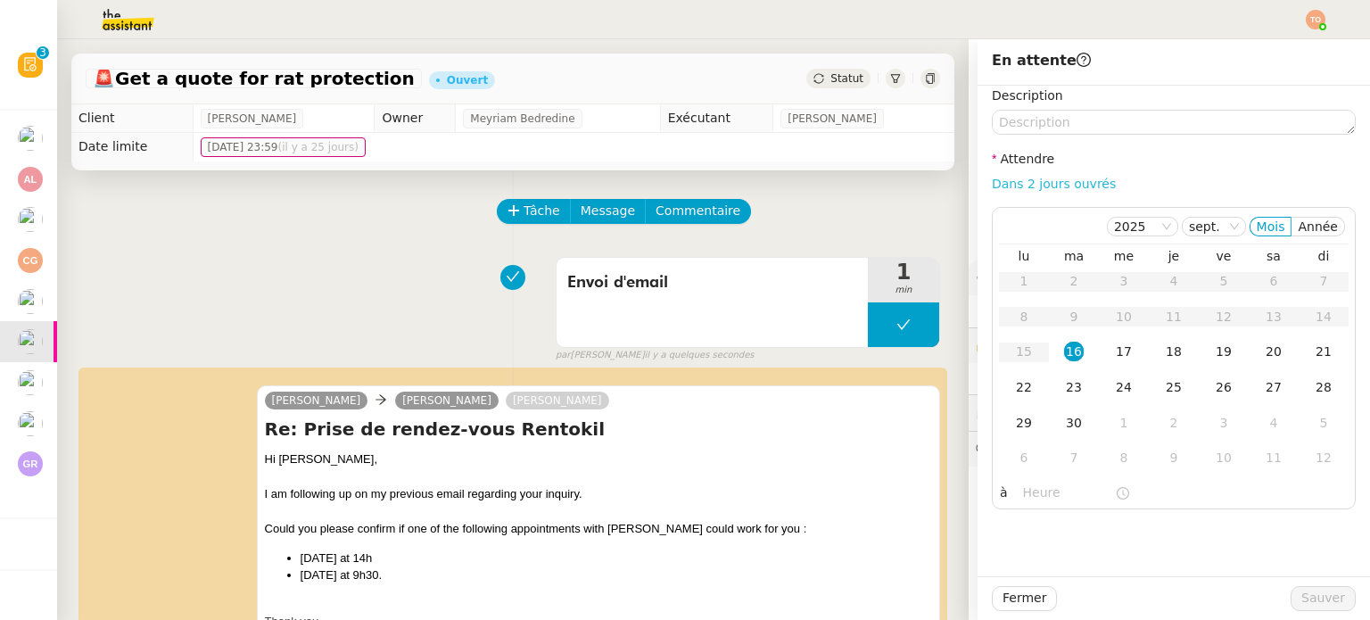
click at [1034, 178] on link "Dans 2 jours ouvrés" at bounding box center [1054, 184] width 124 height 14
type input "07:00"
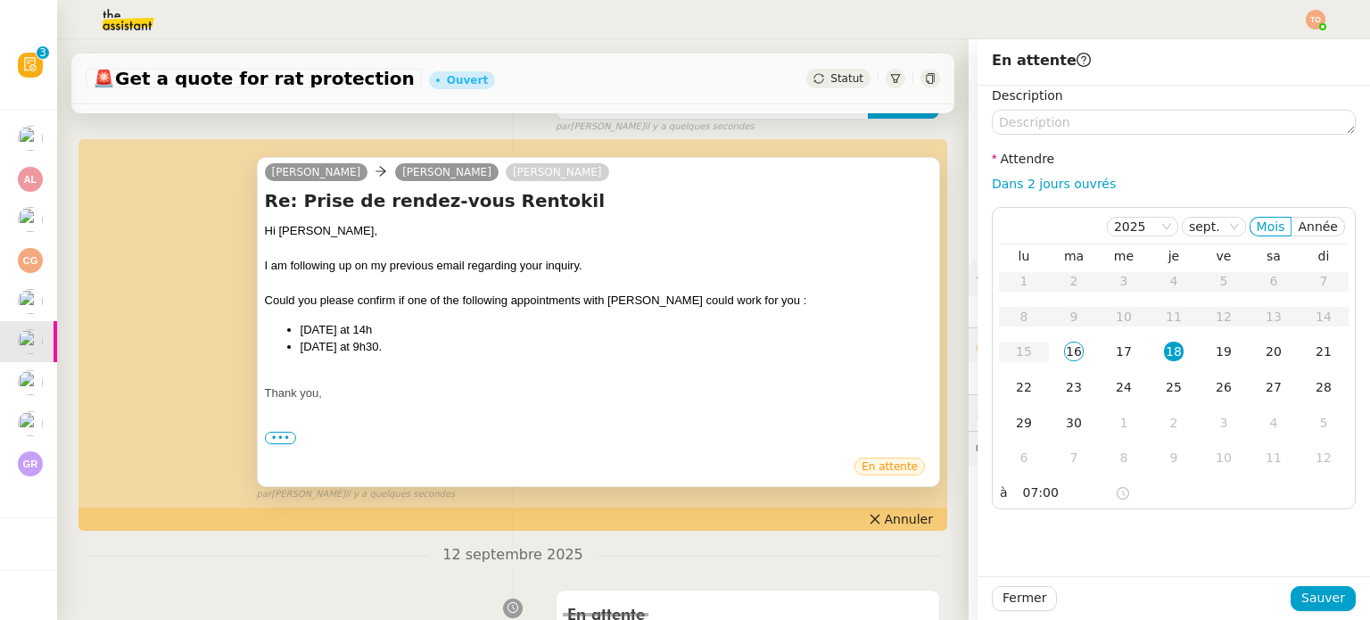
scroll to position [268, 0]
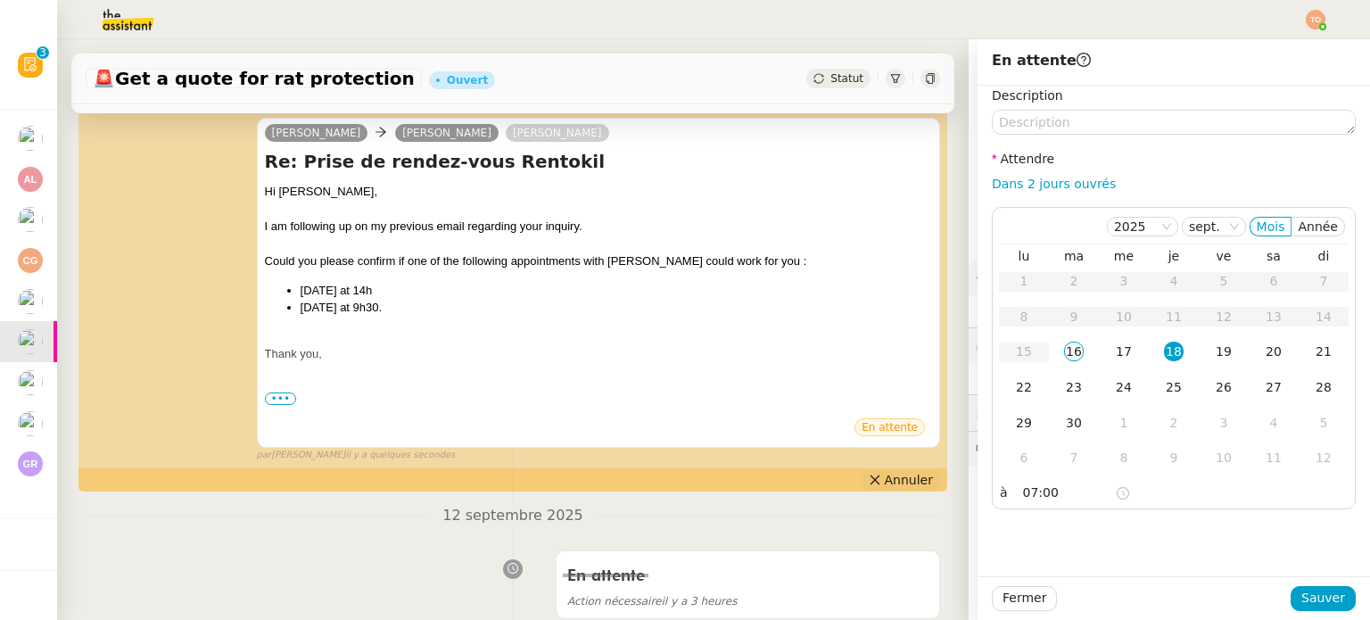
click at [890, 477] on span "Annuler" at bounding box center [909, 480] width 48 height 18
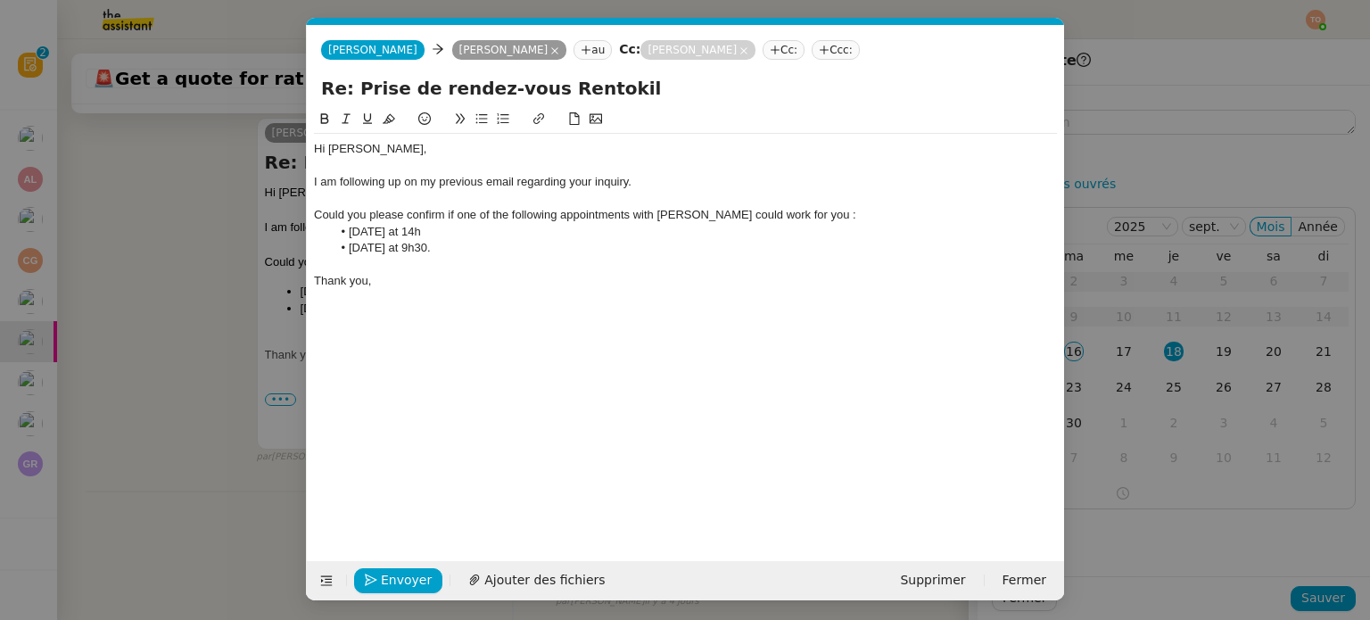
scroll to position [0, 37]
drag, startPoint x: 322, startPoint y: 149, endPoint x: 292, endPoint y: 153, distance: 30.5
click at [292, 153] on nz-modal-container "Service TA - VOYAGE - PROPOSITION GLOBALE A utiliser dans le cadre de propositi…" at bounding box center [685, 310] width 1370 height 620
click at [410, 581] on span "Envoyer" at bounding box center [406, 580] width 51 height 21
click at [410, 581] on span "Confirmer l'envoi" at bounding box center [434, 580] width 107 height 21
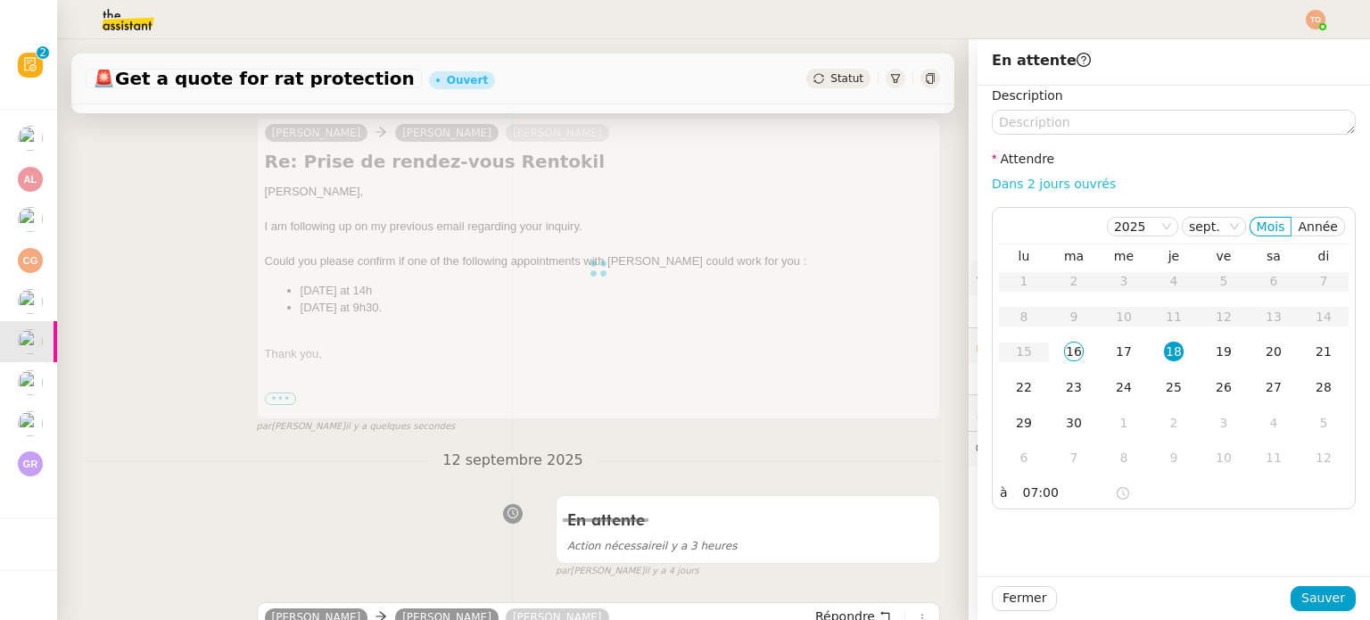
click at [1028, 191] on link "Dans 2 jours ouvrés" at bounding box center [1054, 184] width 124 height 14
click at [1317, 592] on span "Sauver" at bounding box center [1324, 598] width 44 height 21
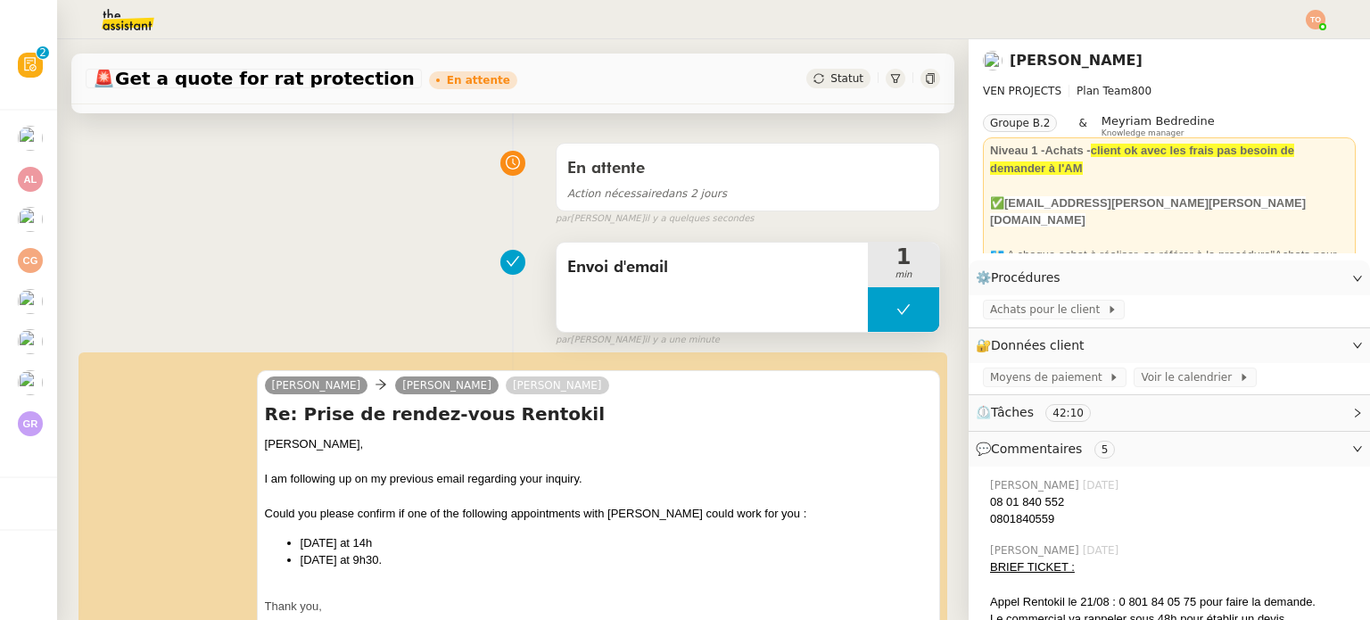
scroll to position [98, 0]
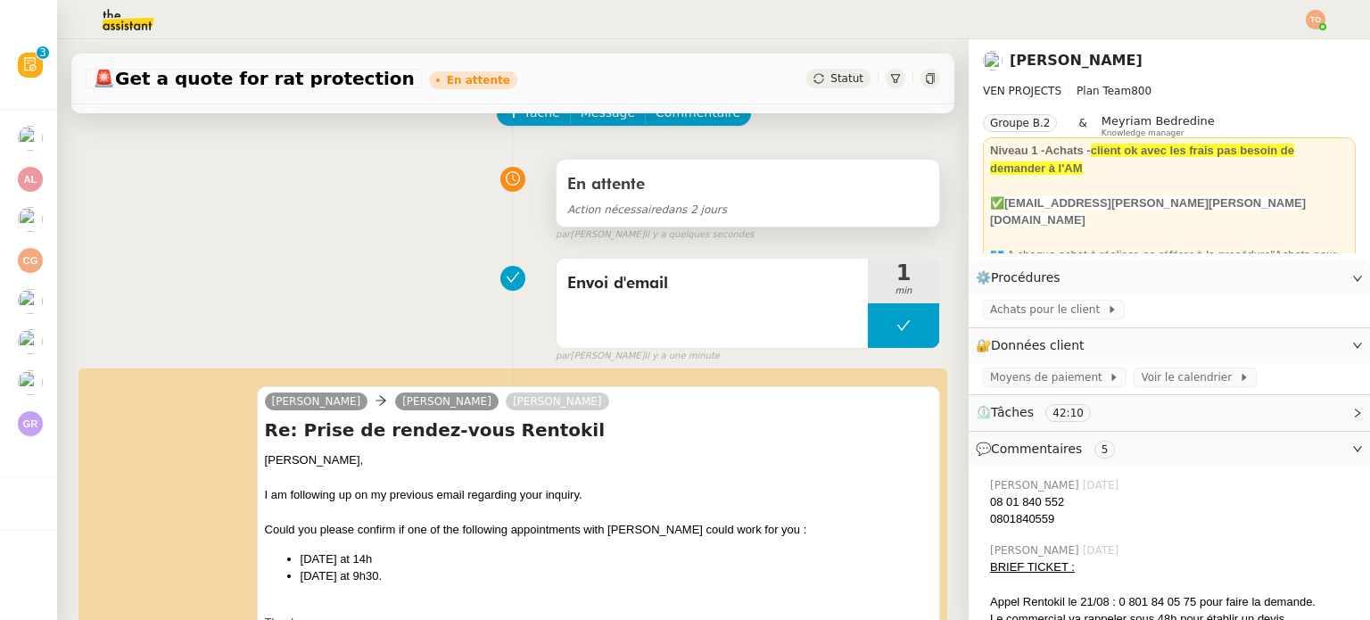
click at [738, 181] on div "En attente" at bounding box center [747, 184] width 361 height 29
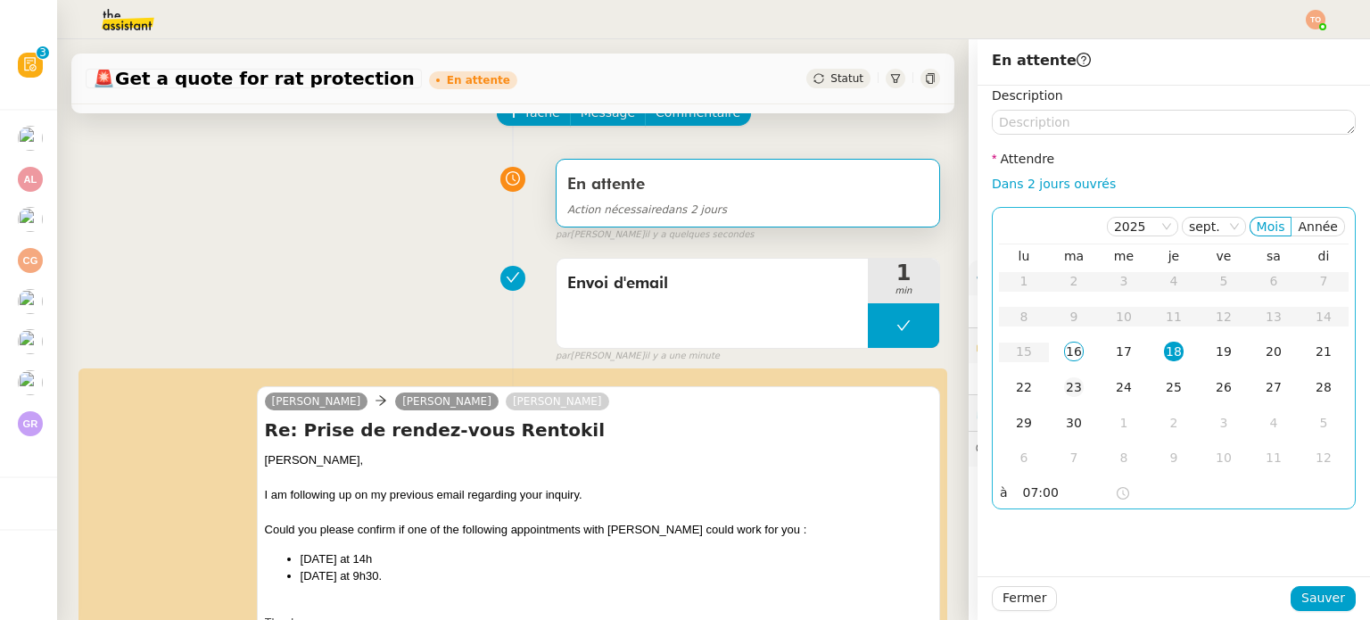
click at [1064, 390] on div "23" at bounding box center [1074, 387] width 20 height 20
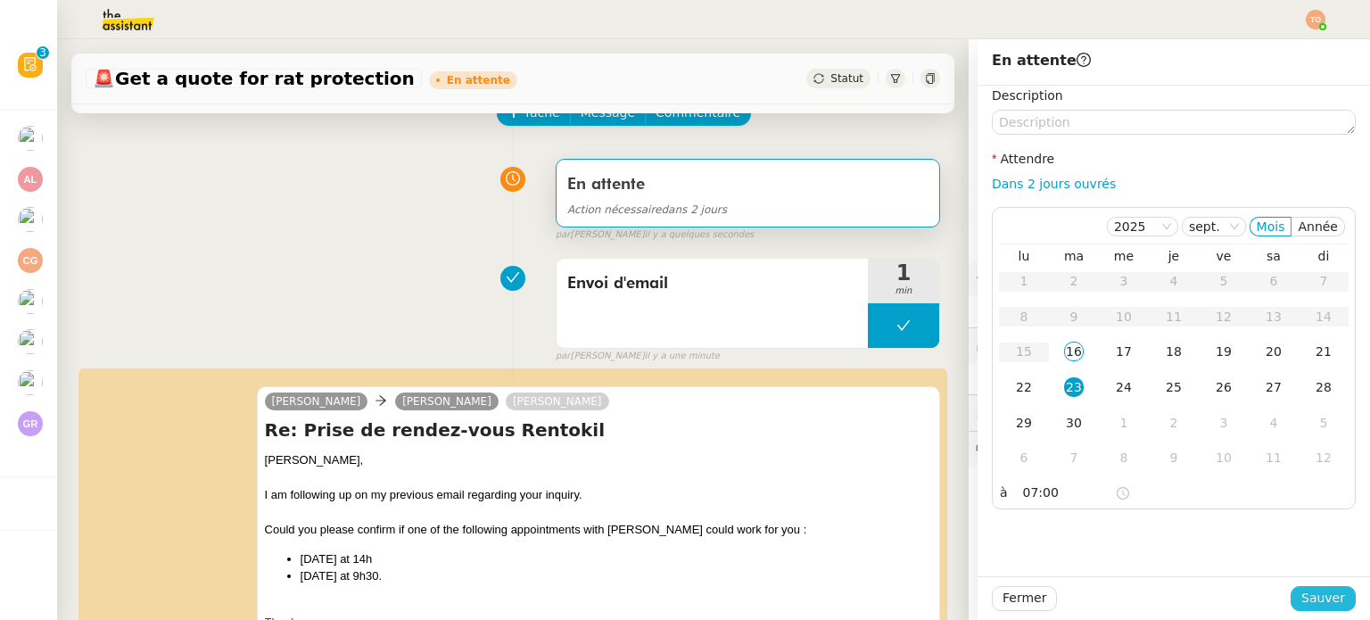
click at [1326, 591] on span "Sauver" at bounding box center [1324, 598] width 44 height 21
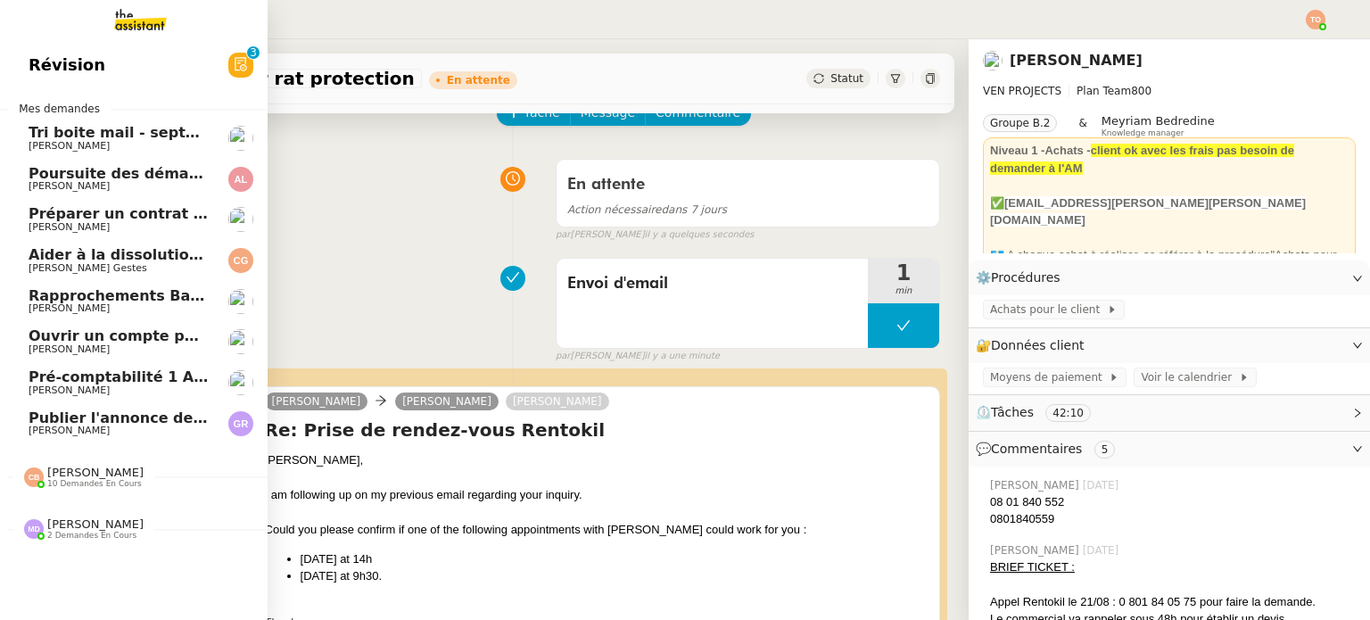
click at [136, 368] on link "Pré-comptabilité 1 ADDINGWELL - 1 septembre 2025 Julien Decroix" at bounding box center [134, 382] width 268 height 41
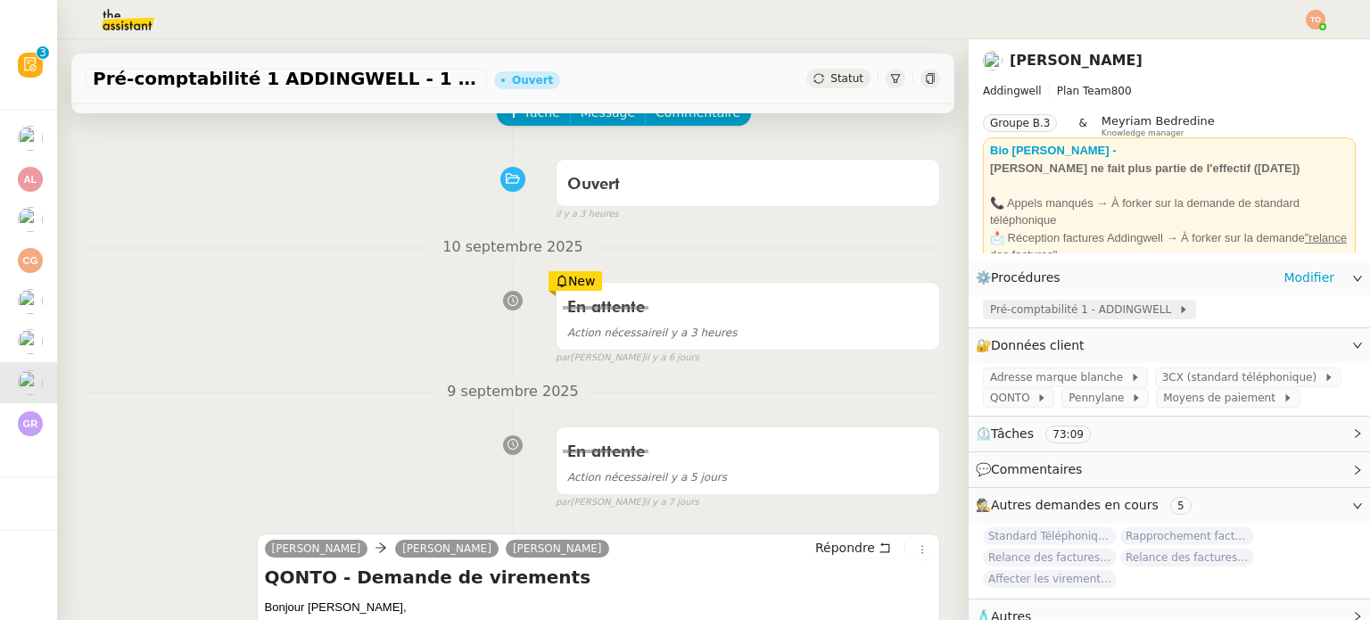
click at [1096, 306] on span "Pré-comptabilité 1 - ADDINGWELL" at bounding box center [1084, 310] width 188 height 18
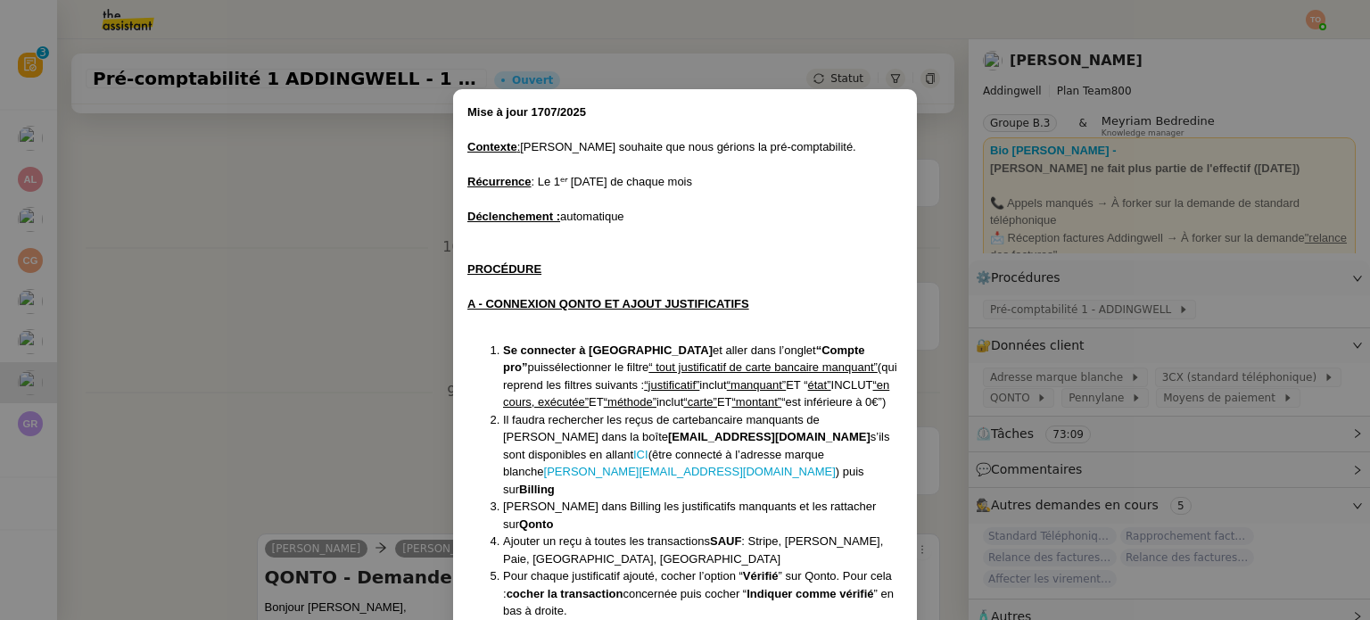
click at [339, 360] on nz-modal-container "Mise à jour 1707/2025 Contexte : Julien souhaite que nous gérions la pré-compta…" at bounding box center [685, 310] width 1370 height 620
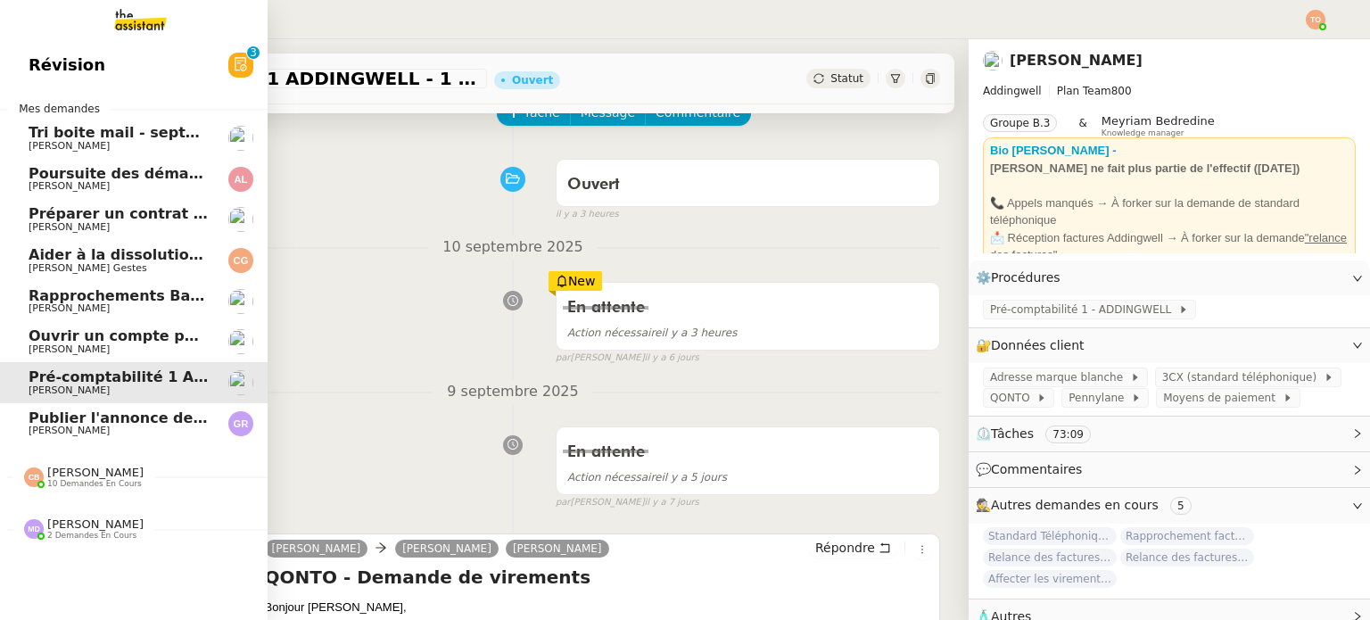
click at [42, 425] on span "Publier l'annonce de recrutement" at bounding box center [164, 418] width 270 height 17
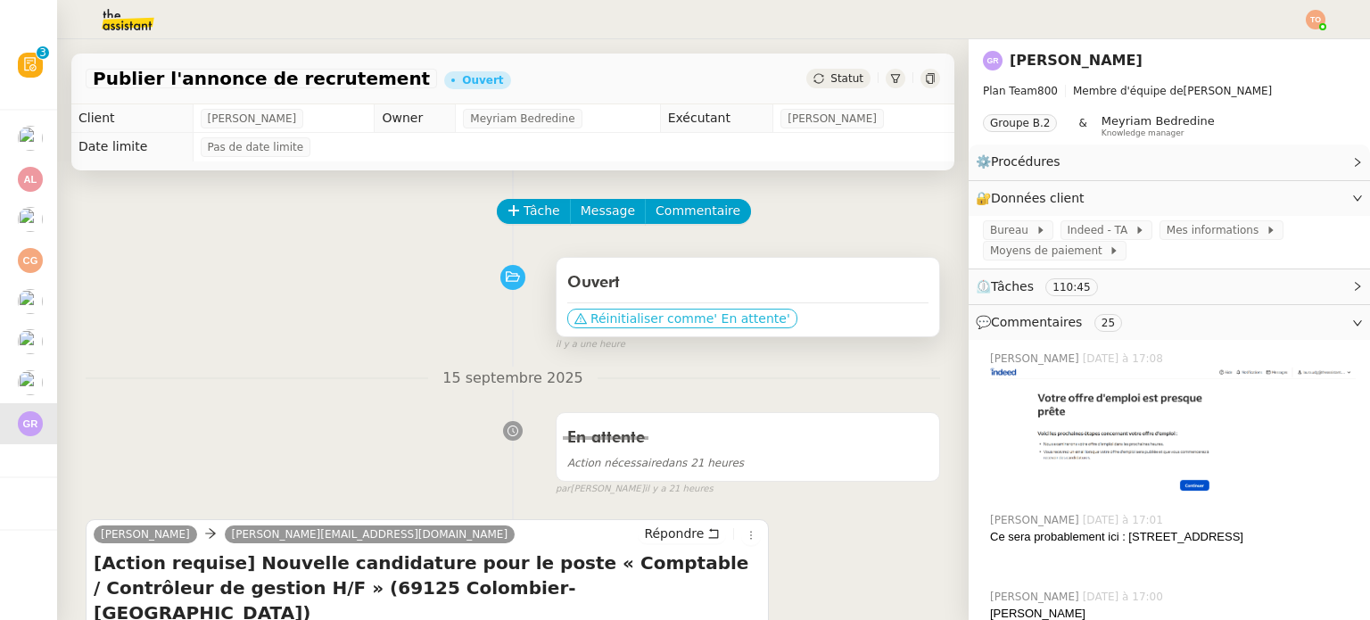
click at [725, 313] on span "' En attente'" at bounding box center [752, 319] width 76 height 18
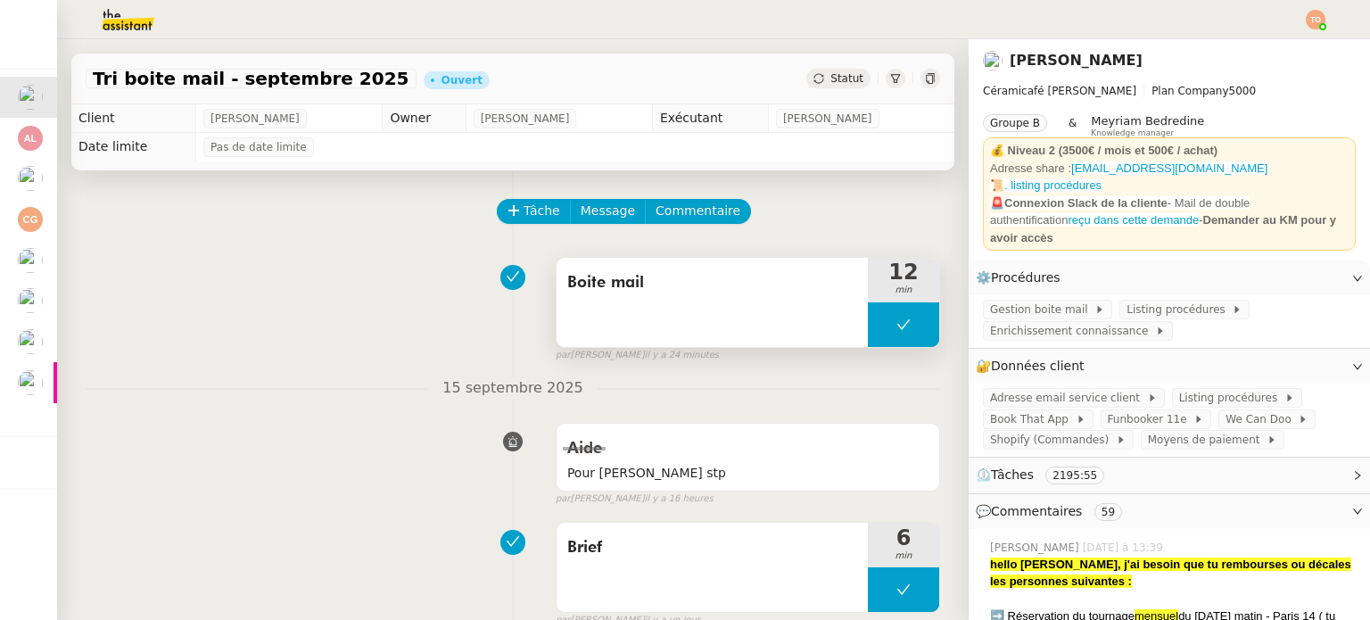
click at [868, 321] on button at bounding box center [903, 324] width 71 height 45
click at [879, 327] on icon at bounding box center [886, 325] width 14 height 14
click at [1127, 301] on span "Listing procédures" at bounding box center [1179, 310] width 105 height 18
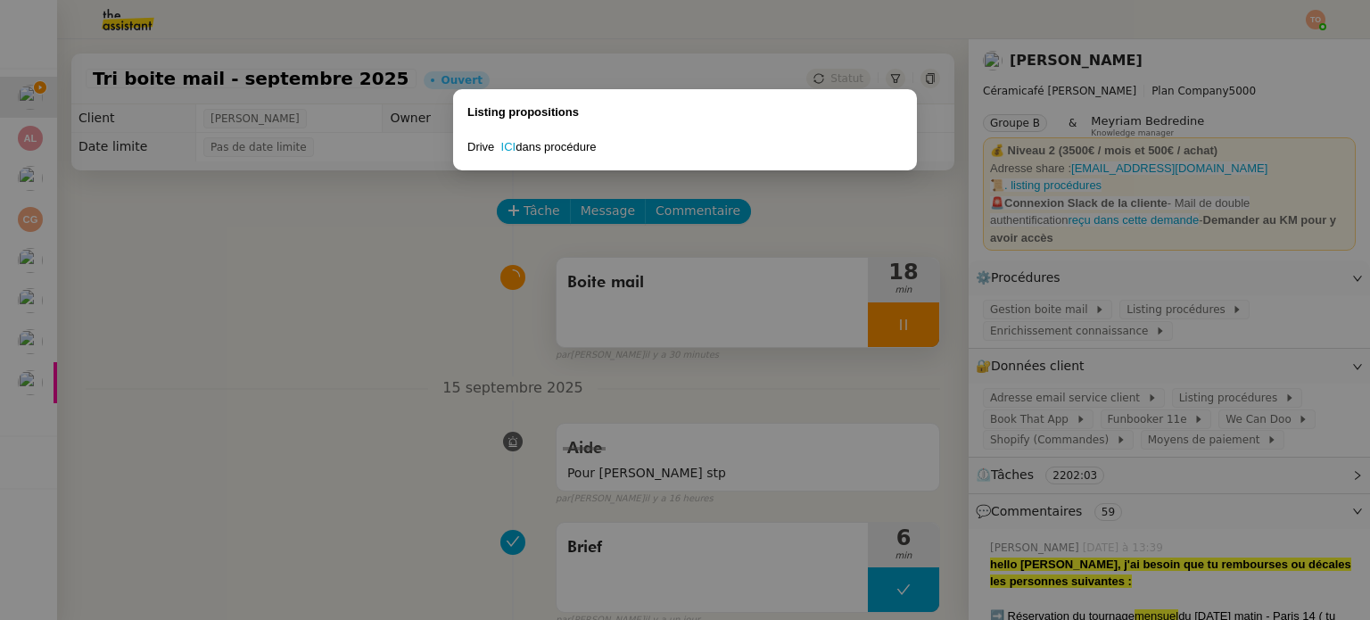
click at [1114, 322] on nz-modal-container "Listing propositions Drive ICI dans procédure" at bounding box center [685, 310] width 1370 height 620
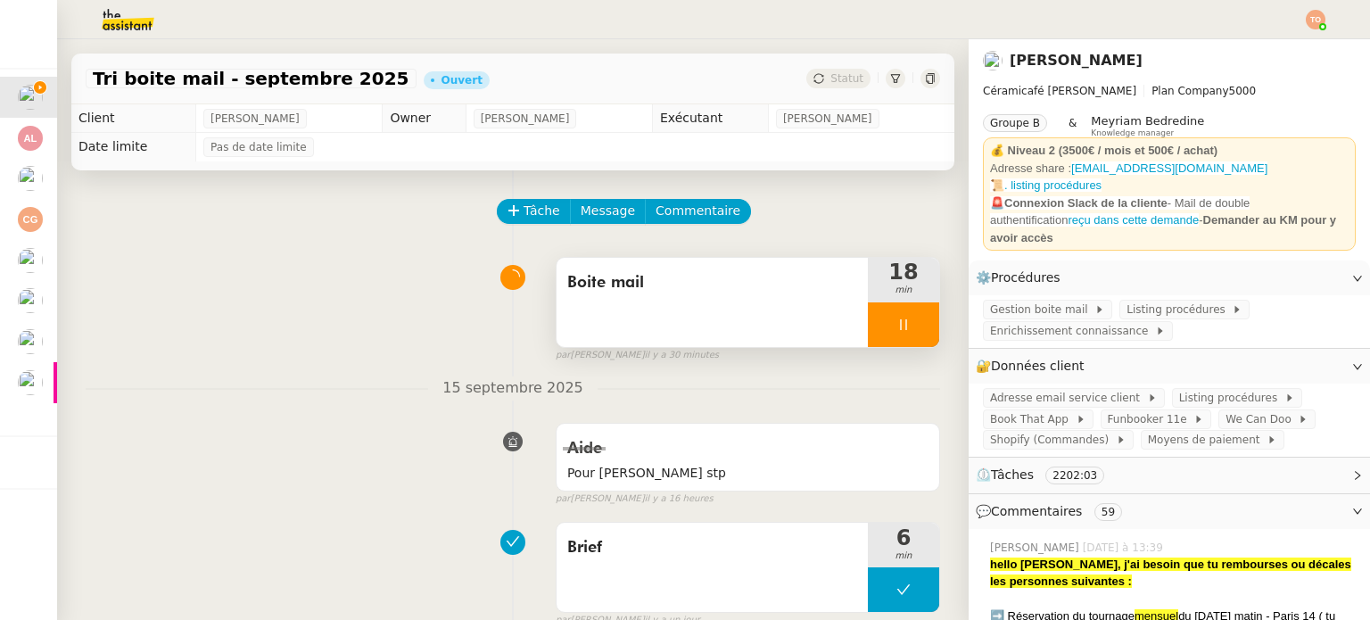
click at [1099, 324] on span "Enrichissement connaissance" at bounding box center [1072, 331] width 165 height 18
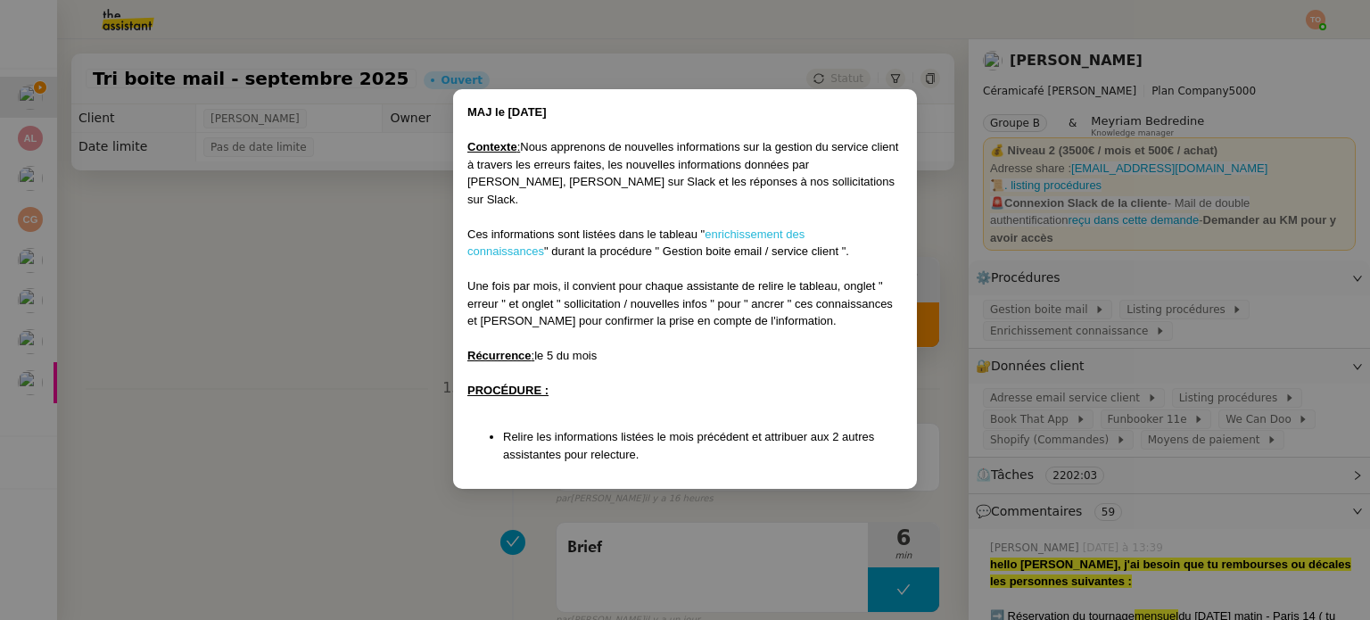
click at [731, 228] on link "enrichissement des connaissances" at bounding box center [635, 243] width 337 height 31
click at [323, 305] on nz-modal-container "MAJ le [DATE] Contexte : Nous apprenons de nouvelles informations sur la gestio…" at bounding box center [685, 310] width 1370 height 620
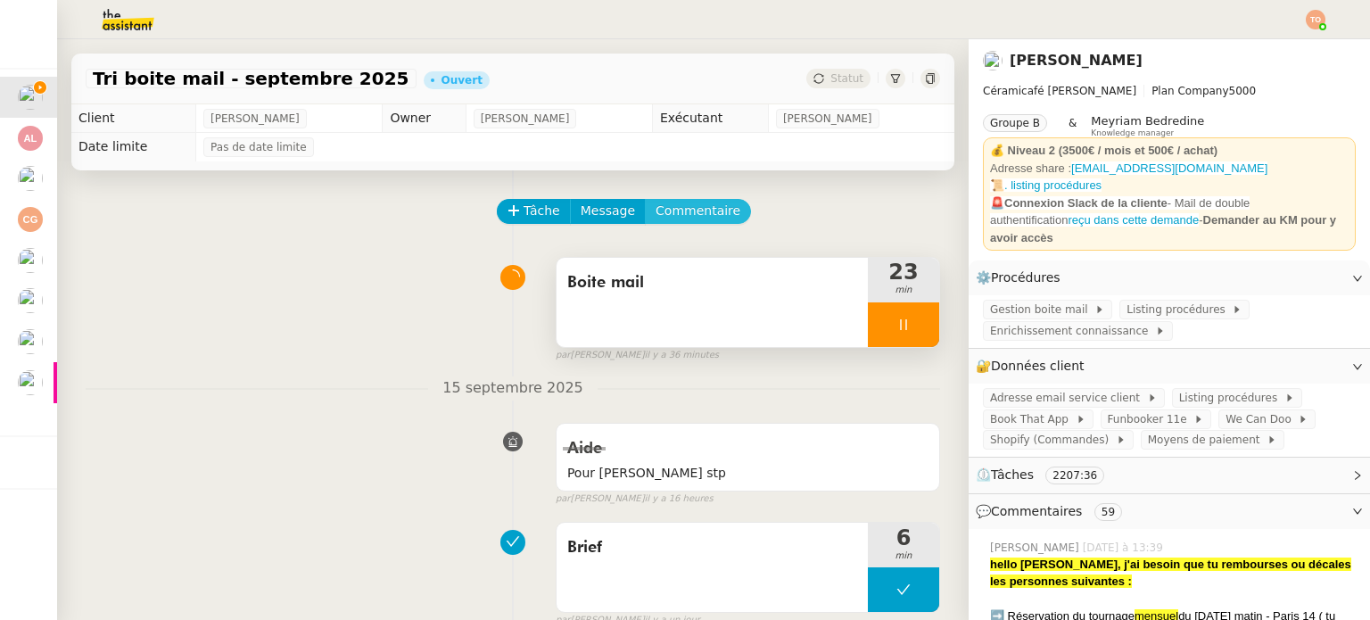
click at [694, 204] on span "Commentaire" at bounding box center [698, 211] width 85 height 21
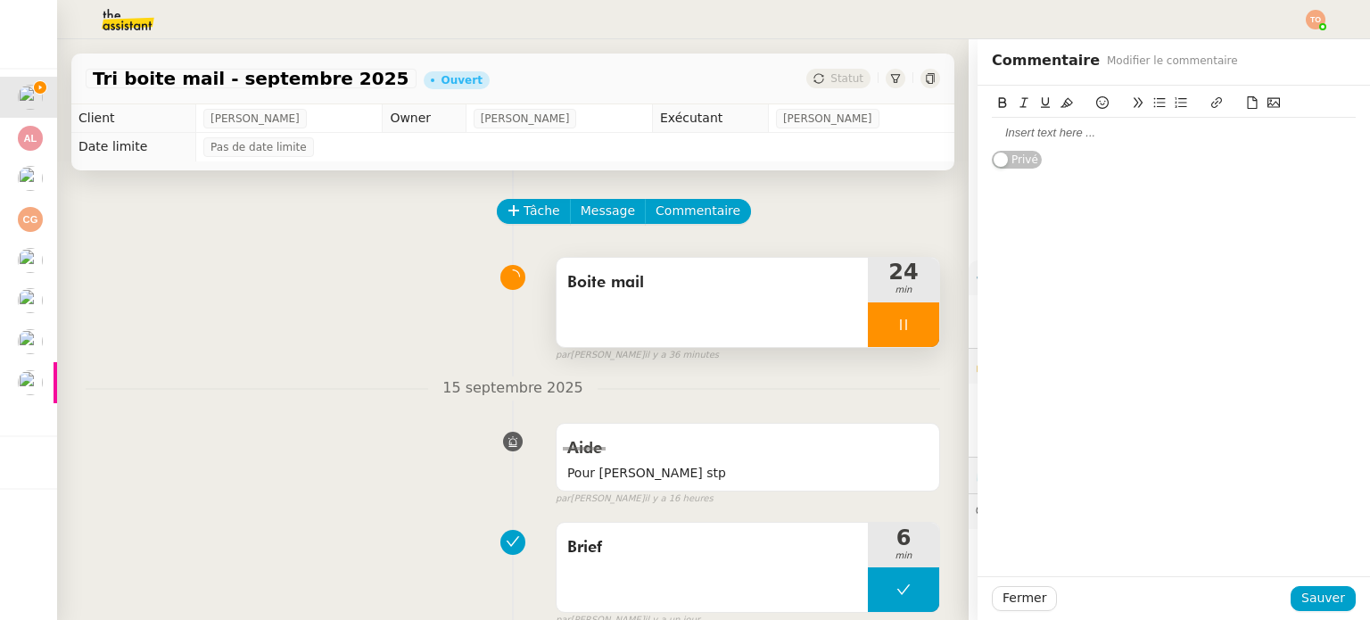
click at [1028, 134] on div at bounding box center [1174, 133] width 364 height 16
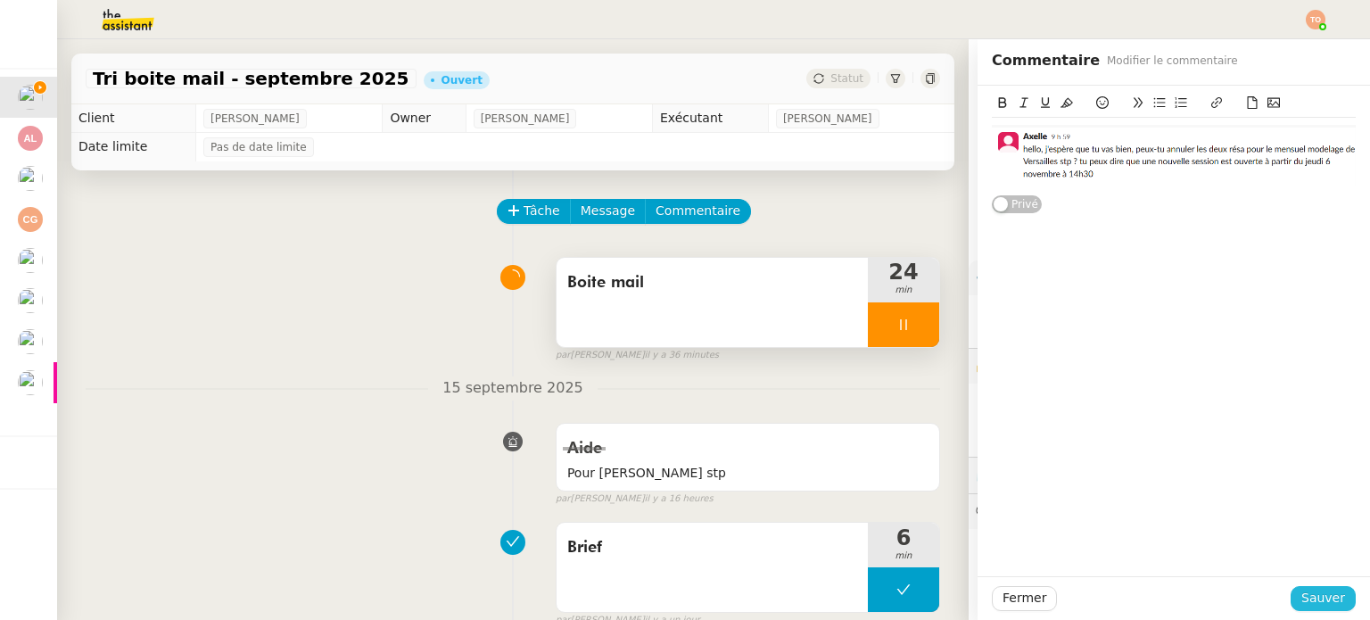
click at [1303, 588] on span "Sauver" at bounding box center [1324, 598] width 44 height 21
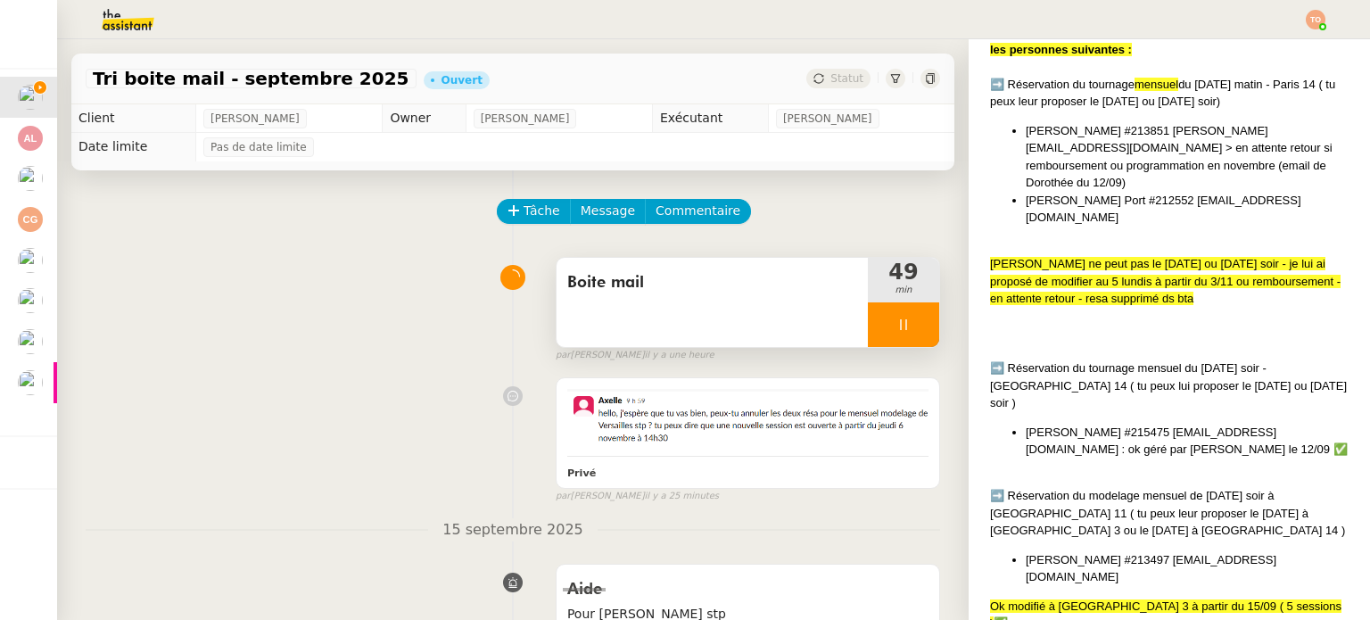
scroll to position [178, 0]
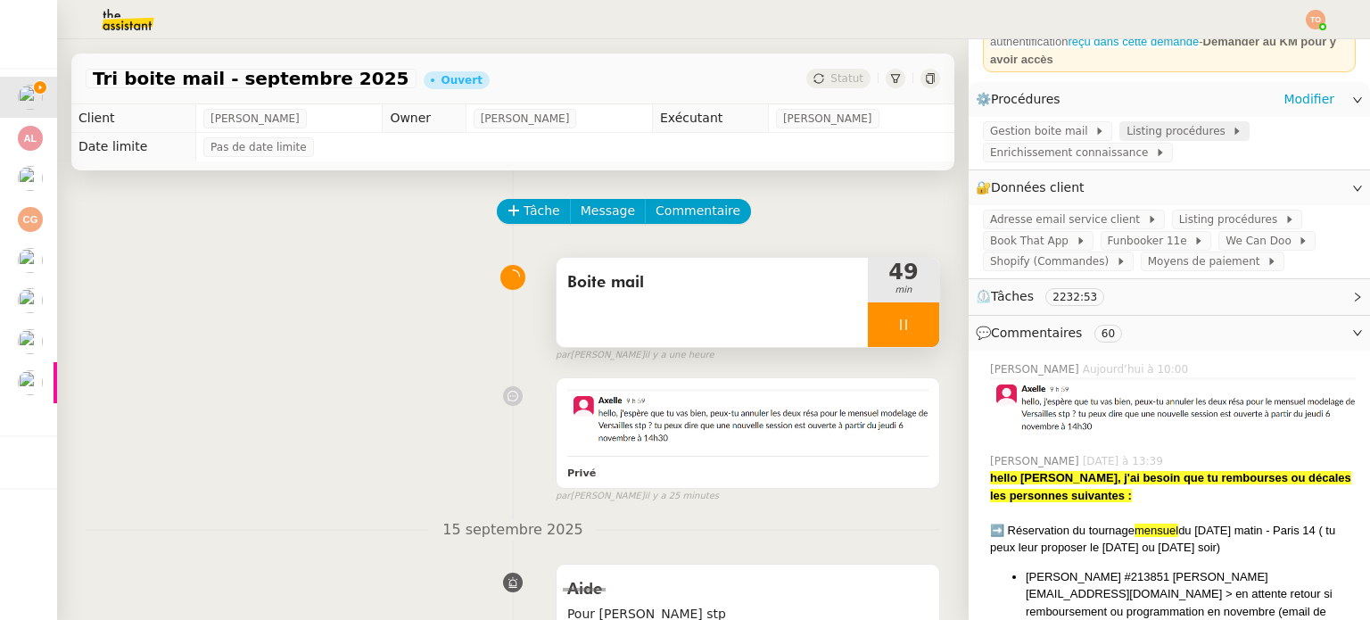
click at [1135, 131] on span "Listing procédures" at bounding box center [1179, 131] width 105 height 18
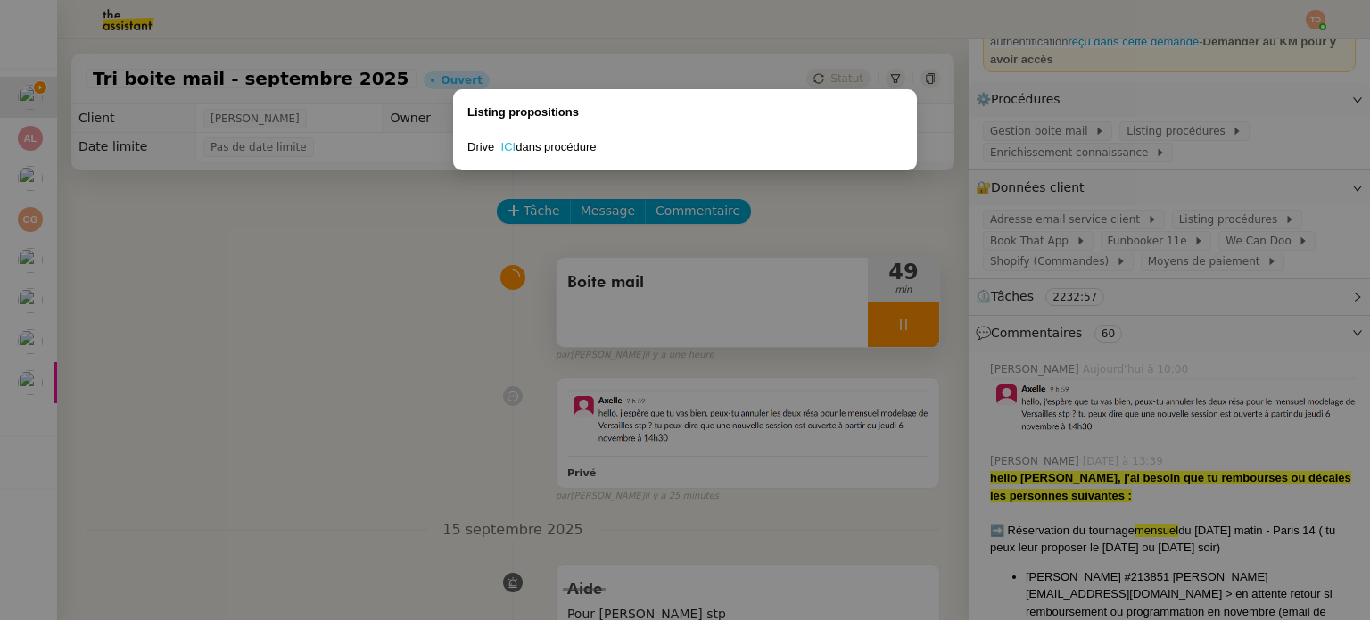
click at [508, 144] on link "ICI" at bounding box center [508, 146] width 15 height 13
